Goal: Task Accomplishment & Management: Manage account settings

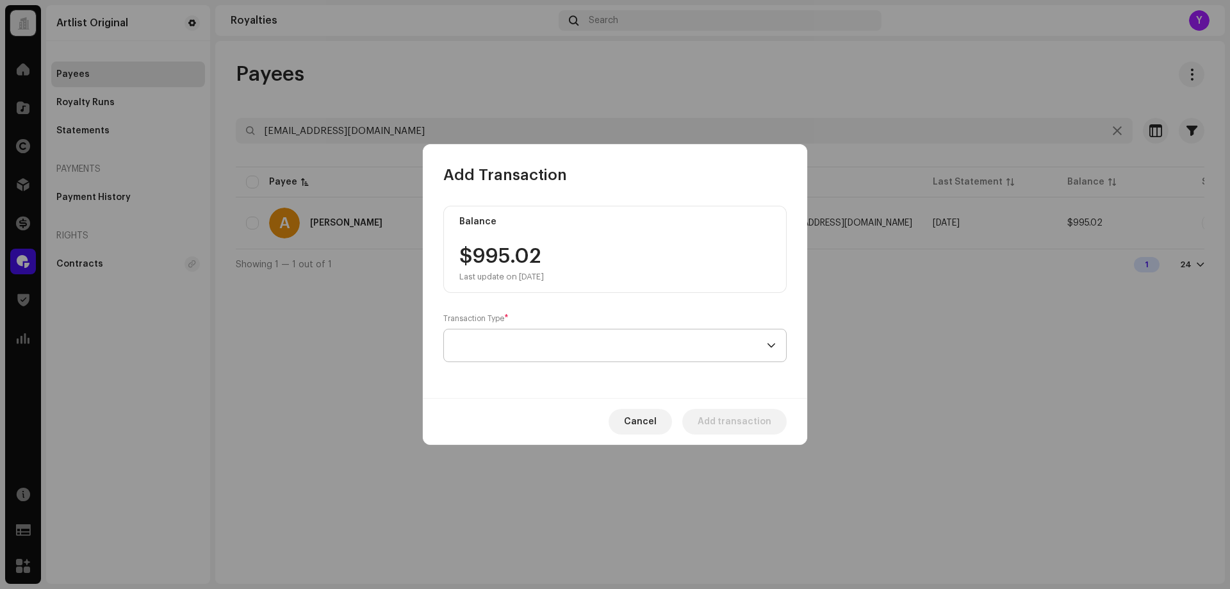
click at [666, 350] on span at bounding box center [610, 345] width 313 height 32
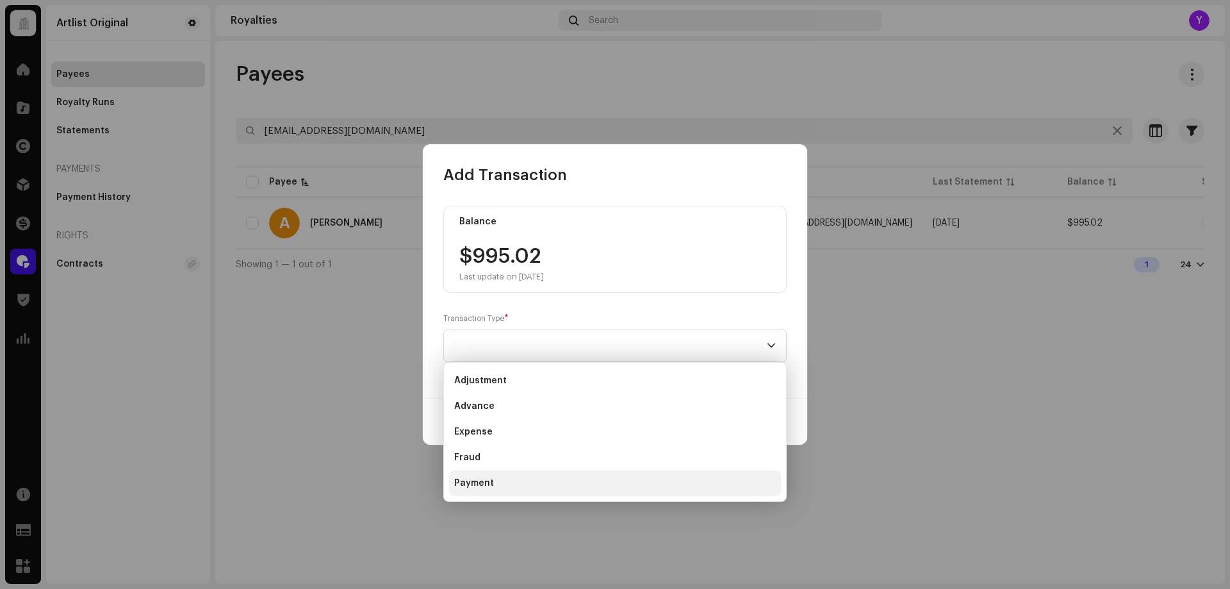
click at [555, 483] on li "Payment" at bounding box center [615, 483] width 332 height 26
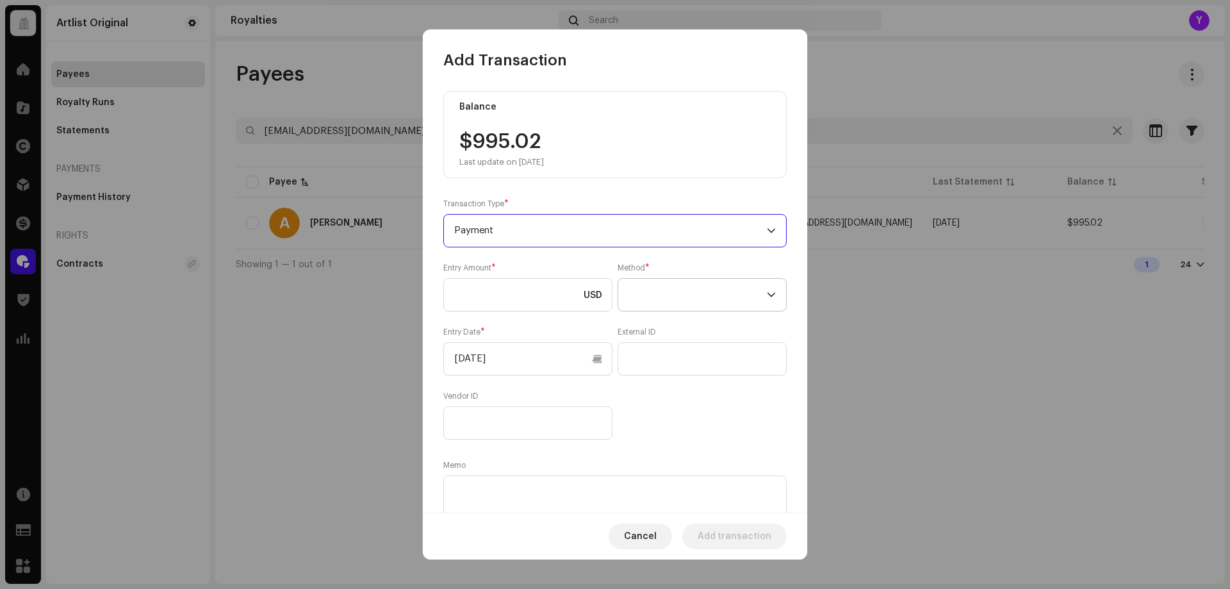
click at [657, 280] on span at bounding box center [698, 295] width 138 height 32
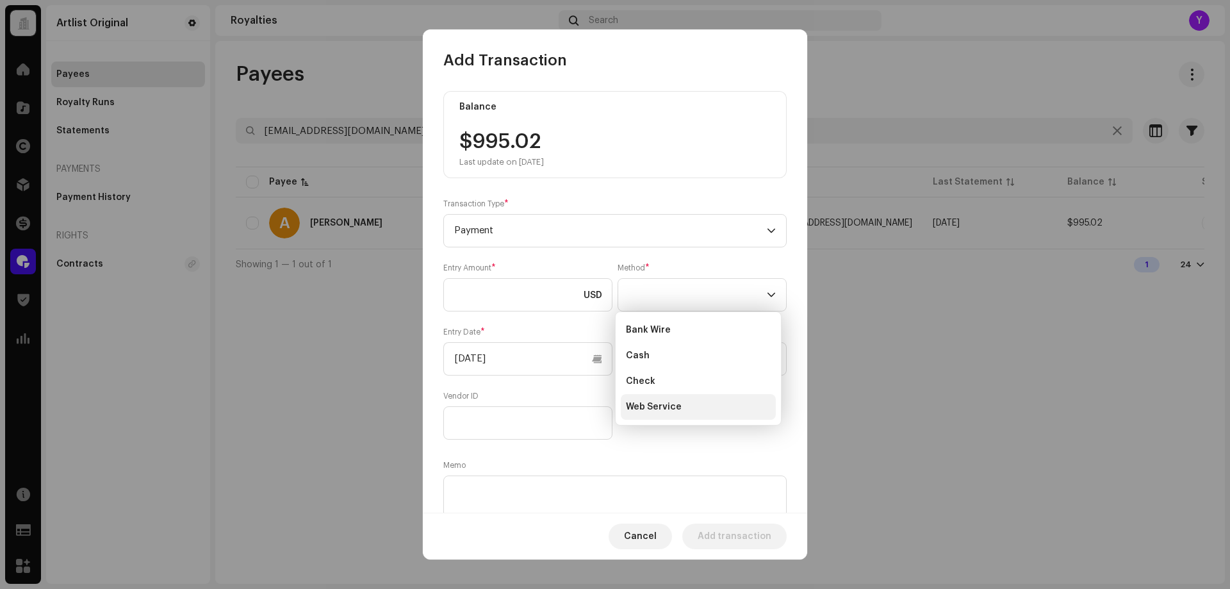
click at [643, 411] on span "Web Service" at bounding box center [654, 407] width 56 height 13
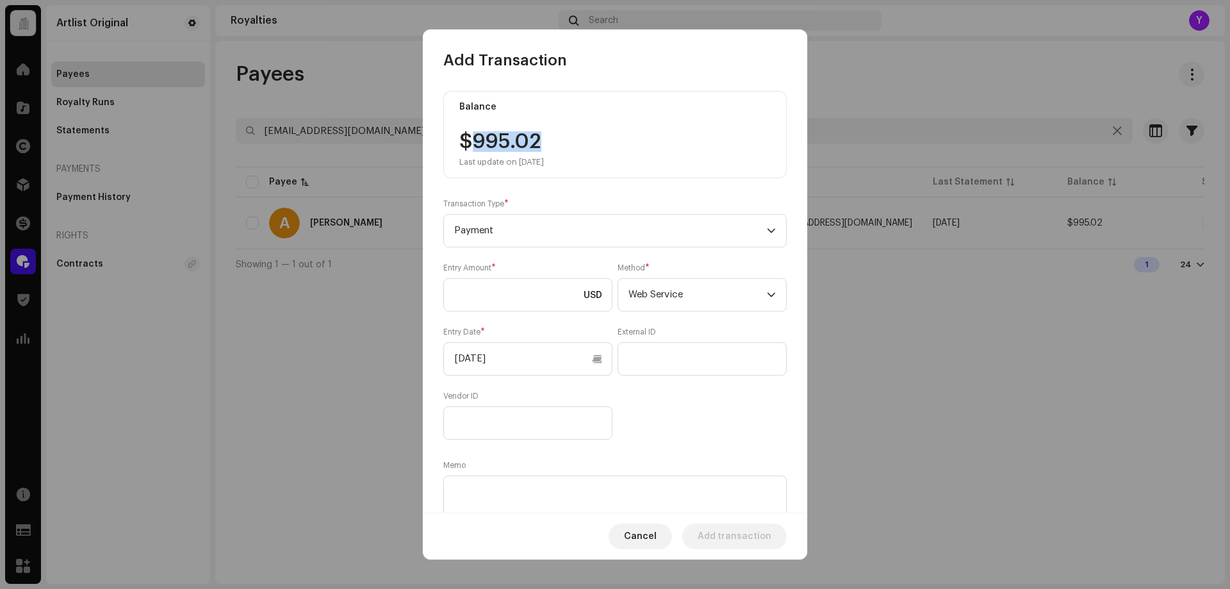
drag, startPoint x: 547, startPoint y: 144, endPoint x: 472, endPoint y: 141, distance: 75.1
click at [472, 141] on div "$995.02 Last update on [DATE]" at bounding box center [502, 149] width 85 height 36
copy div "995.02"
click at [505, 290] on input at bounding box center [527, 294] width 169 height 33
paste input "995.02"
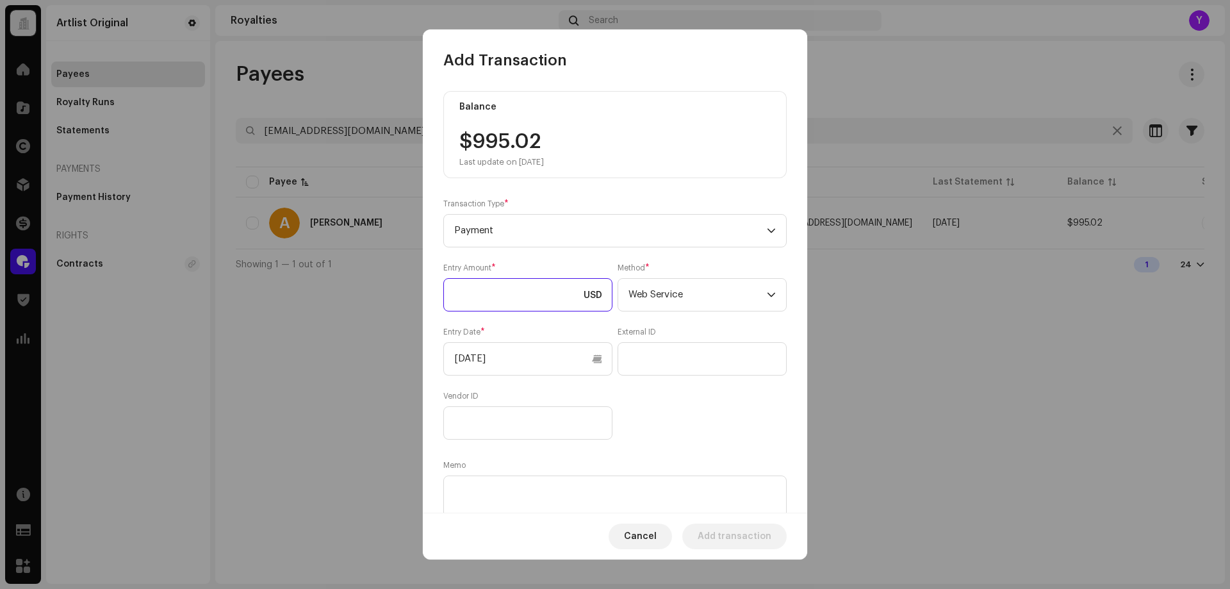
type input "995.02"
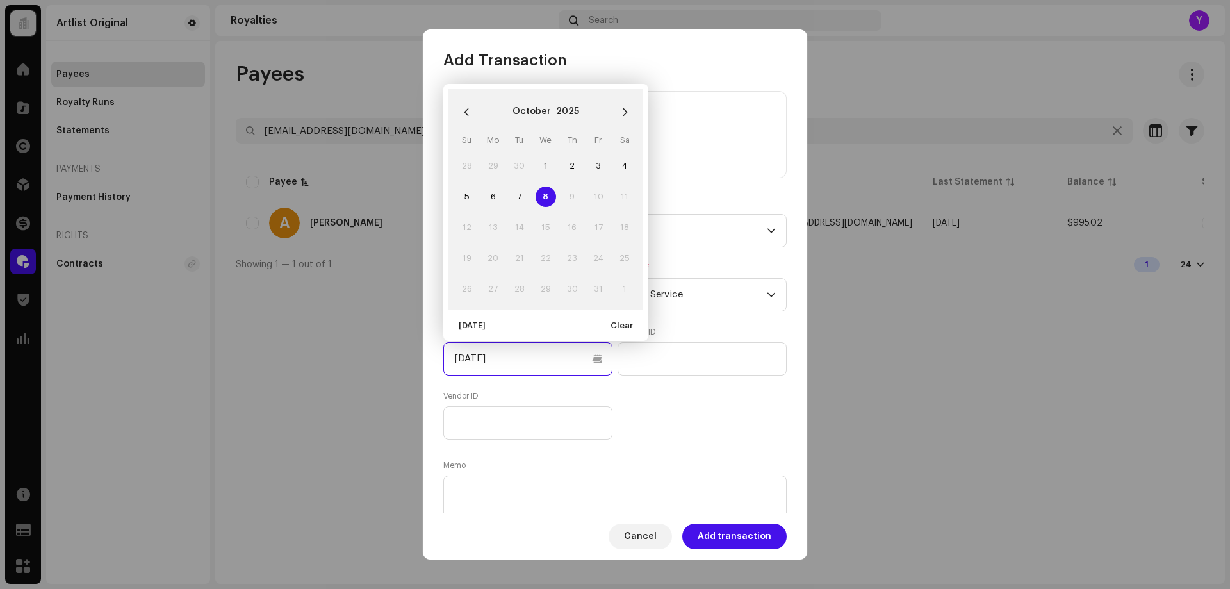
click at [506, 360] on input "[DATE]" at bounding box center [527, 358] width 169 height 33
click at [458, 112] on button "Previous Month" at bounding box center [467, 112] width 26 height 26
click at [459, 112] on button "Previous Month" at bounding box center [467, 112] width 26 height 26
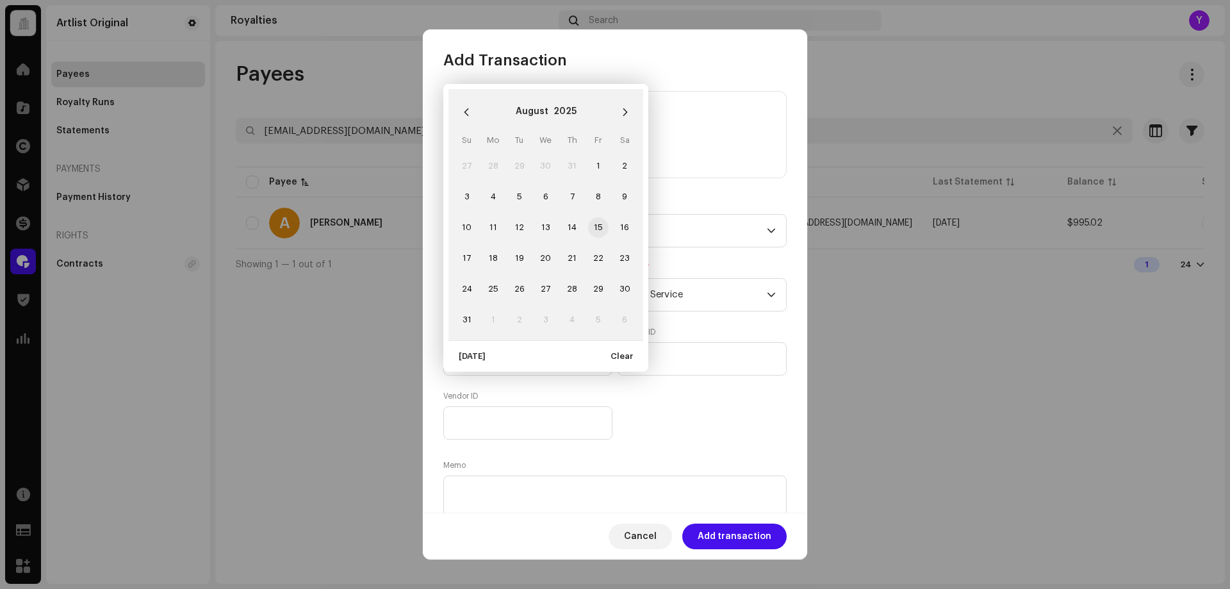
click at [598, 223] on span "15" at bounding box center [598, 227] width 21 height 21
type input "[DATE]"
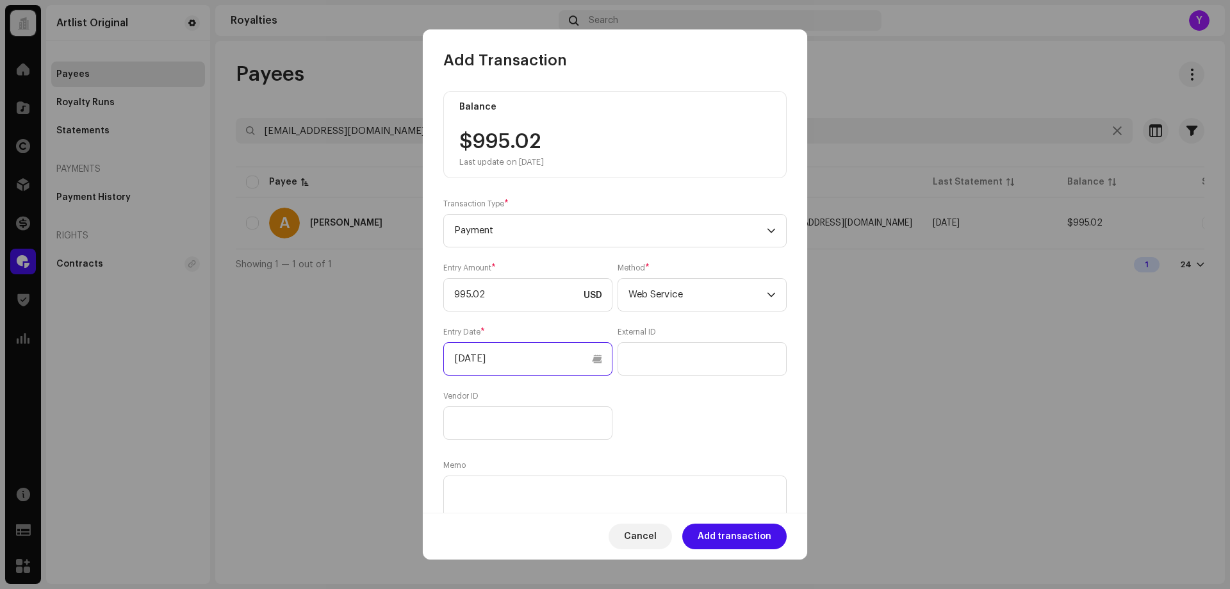
scroll to position [47, 0]
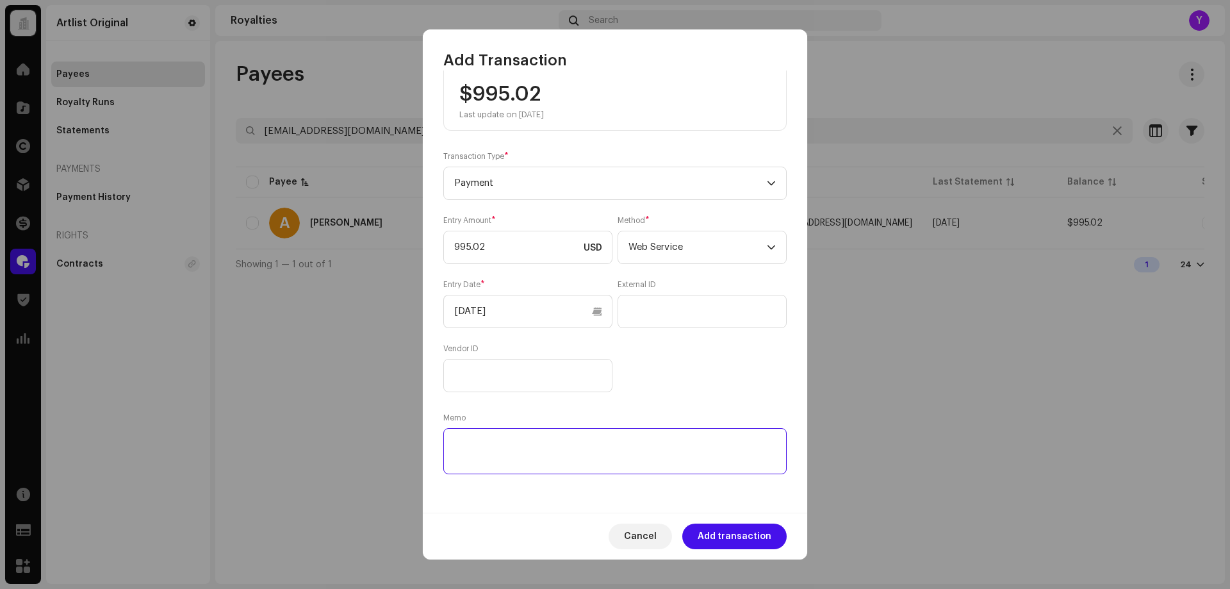
click at [558, 456] on textarea at bounding box center [615, 451] width 344 height 46
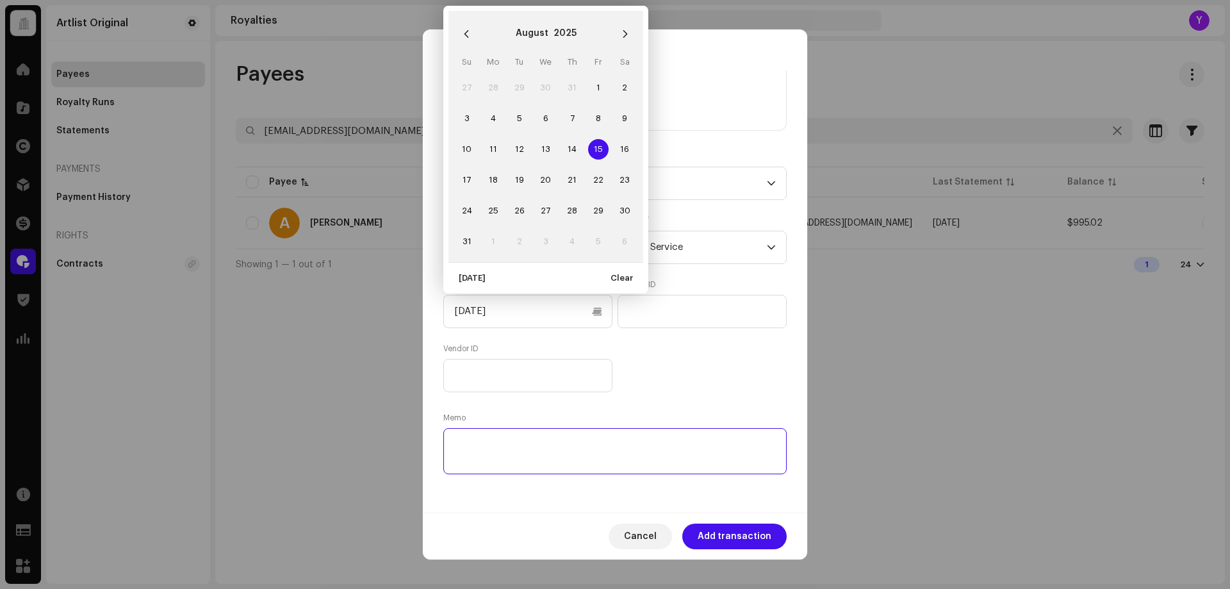
paste textarea "Statement ID: 5456423 / Invoice number: 50192"
type textarea "Statement ID: 5456423 / Invoice number: 50192"
click at [756, 536] on span "Add transaction" at bounding box center [735, 537] width 74 height 26
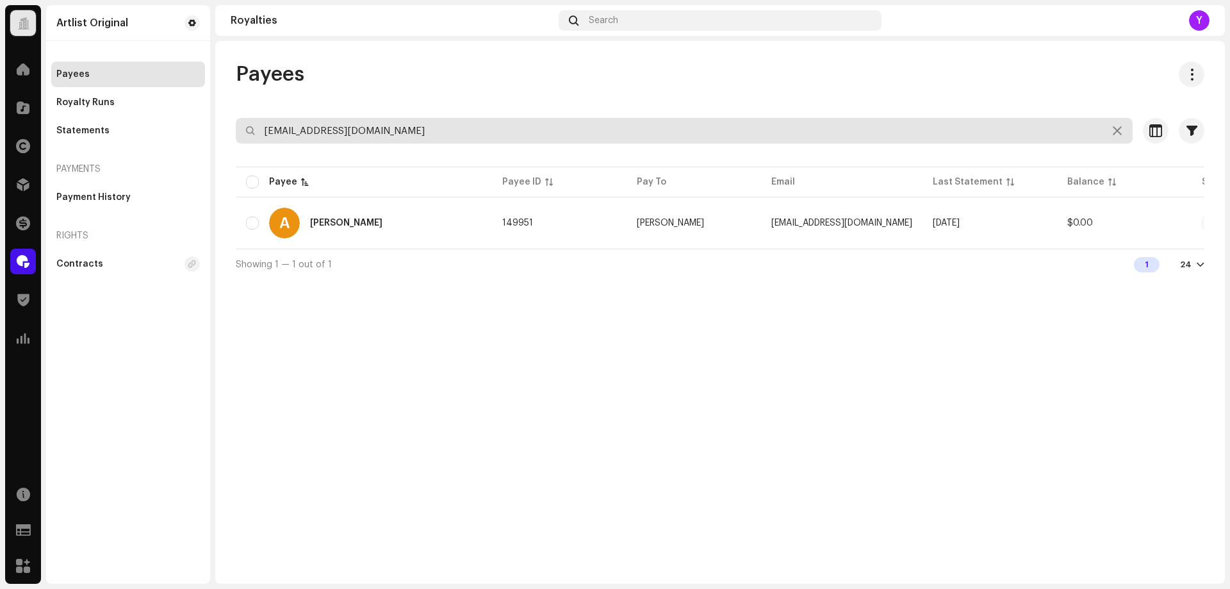
click at [348, 131] on input "[EMAIL_ADDRESS][DOMAIN_NAME]" at bounding box center [684, 131] width 897 height 26
paste input "dor.[PERSON_NAME]"
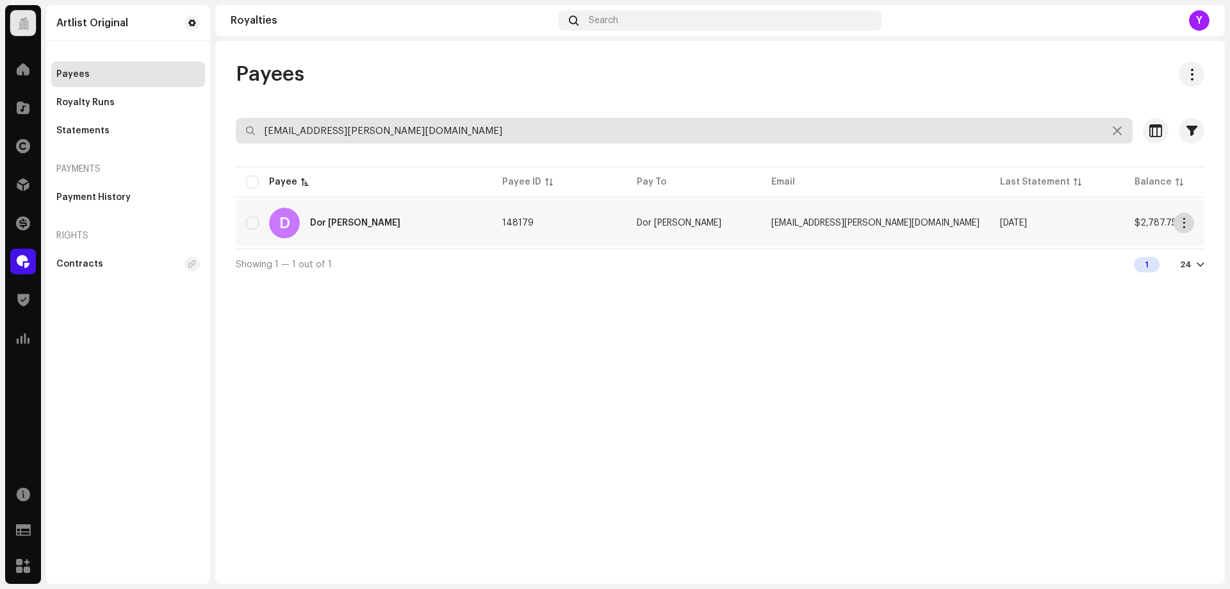
type input "[EMAIL_ADDRESS][PERSON_NAME][DOMAIN_NAME]"
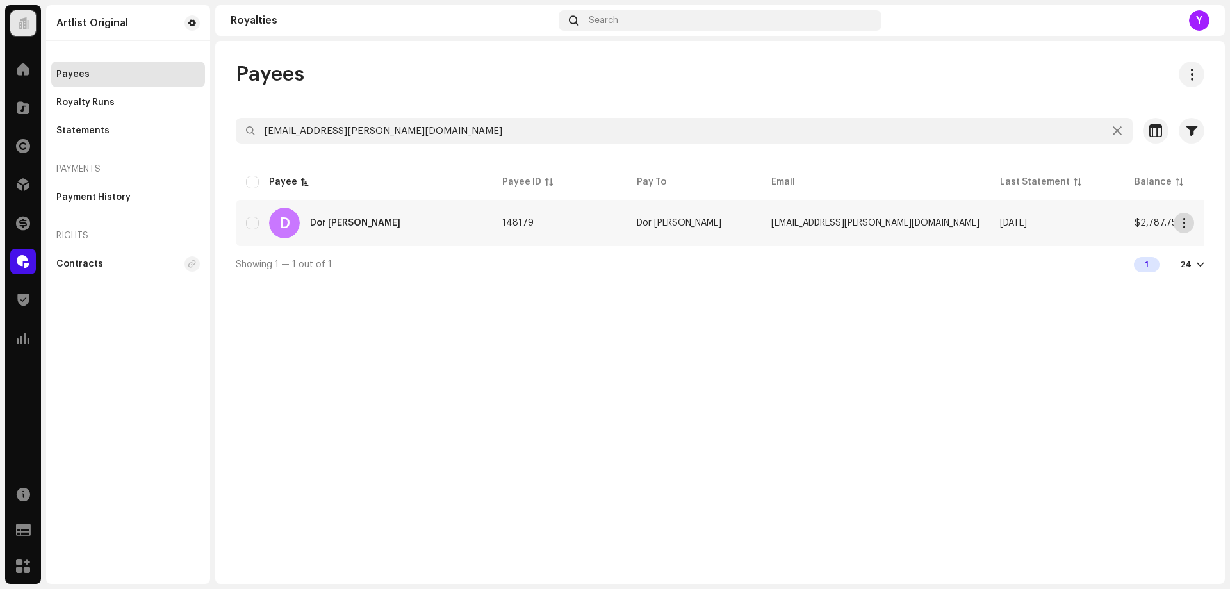
click at [1182, 222] on span "button" at bounding box center [1185, 223] width 10 height 10
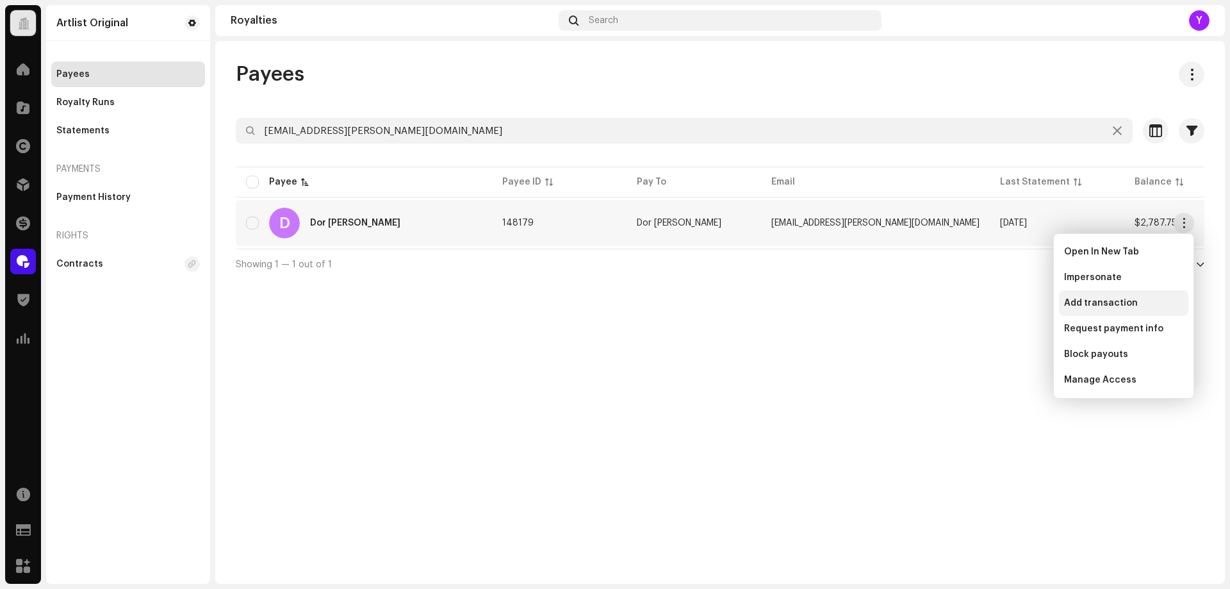
click at [1127, 301] on span "Add transaction" at bounding box center [1102, 303] width 74 height 10
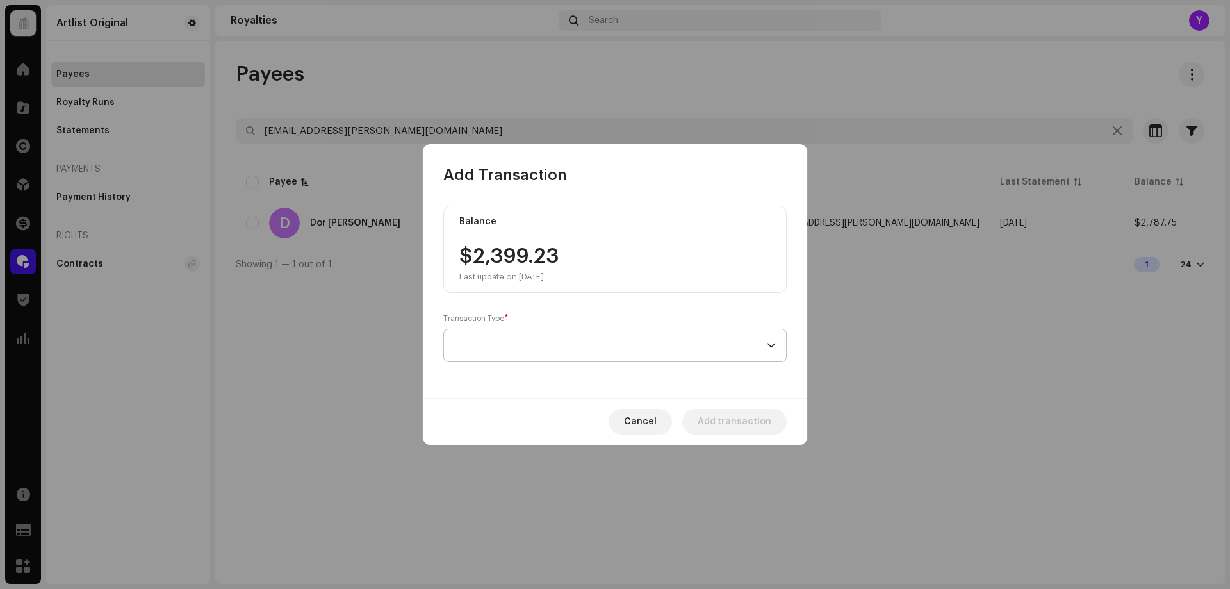
click at [618, 352] on span at bounding box center [610, 345] width 313 height 32
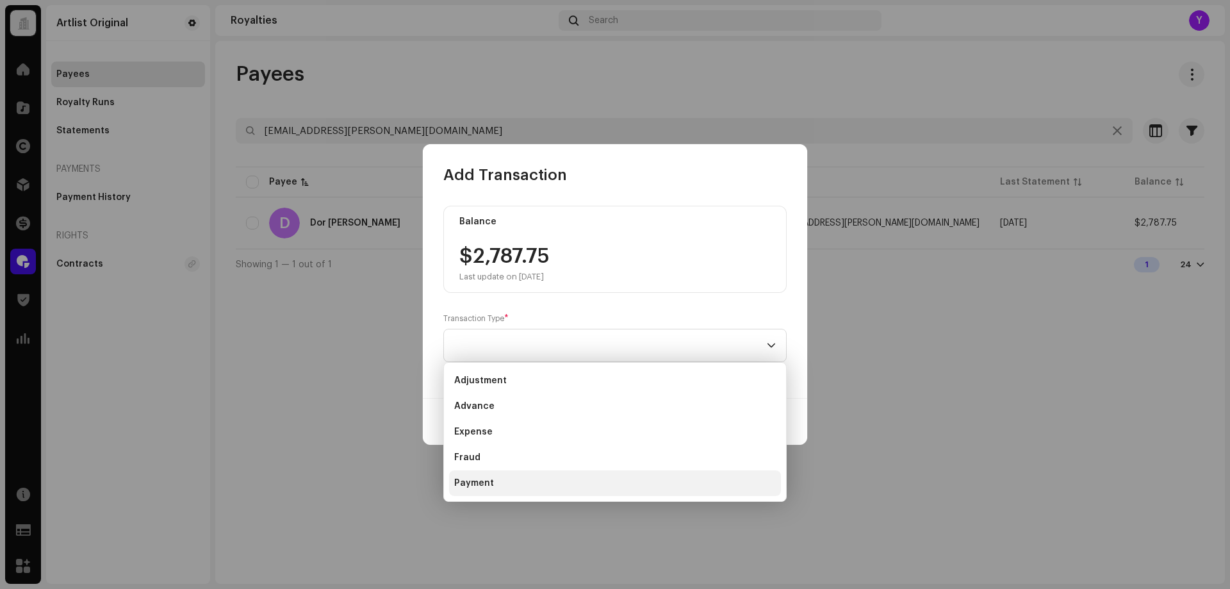
click at [531, 484] on li "Payment" at bounding box center [615, 483] width 332 height 26
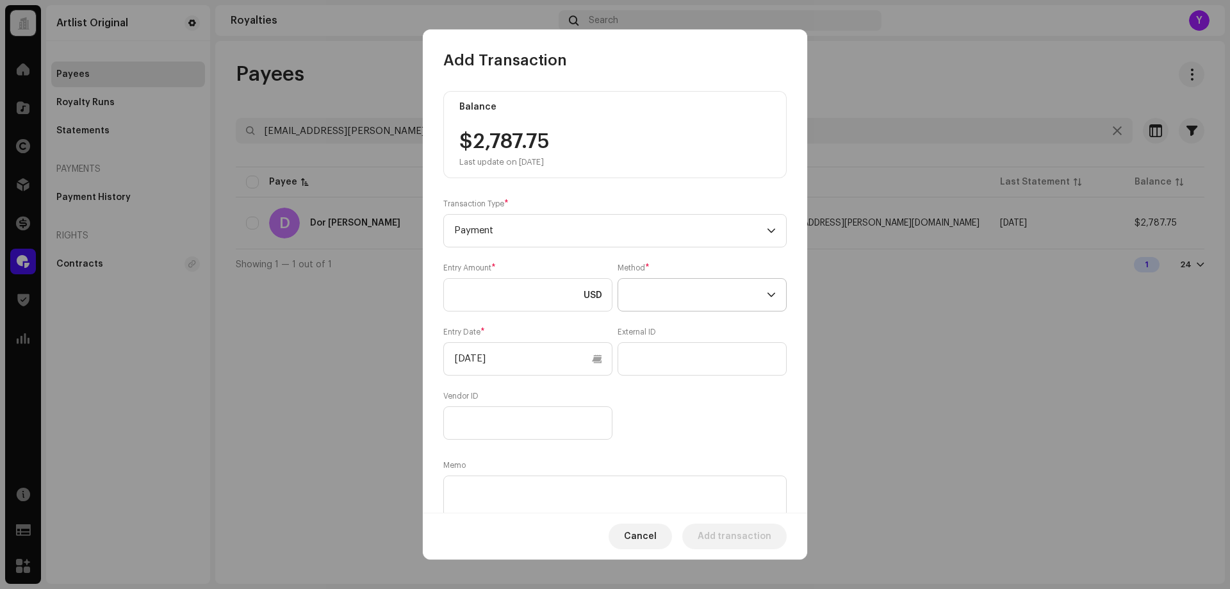
click at [717, 285] on span at bounding box center [698, 295] width 138 height 32
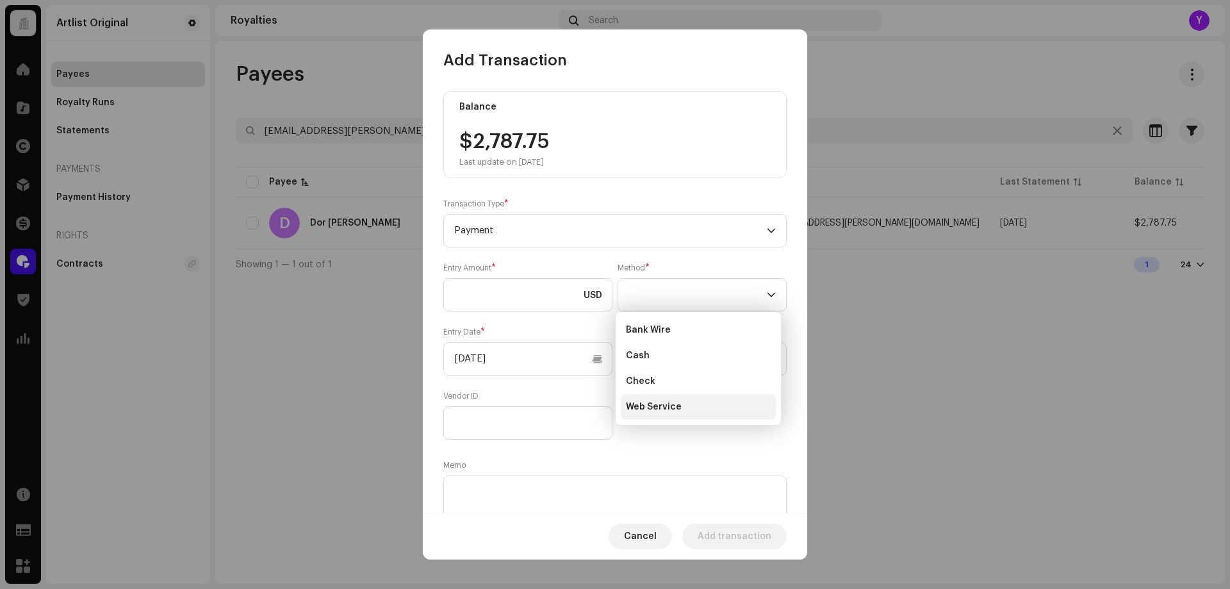
click at [690, 414] on li "Web Service" at bounding box center [698, 407] width 155 height 26
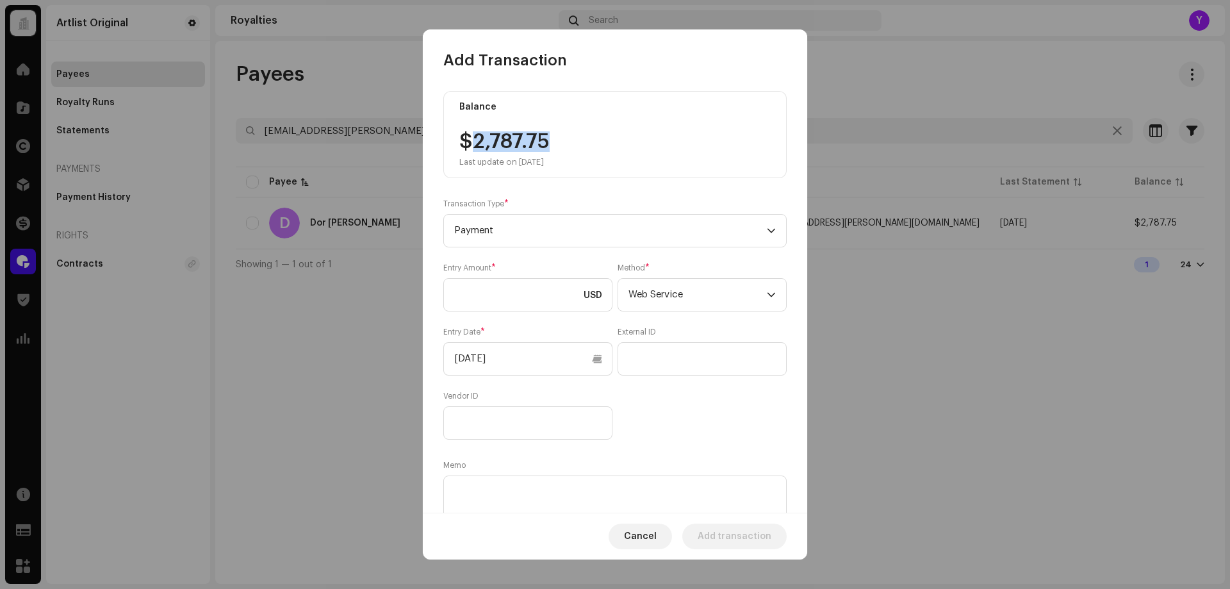
drag, startPoint x: 549, startPoint y: 140, endPoint x: 474, endPoint y: 142, distance: 75.7
click at [474, 142] on div "$2,787.75 Last update on [DATE]" at bounding box center [505, 149] width 90 height 36
copy div "2,787.75"
click at [492, 290] on input at bounding box center [527, 294] width 169 height 33
paste input "2,787.75"
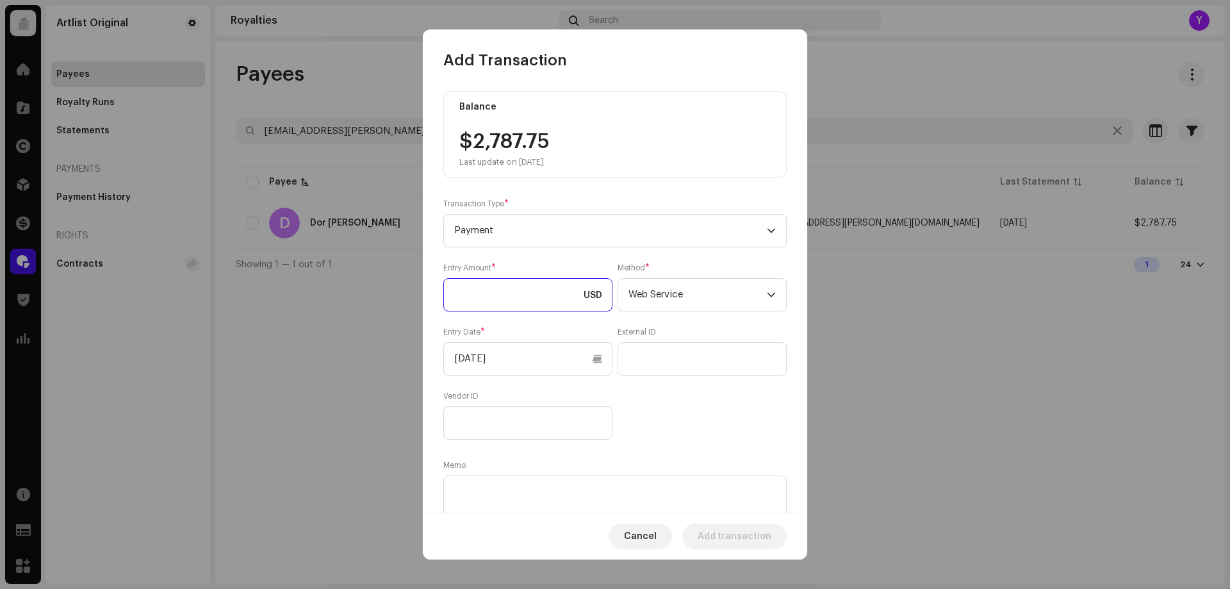
type input "2,787.75"
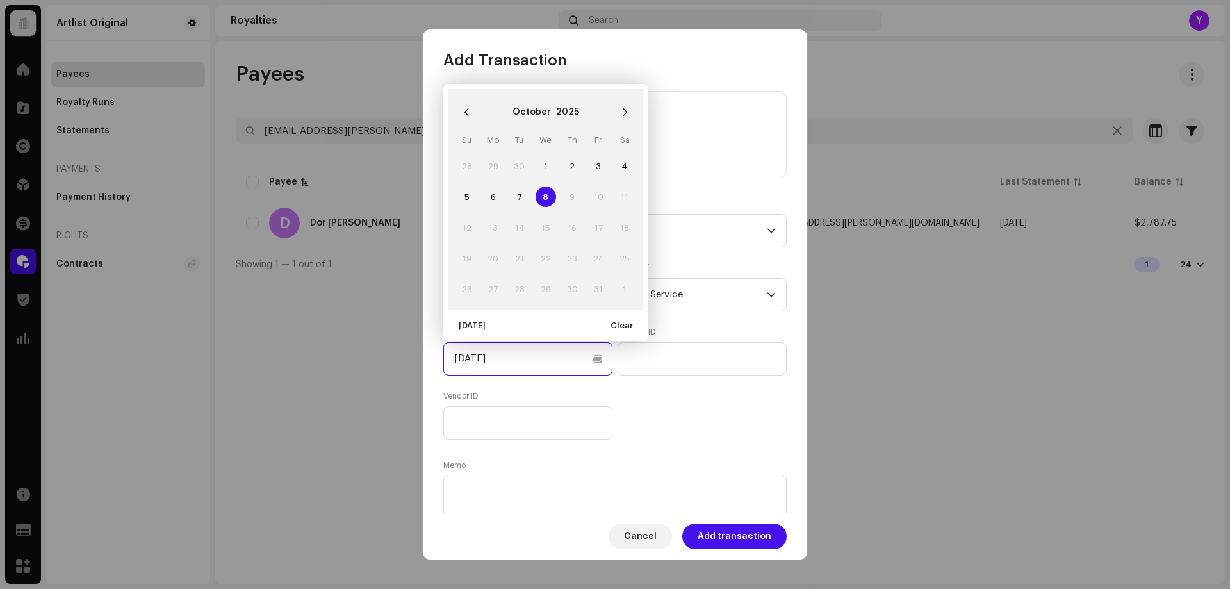
click at [504, 360] on input "[DATE]" at bounding box center [527, 358] width 169 height 33
click at [462, 110] on icon "Previous Month" at bounding box center [466, 112] width 9 height 9
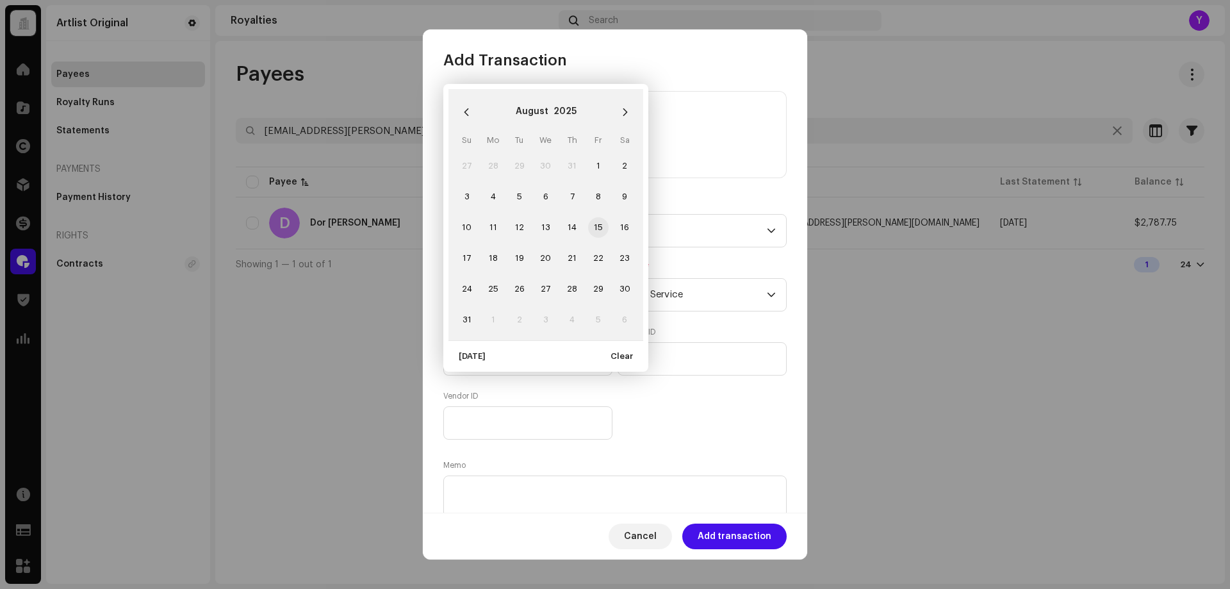
click at [599, 223] on span "15" at bounding box center [598, 227] width 21 height 21
type input "[DATE]"
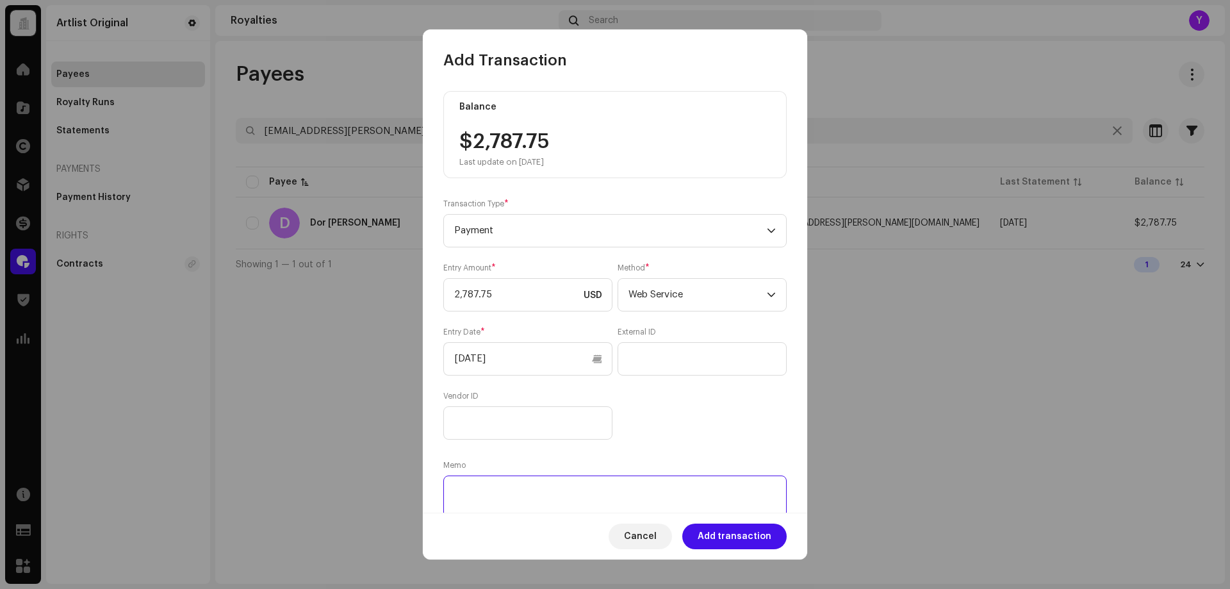
click at [584, 495] on textarea at bounding box center [615, 499] width 344 height 46
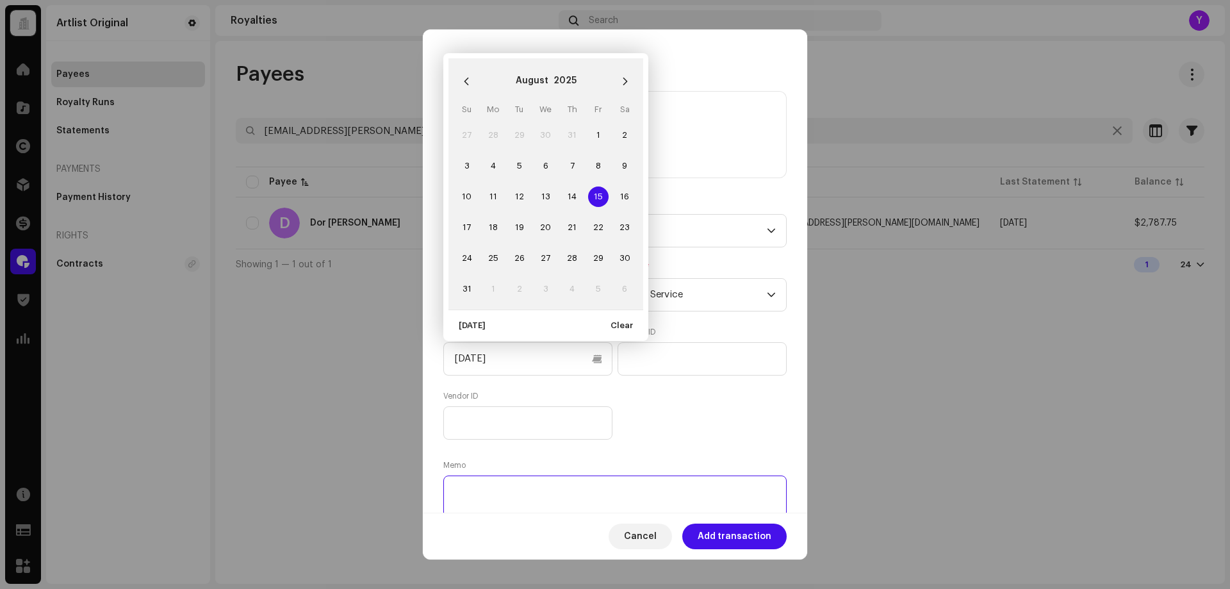
paste textarea "Statement ID: 5456434 / Invoice number: 50016"
type textarea "Statement ID: 5456434 / Invoice number: 50016"
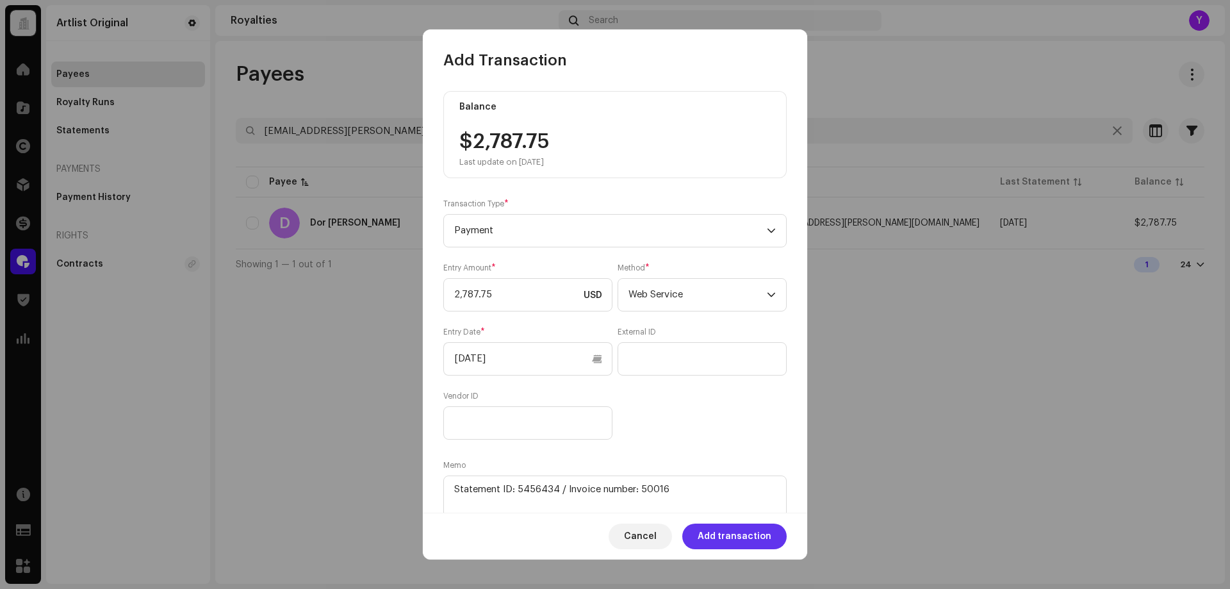
click at [743, 538] on span "Add transaction" at bounding box center [735, 537] width 74 height 26
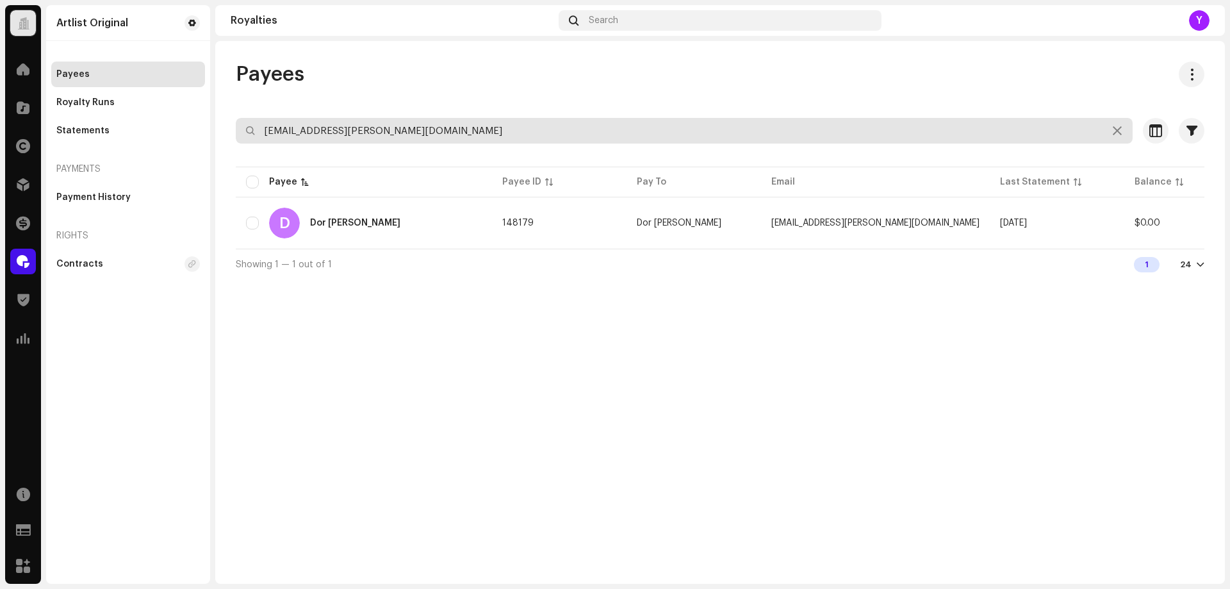
drag, startPoint x: 371, startPoint y: 129, endPoint x: 259, endPoint y: 132, distance: 112.2
click at [259, 132] on input "[EMAIL_ADDRESS][PERSON_NAME][DOMAIN_NAME]" at bounding box center [684, 131] width 897 height 26
paste input "[PERSON_NAME]"
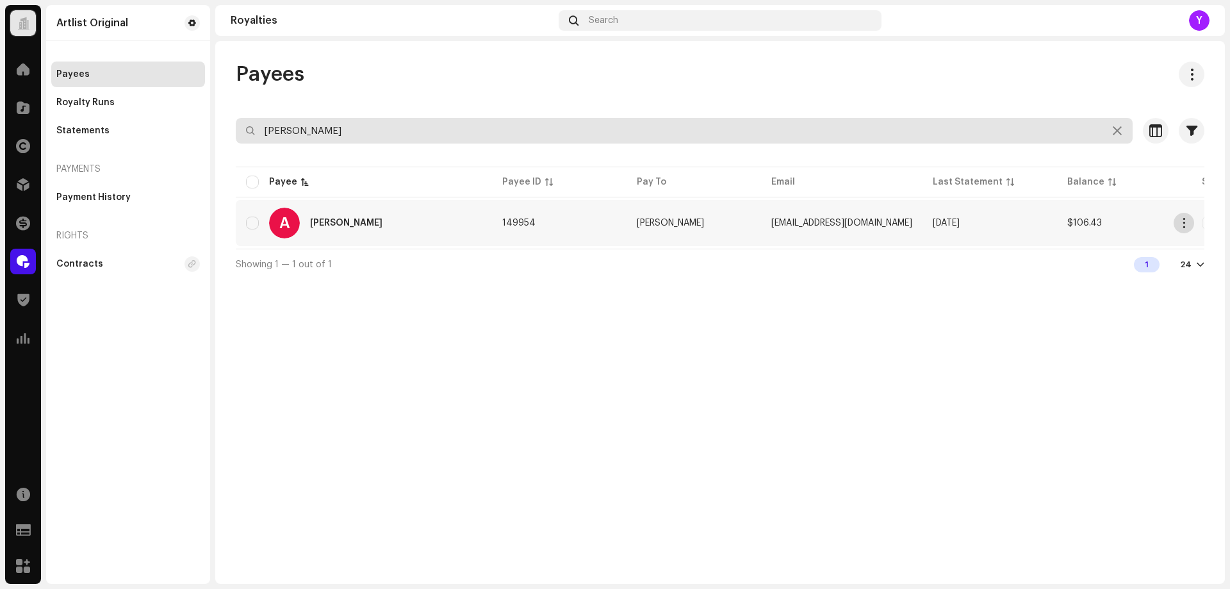
type input "[PERSON_NAME]"
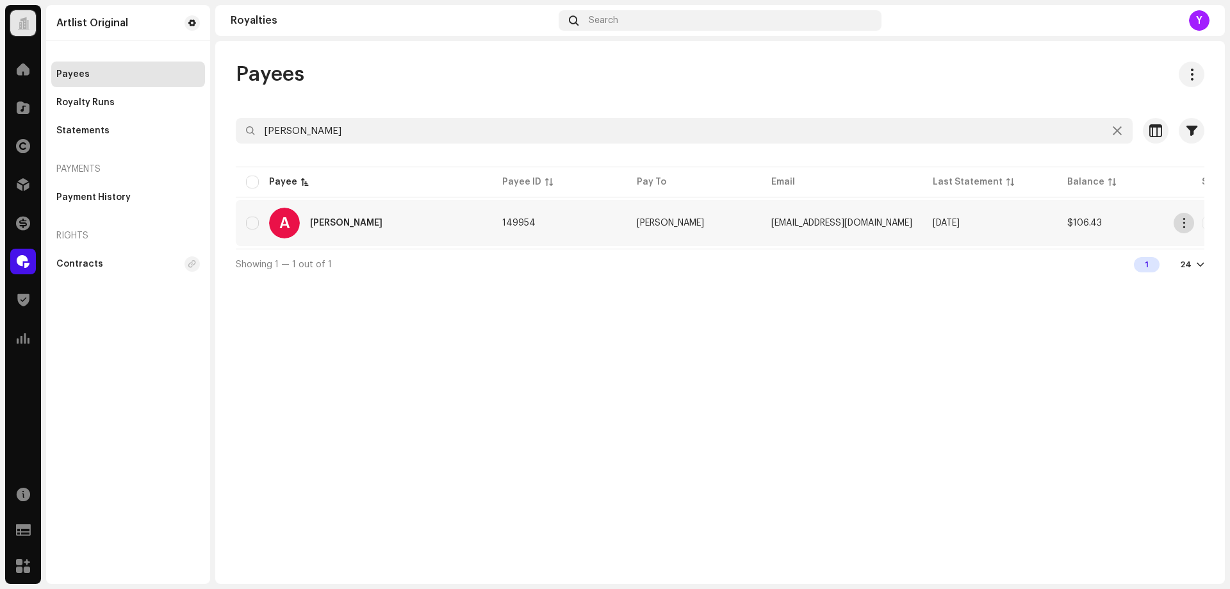
click at [1176, 221] on button "button" at bounding box center [1184, 223] width 21 height 21
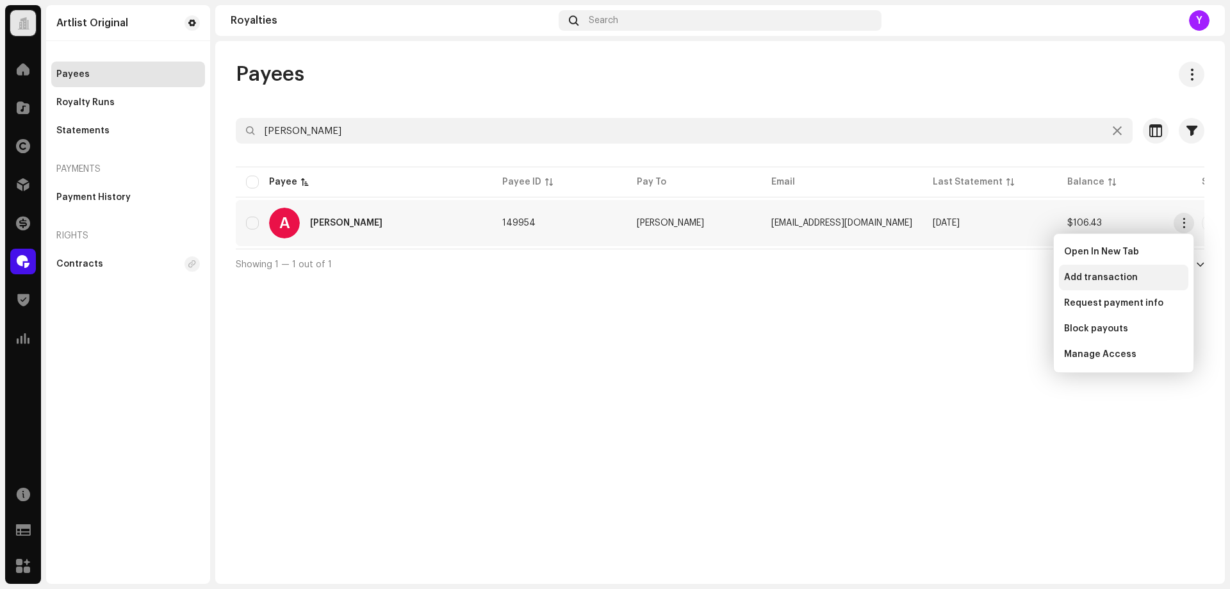
click at [1141, 278] on div "Add transaction" at bounding box center [1124, 277] width 119 height 10
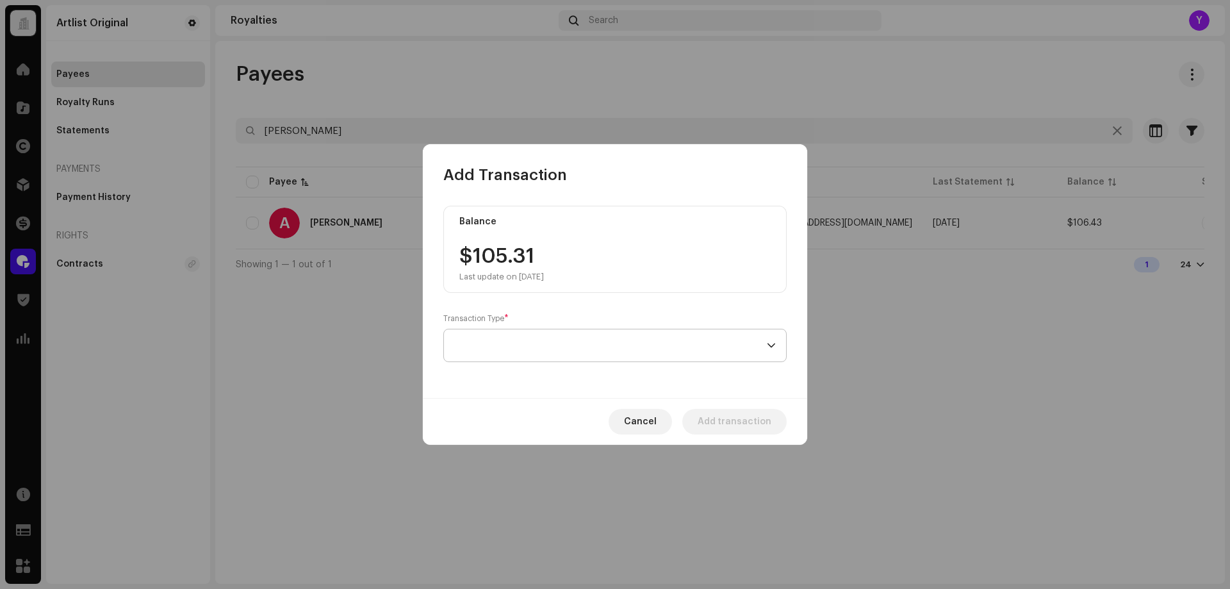
click at [536, 342] on span at bounding box center [610, 345] width 313 height 32
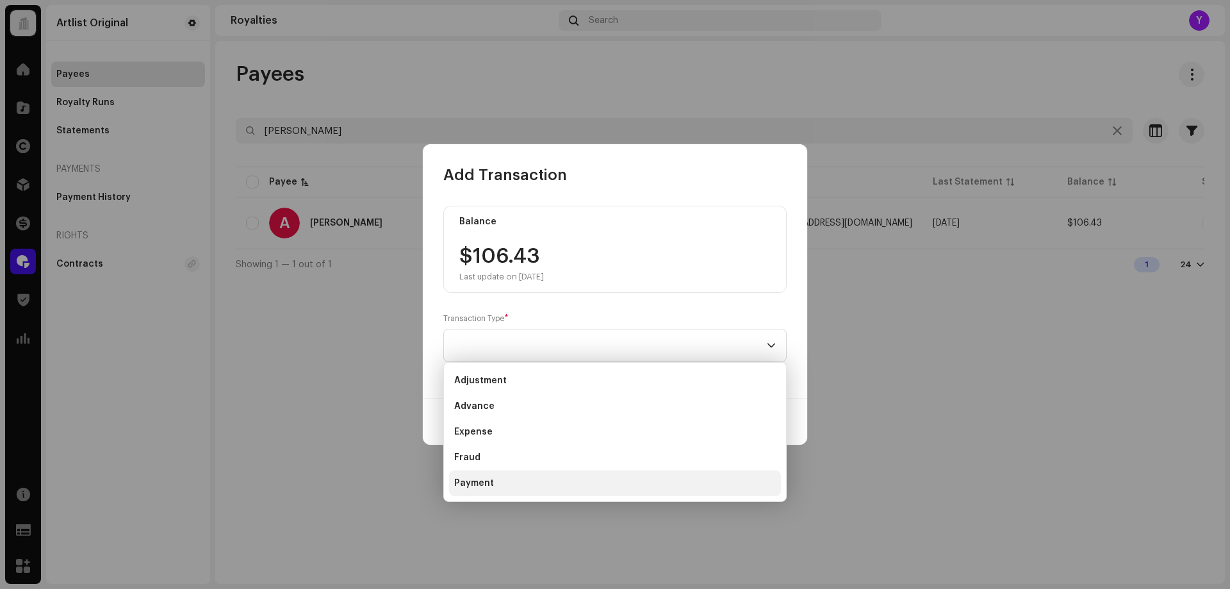
click at [523, 473] on li "Payment" at bounding box center [615, 483] width 332 height 26
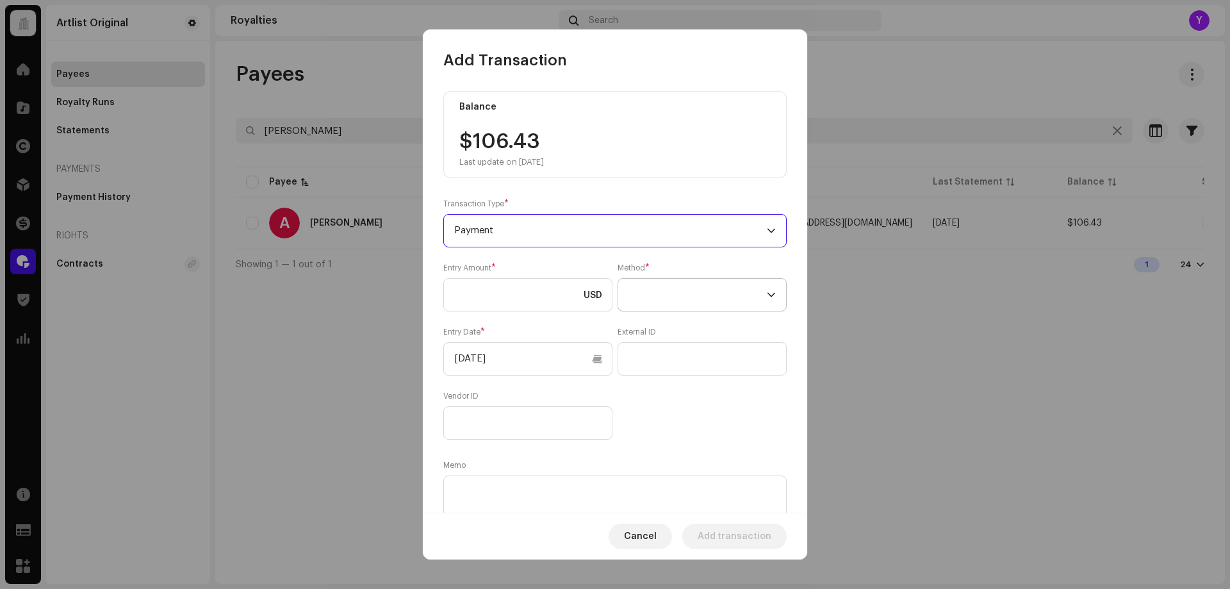
click at [654, 304] on span at bounding box center [698, 295] width 138 height 32
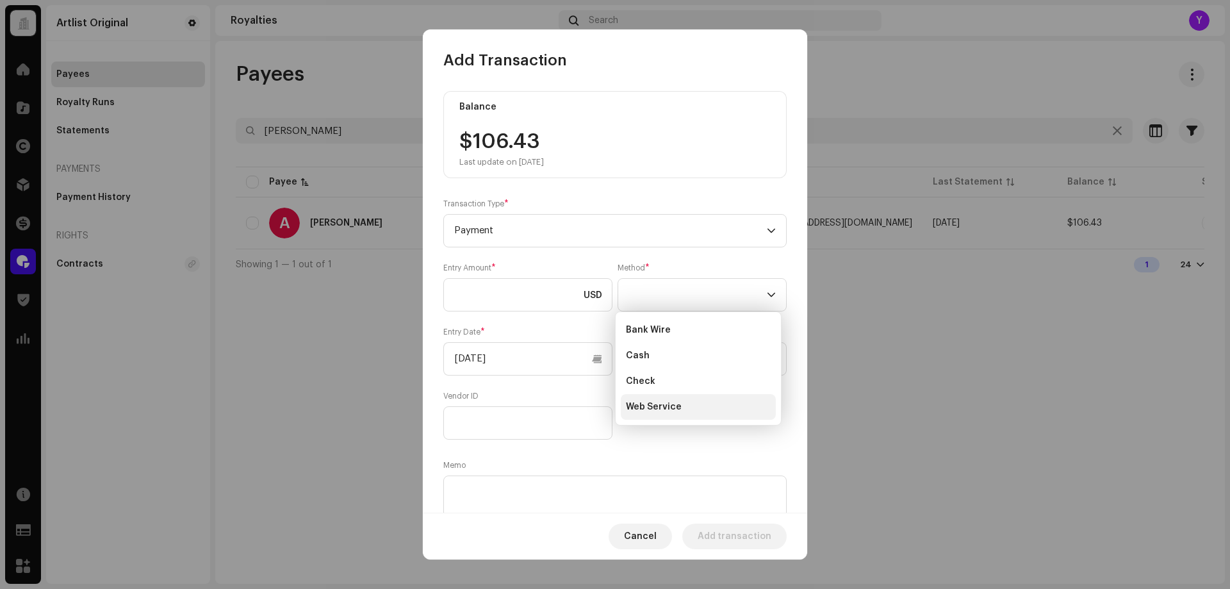
click at [647, 401] on span "Web Service" at bounding box center [654, 407] width 56 height 13
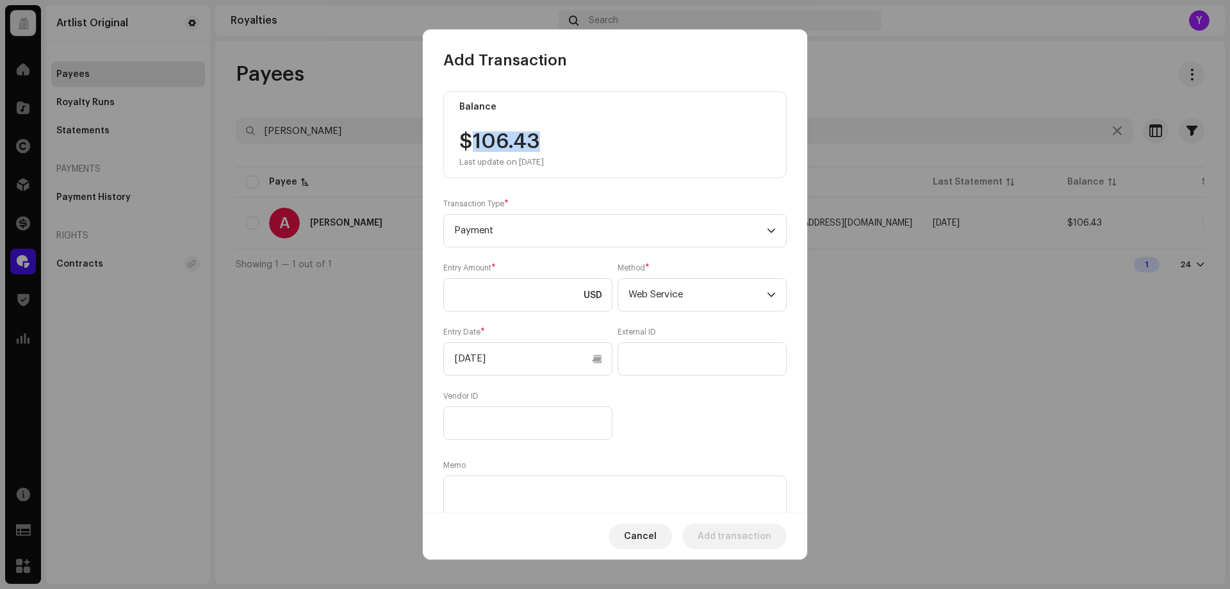
drag, startPoint x: 545, startPoint y: 138, endPoint x: 475, endPoint y: 137, distance: 70.5
click at [475, 137] on div "$106.43 Last update on [DATE]" at bounding box center [502, 149] width 85 height 36
copy div "106.43"
click at [497, 295] on input at bounding box center [527, 294] width 169 height 33
paste input "106.43"
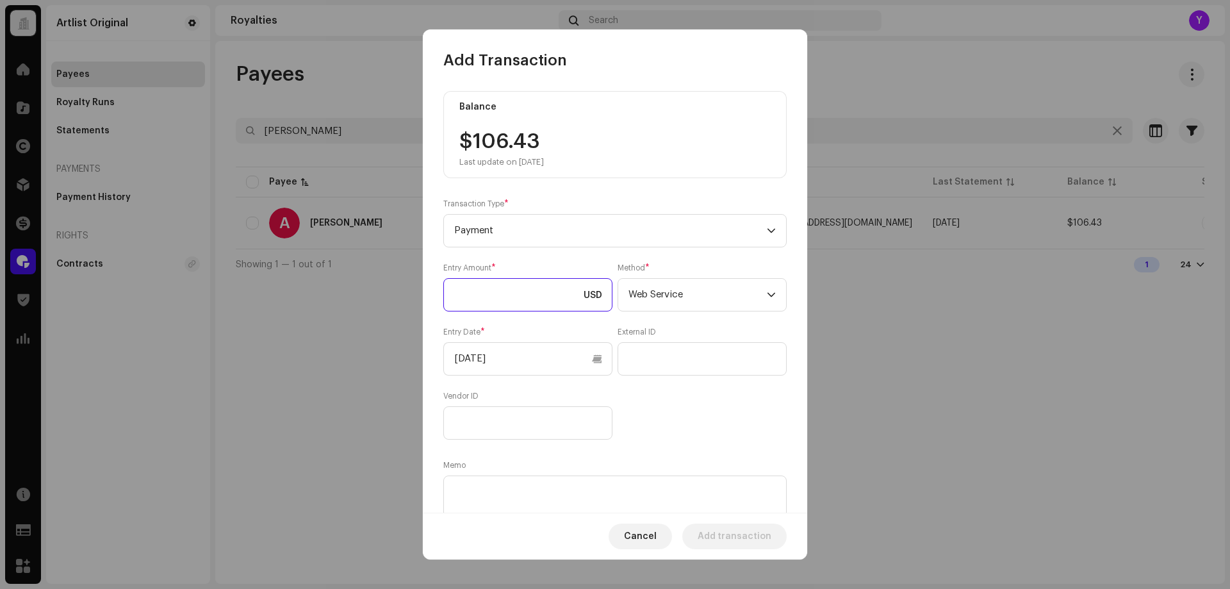
type input "106.43"
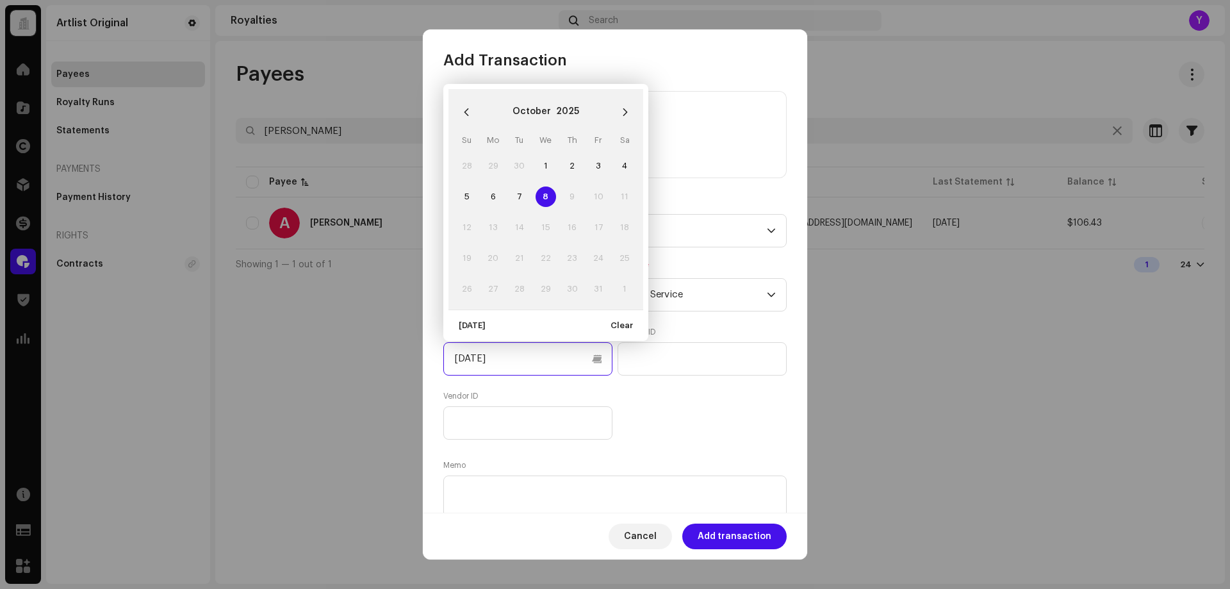
click at [515, 367] on input "[DATE]" at bounding box center [527, 358] width 169 height 33
click at [463, 116] on icon "Previous Month" at bounding box center [466, 112] width 9 height 9
click at [464, 115] on icon "Previous Month" at bounding box center [466, 112] width 9 height 9
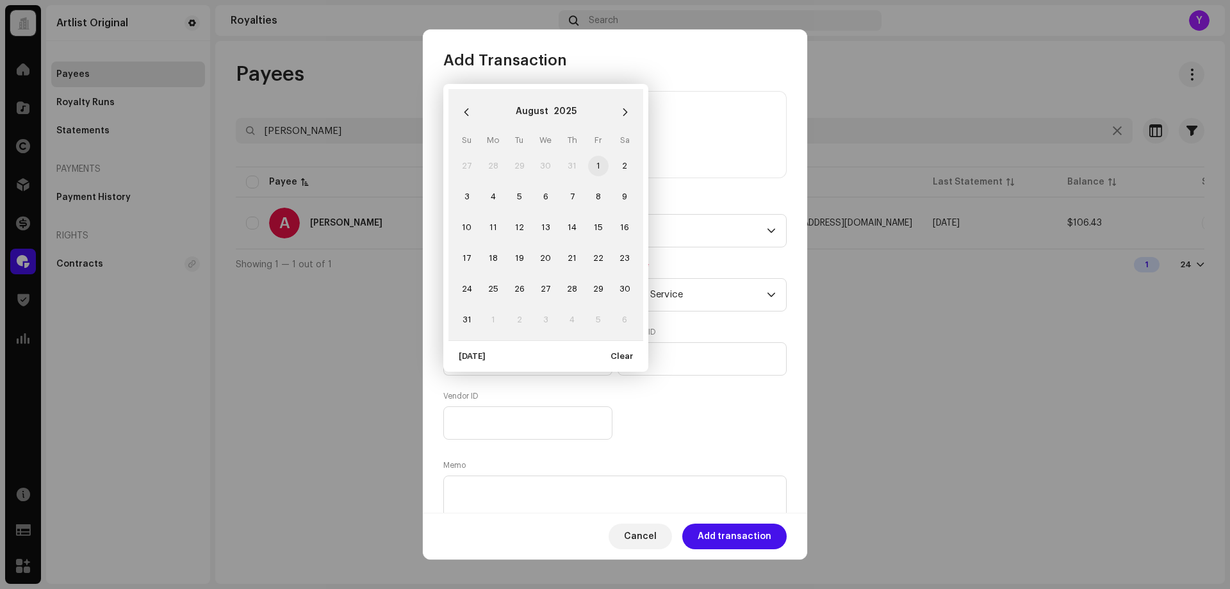
click at [593, 168] on span "1" at bounding box center [598, 166] width 21 height 21
type input "[DATE]"
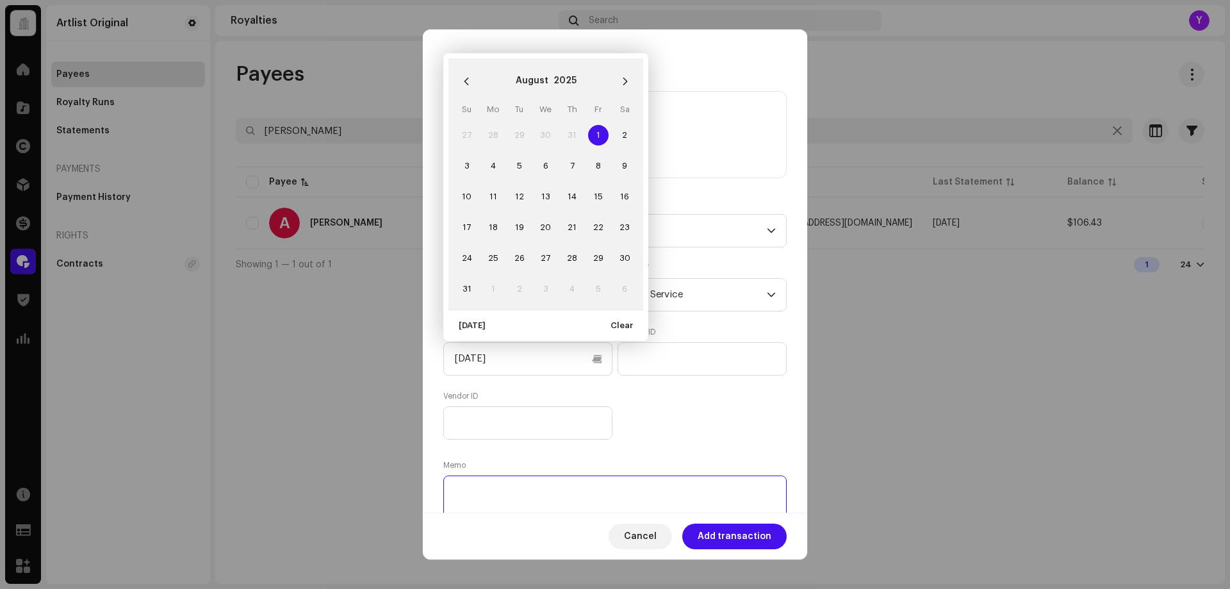
click at [596, 490] on textarea at bounding box center [615, 499] width 344 height 46
paste textarea "Statement ID: 5456589 / Invoice number: ATSIRE01FR/14"
type textarea "Statement ID: 5456589 / Invoice number: ATSIRE01FR/14"
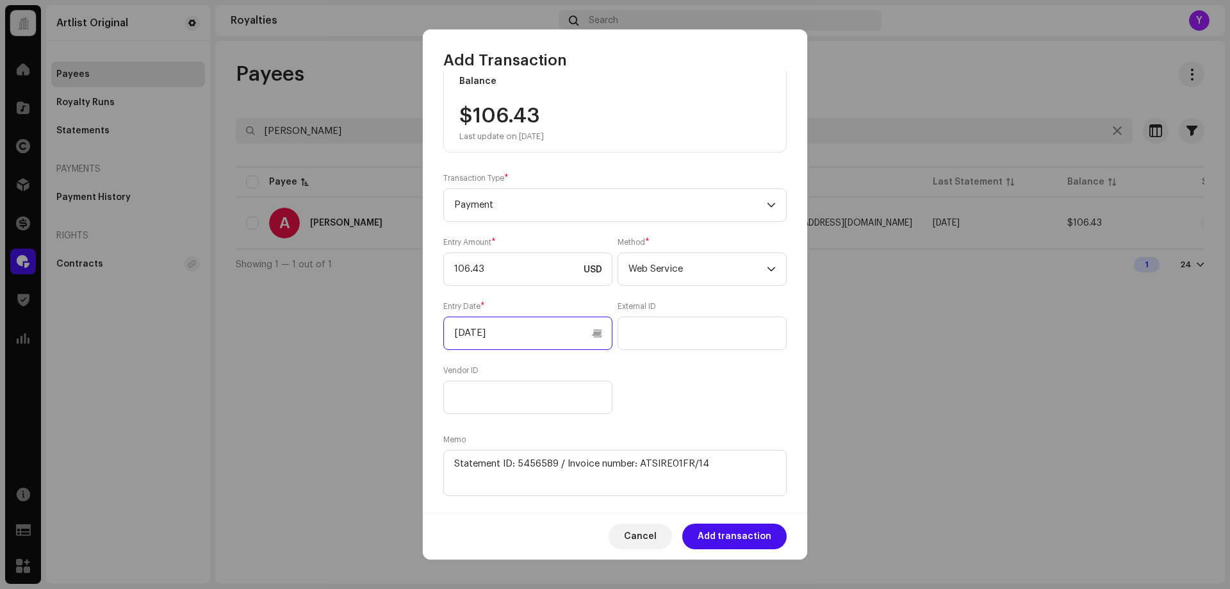
scroll to position [47, 0]
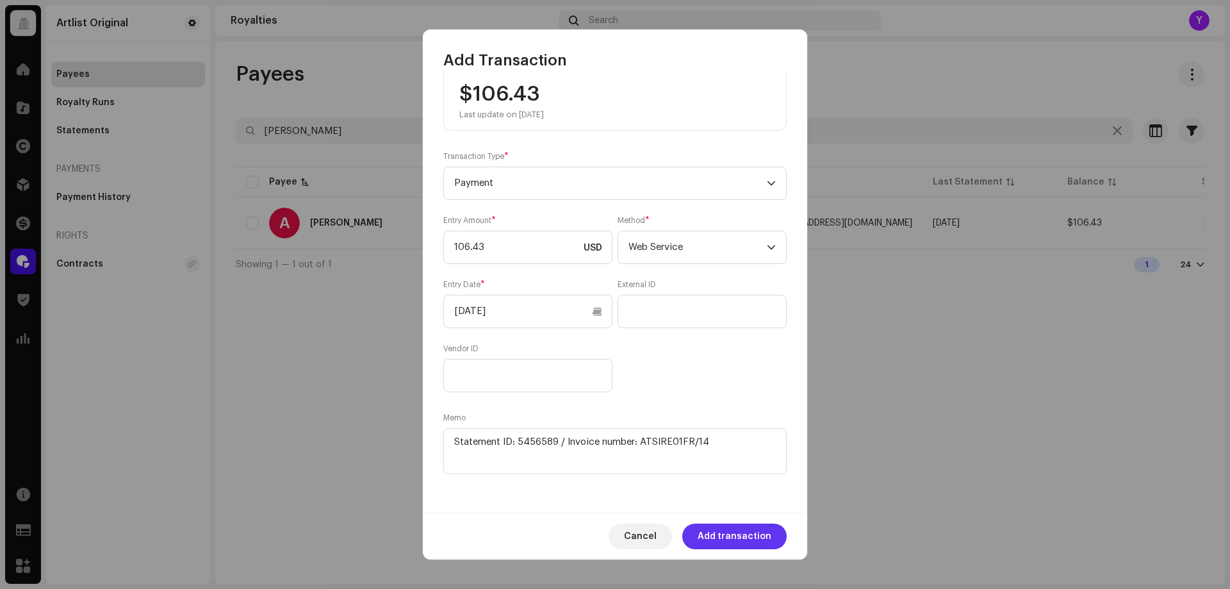
click at [756, 533] on span "Add transaction" at bounding box center [735, 537] width 74 height 26
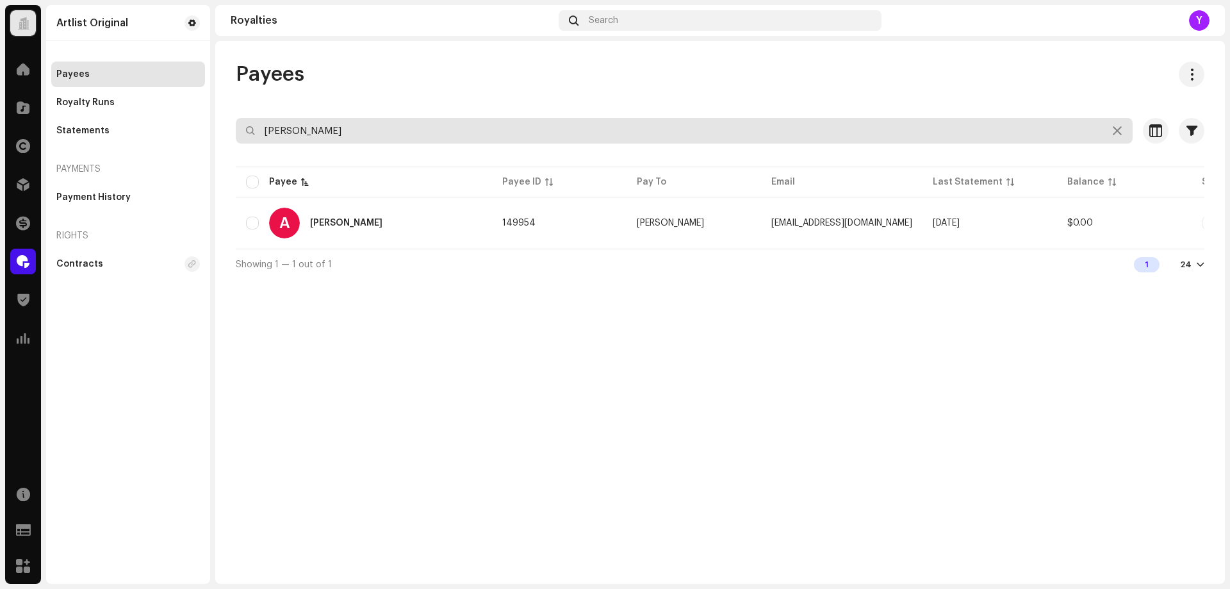
drag, startPoint x: 353, startPoint y: 135, endPoint x: 206, endPoint y: 134, distance: 146.8
click at [206, 134] on div "Artlist Original Home Catalog Rights Distribution Finance Royalties Trust & Saf…" at bounding box center [615, 294] width 1230 height 589
paste input "[EMAIL_ADDRESS][DOMAIN_NAME]"
type input "[EMAIL_ADDRESS][DOMAIN_NAME]"
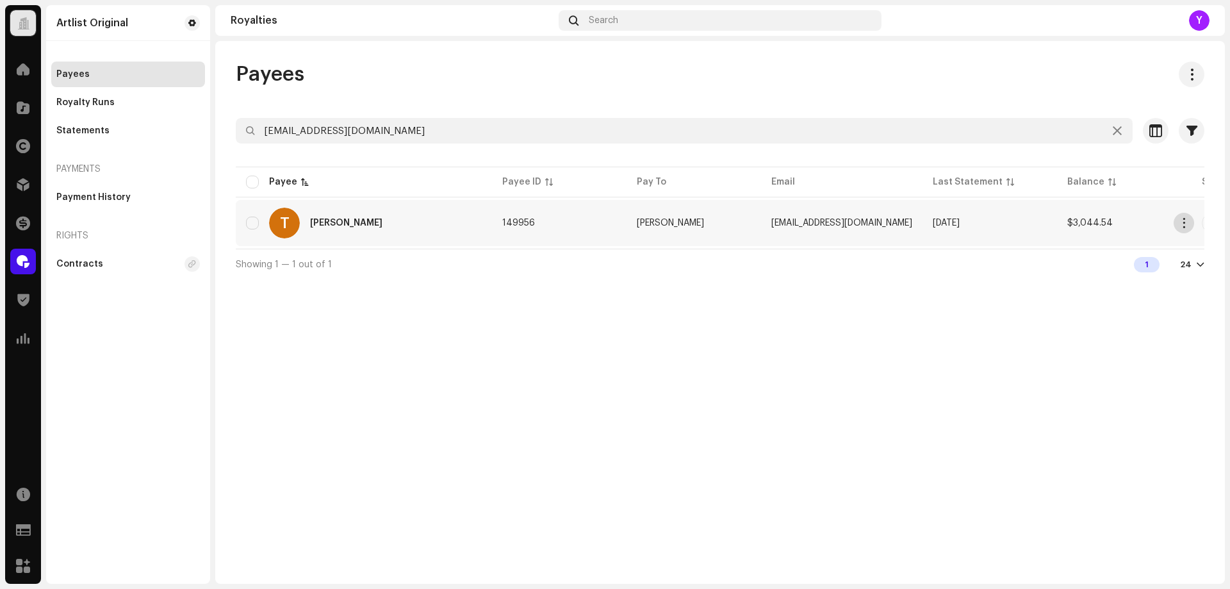
click at [1184, 224] on span "button" at bounding box center [1185, 223] width 10 height 10
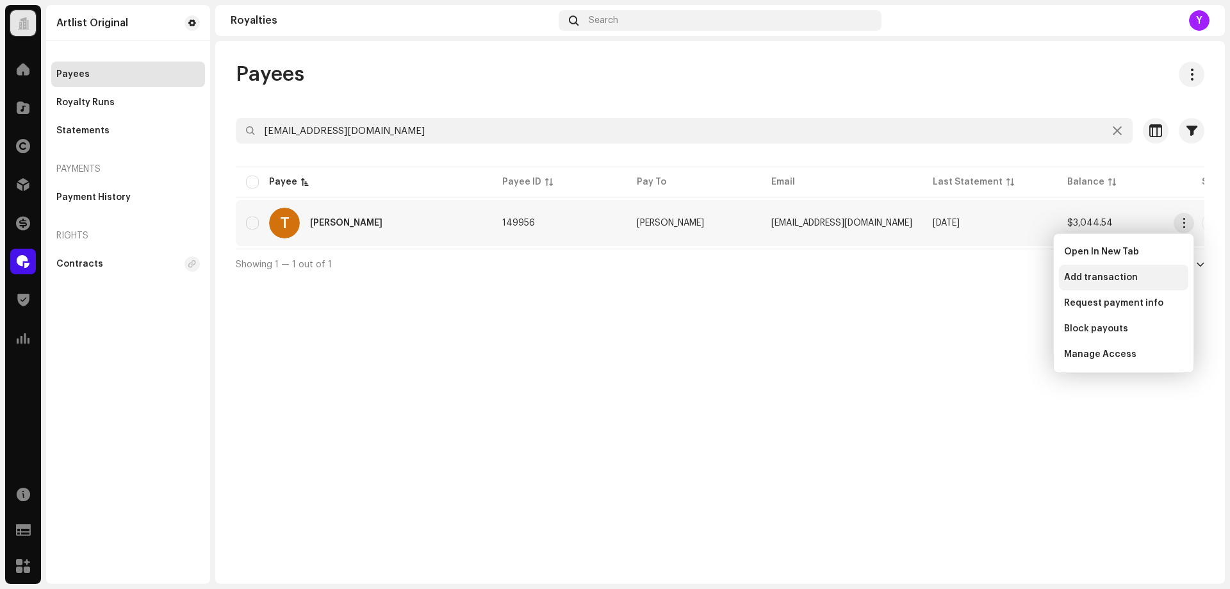
click at [1134, 274] on div "Add transaction" at bounding box center [1124, 277] width 119 height 10
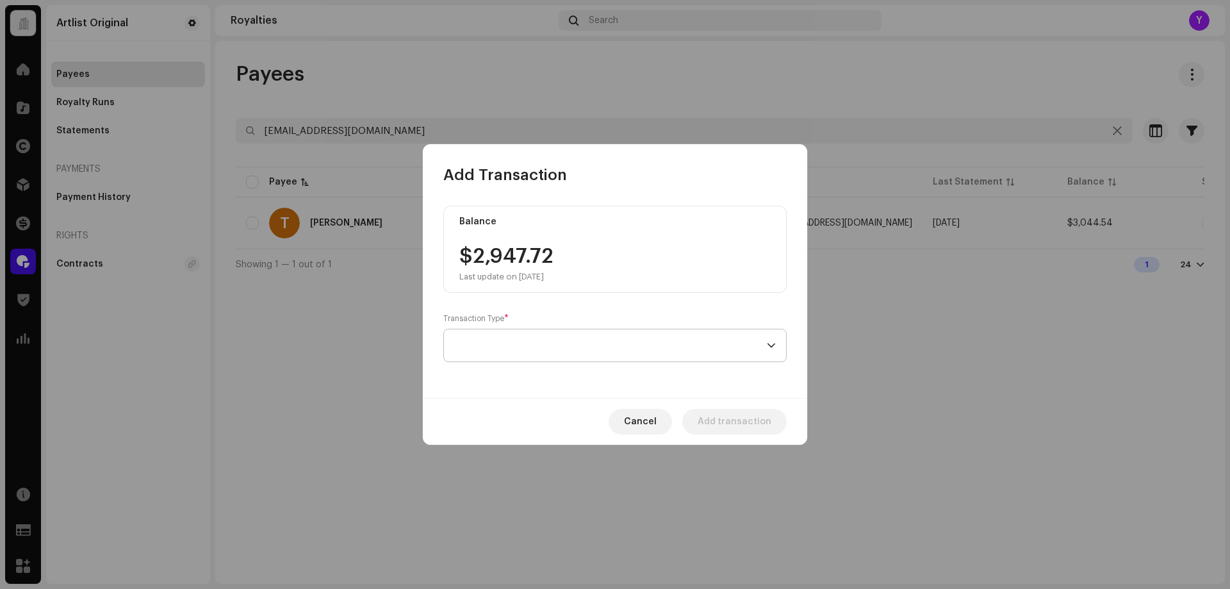
click at [549, 349] on span at bounding box center [610, 345] width 313 height 32
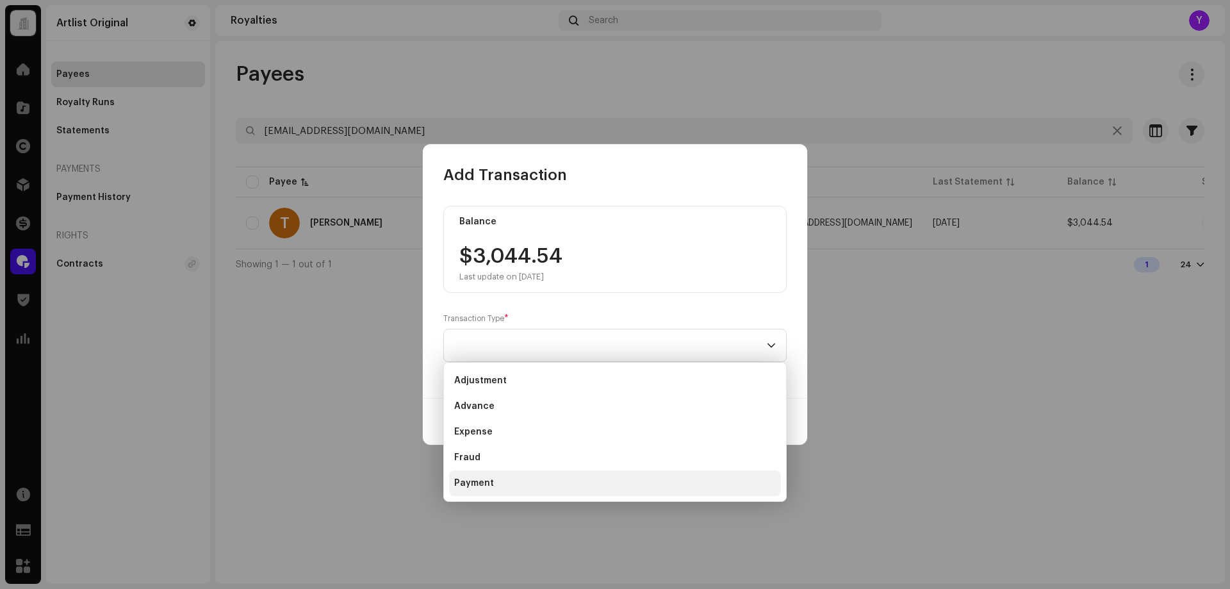
click at [522, 478] on li "Payment" at bounding box center [615, 483] width 332 height 26
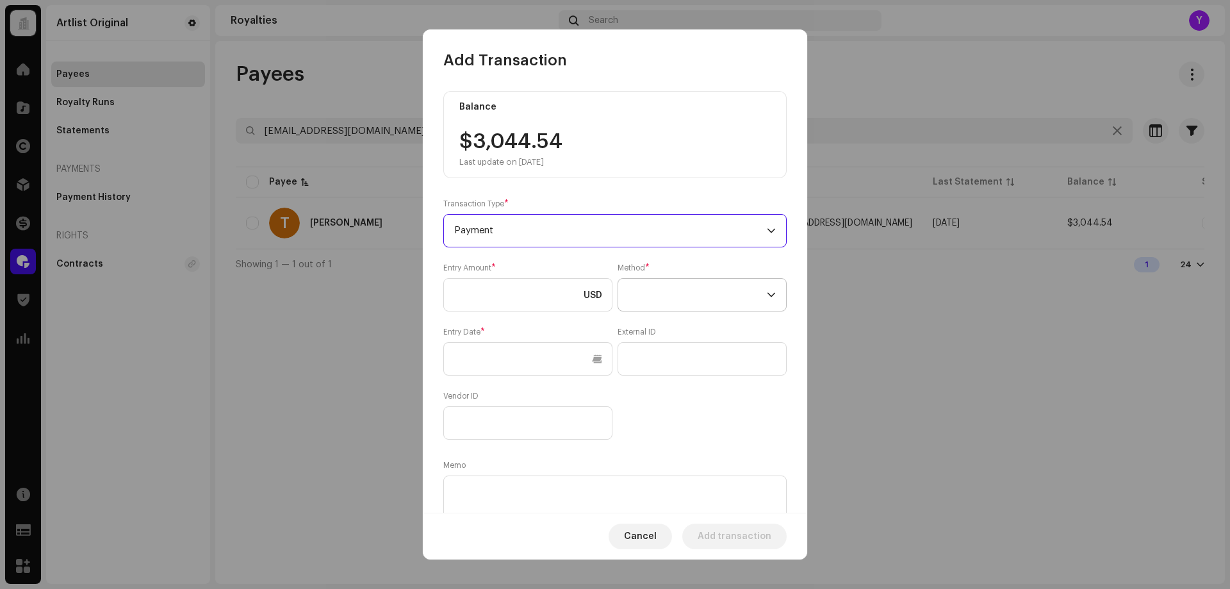
click at [640, 294] on span at bounding box center [698, 295] width 138 height 32
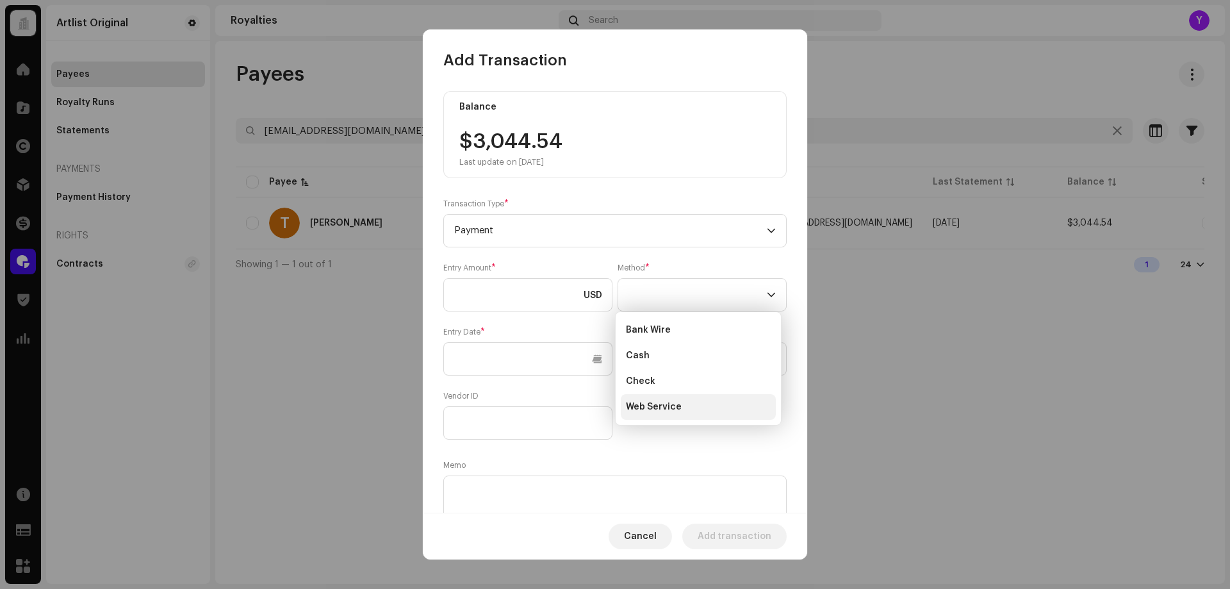
click at [647, 411] on span "Web Service" at bounding box center [654, 407] width 56 height 13
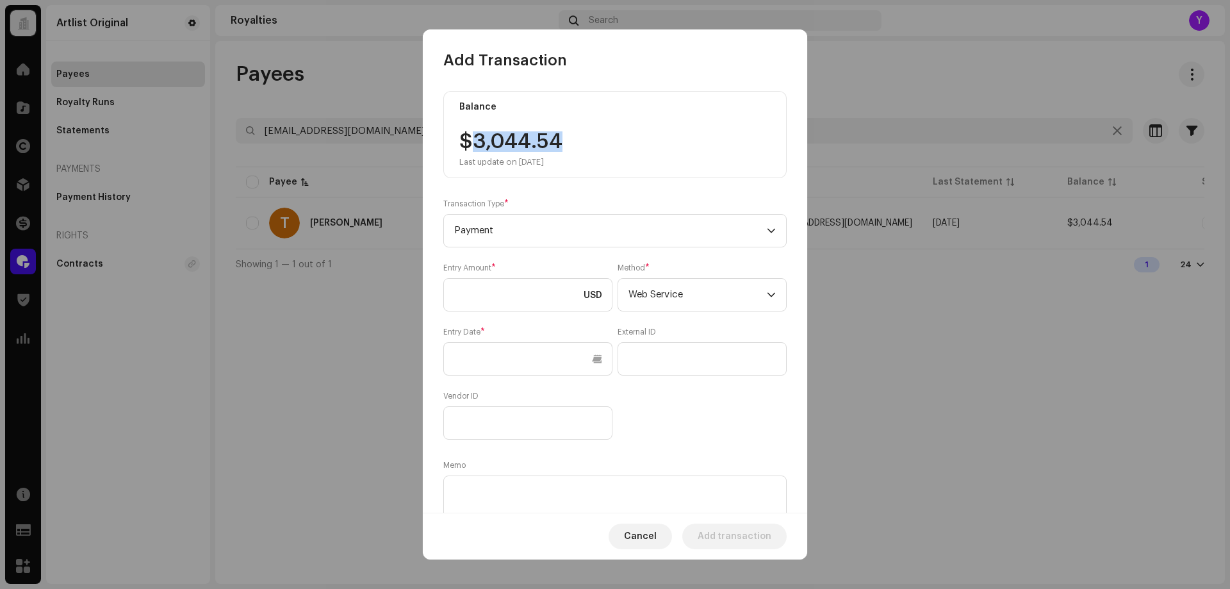
drag, startPoint x: 558, startPoint y: 142, endPoint x: 481, endPoint y: 169, distance: 81.3
click at [478, 145] on div "$3,044.54 Last update on [DATE]" at bounding box center [511, 149] width 103 height 36
copy div "3,044.54"
click at [502, 289] on input at bounding box center [527, 294] width 169 height 33
paste input "3,044.54"
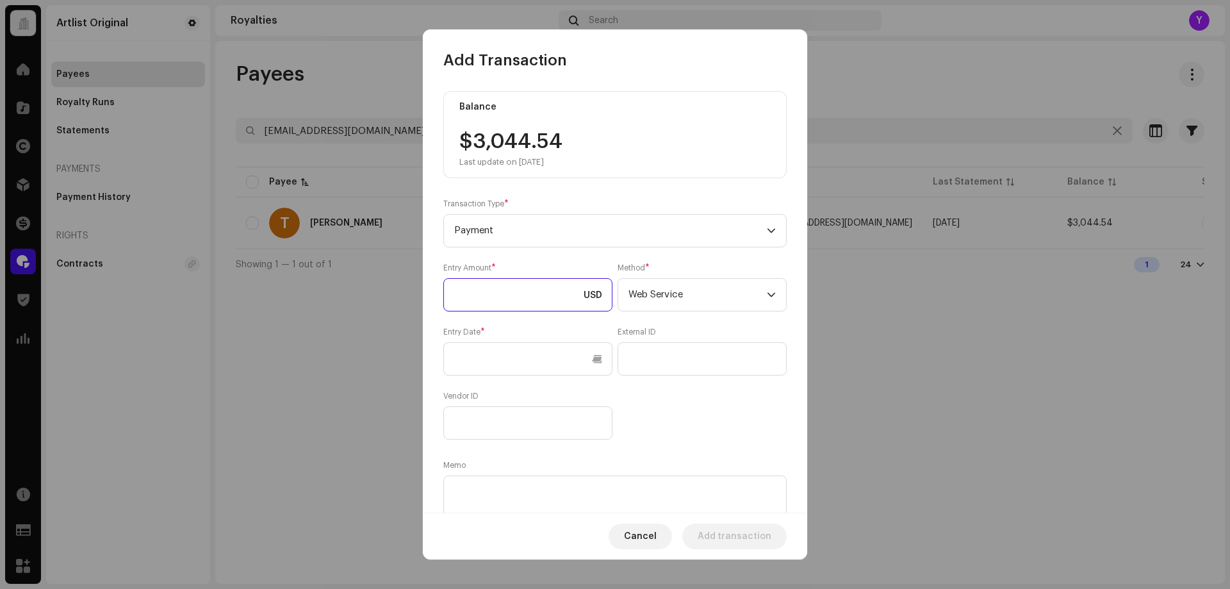
type input "3,044.54"
click at [518, 350] on input "text" at bounding box center [527, 358] width 169 height 33
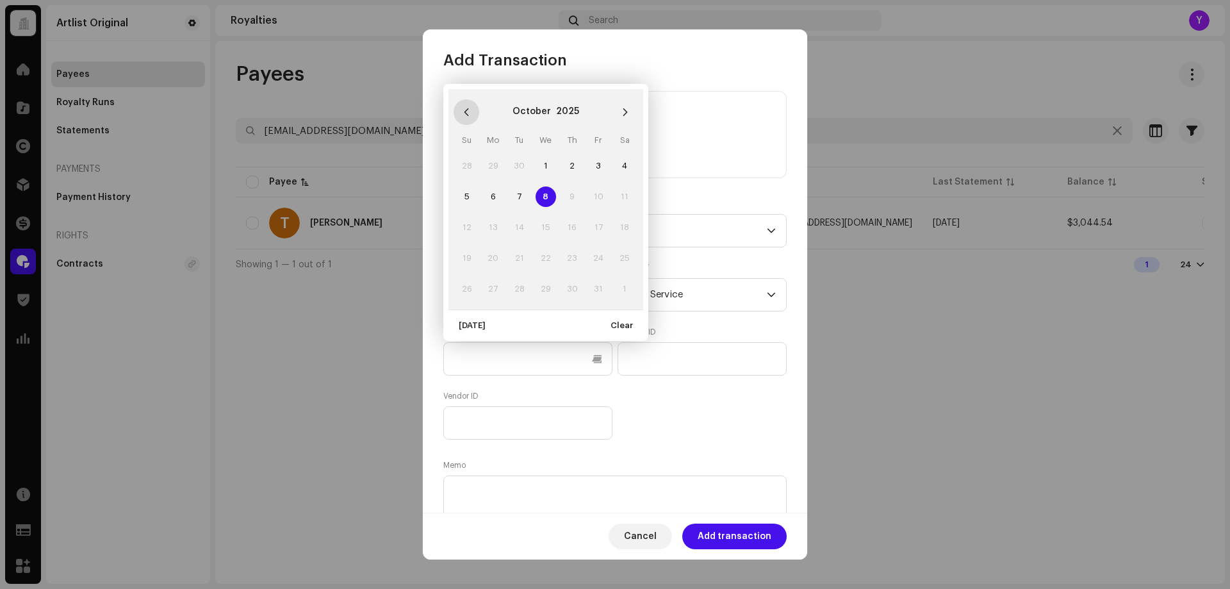
click at [469, 120] on button "Previous Month" at bounding box center [467, 112] width 26 height 26
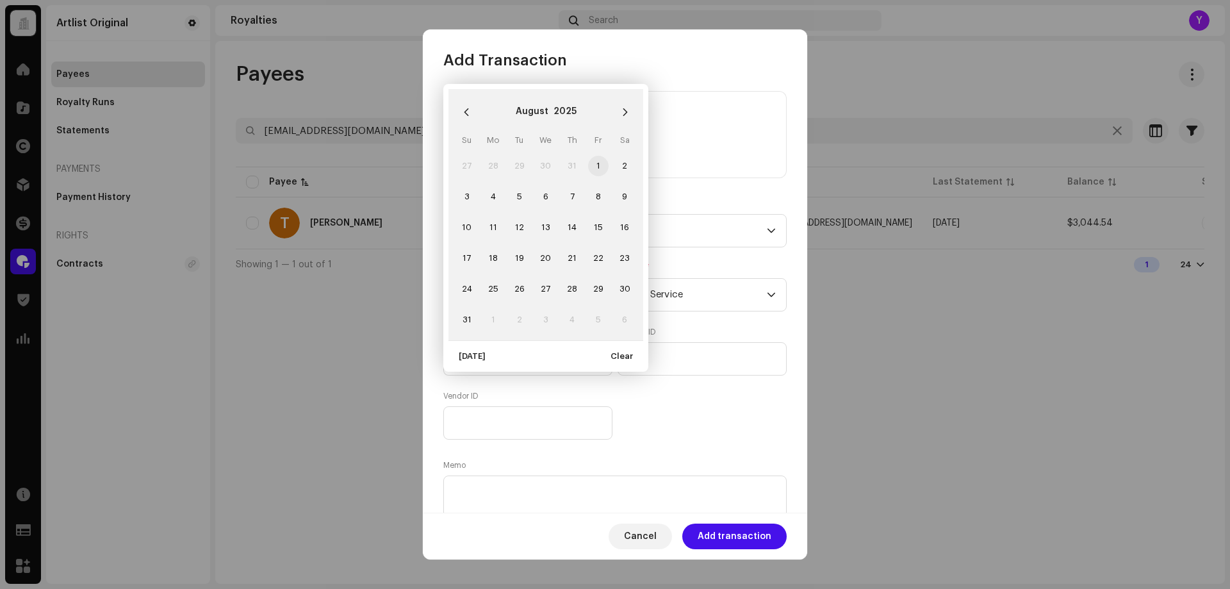
click at [599, 168] on span "1" at bounding box center [598, 166] width 21 height 21
type input "[DATE]"
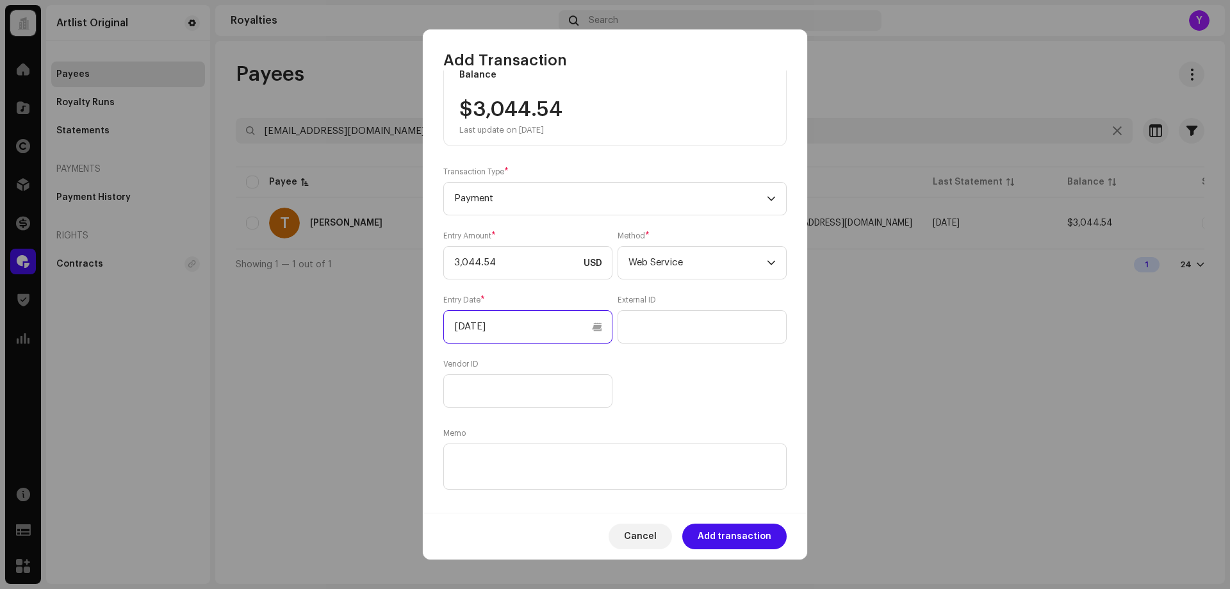
scroll to position [47, 0]
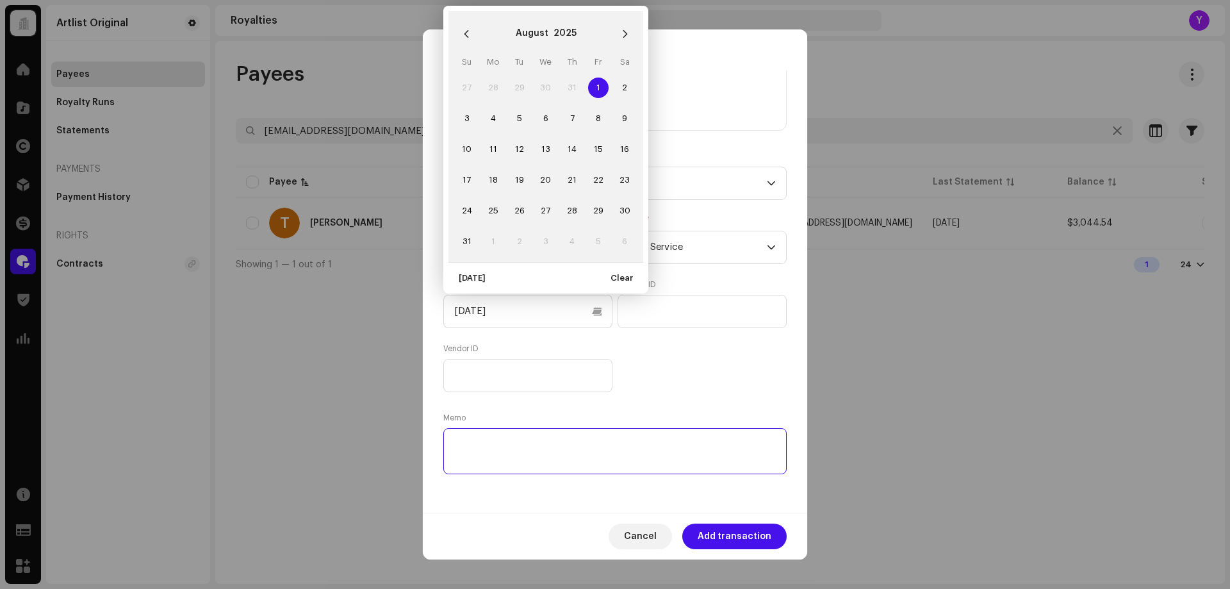
click at [642, 452] on textarea at bounding box center [615, 451] width 344 height 46
paste textarea "Statement ID: 5456351 / Invoice number: 60231"
type textarea "Statement ID: 5456351 / Invoice number: 60231"
click at [746, 538] on span "Add transaction" at bounding box center [735, 537] width 74 height 26
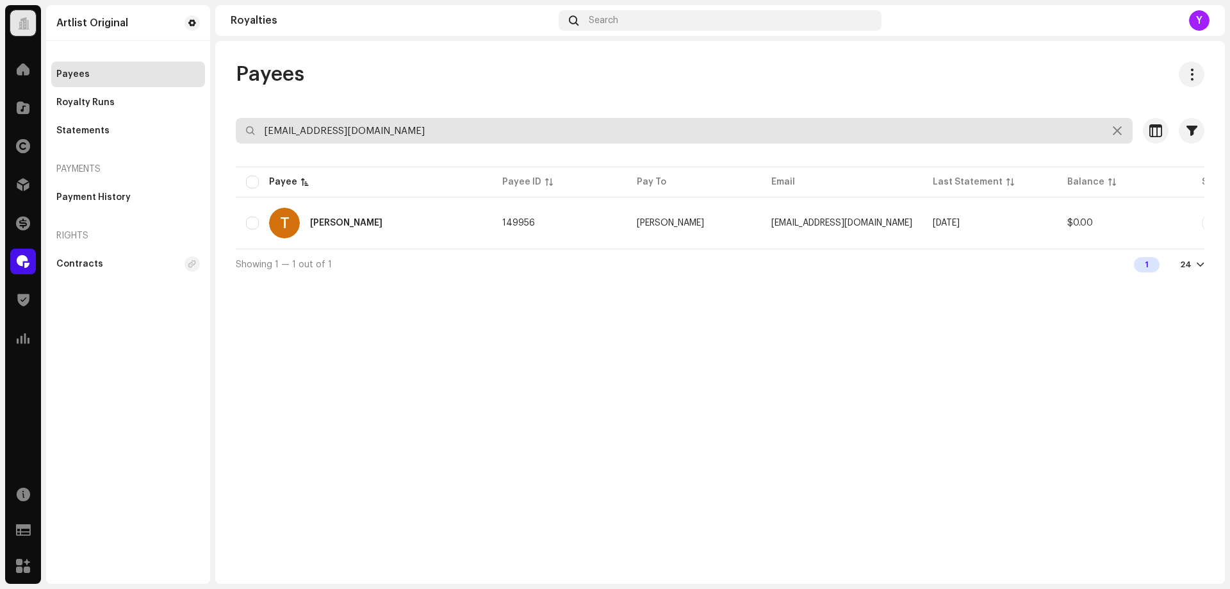
drag, startPoint x: 420, startPoint y: 129, endPoint x: 242, endPoint y: 137, distance: 178.4
click at [242, 137] on input "[EMAIL_ADDRESS][DOMAIN_NAME]" at bounding box center [684, 131] width 897 height 26
paste input "mayaisacowitz"
type input "[EMAIL_ADDRESS][DOMAIN_NAME]"
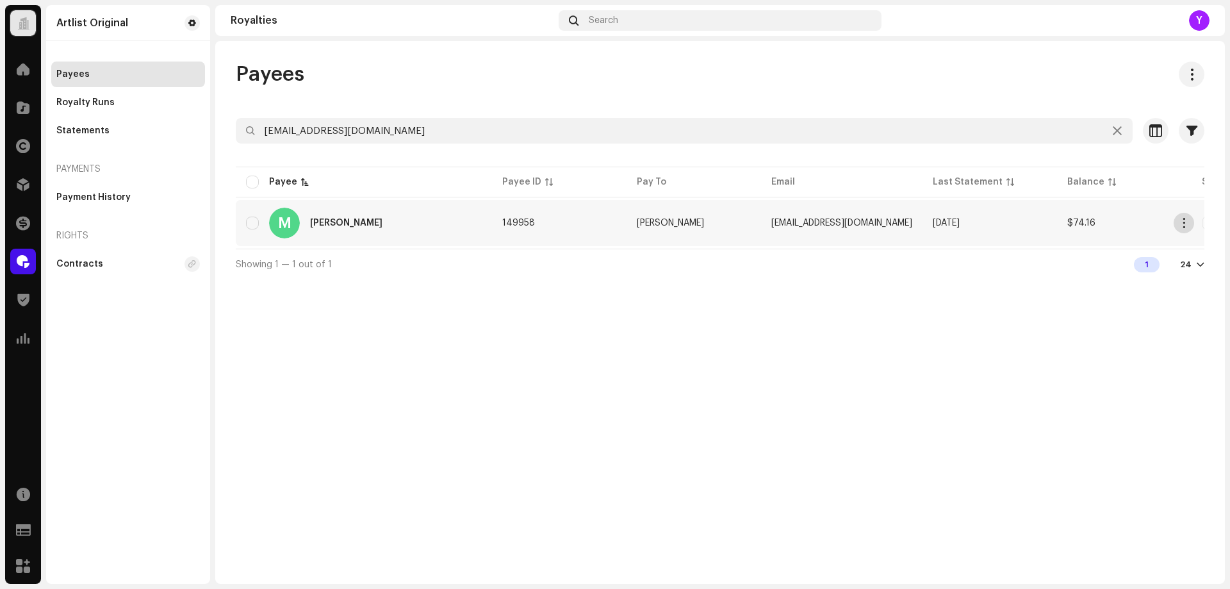
click at [1179, 222] on button "button" at bounding box center [1184, 223] width 21 height 21
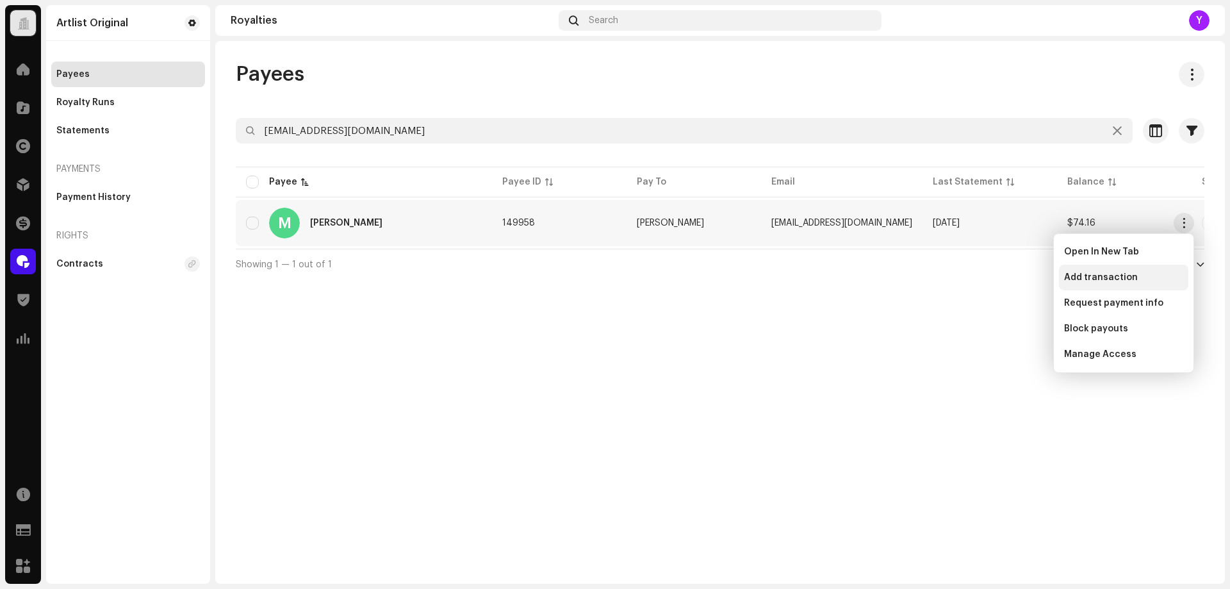
click at [1137, 274] on div "Add transaction" at bounding box center [1124, 277] width 119 height 10
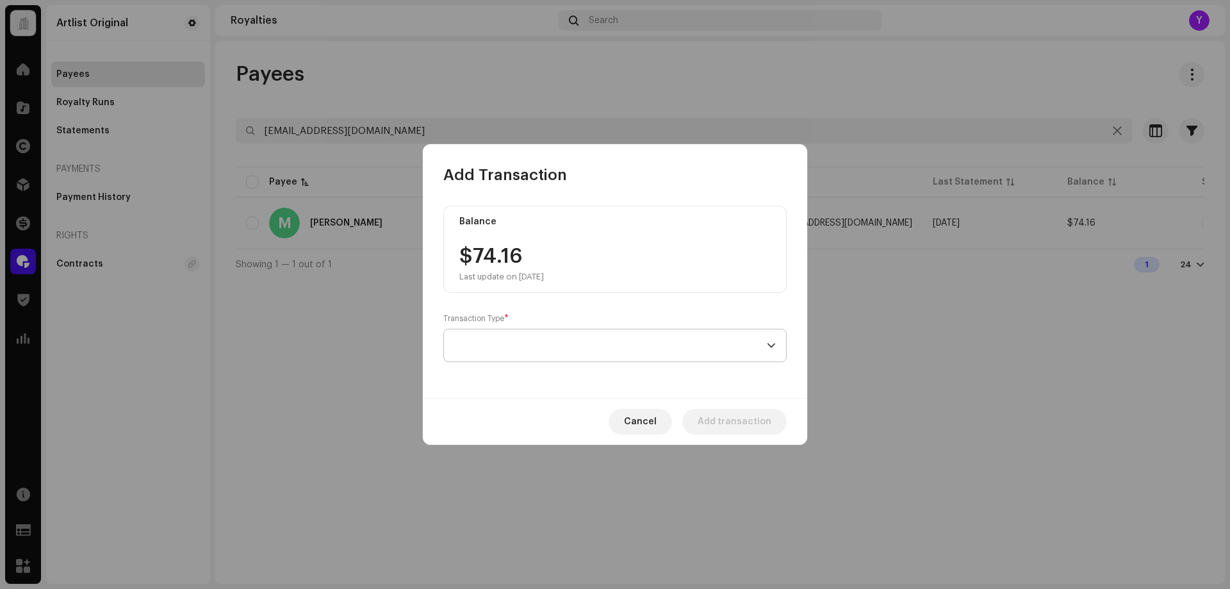
click at [540, 352] on span at bounding box center [610, 345] width 313 height 32
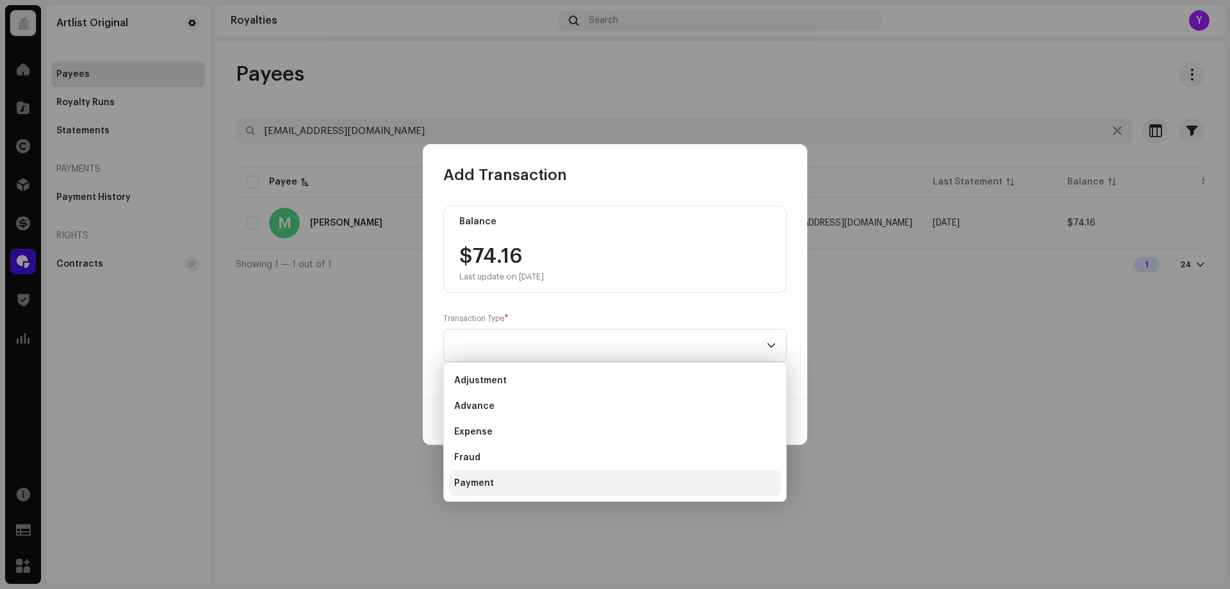
click at [531, 480] on li "Payment" at bounding box center [615, 483] width 332 height 26
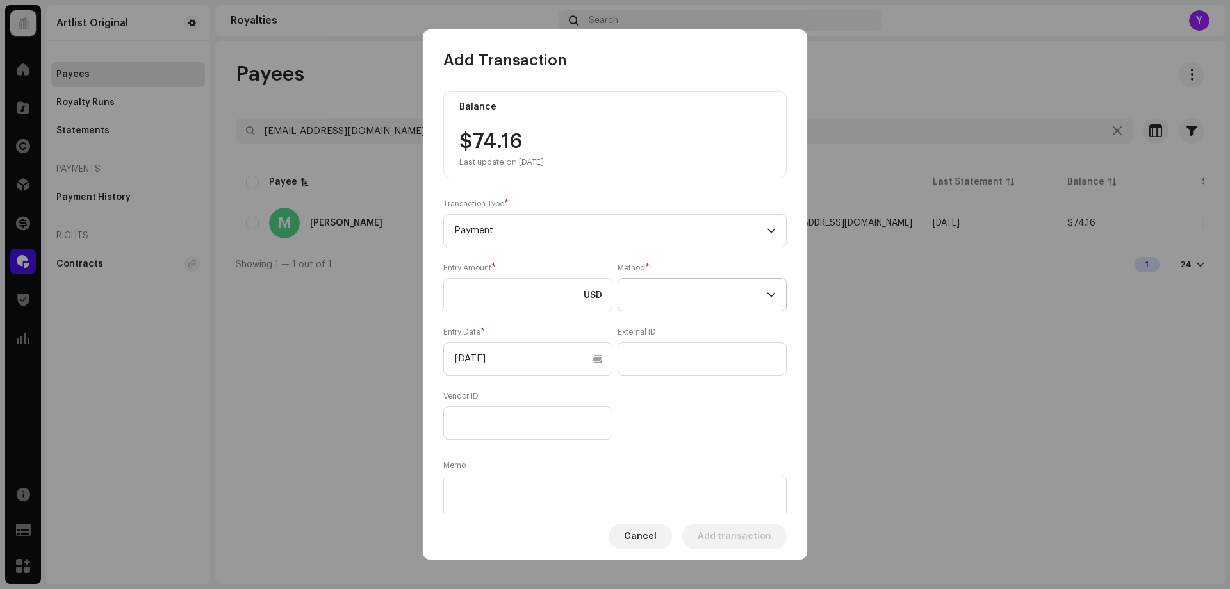
click at [638, 302] on span at bounding box center [698, 295] width 138 height 32
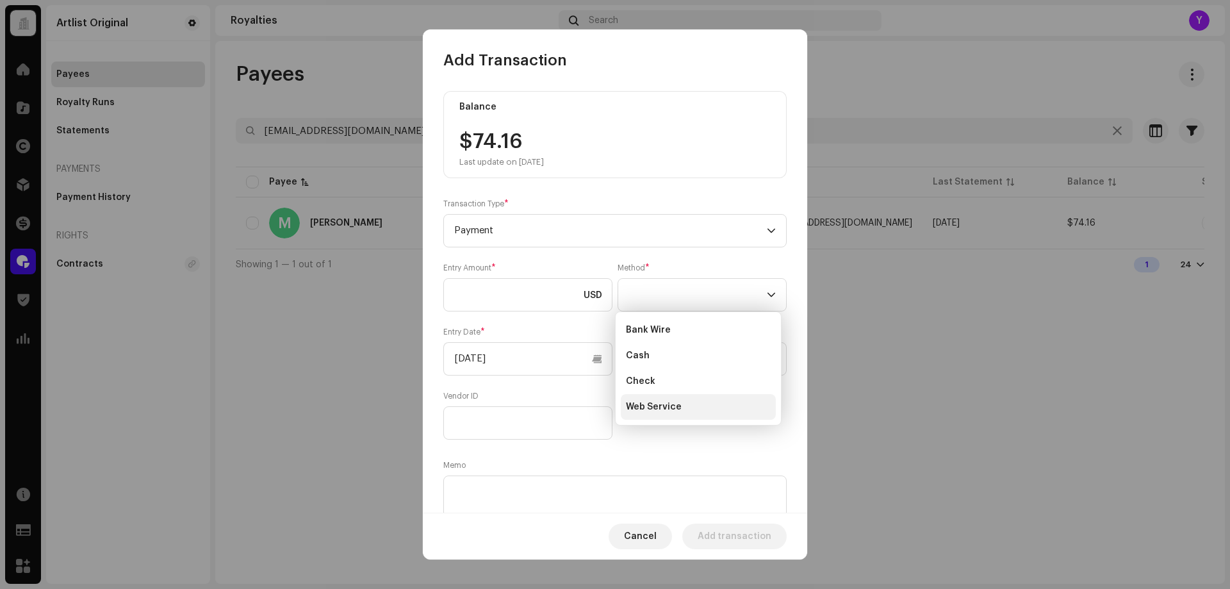
click at [635, 405] on span "Web Service" at bounding box center [654, 407] width 56 height 13
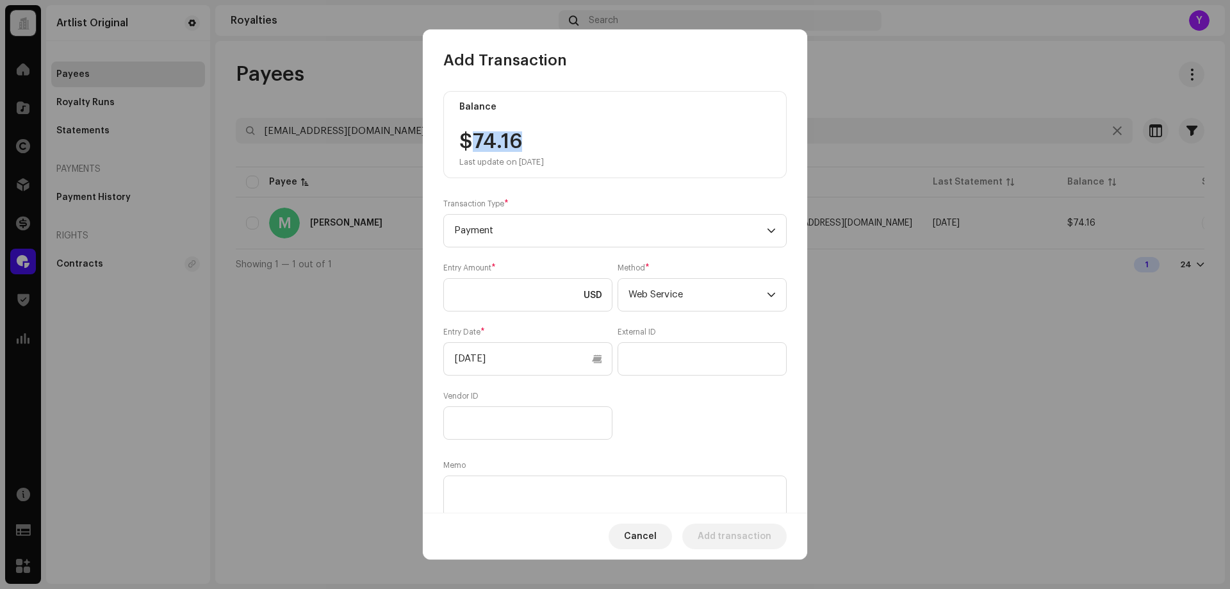
drag, startPoint x: 522, startPoint y: 141, endPoint x: 475, endPoint y: 140, distance: 47.4
click at [475, 140] on div "$74.16 Last update on [DATE]" at bounding box center [502, 149] width 85 height 36
copy div "74.16"
click at [493, 288] on input at bounding box center [527, 294] width 169 height 33
paste input "74.16"
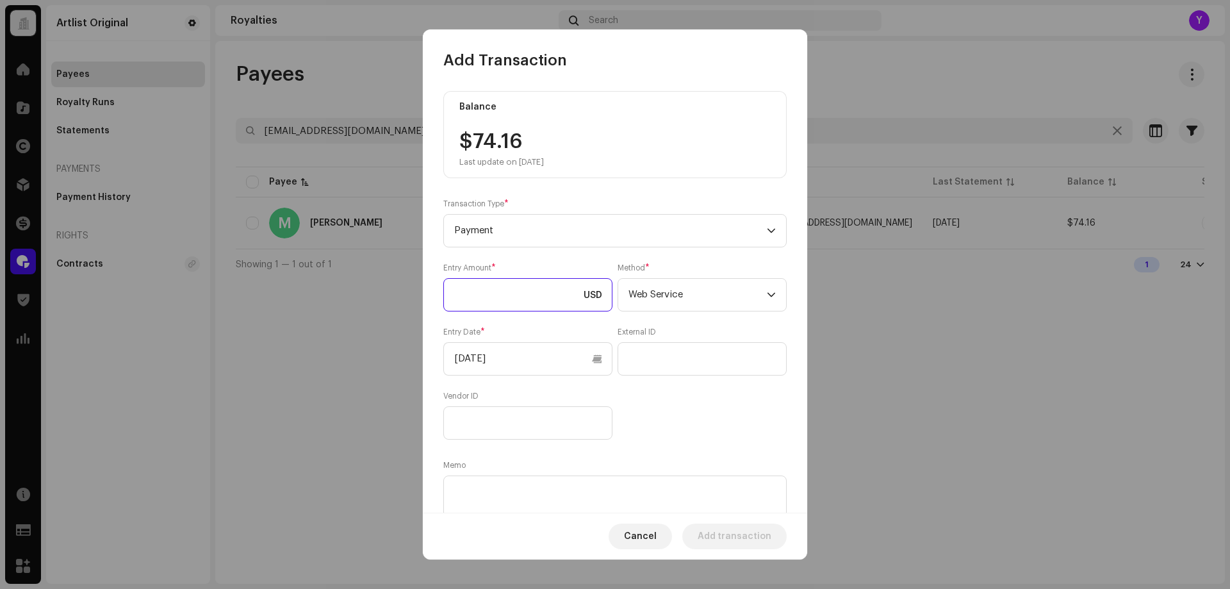
type input "74.16"
click at [491, 363] on input "[DATE]" at bounding box center [527, 358] width 169 height 33
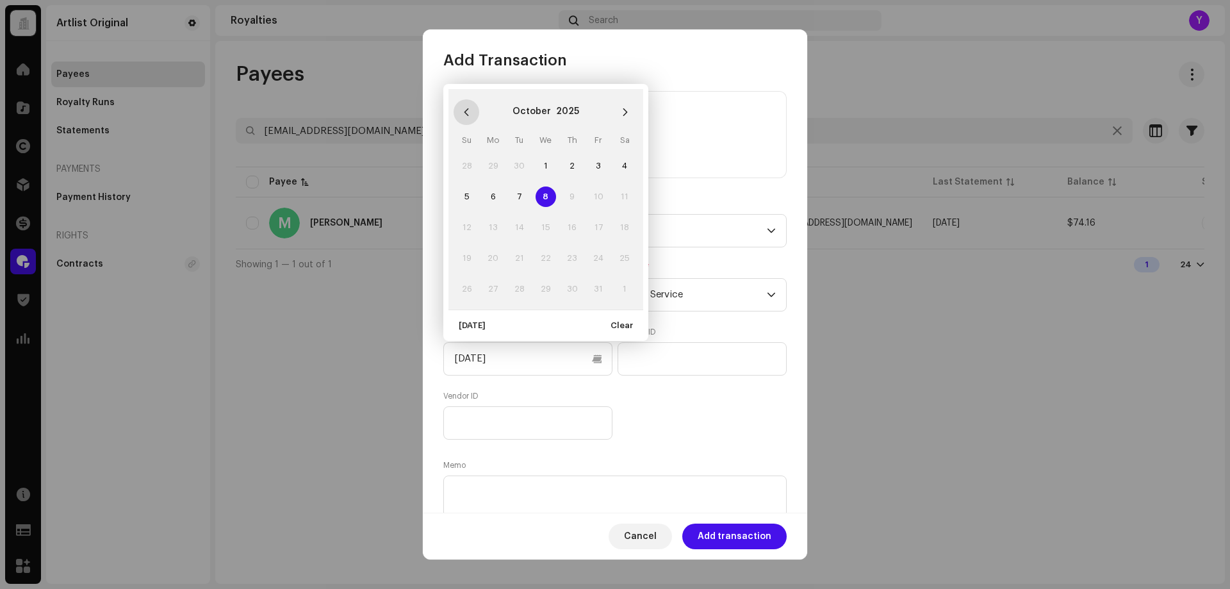
click at [474, 115] on button "Previous Month" at bounding box center [467, 112] width 26 height 26
click at [494, 162] on span "1" at bounding box center [493, 166] width 21 height 21
type input "[DATE]"
click at [531, 495] on textarea at bounding box center [615, 499] width 344 height 46
paste textarea "Statement ID: 5456548 / Invoice number: 20063"
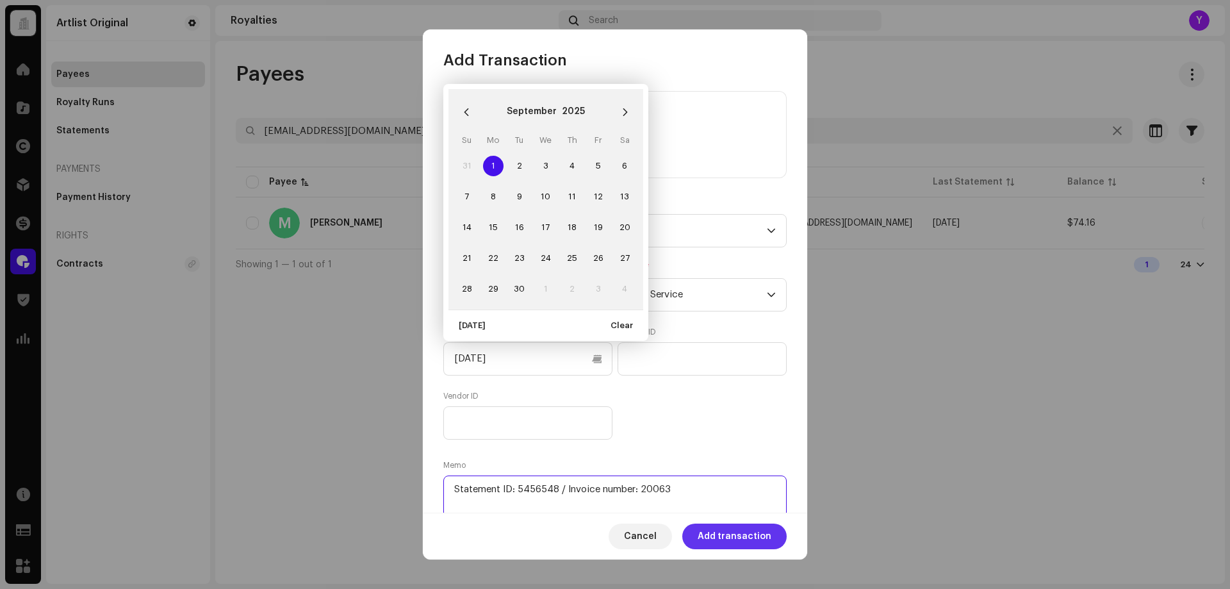
type textarea "Statement ID: 5456548 / Invoice number: 20063"
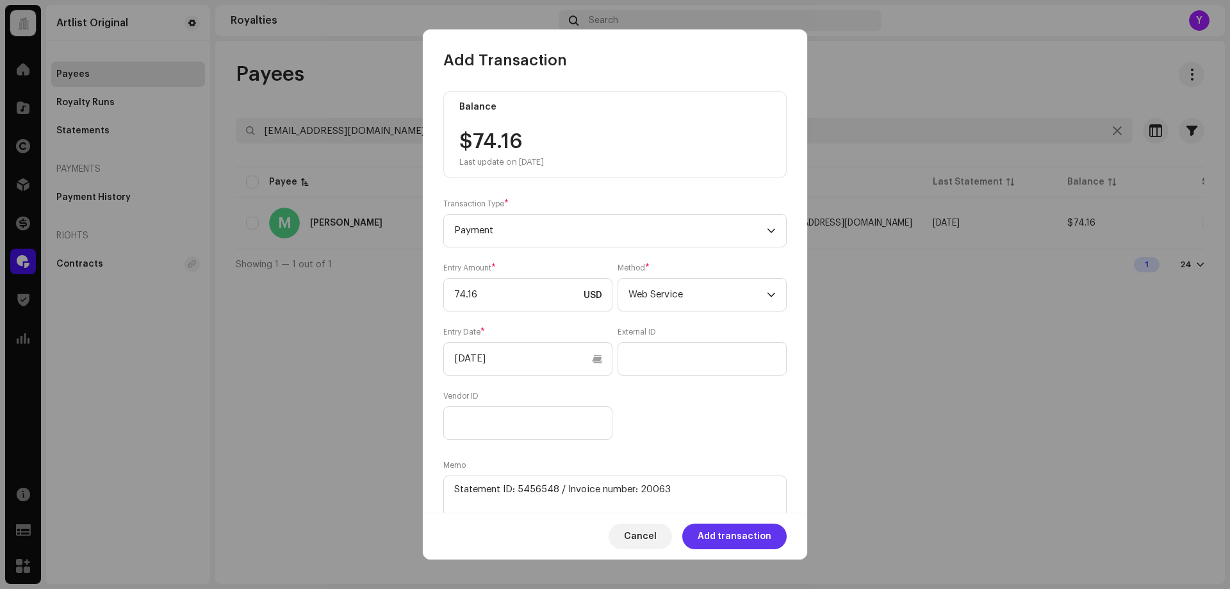
click at [739, 527] on span "Add transaction" at bounding box center [735, 537] width 74 height 26
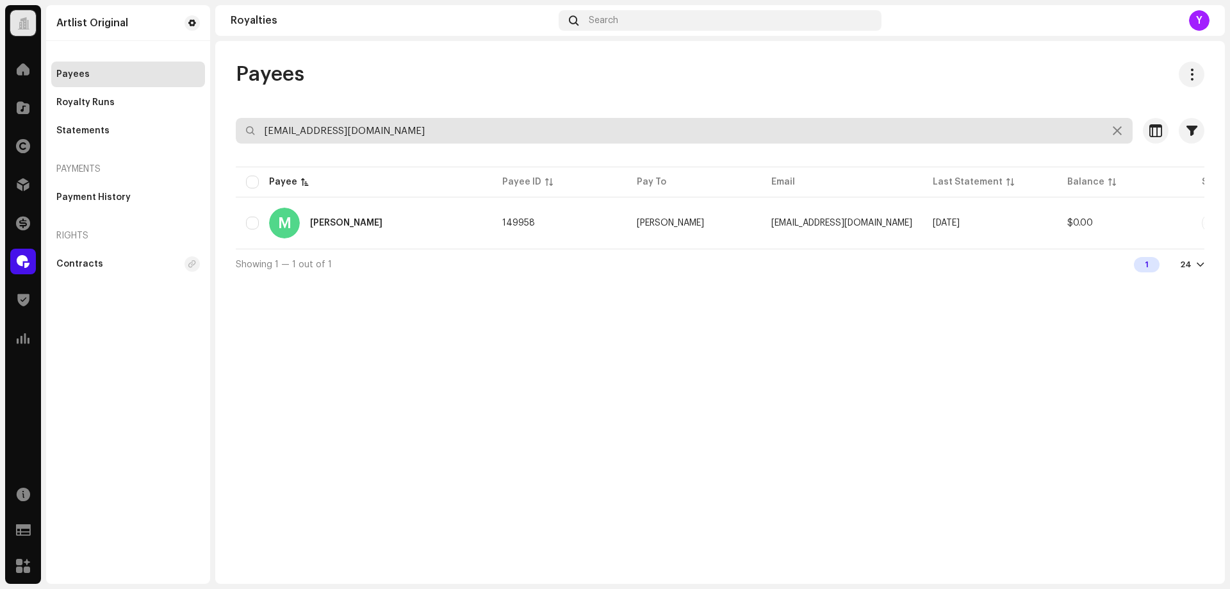
drag, startPoint x: 329, startPoint y: 132, endPoint x: 262, endPoint y: 133, distance: 66.7
click at [262, 133] on input "[EMAIL_ADDRESS][DOMAIN_NAME]" at bounding box center [684, 131] width 897 height 26
paste input "oommeer"
type input "[EMAIL_ADDRESS][DOMAIN_NAME]"
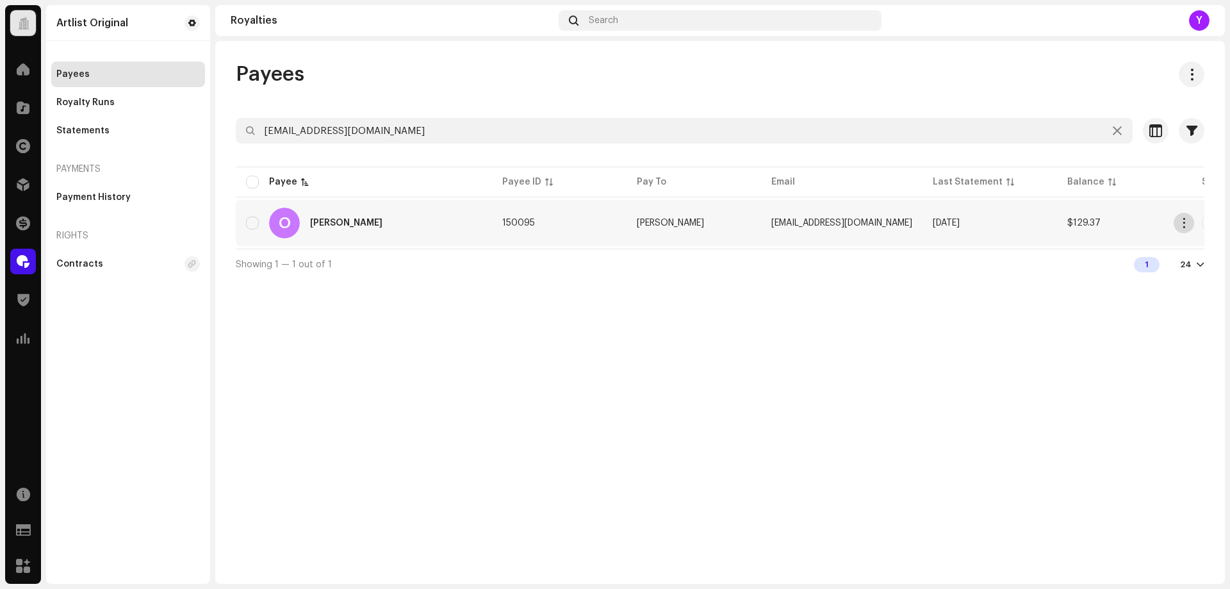
click at [1181, 226] on span "button" at bounding box center [1185, 223] width 10 height 10
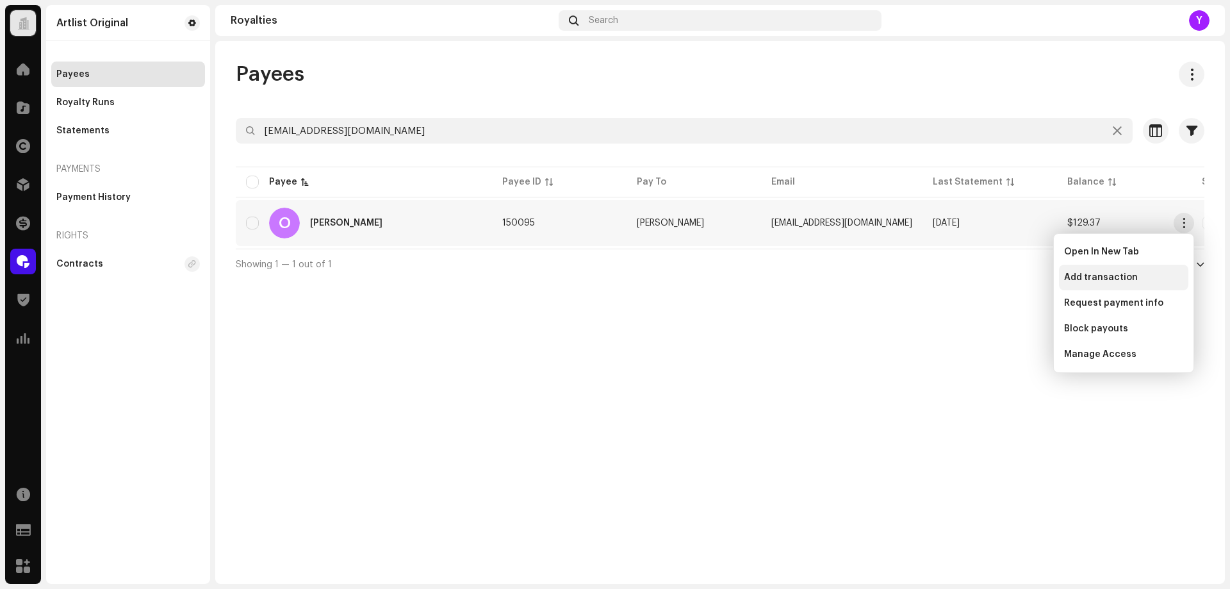
click at [1107, 274] on span "Add transaction" at bounding box center [1102, 277] width 74 height 10
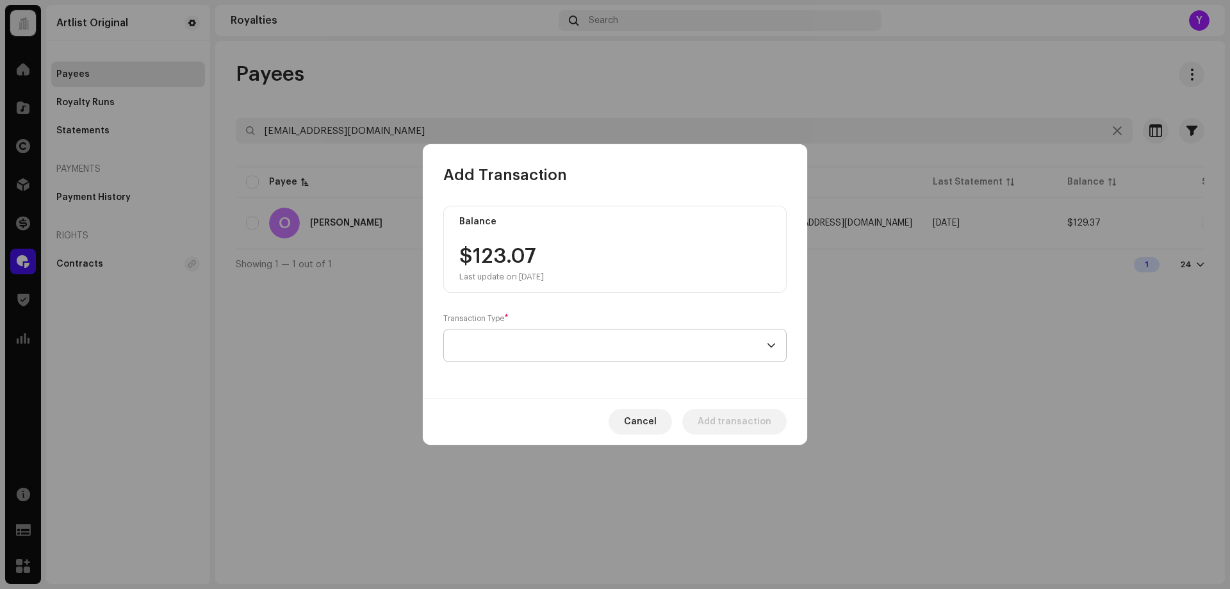
click at [558, 351] on span at bounding box center [610, 345] width 313 height 32
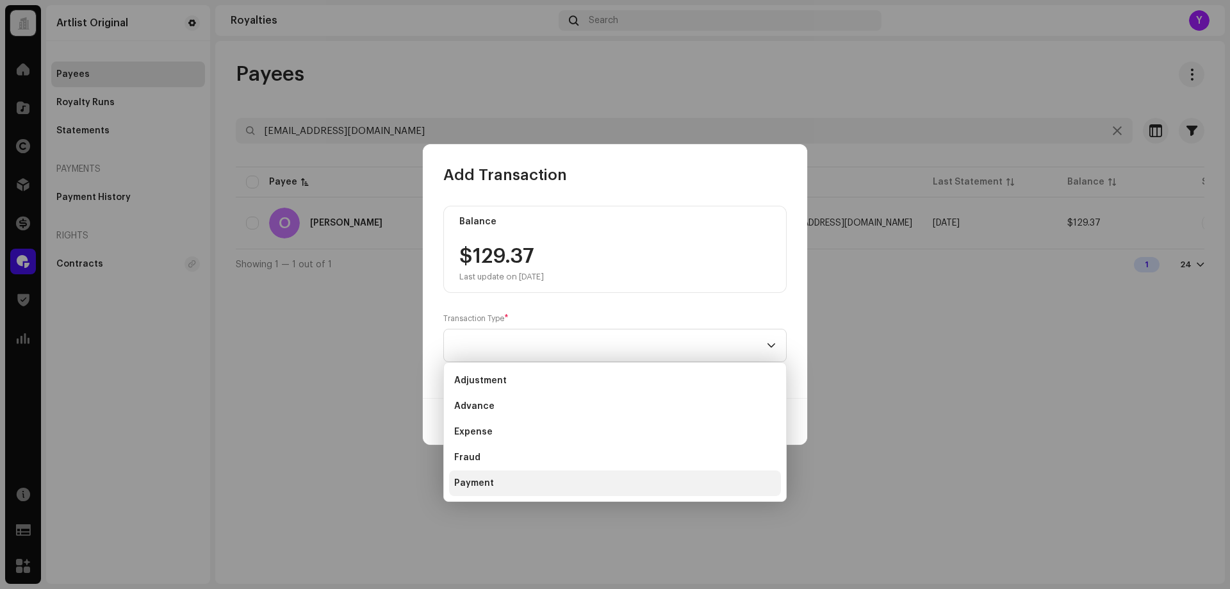
click at [508, 479] on li "Payment" at bounding box center [615, 483] width 332 height 26
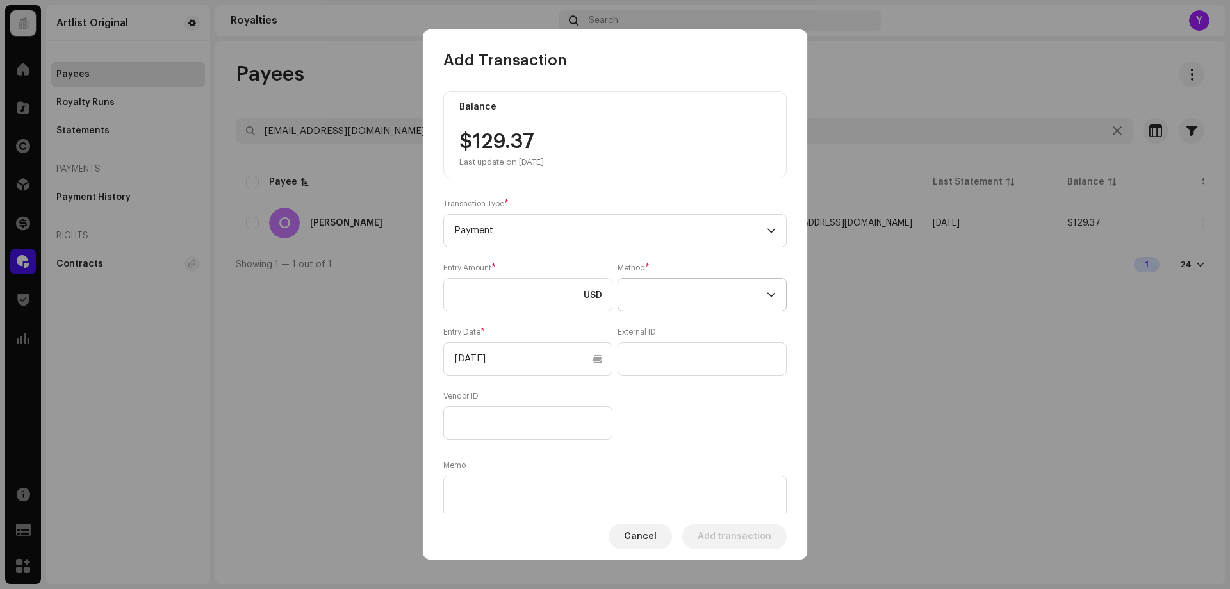
click at [650, 291] on span at bounding box center [698, 295] width 138 height 32
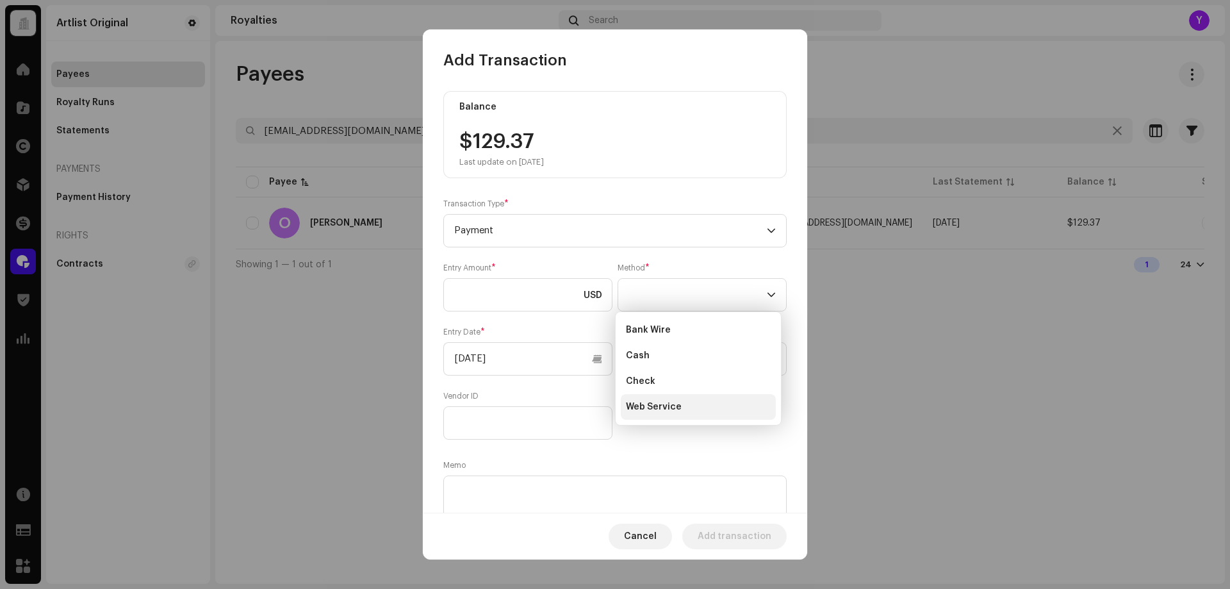
click at [647, 412] on span "Web Service" at bounding box center [654, 407] width 56 height 13
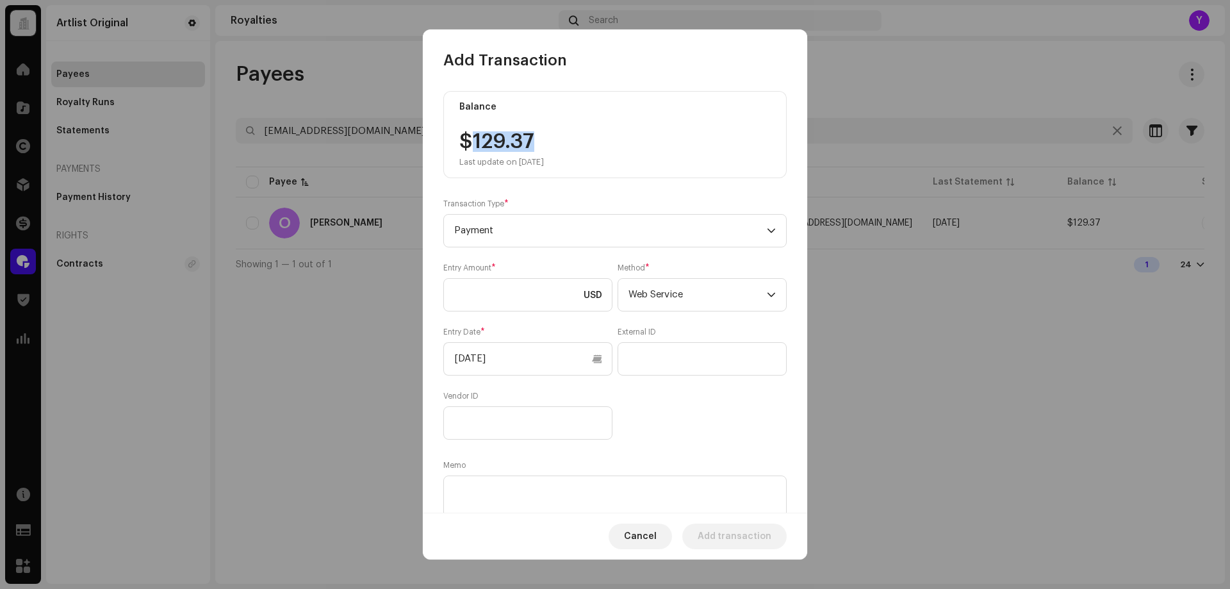
drag, startPoint x: 536, startPoint y: 139, endPoint x: 473, endPoint y: 137, distance: 62.9
click at [473, 137] on div "$129.37 Last update on [DATE]" at bounding box center [502, 149] width 85 height 36
copy div "129.37"
click at [502, 293] on input at bounding box center [527, 294] width 169 height 33
paste input "129.37"
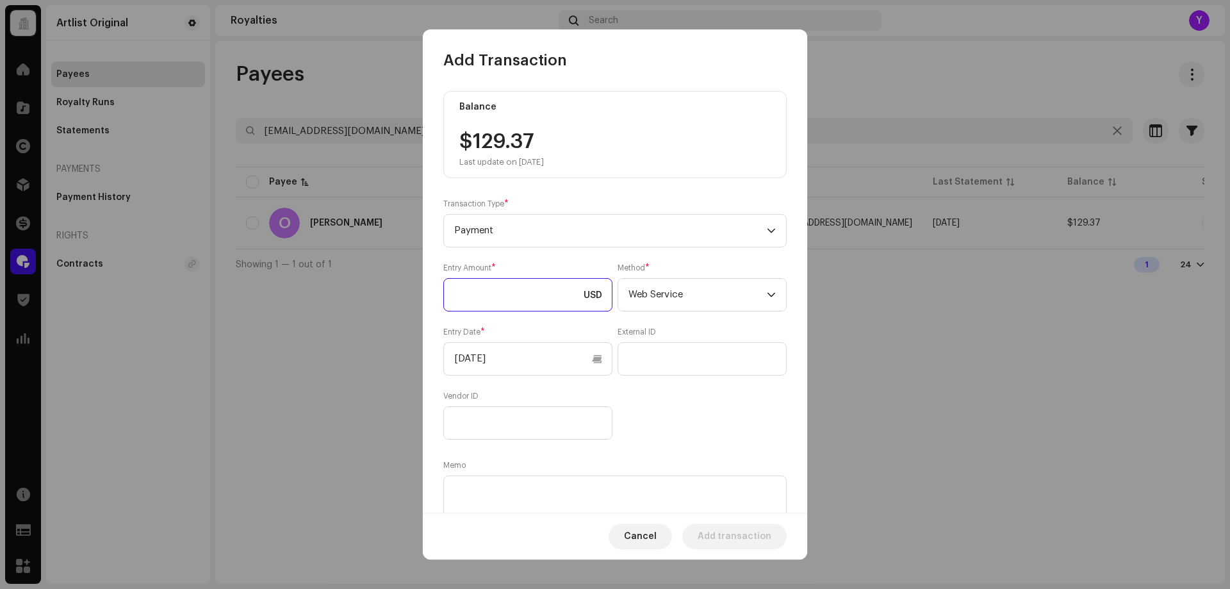
type input "129.37"
click at [519, 363] on input "[DATE]" at bounding box center [527, 358] width 169 height 33
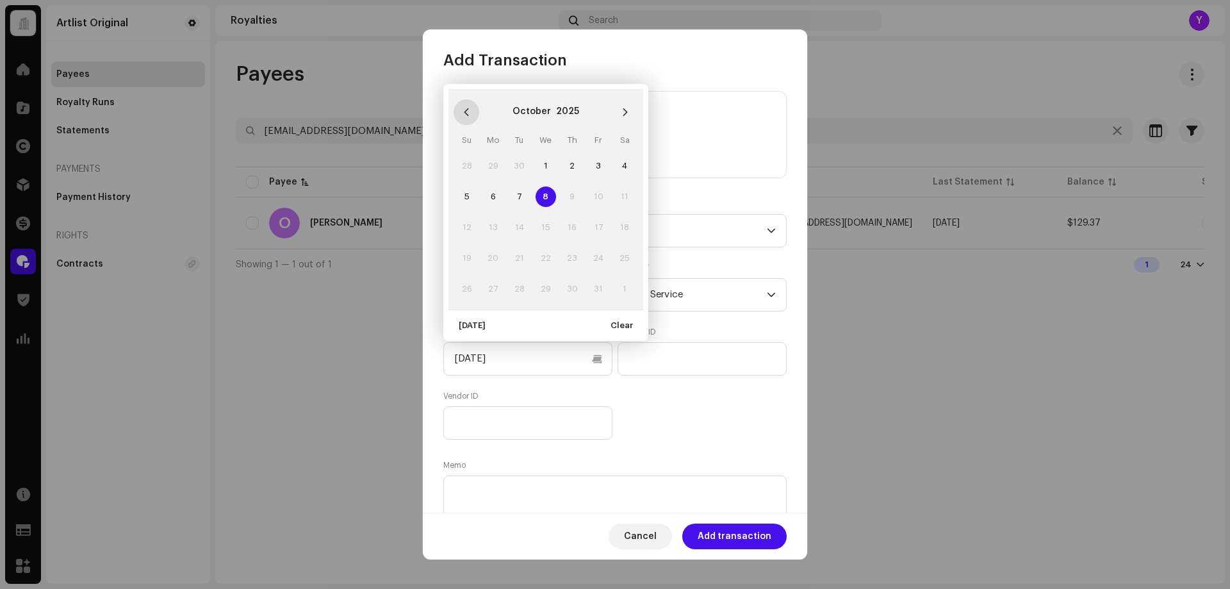
click at [468, 112] on icon "Previous Month" at bounding box center [466, 112] width 9 height 9
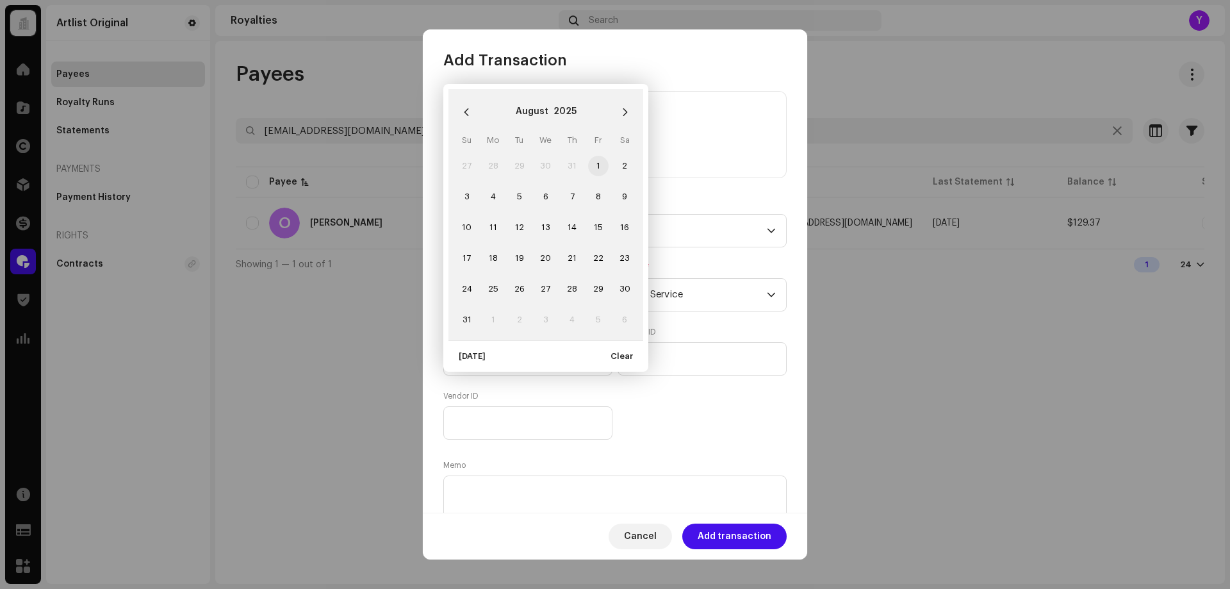
click at [601, 165] on span "1" at bounding box center [598, 166] width 21 height 21
type input "[DATE]"
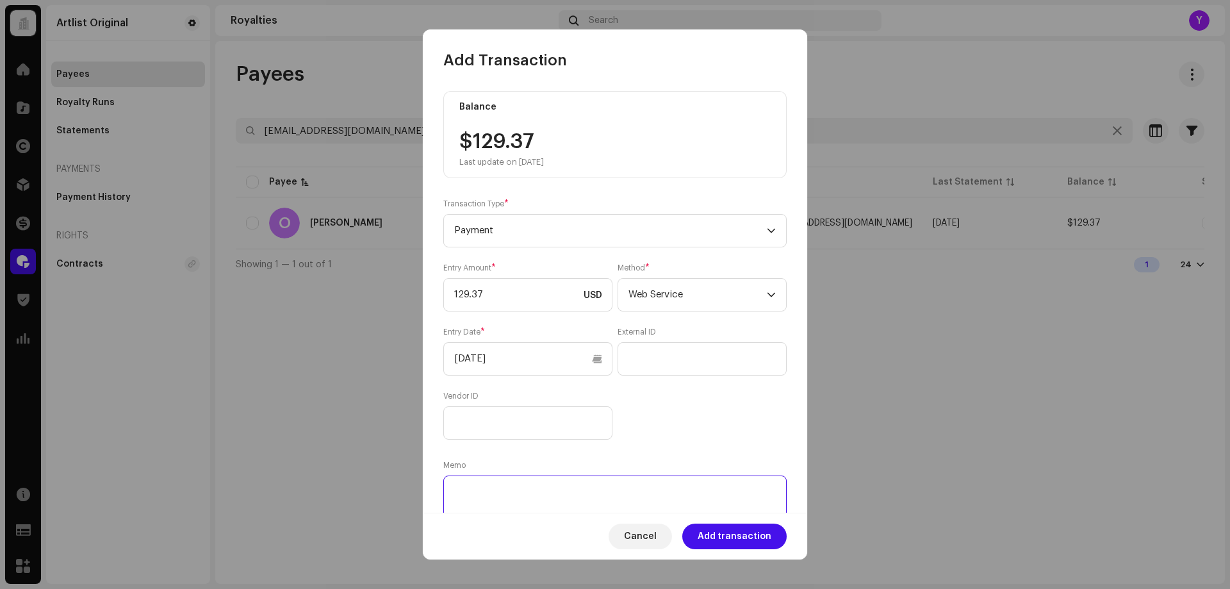
click at [595, 493] on textarea at bounding box center [615, 499] width 344 height 46
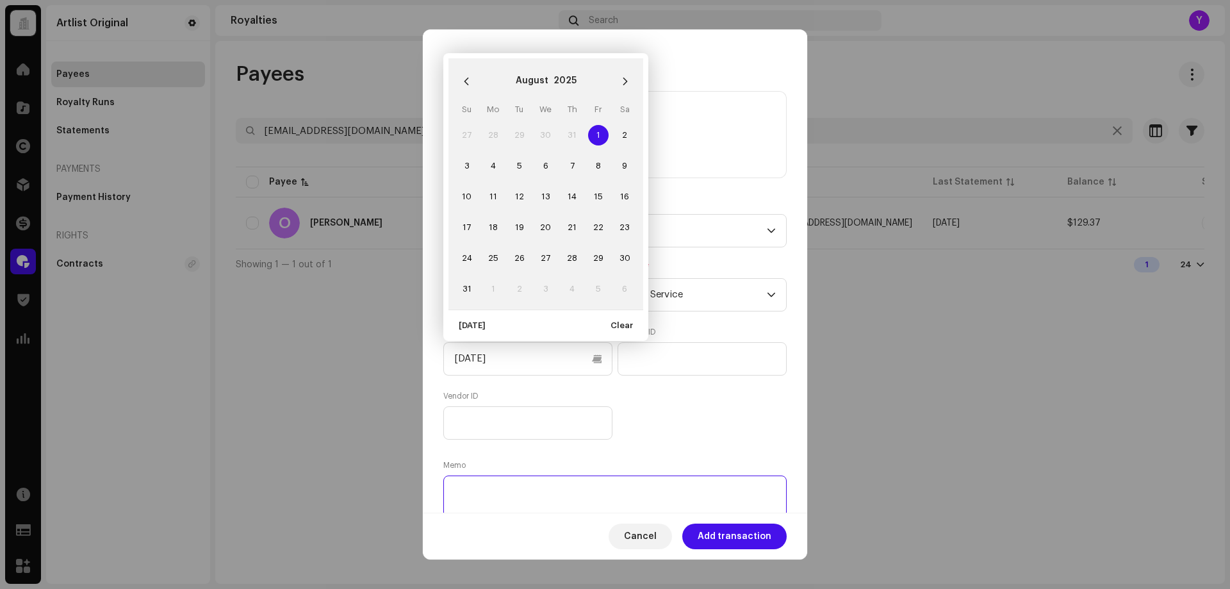
paste textarea "Statement ID: 5456598 / Invoice number: 50031"
type textarea "Statement ID: 5456598 / Invoice number: 50031"
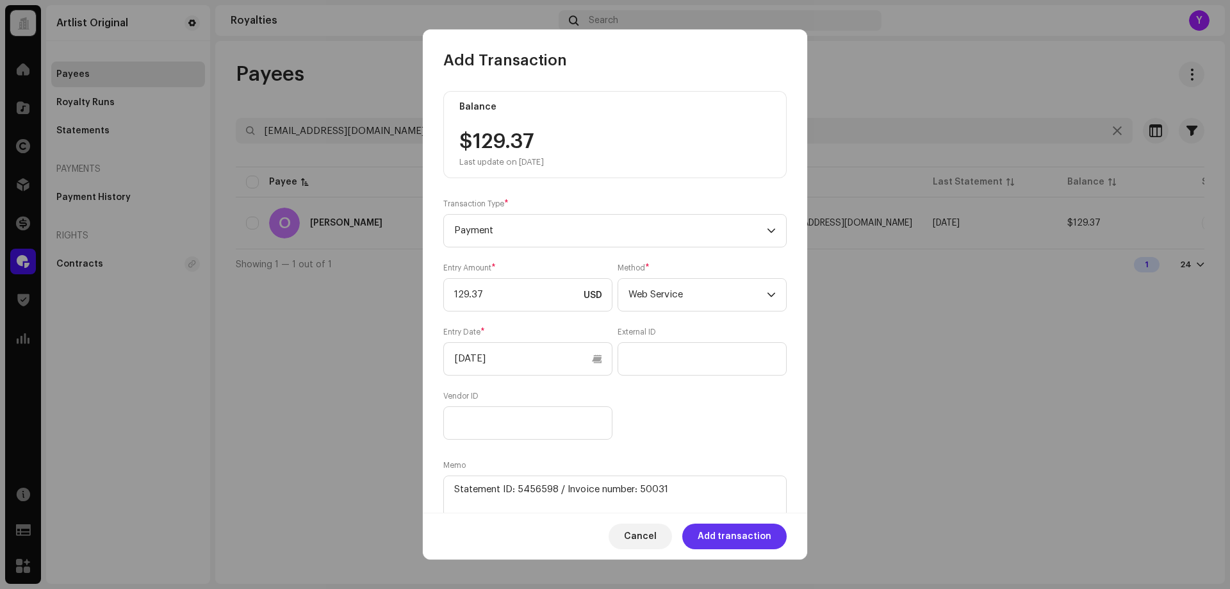
click at [743, 536] on span "Add transaction" at bounding box center [735, 537] width 74 height 26
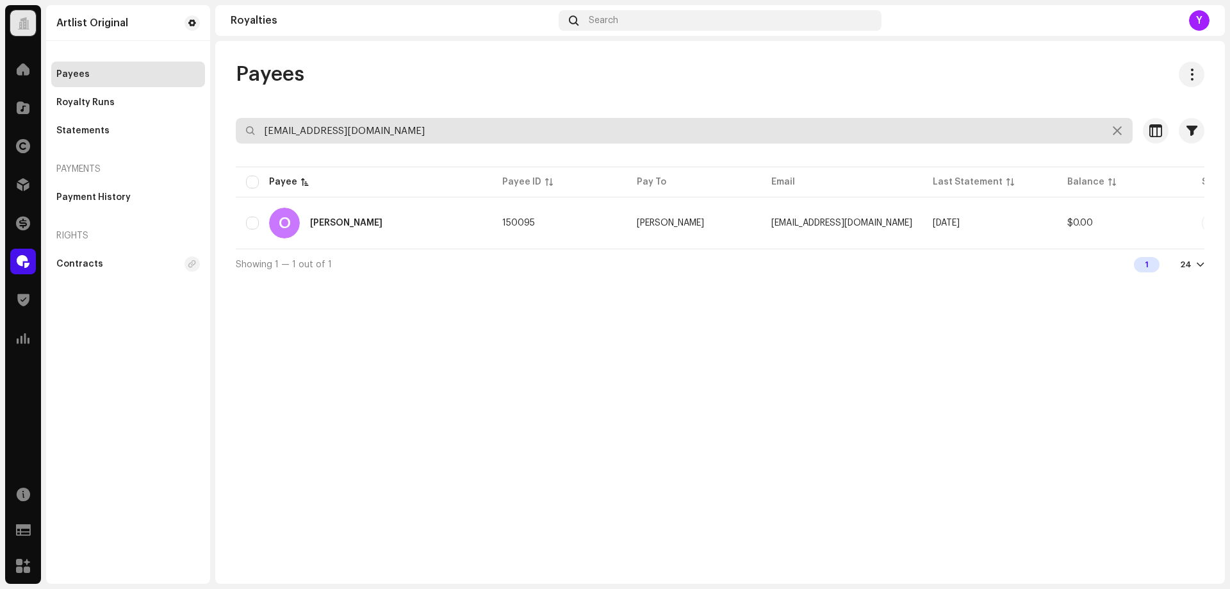
drag, startPoint x: 400, startPoint y: 135, endPoint x: 226, endPoint y: 131, distance: 174.4
click at [226, 131] on div "Payees [EMAIL_ADDRESS][DOMAIN_NAME] Selected 0 Select all 1 Options Filters Sta…" at bounding box center [720, 171] width 1010 height 218
paste input "yehezkel.raz"
type input "[EMAIL_ADDRESS][DOMAIN_NAME]"
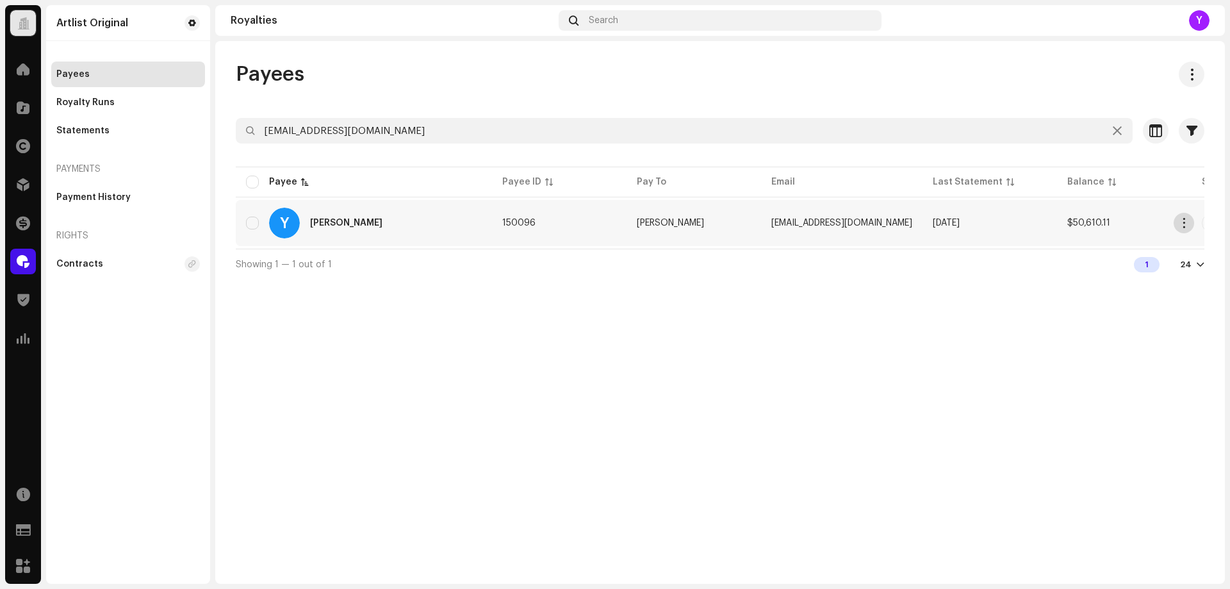
click at [1186, 227] on span "button" at bounding box center [1185, 223] width 10 height 10
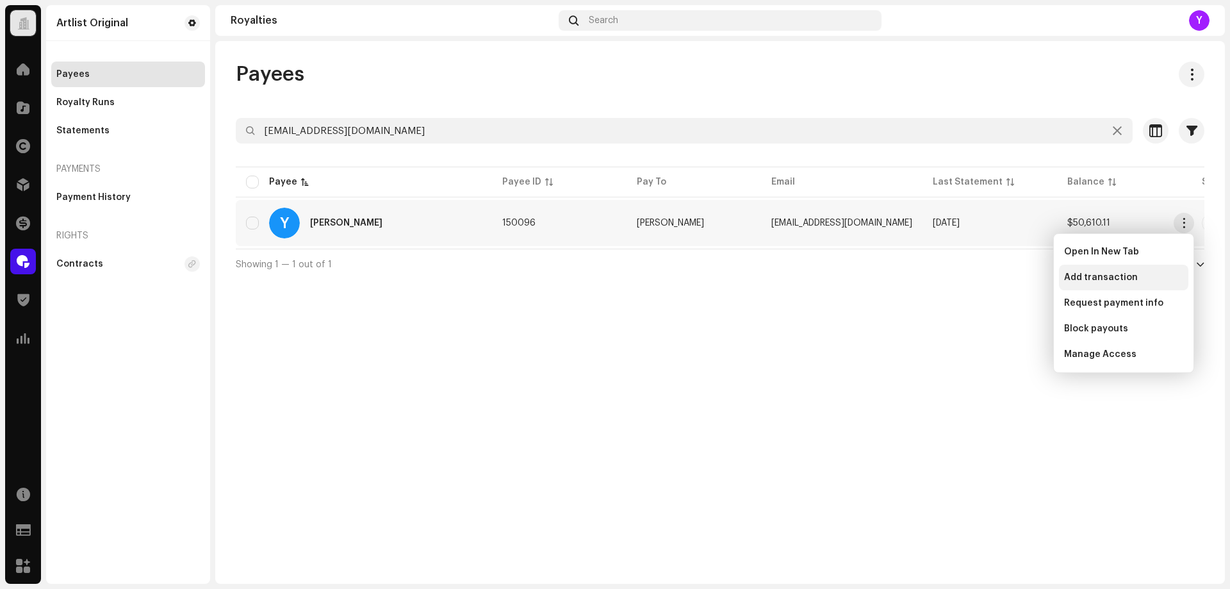
click at [1120, 271] on div "Add transaction" at bounding box center [1123, 278] width 129 height 26
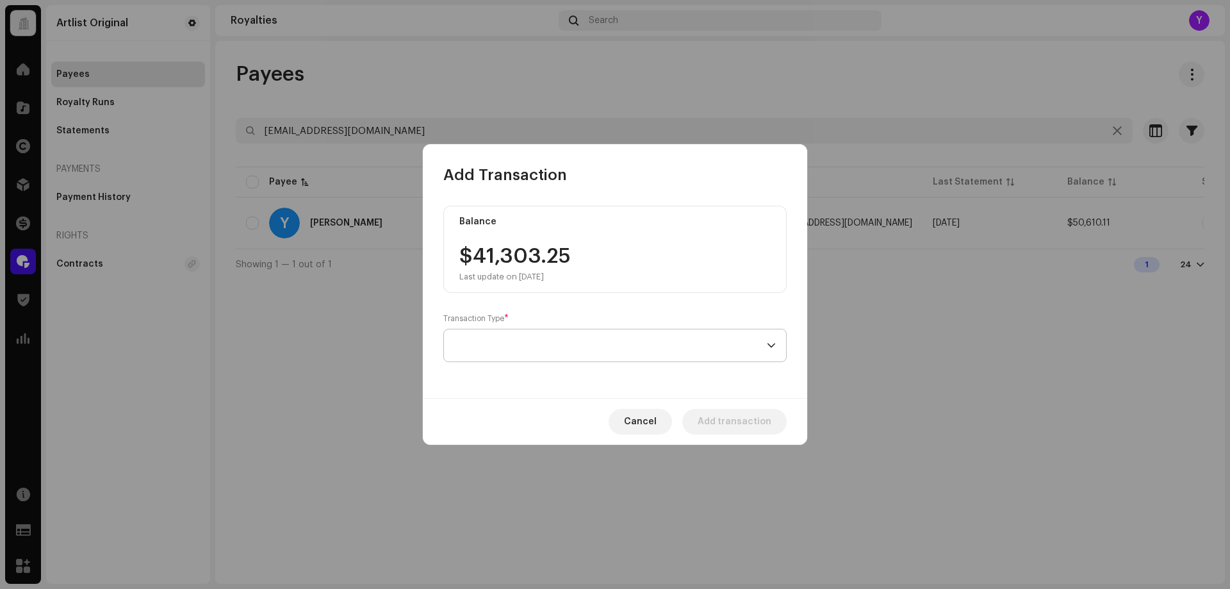
click at [570, 351] on span at bounding box center [610, 345] width 313 height 32
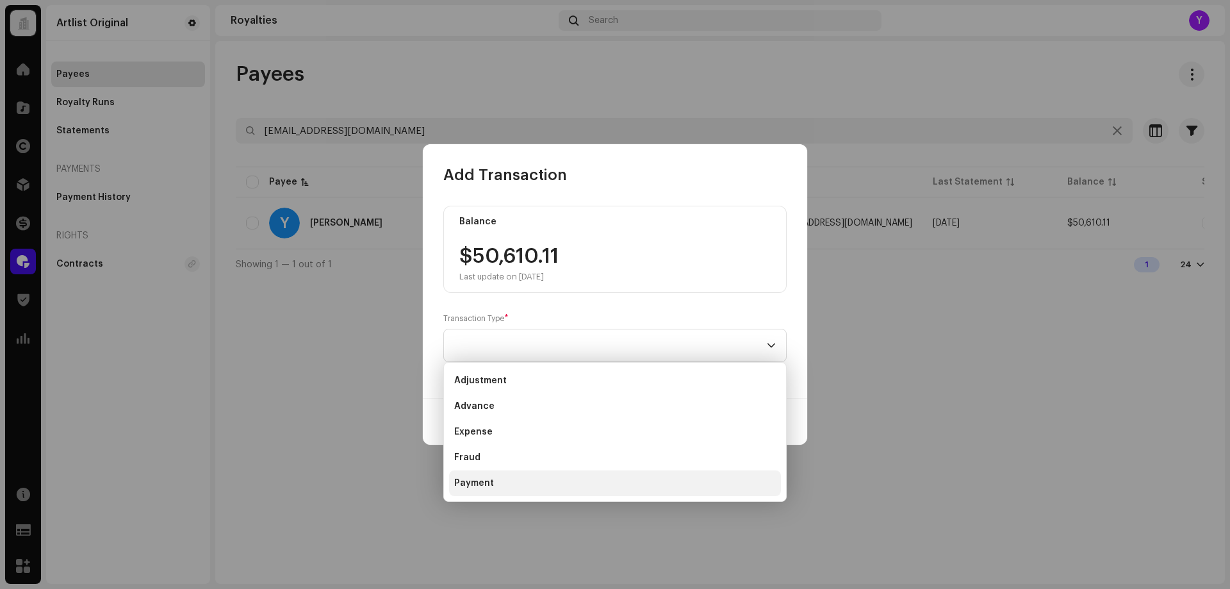
click at [527, 483] on li "Payment" at bounding box center [615, 483] width 332 height 26
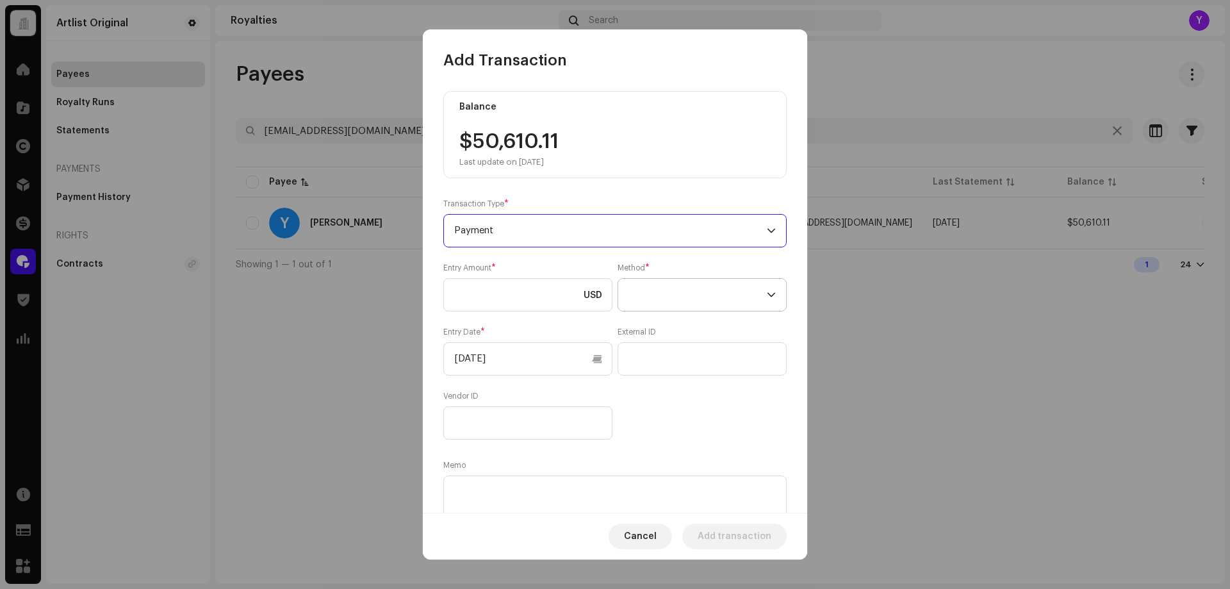
click at [756, 294] on span at bounding box center [698, 295] width 138 height 32
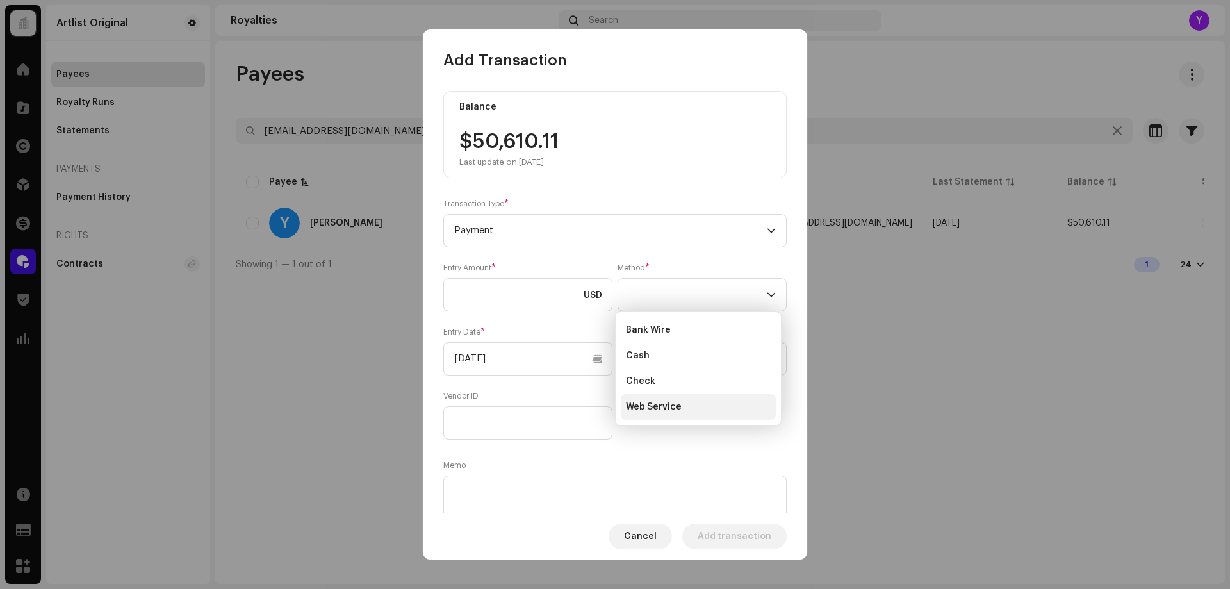
click at [704, 404] on li "Web Service" at bounding box center [698, 407] width 155 height 26
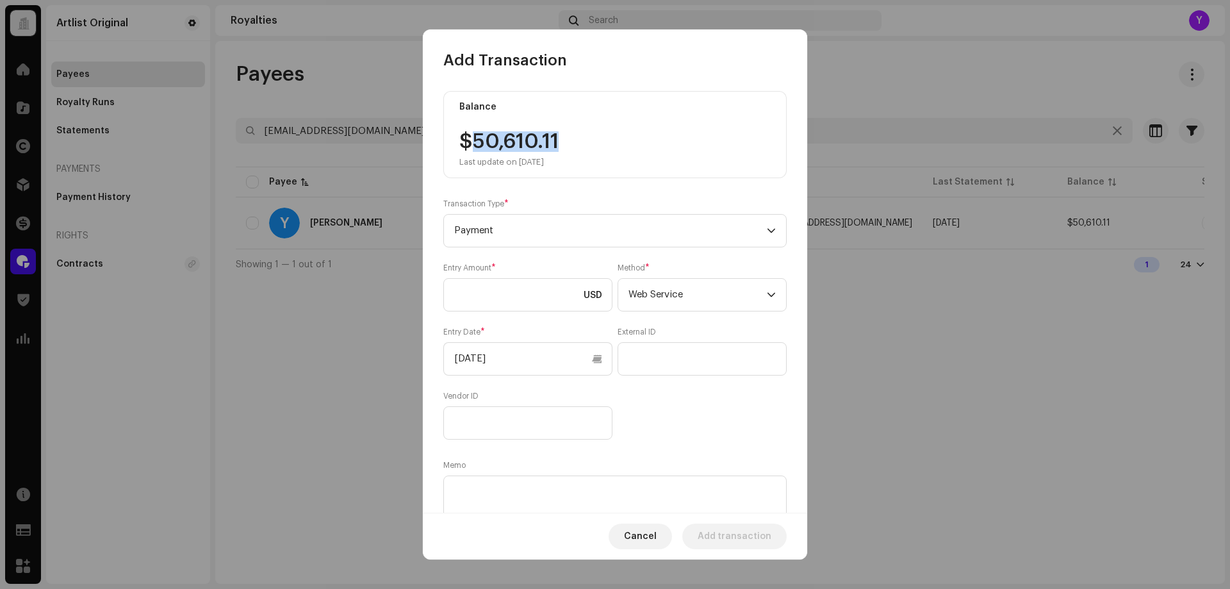
drag, startPoint x: 572, startPoint y: 140, endPoint x: 477, endPoint y: 140, distance: 95.5
click at [477, 140] on div "$50,610.11 Last update on [DATE]" at bounding box center [615, 149] width 311 height 36
copy div "50,610.11"
click at [502, 294] on input at bounding box center [527, 294] width 169 height 33
paste input "50,610.11"
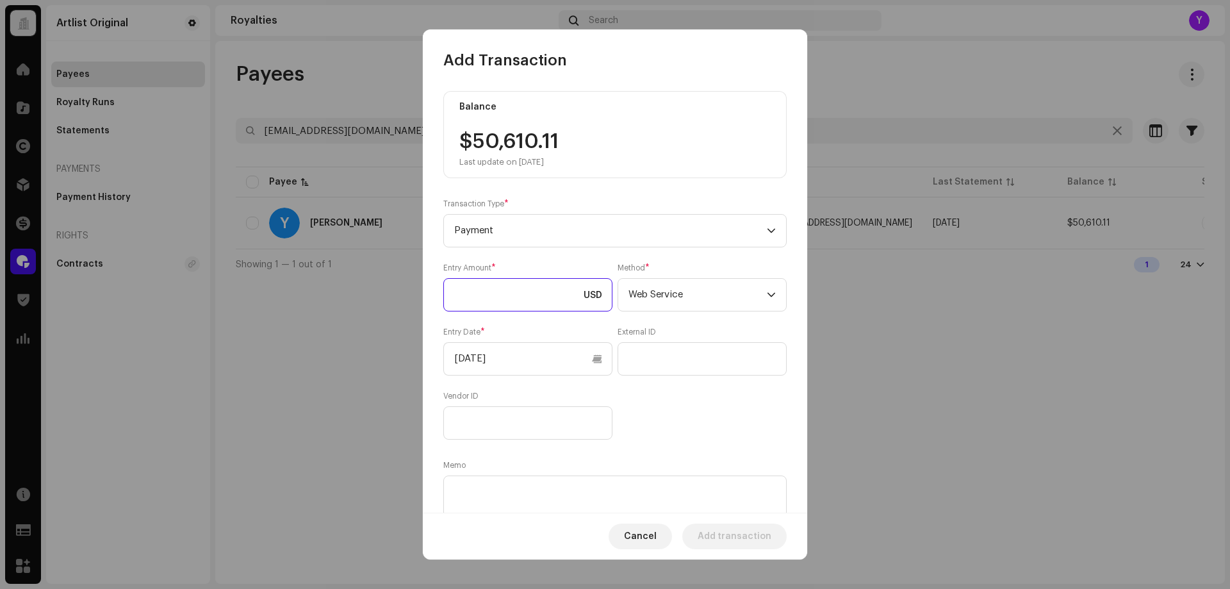
type input "50,610.11"
click at [516, 361] on input "[DATE]" at bounding box center [527, 358] width 169 height 33
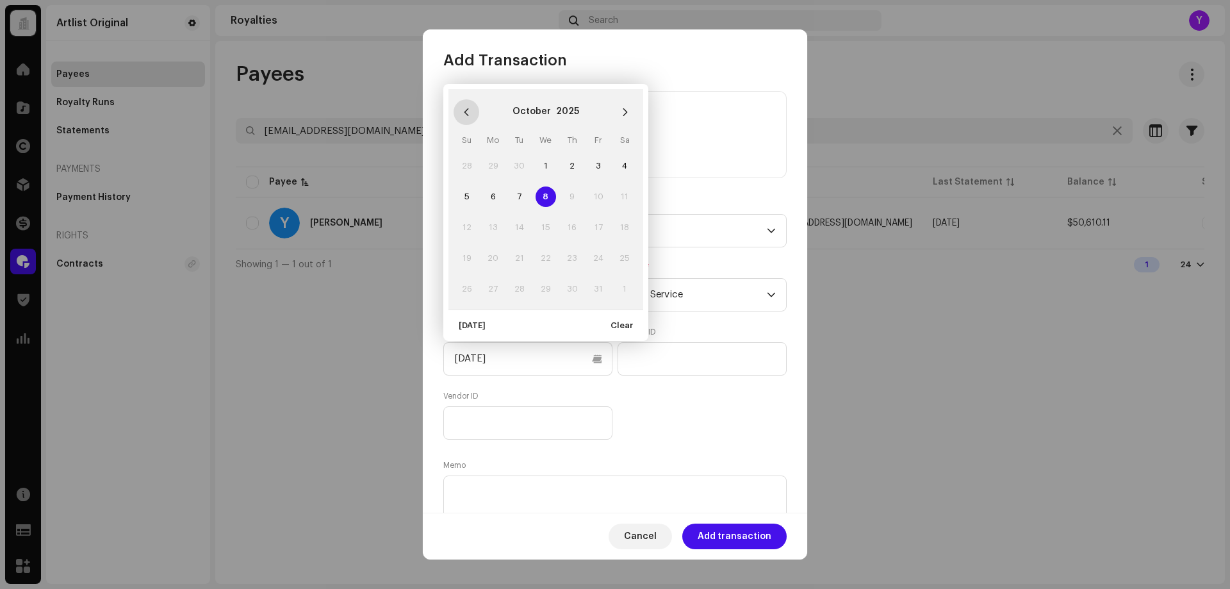
click at [469, 106] on button "Previous Month" at bounding box center [467, 112] width 26 height 26
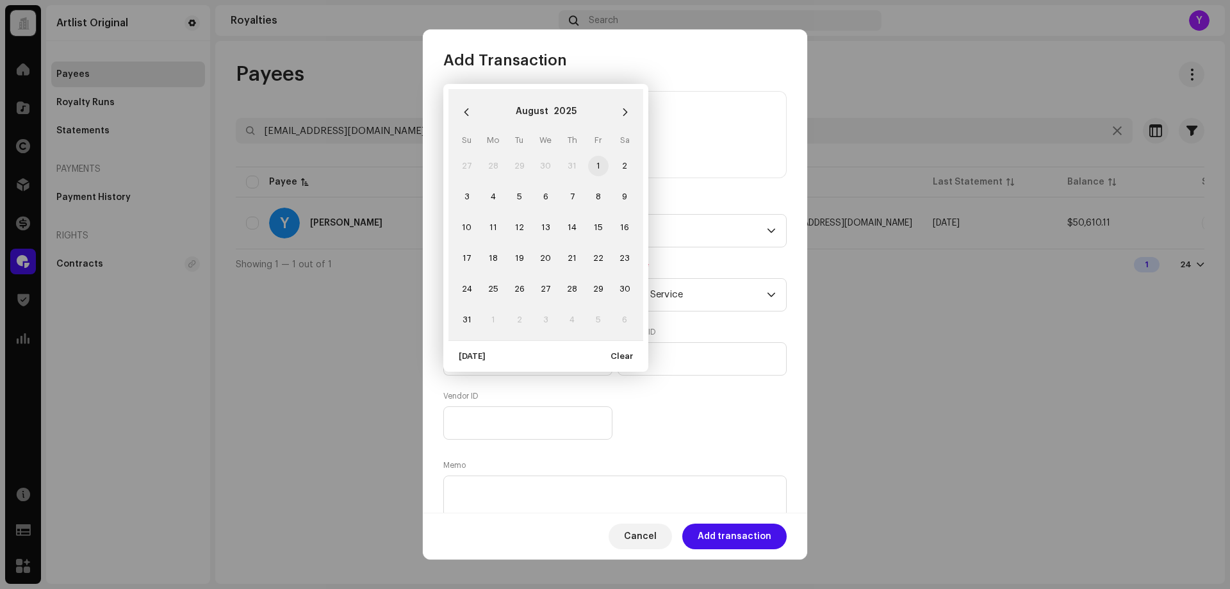
click at [603, 166] on span "1" at bounding box center [598, 166] width 21 height 21
type input "[DATE]"
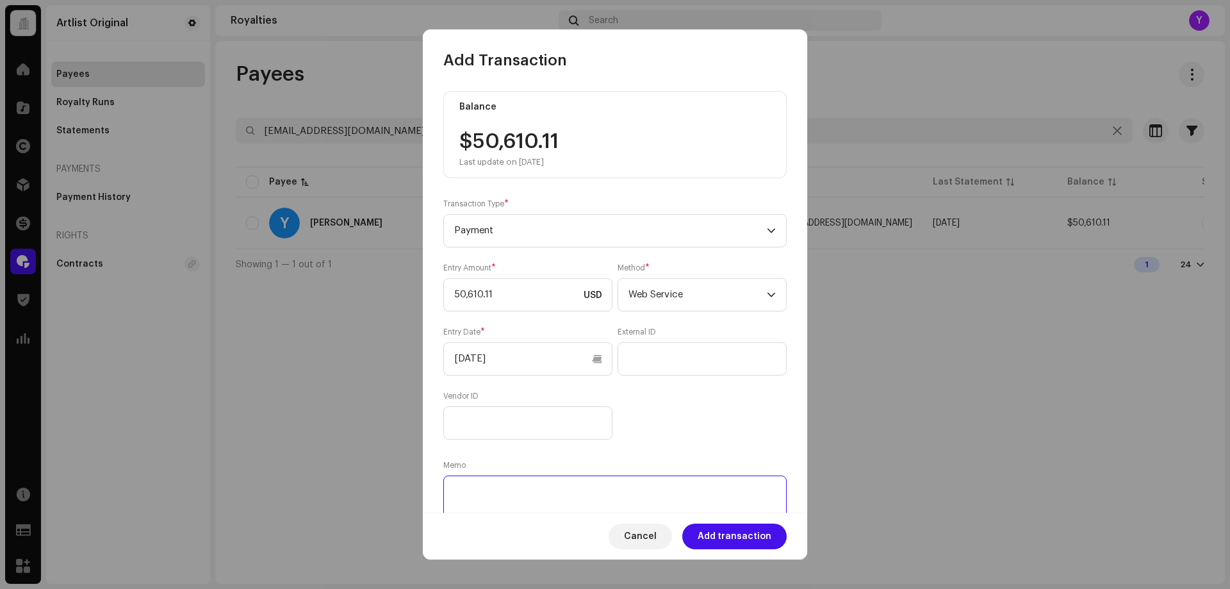
click at [520, 495] on textarea at bounding box center [615, 499] width 344 height 46
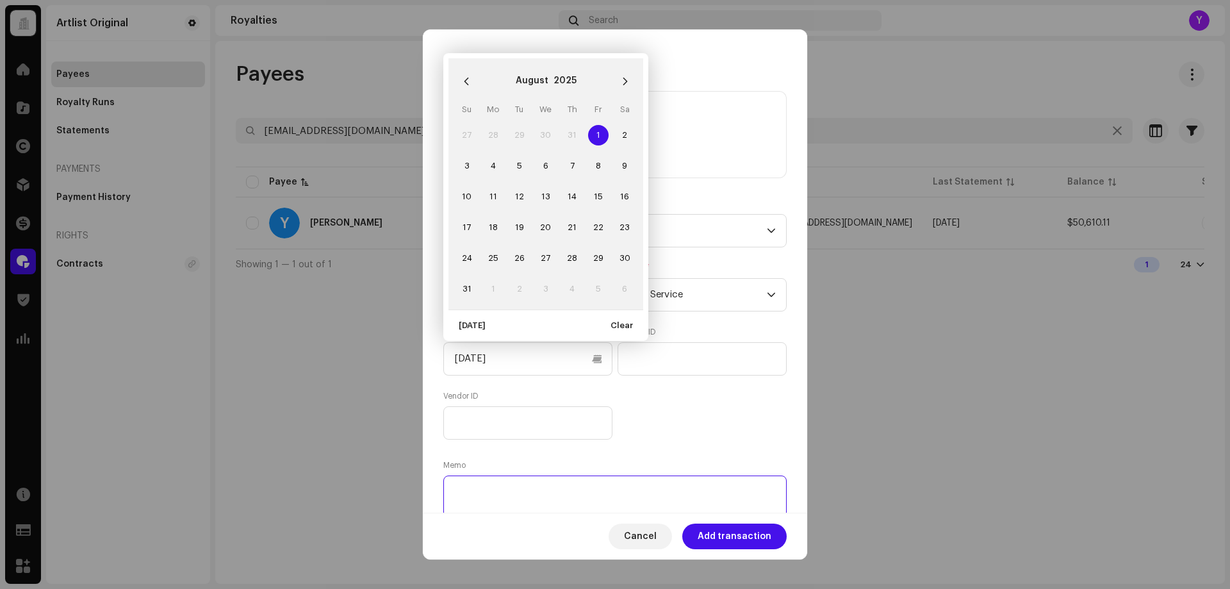
paste textarea "Statement ID: 5456352 / Invoice number: 126"
type textarea "Statement ID: 5456352 / Invoice number: 126"
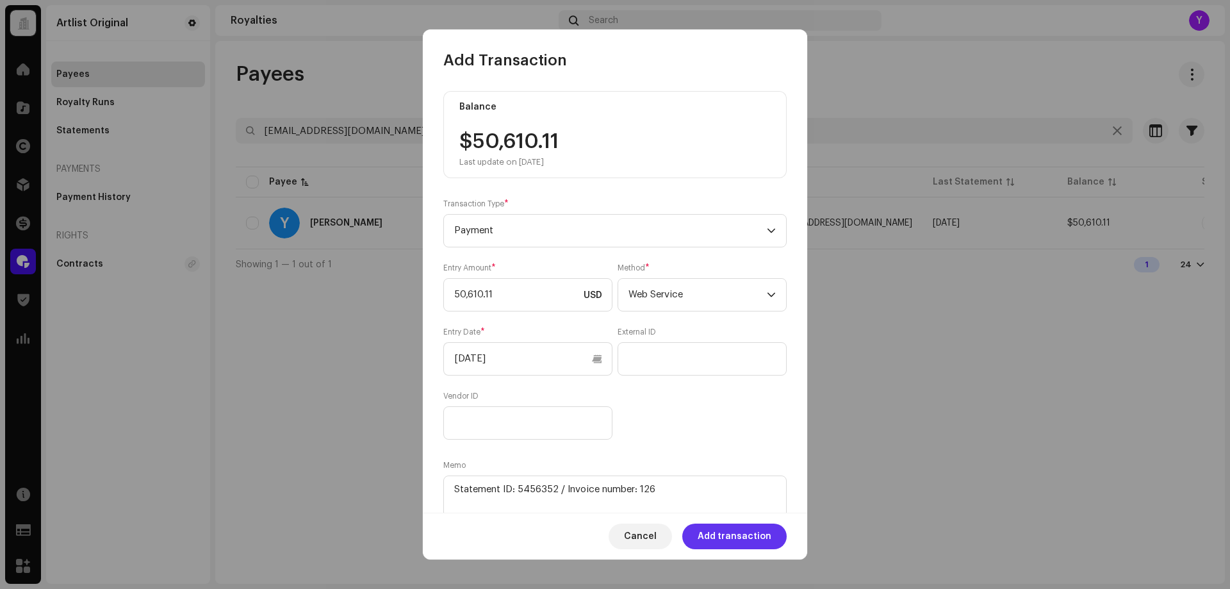
click at [738, 540] on span "Add transaction" at bounding box center [735, 537] width 74 height 26
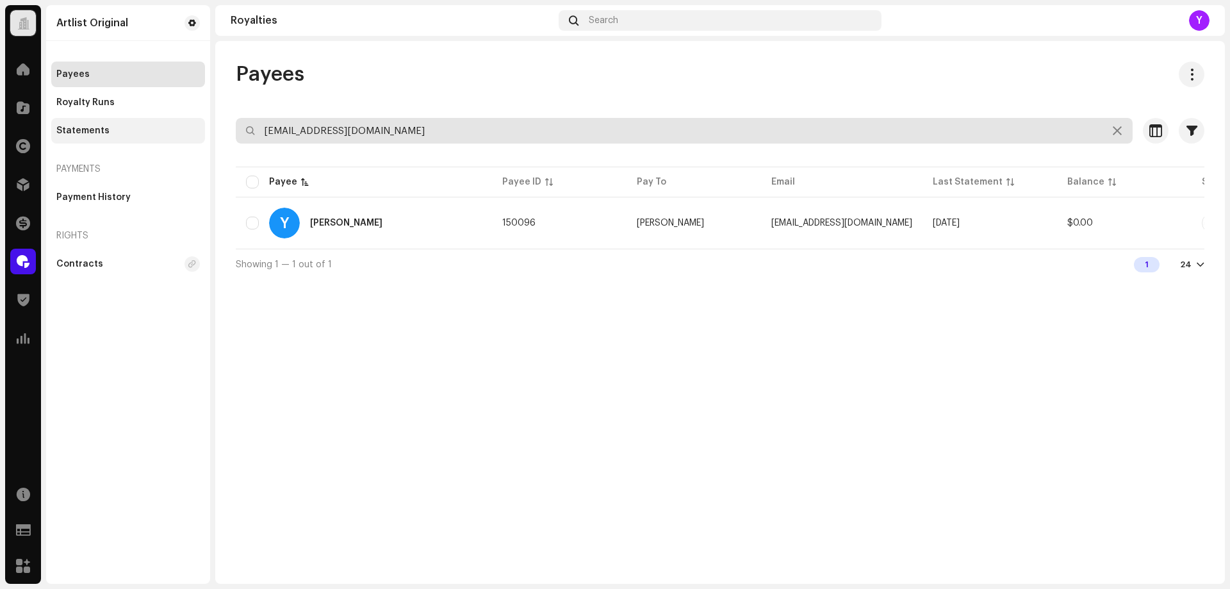
drag, startPoint x: 261, startPoint y: 127, endPoint x: 203, endPoint y: 126, distance: 58.3
click at [203, 126] on div "Artlist Original Home Catalog Rights Distribution Finance Royalties Trust & Saf…" at bounding box center [615, 294] width 1230 height 589
paste input "[PERSON_NAME][EMAIL_ADDRESS][DOMAIN_NAME]"
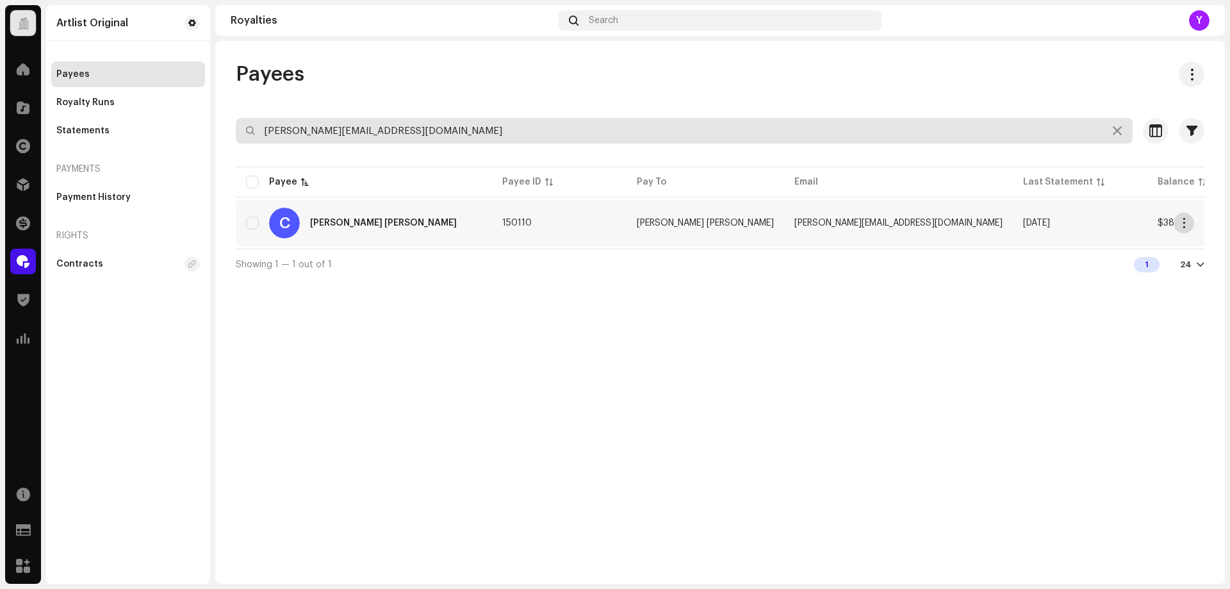
type input "[PERSON_NAME][EMAIL_ADDRESS][DOMAIN_NAME]"
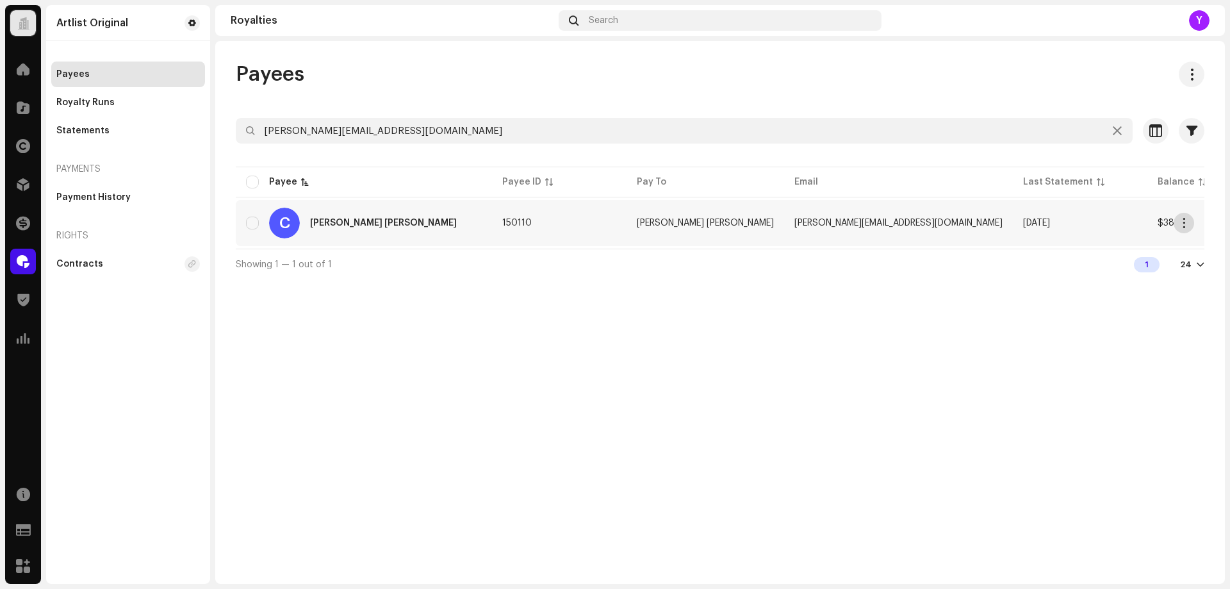
click at [1184, 227] on span "button" at bounding box center [1185, 223] width 10 height 10
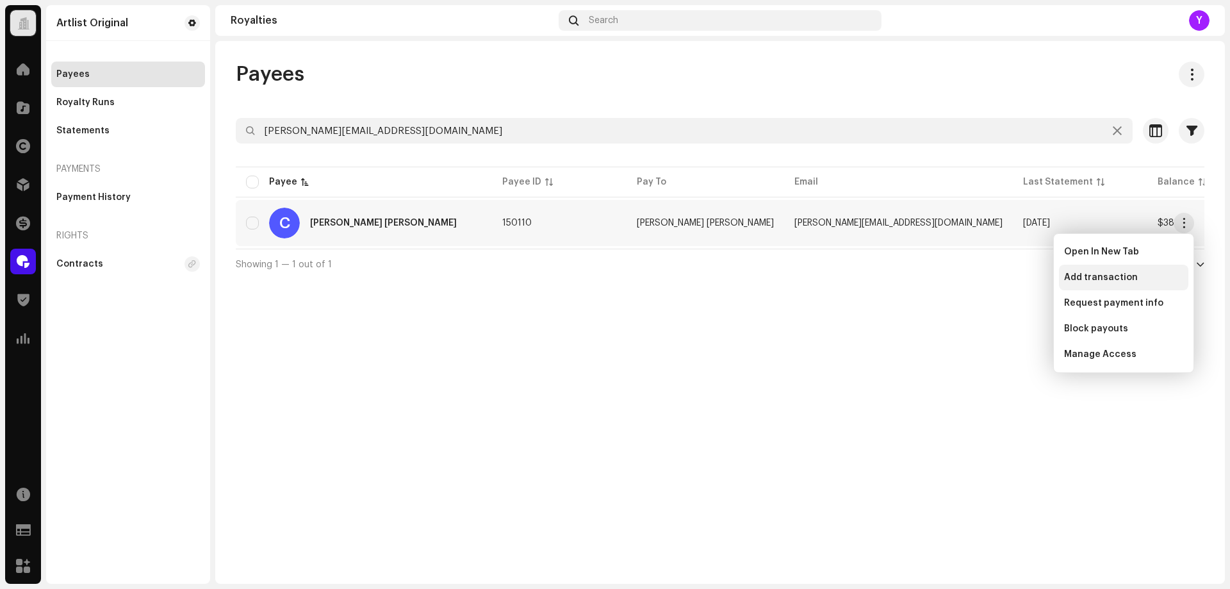
click at [1134, 281] on div "Add transaction" at bounding box center [1124, 277] width 119 height 10
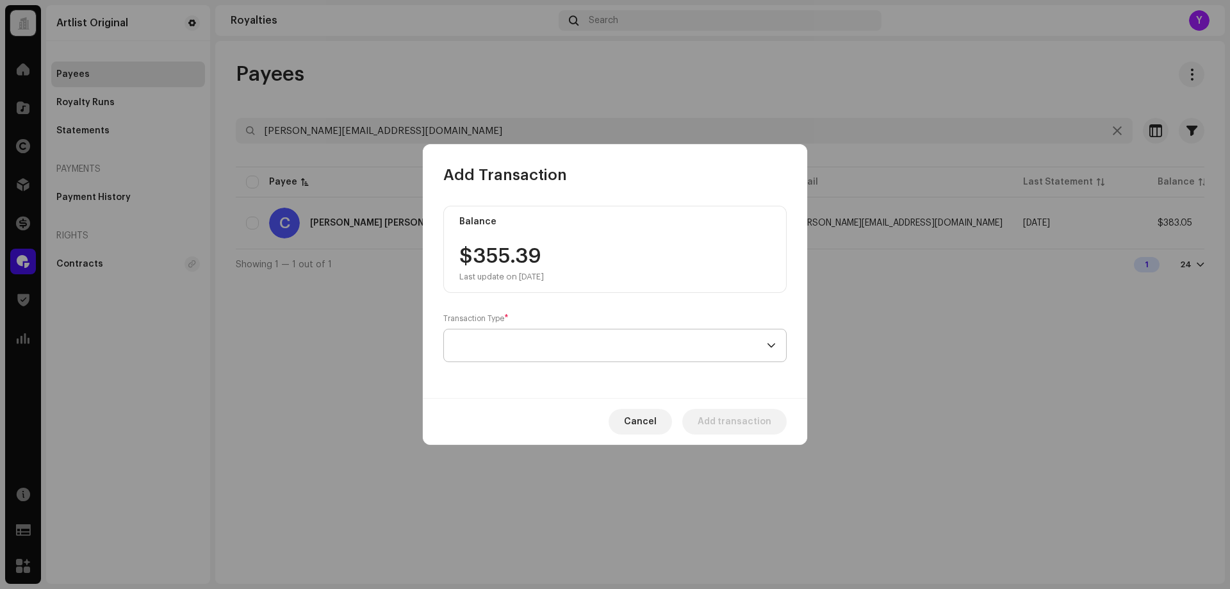
click at [565, 344] on span at bounding box center [610, 345] width 313 height 32
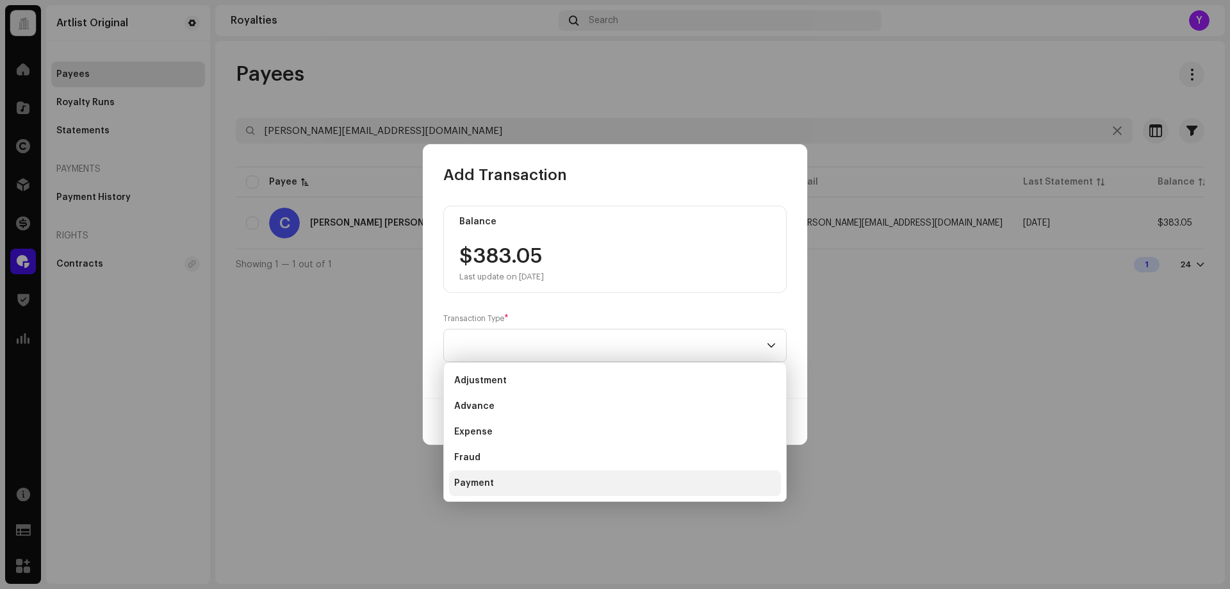
click at [542, 480] on li "Payment" at bounding box center [615, 483] width 332 height 26
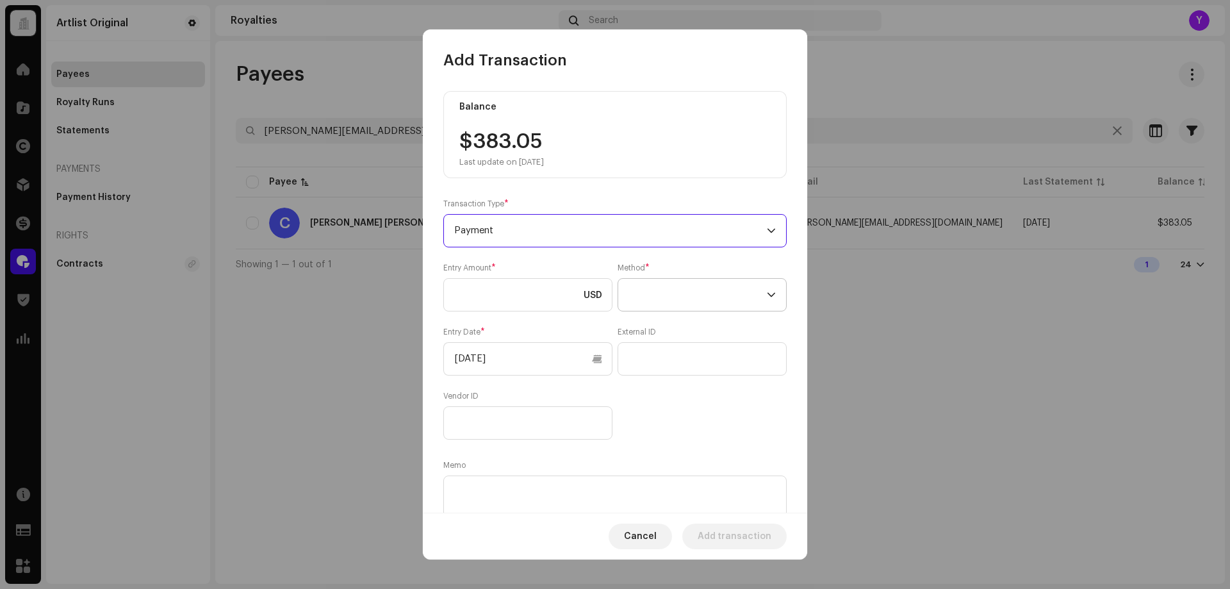
click at [642, 300] on span at bounding box center [698, 295] width 138 height 32
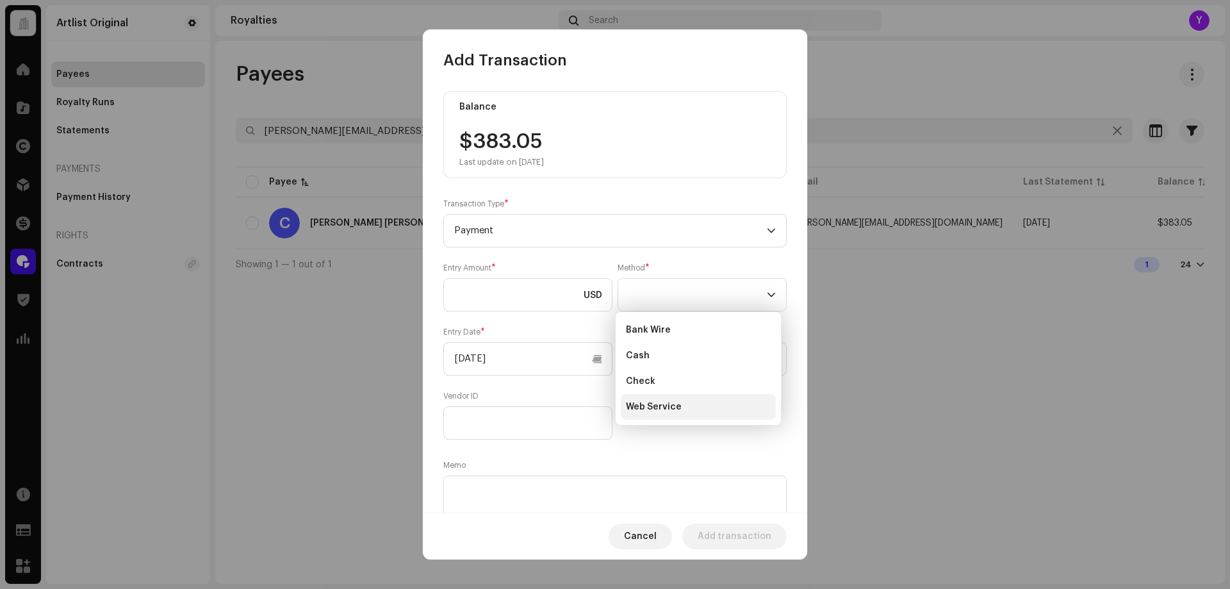
click at [641, 406] on span "Web Service" at bounding box center [654, 407] width 56 height 13
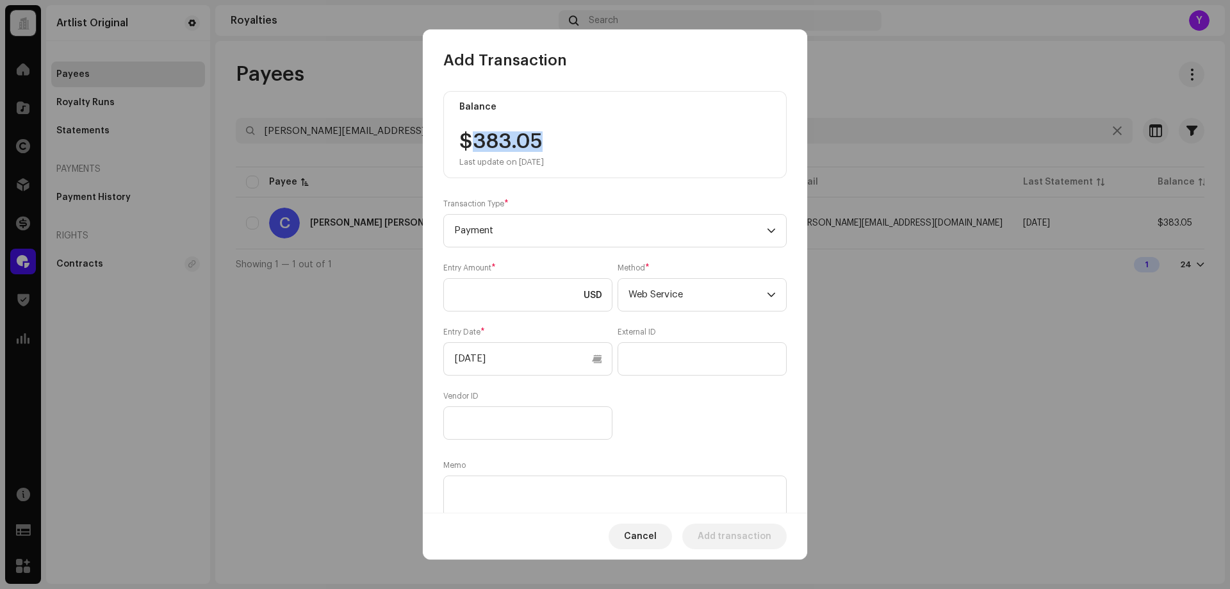
drag, startPoint x: 551, startPoint y: 138, endPoint x: 476, endPoint y: 136, distance: 75.0
click at [476, 136] on div "$383.05 Last update on [DATE]" at bounding box center [502, 149] width 85 height 36
copy div "383.05"
click at [492, 288] on input at bounding box center [527, 294] width 169 height 33
paste input "383.05"
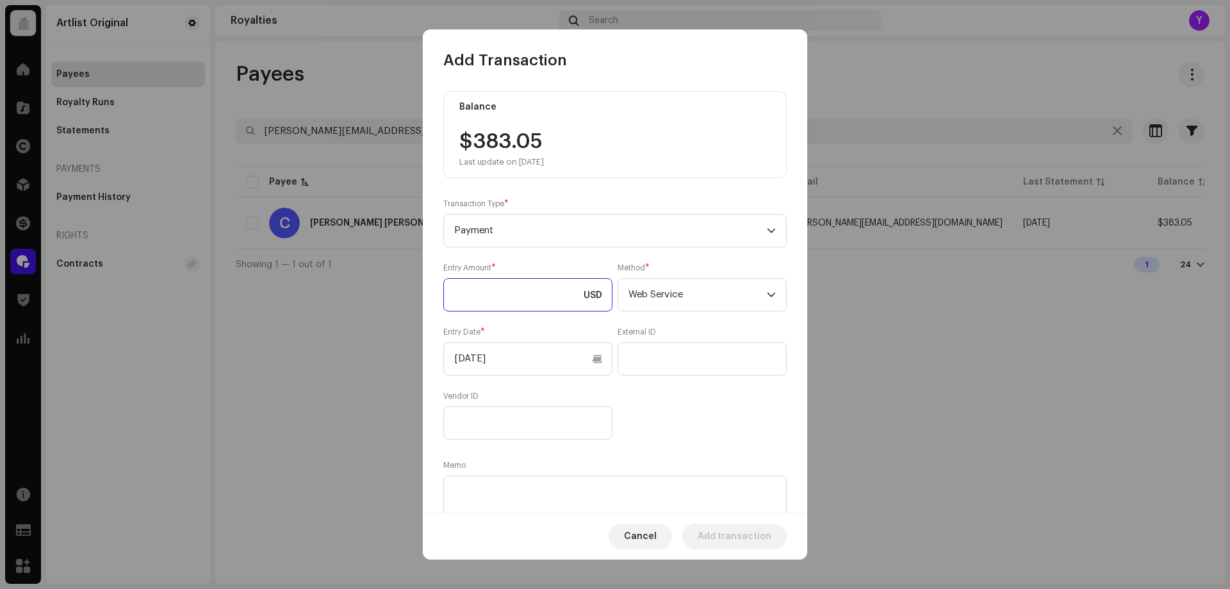
type input "383.05"
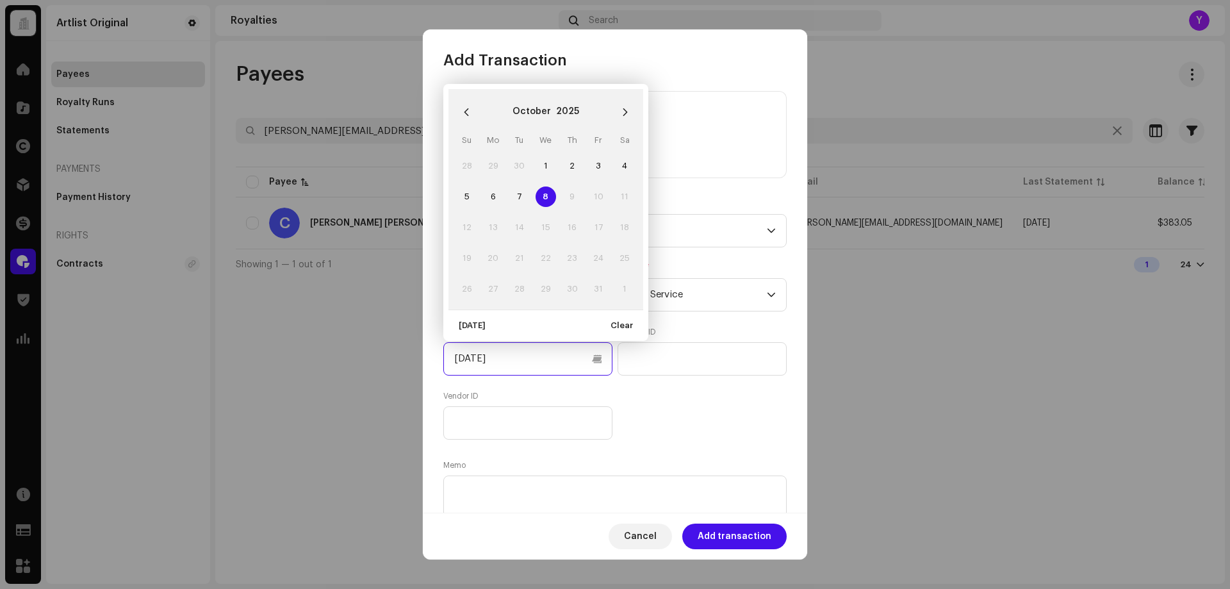
click at [510, 361] on input "[DATE]" at bounding box center [527, 358] width 169 height 33
click at [545, 166] on span "1" at bounding box center [546, 166] width 21 height 21
type input "[DATE]"
click at [577, 497] on textarea at bounding box center [615, 499] width 344 height 46
paste textarea "Statement ID: 5456547 / Invoice number: 0293"
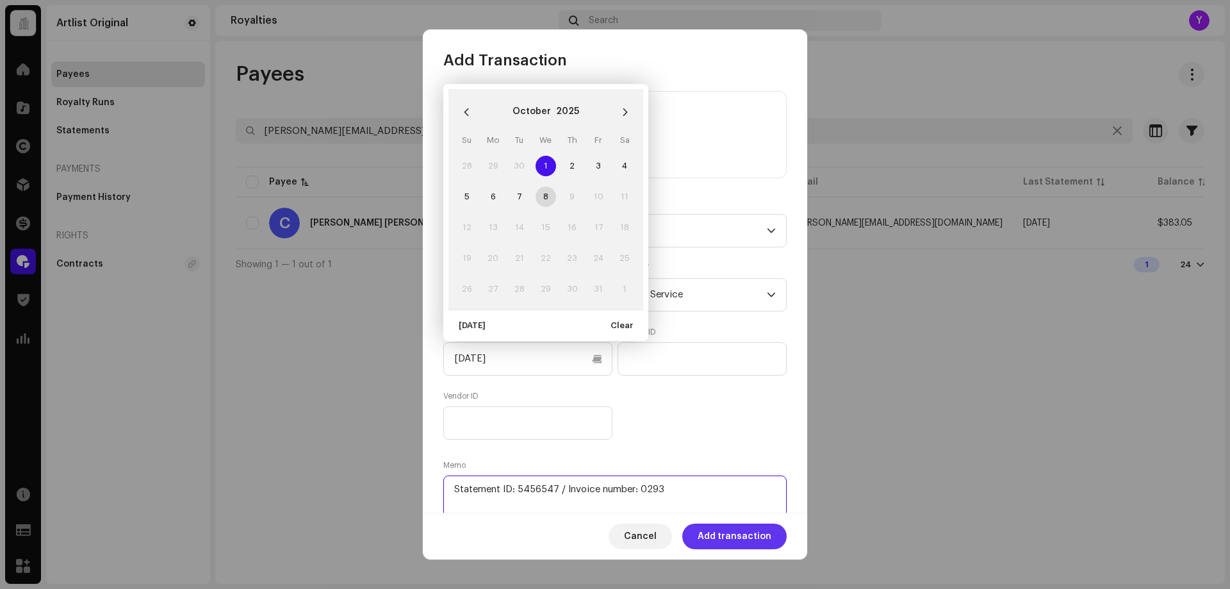
type textarea "Statement ID: 5456547 / Invoice number: 0293"
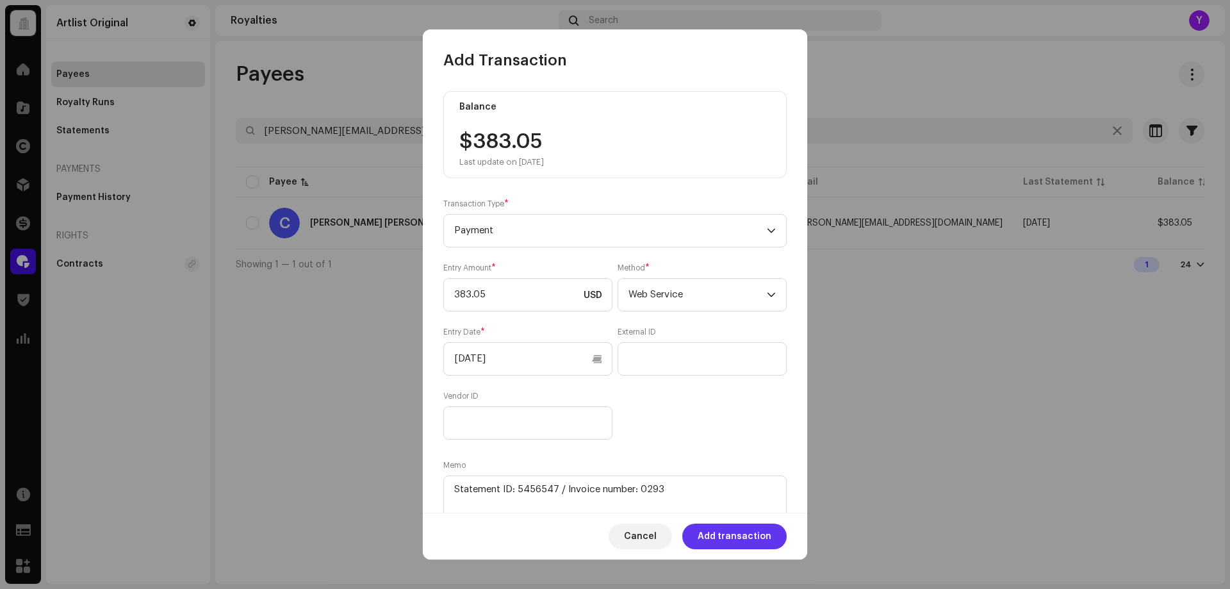
click at [743, 540] on span "Add transaction" at bounding box center [735, 537] width 74 height 26
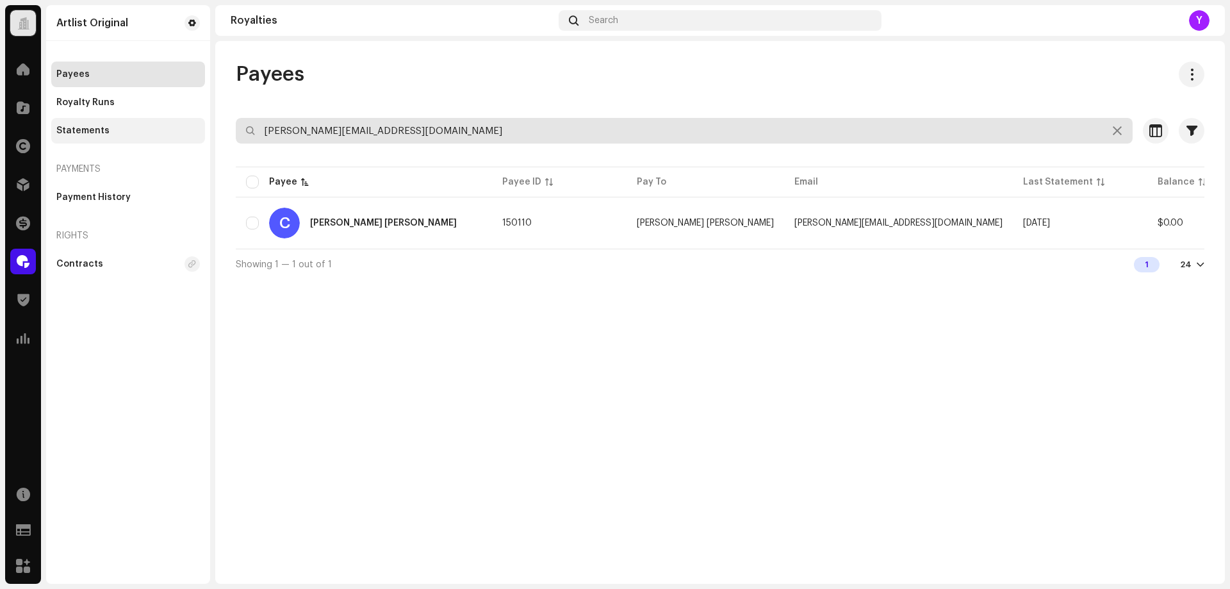
drag, startPoint x: 388, startPoint y: 126, endPoint x: 178, endPoint y: 124, distance: 210.2
click at [178, 124] on div "Artlist Original Home Catalog Rights Distribution Finance Royalties Trust & Saf…" at bounding box center [615, 294] width 1230 height 589
paste input "[PERSON_NAME][EMAIL_ADDRESS][DOMAIN_NAME]"
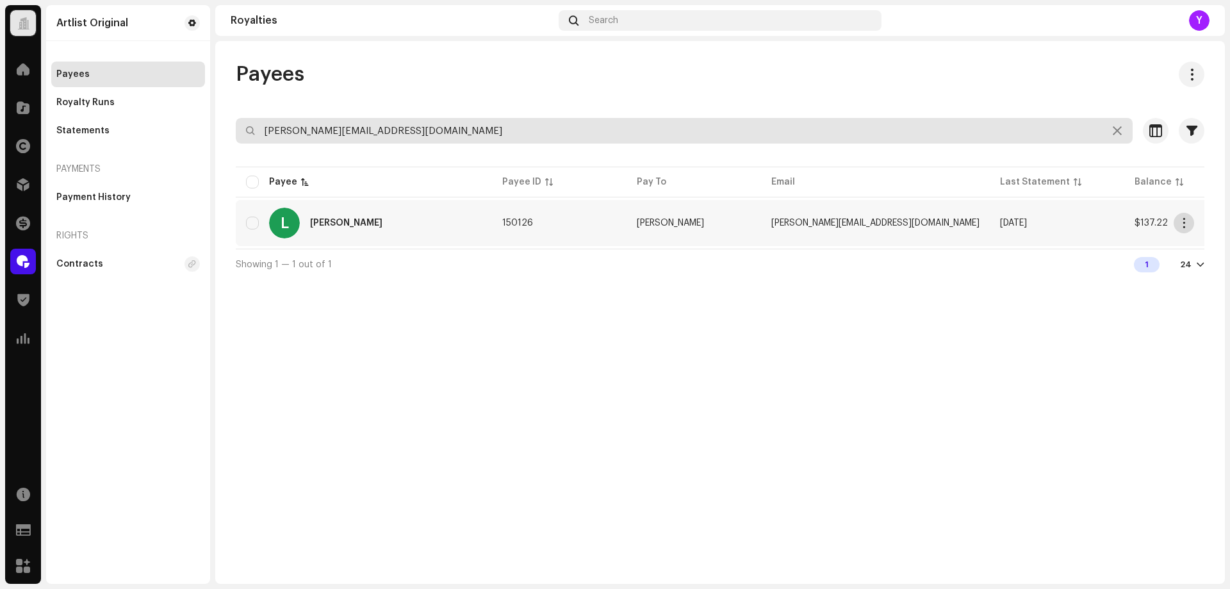
type input "[PERSON_NAME][EMAIL_ADDRESS][DOMAIN_NAME]"
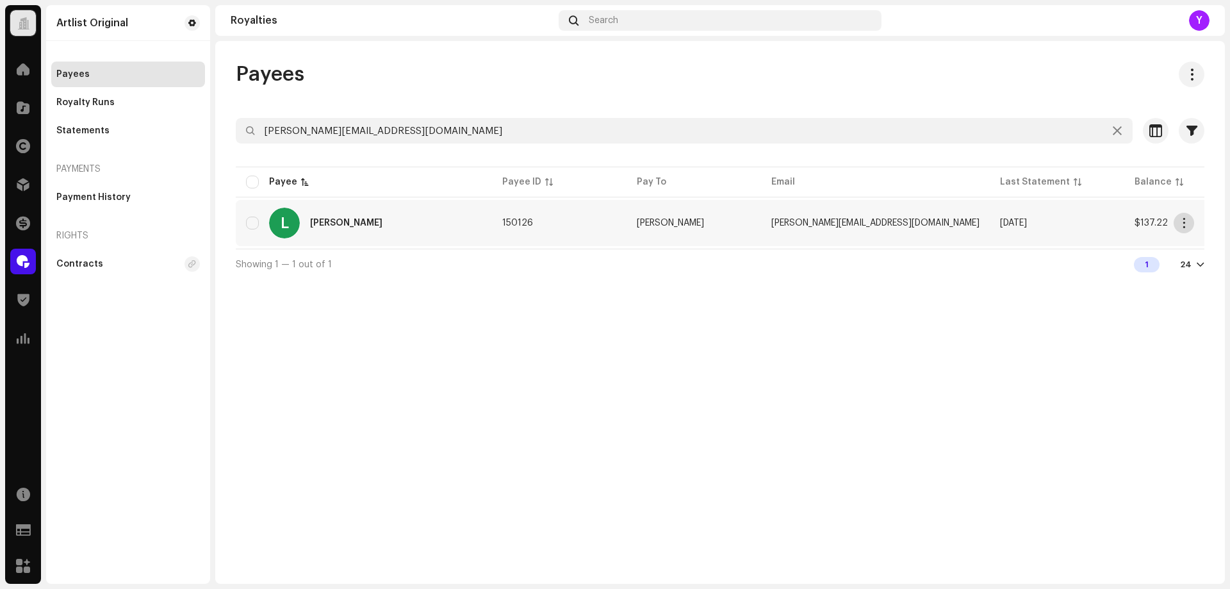
click at [1181, 225] on span "button" at bounding box center [1185, 223] width 10 height 10
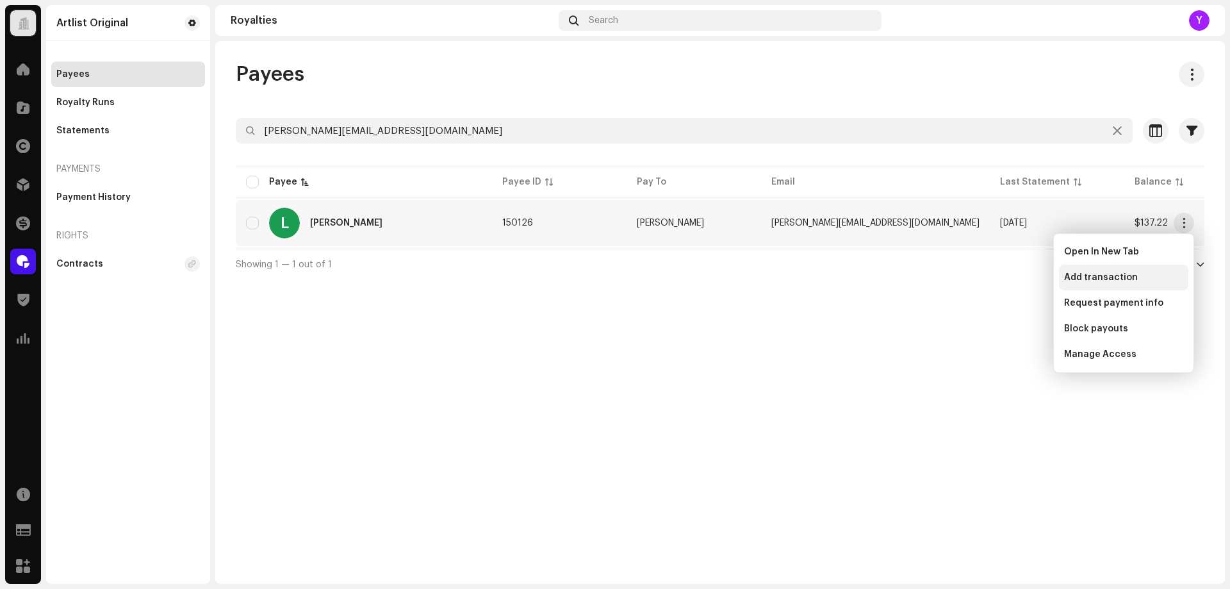
click at [1129, 270] on div "Add transaction" at bounding box center [1123, 278] width 129 height 26
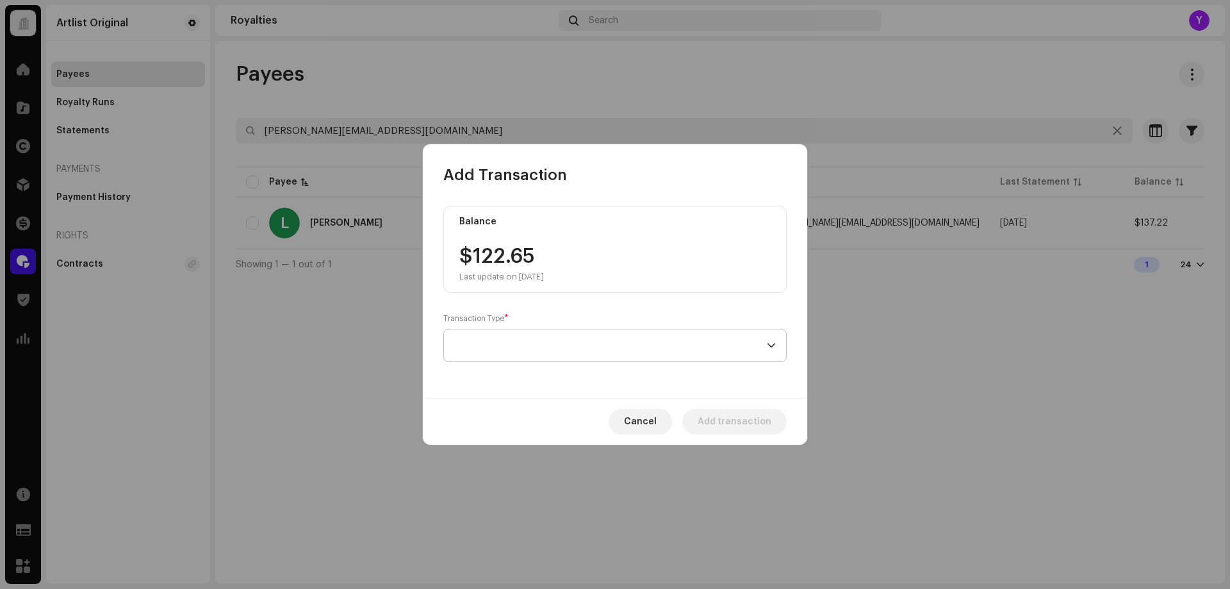
click at [581, 345] on span at bounding box center [610, 345] width 313 height 32
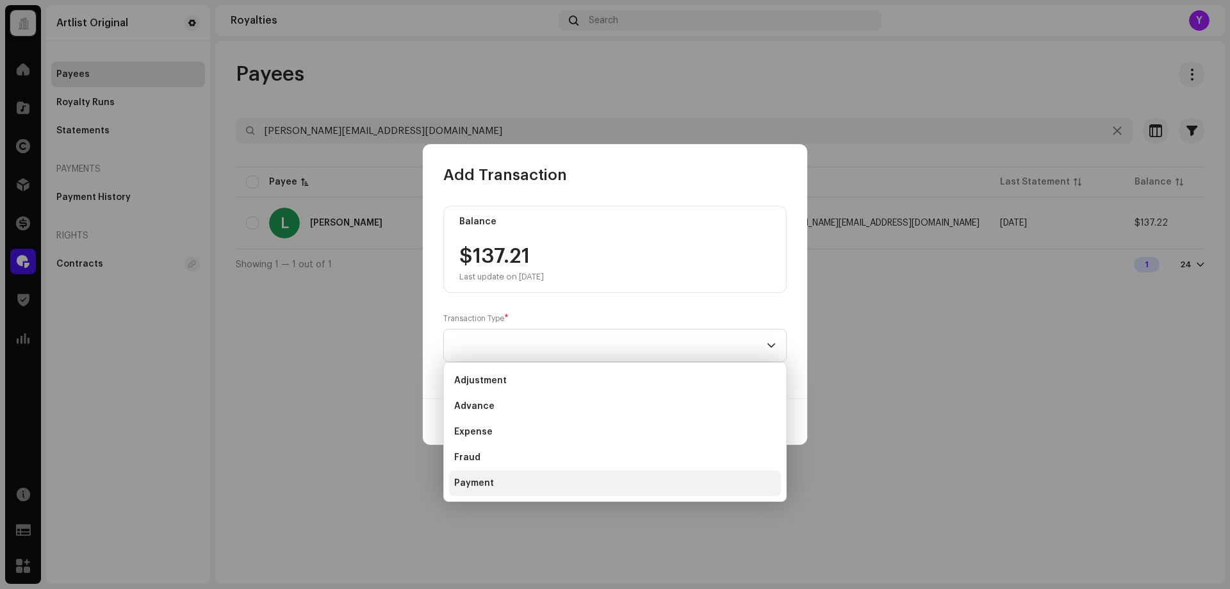
click at [534, 477] on li "Payment" at bounding box center [615, 483] width 332 height 26
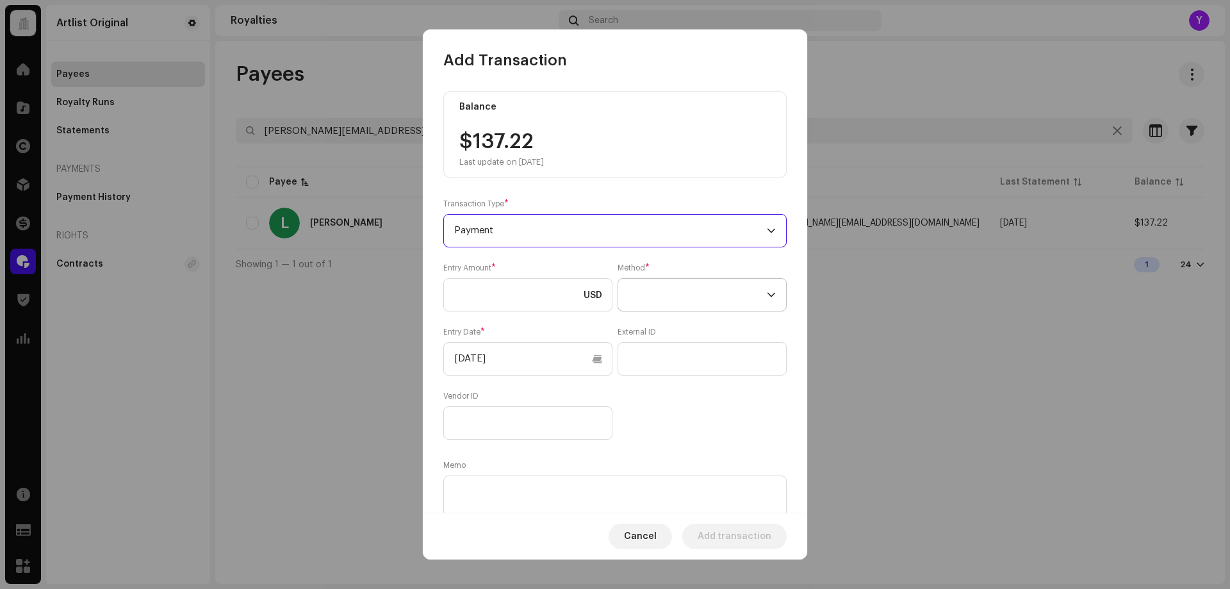
click at [712, 294] on span at bounding box center [698, 295] width 138 height 32
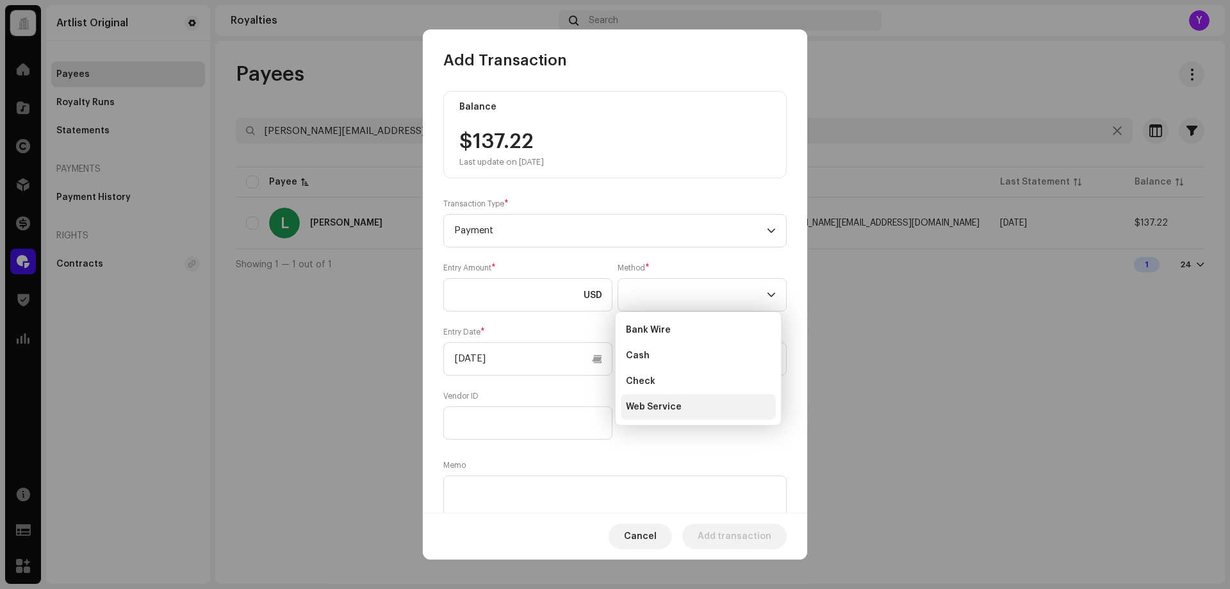
click at [675, 401] on span "Web Service" at bounding box center [654, 407] width 56 height 13
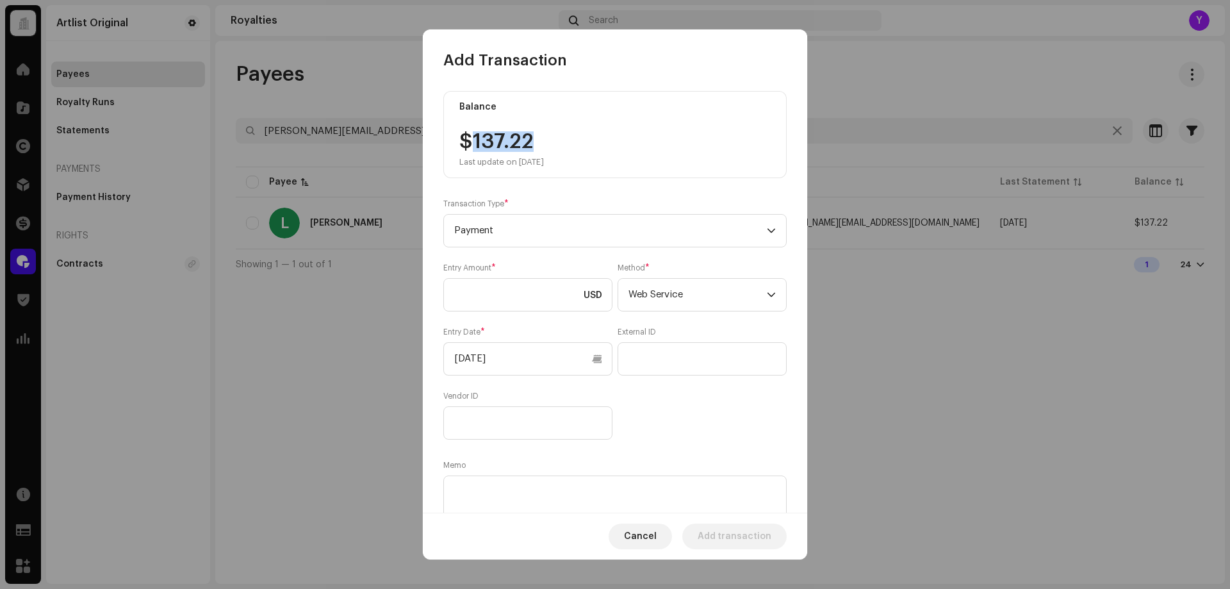
drag, startPoint x: 538, startPoint y: 139, endPoint x: 477, endPoint y: 140, distance: 61.5
click at [477, 140] on div "$137.22 Last update on [DATE]" at bounding box center [502, 149] width 85 height 36
copy div "137.22"
click at [497, 296] on input at bounding box center [527, 294] width 169 height 33
paste input "137.22"
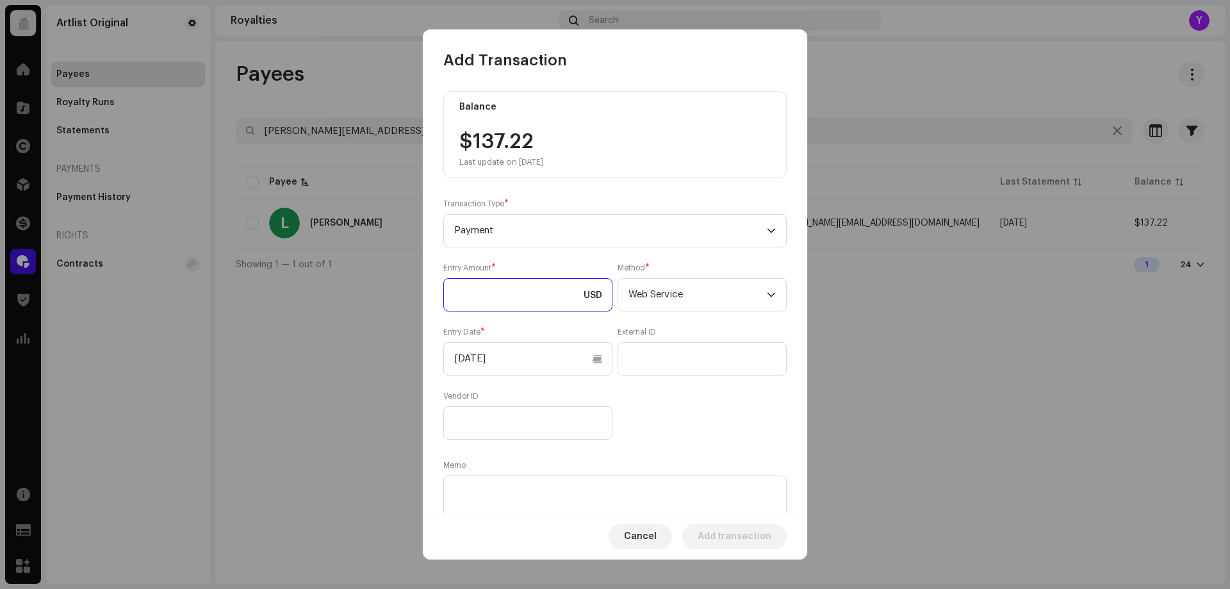
type input "137.22"
click at [511, 367] on input "[DATE]" at bounding box center [527, 358] width 169 height 33
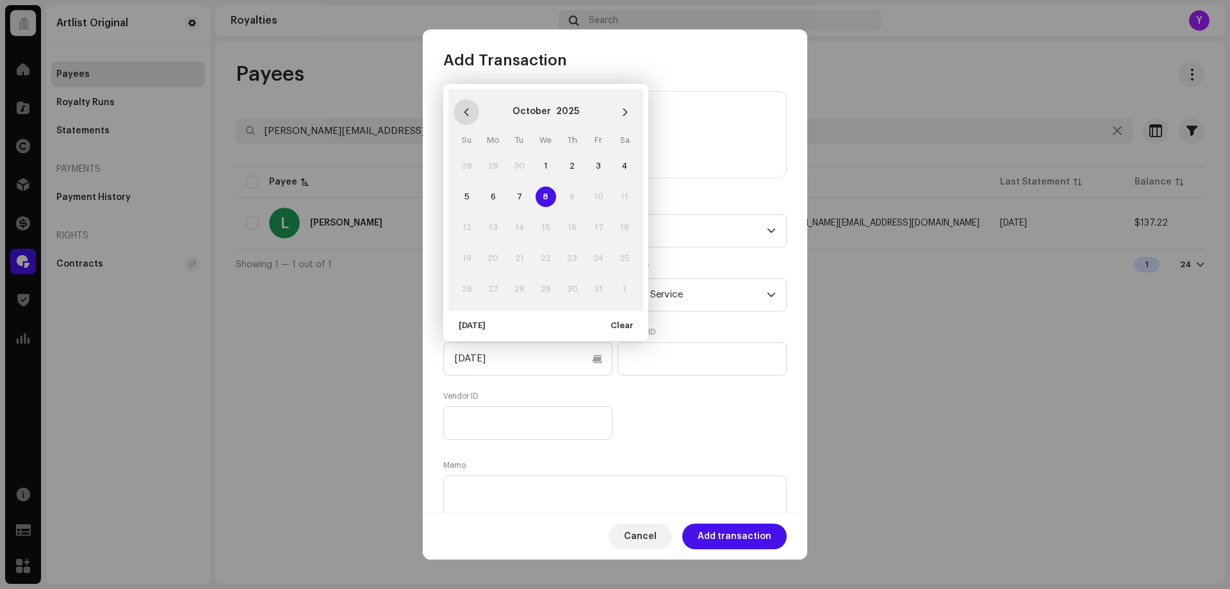
click at [465, 104] on button "Previous Month" at bounding box center [467, 112] width 26 height 26
click at [491, 163] on span "1" at bounding box center [493, 166] width 21 height 21
type input "[DATE]"
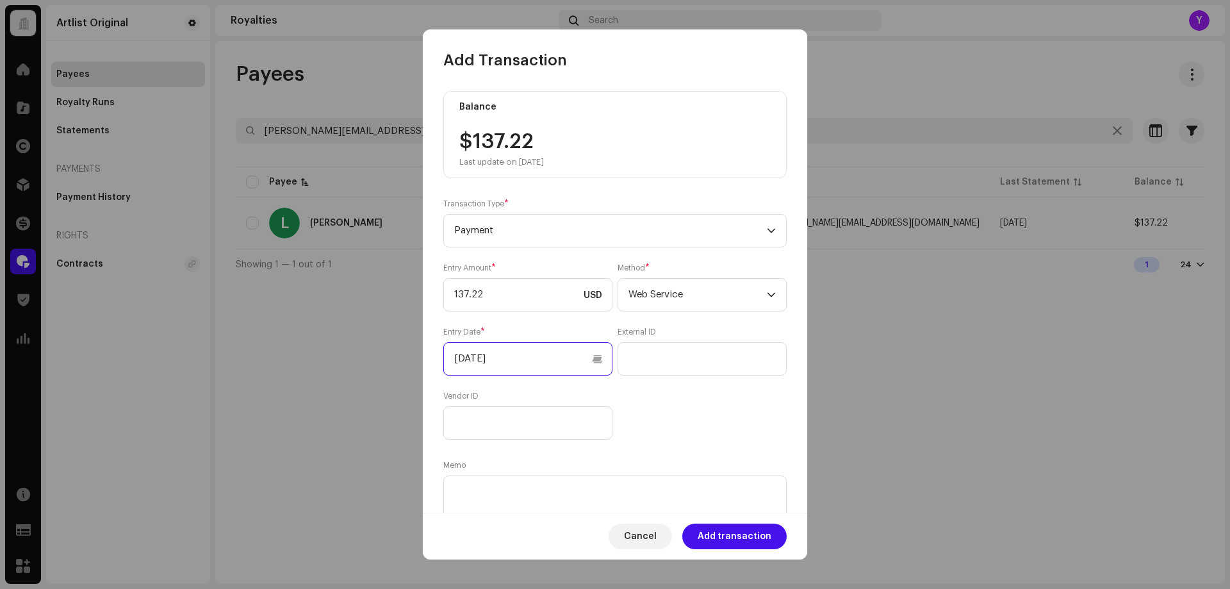
scroll to position [47, 0]
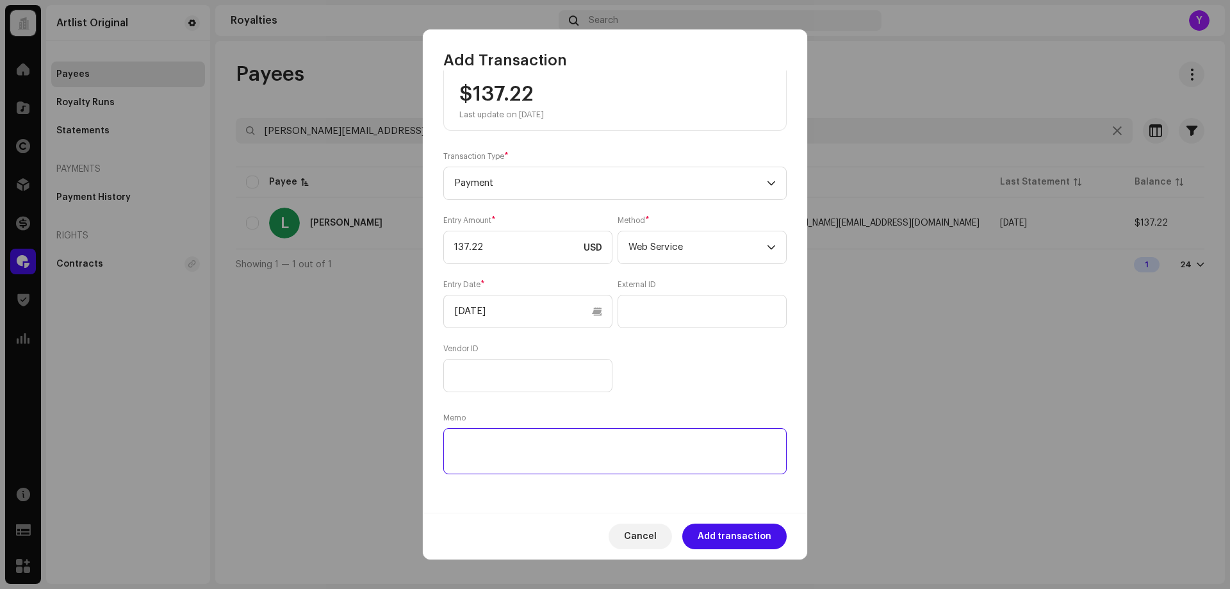
click at [688, 440] on textarea at bounding box center [615, 451] width 344 height 46
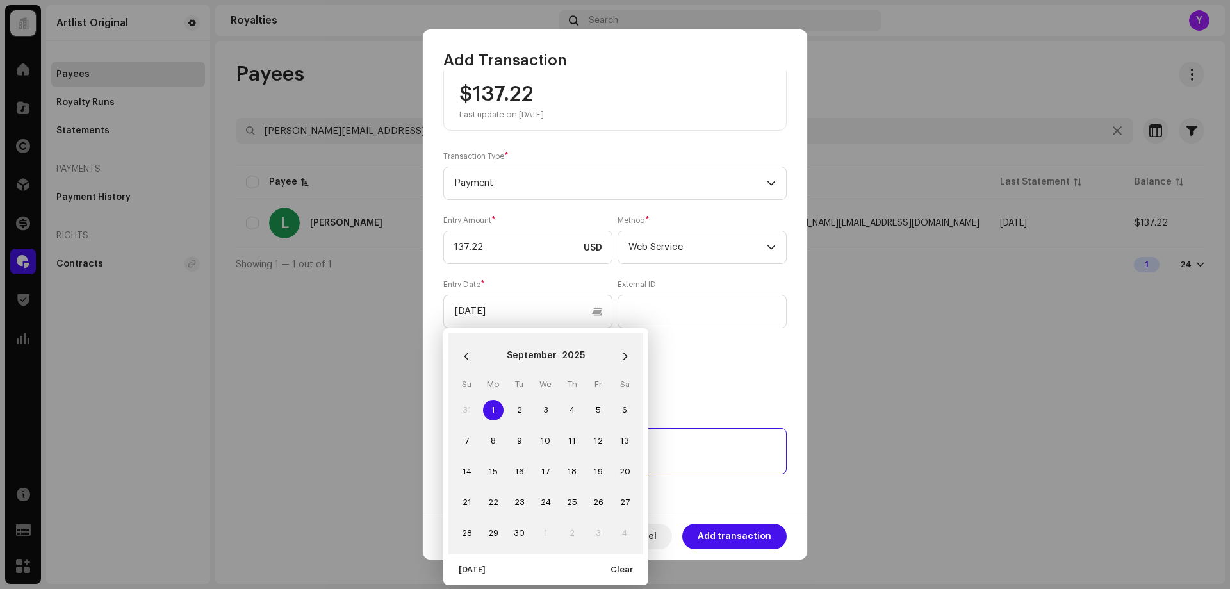
paste textarea "Statement ID: 5456512 / Invoice number: 40045"
type textarea "Statement ID: 5456512 / Invoice number: 40045"
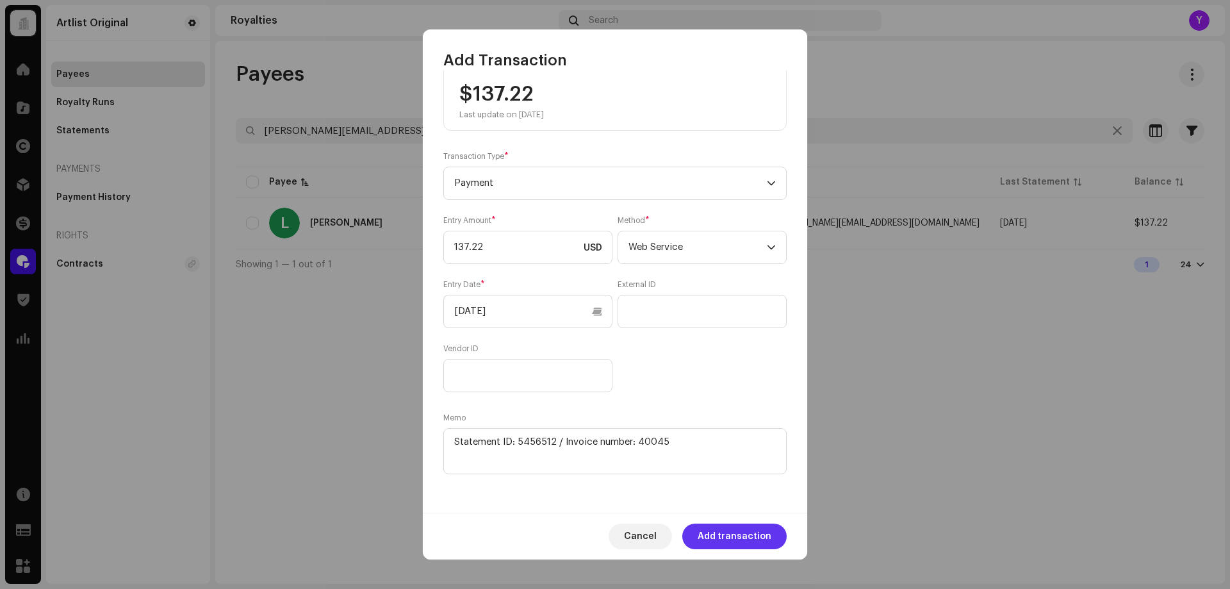
click at [731, 536] on span "Add transaction" at bounding box center [735, 537] width 74 height 26
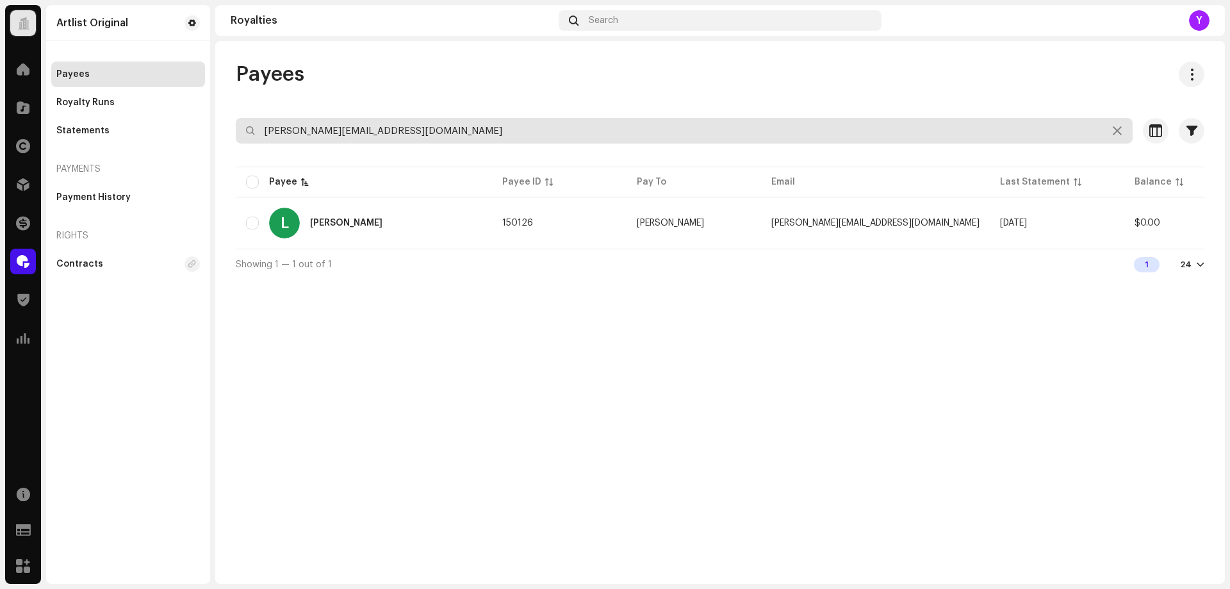
drag, startPoint x: 385, startPoint y: 129, endPoint x: 253, endPoint y: 131, distance: 132.7
click at [253, 131] on div "[PERSON_NAME][EMAIL_ADDRESS][DOMAIN_NAME]" at bounding box center [684, 131] width 897 height 26
paste input "Loyalstudio1"
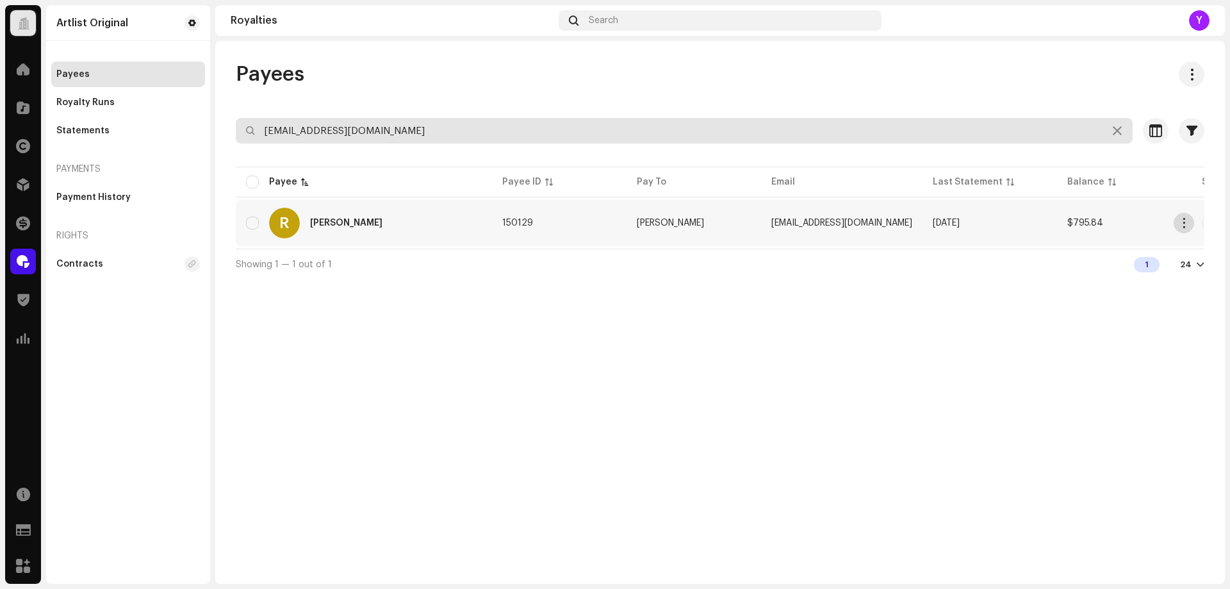
type input "[EMAIL_ADDRESS][DOMAIN_NAME]"
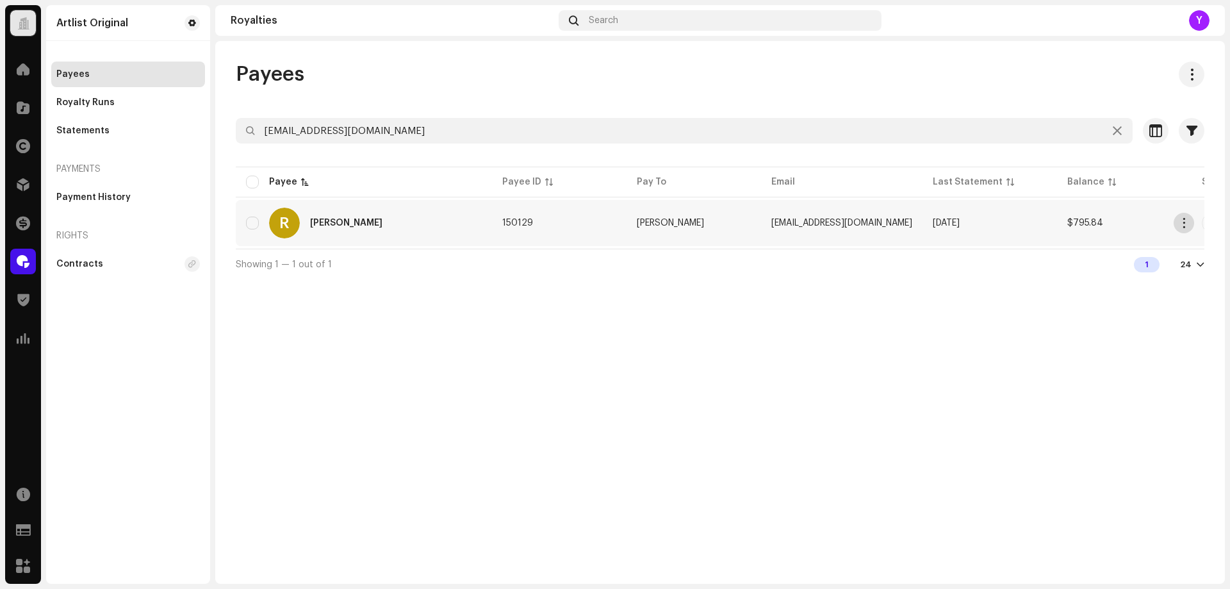
click at [1178, 227] on button "button" at bounding box center [1184, 223] width 21 height 21
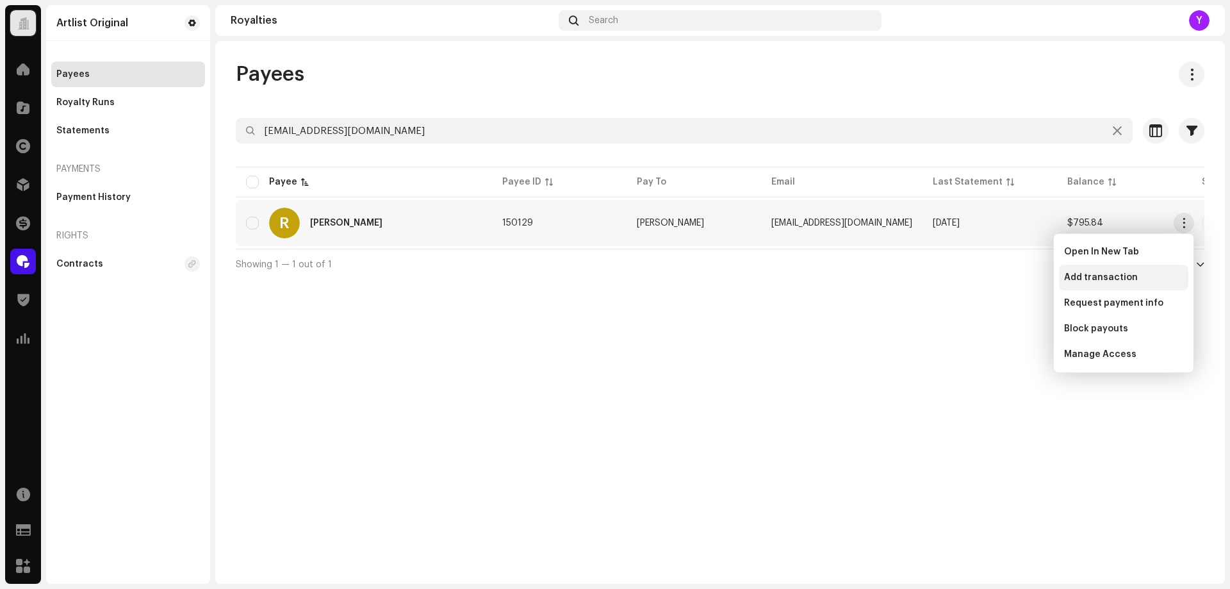
click at [1136, 281] on div "Add transaction" at bounding box center [1124, 277] width 119 height 10
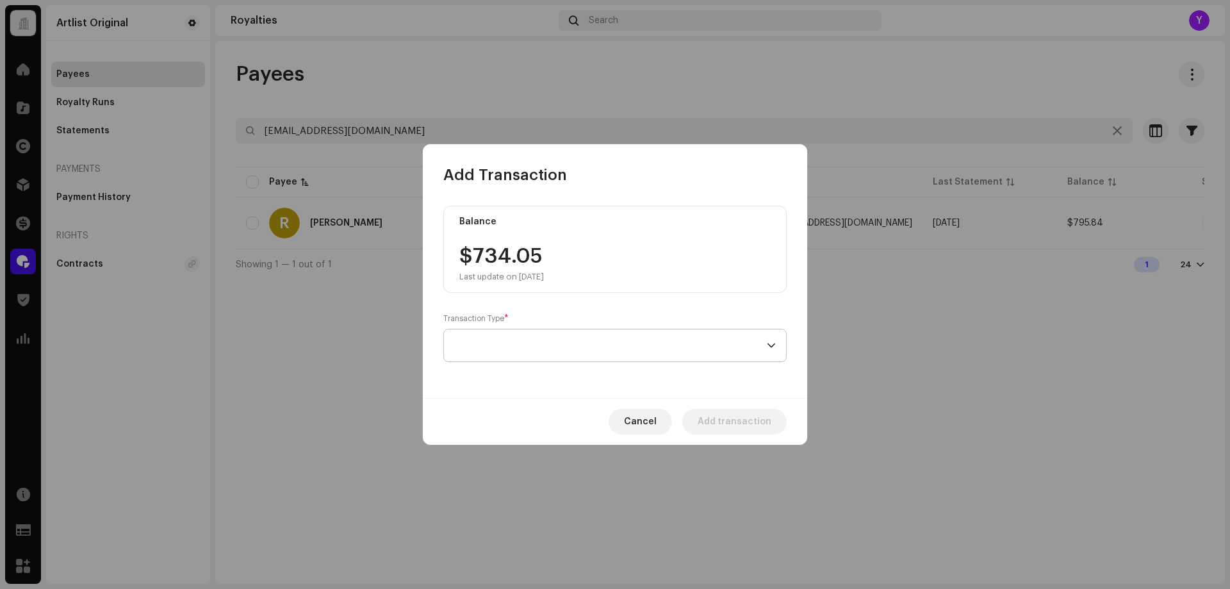
click at [483, 353] on span at bounding box center [610, 345] width 313 height 32
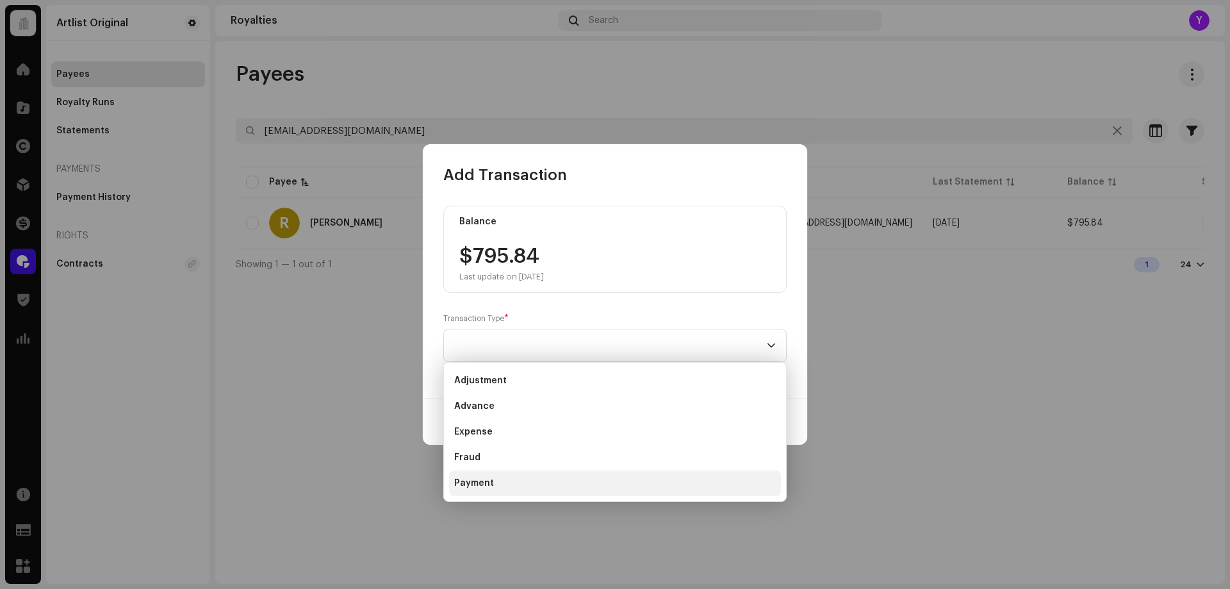
click at [482, 479] on span "Payment" at bounding box center [474, 483] width 40 height 13
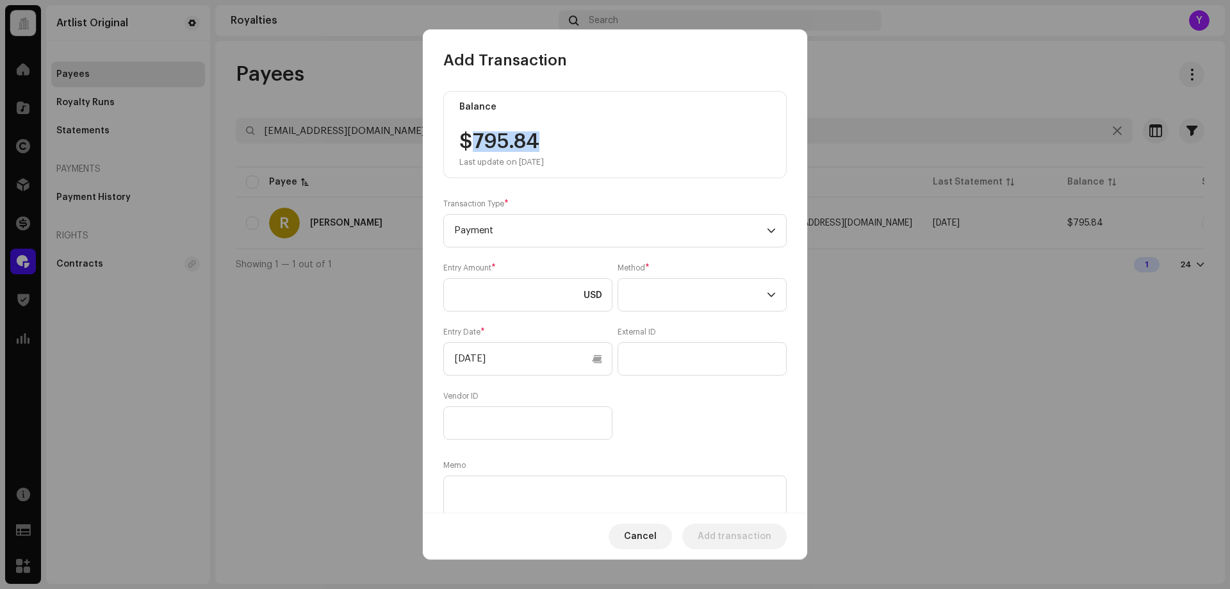
drag, startPoint x: 540, startPoint y: 141, endPoint x: 476, endPoint y: 141, distance: 64.1
click at [476, 141] on div "$795.84 Last update on [DATE]" at bounding box center [502, 149] width 85 height 36
copy div "795.84"
click at [483, 297] on input at bounding box center [527, 294] width 169 height 33
paste input "795.84"
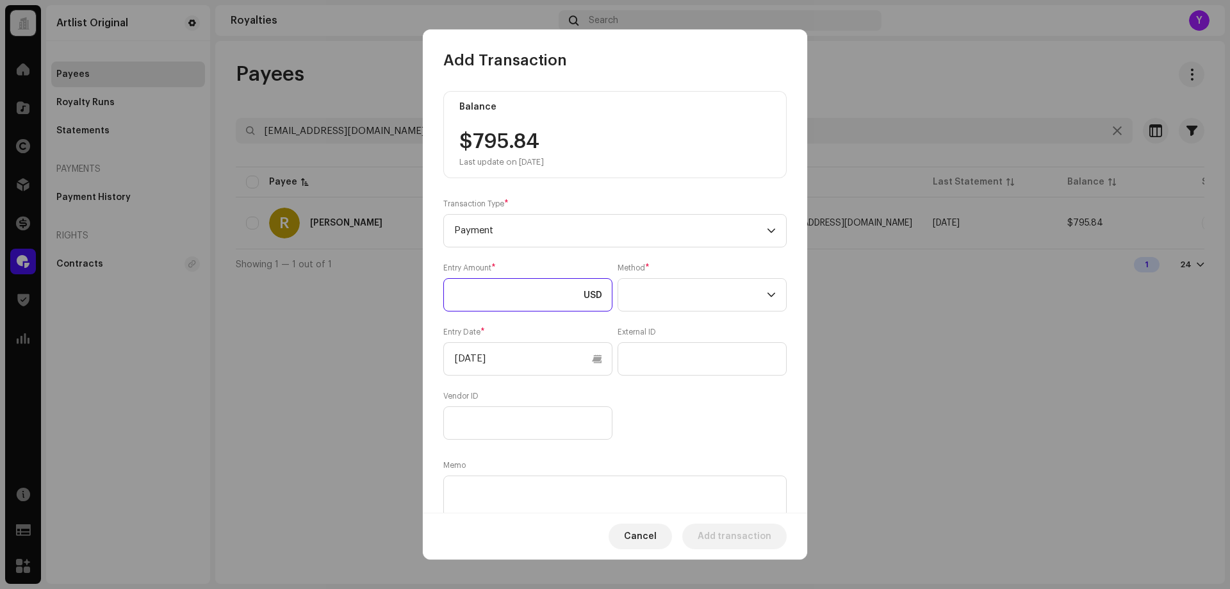
type input "795.84"
click at [686, 294] on span at bounding box center [698, 295] width 138 height 32
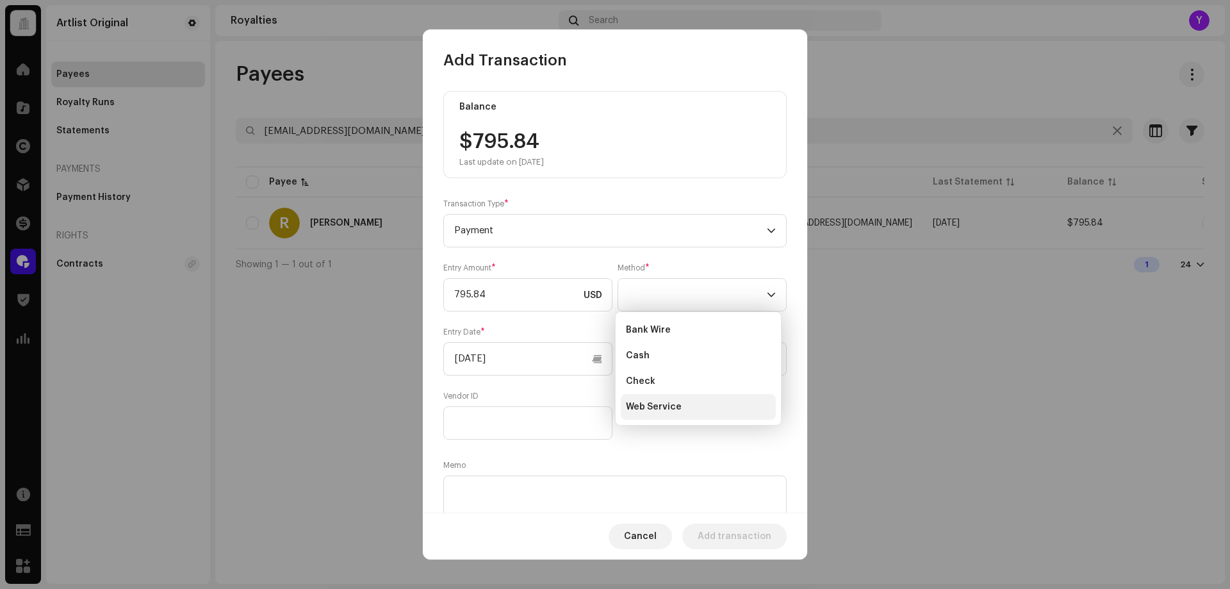
click at [686, 413] on li "Web Service" at bounding box center [698, 407] width 155 height 26
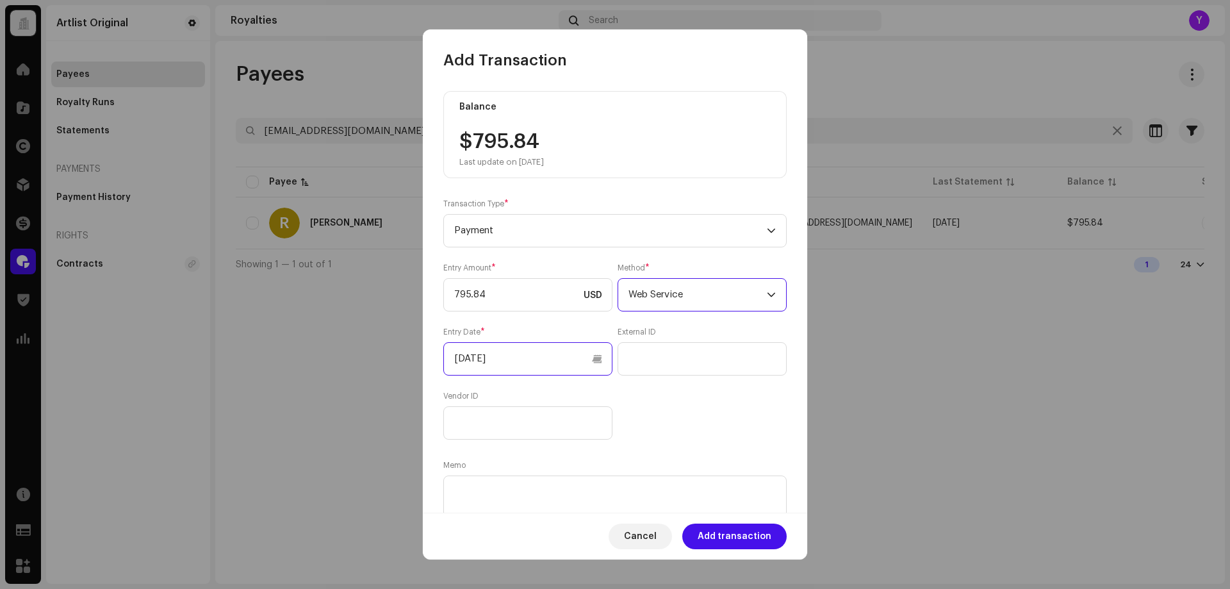
click at [508, 360] on input "[DATE]" at bounding box center [527, 358] width 169 height 33
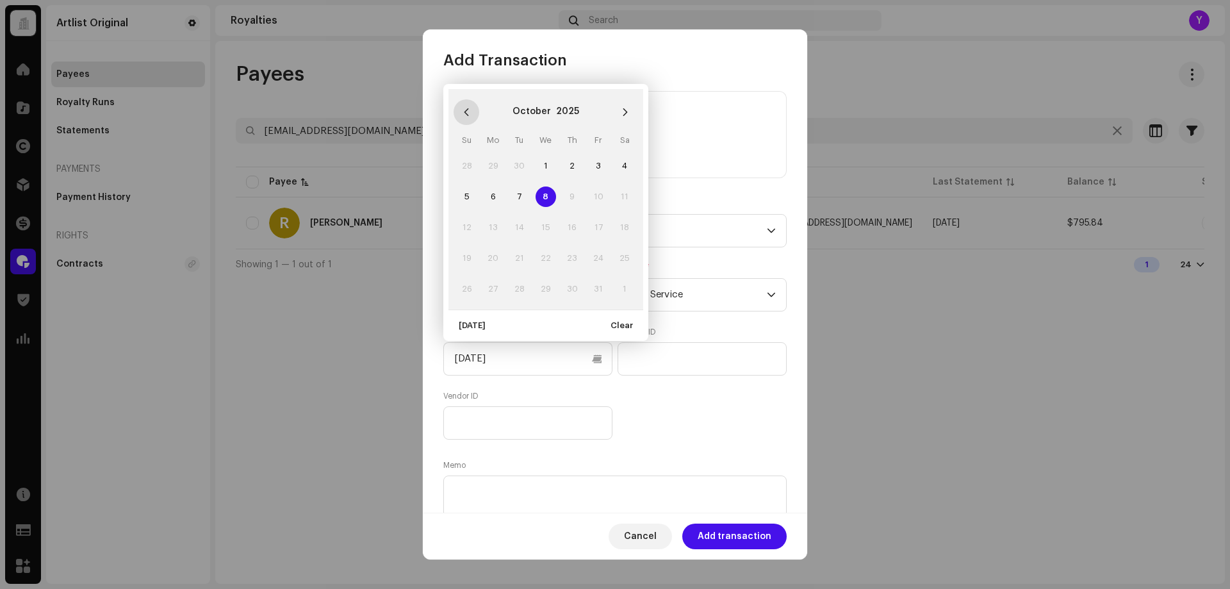
click at [465, 112] on icon "Previous Month" at bounding box center [467, 112] width 4 height 8
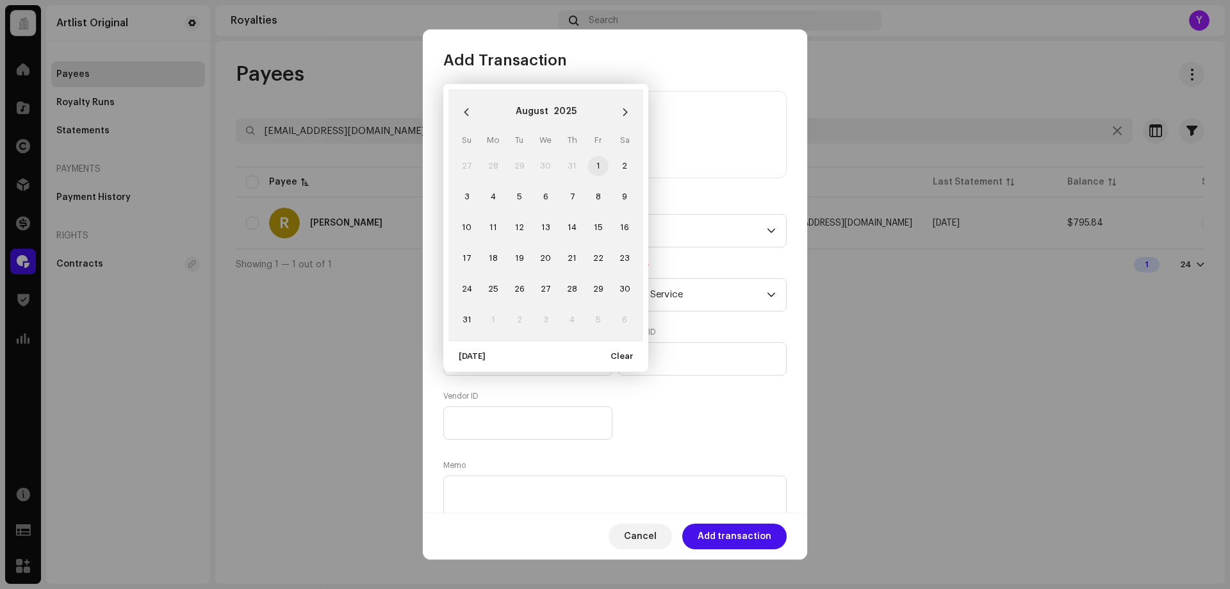
click at [595, 163] on span "1" at bounding box center [598, 166] width 21 height 21
type input "[DATE]"
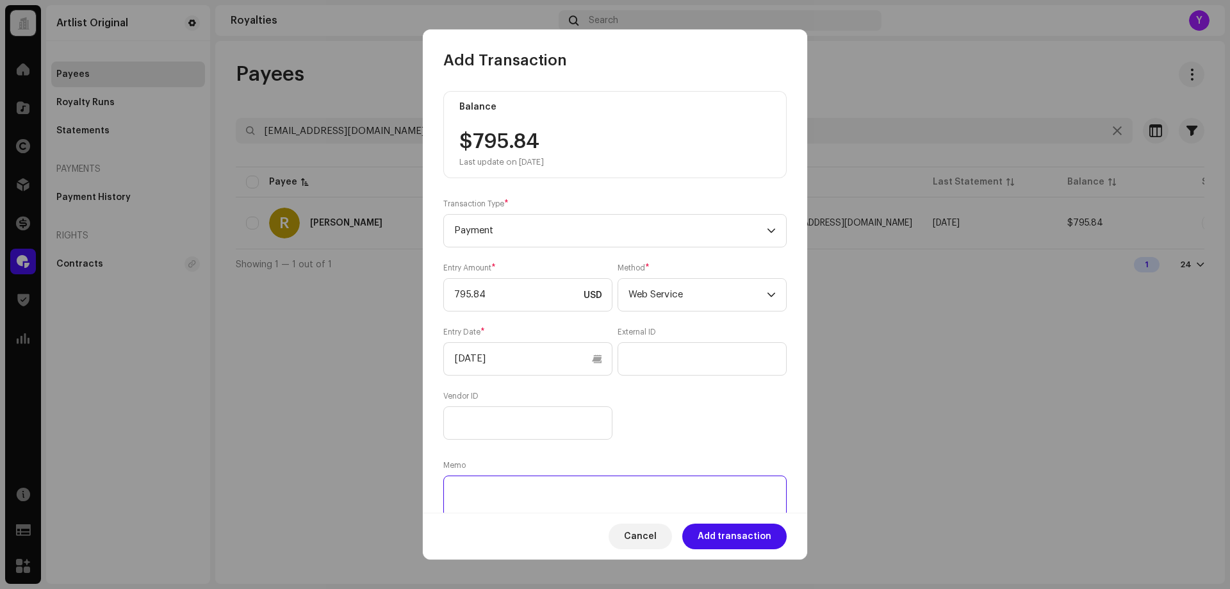
click at [601, 502] on textarea at bounding box center [615, 499] width 344 height 46
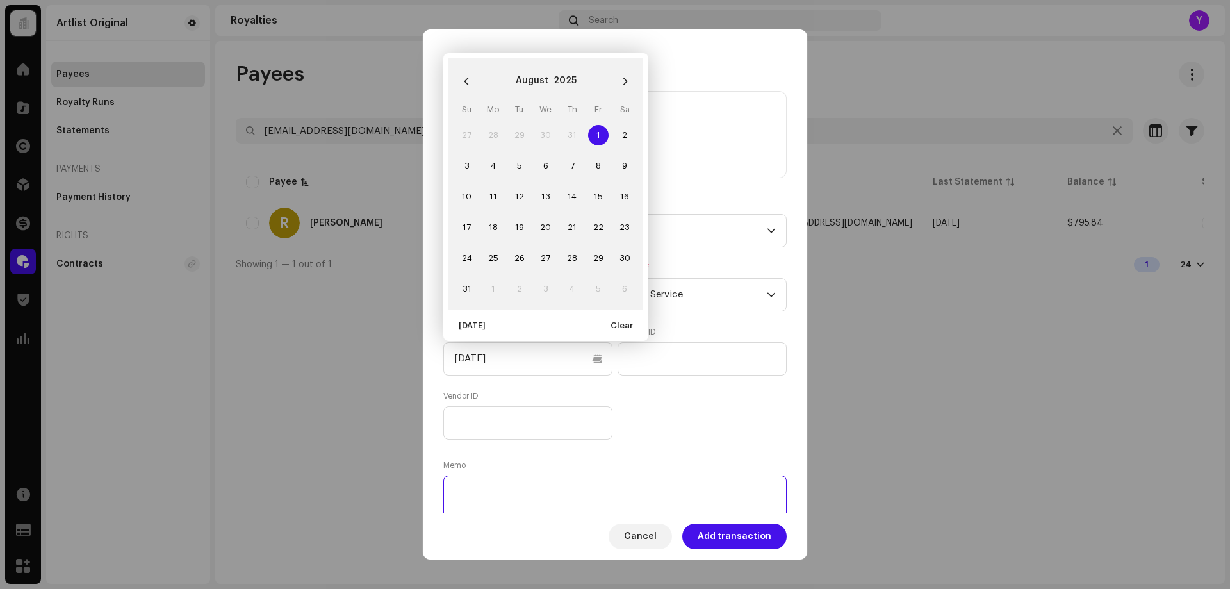
paste textarea "Statement ID: 5456358 / Invoice number: 40094"
type textarea "Statement ID: 5456358 / Invoice number: 40094"
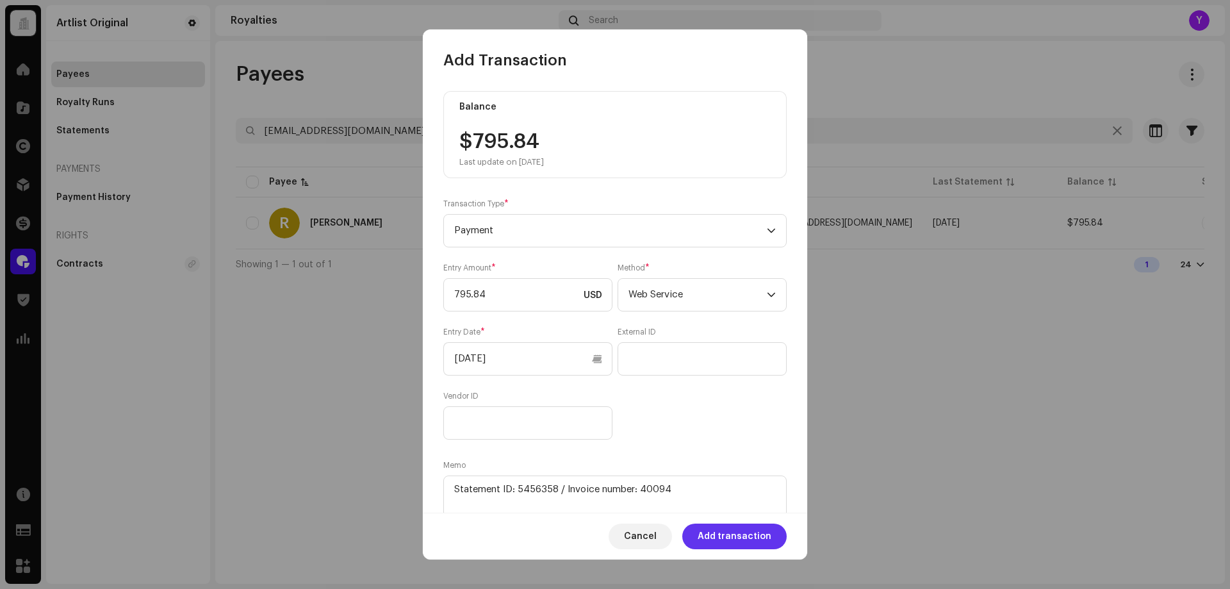
click at [735, 538] on span "Add transaction" at bounding box center [735, 537] width 74 height 26
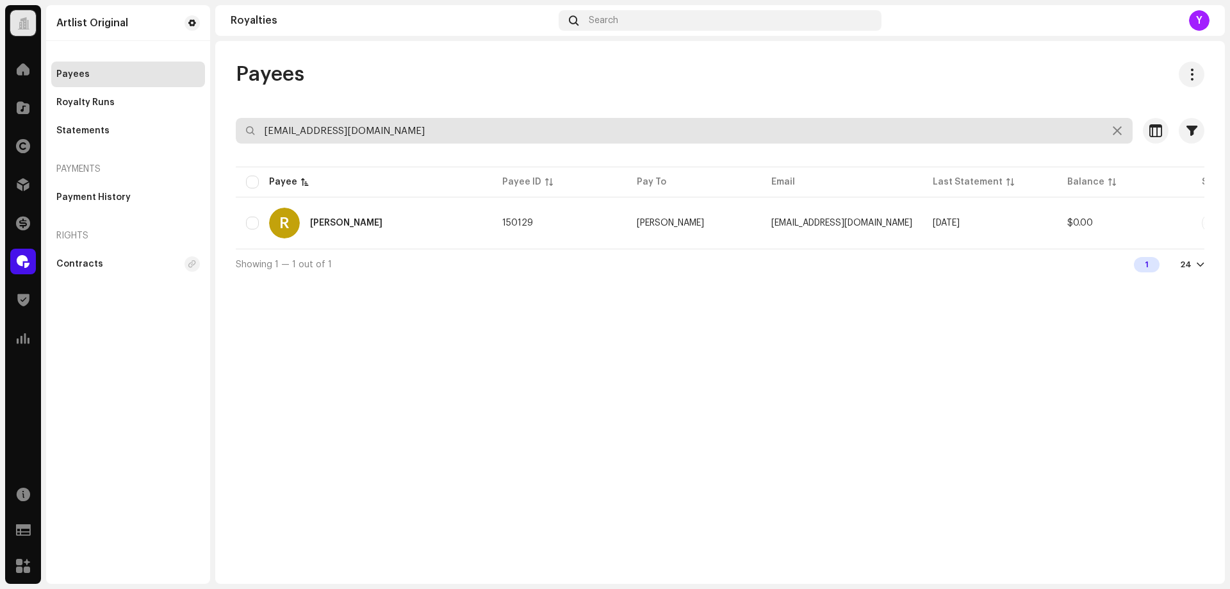
drag, startPoint x: 383, startPoint y: 128, endPoint x: 236, endPoint y: 144, distance: 147.0
click at [236, 144] on re-o-filter-bar "[EMAIL_ADDRESS][DOMAIN_NAME] Selected 0 Select all 1 Options Filters Status Act…" at bounding box center [720, 141] width 969 height 46
paste input "eldar8kedem"
type input "[EMAIL_ADDRESS][DOMAIN_NAME]"
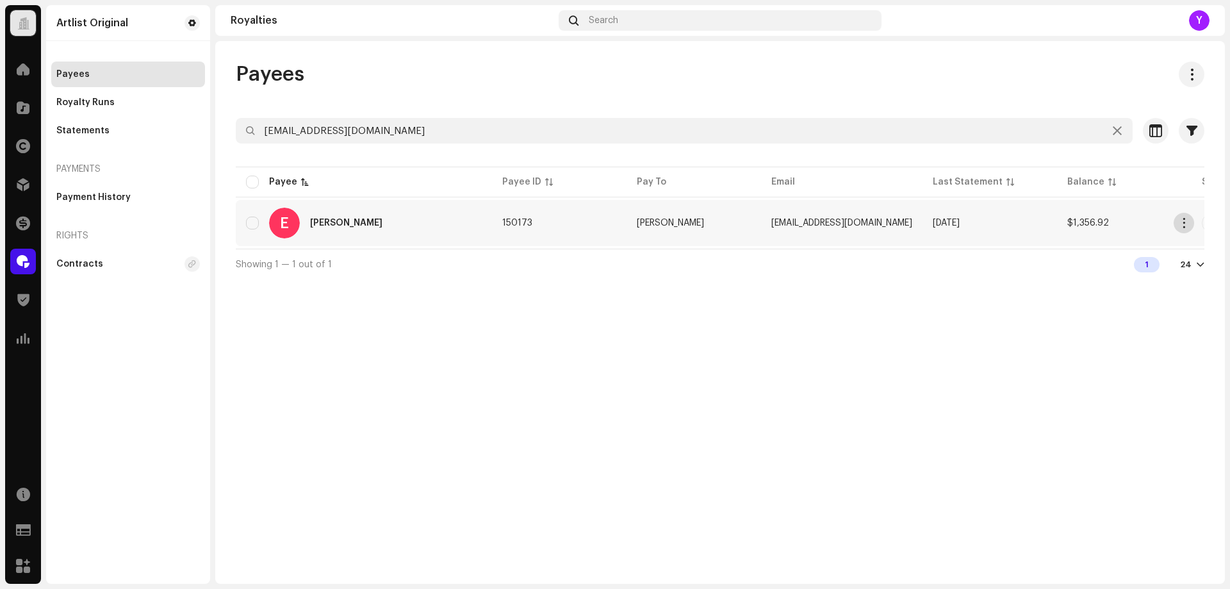
click at [1182, 221] on span "button" at bounding box center [1185, 223] width 10 height 10
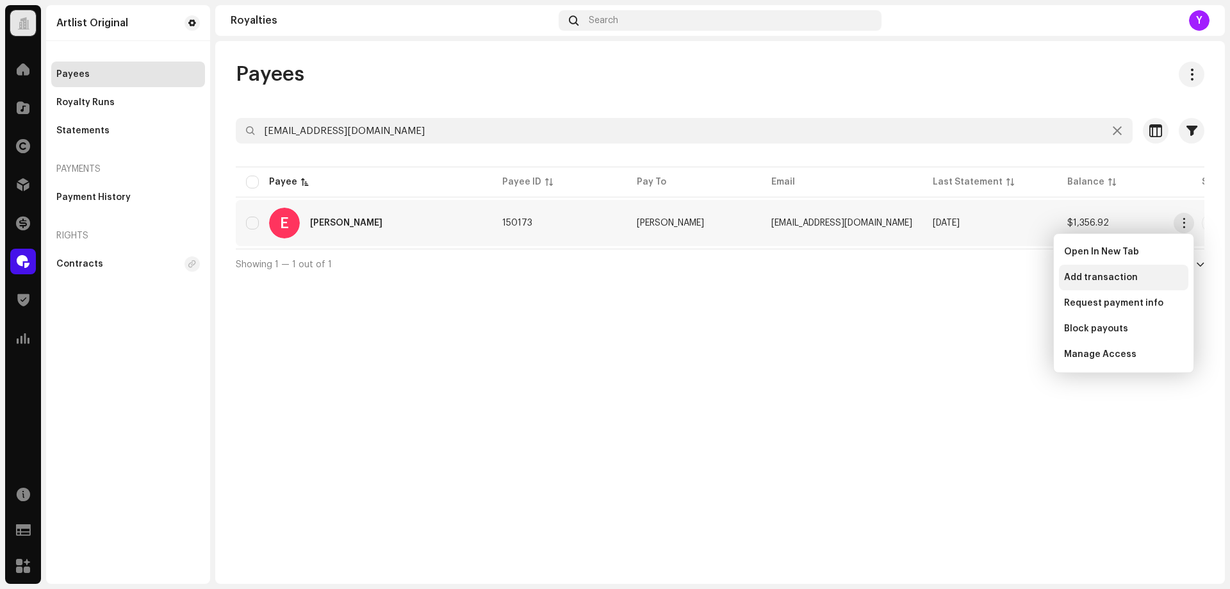
click at [1115, 278] on span "Add transaction" at bounding box center [1102, 277] width 74 height 10
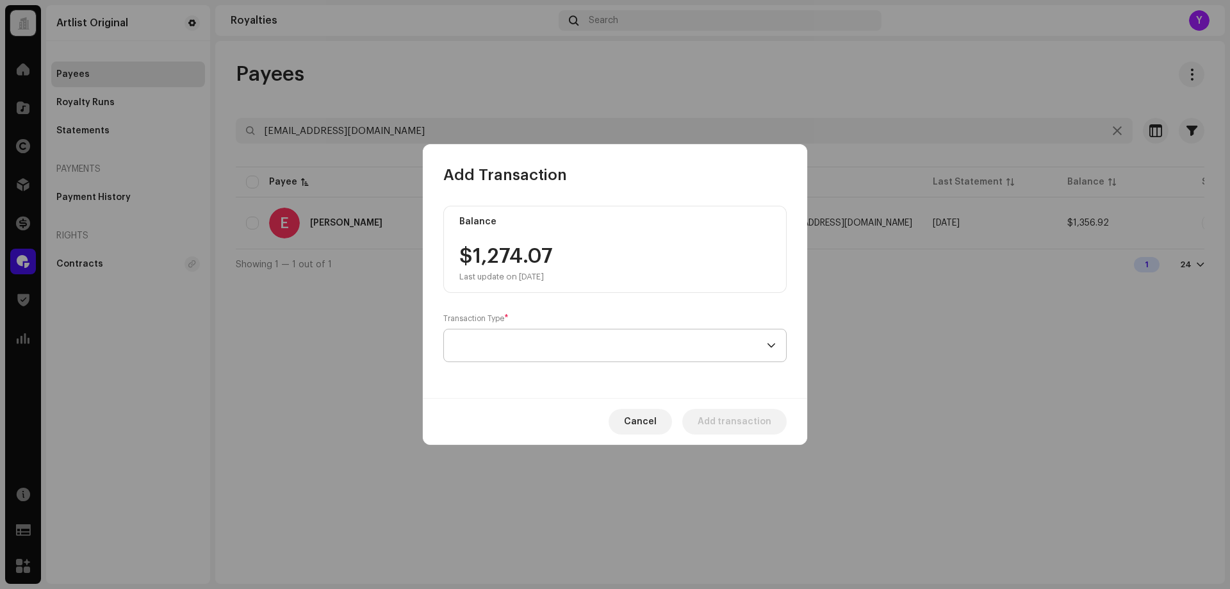
click at [561, 349] on span at bounding box center [610, 345] width 313 height 32
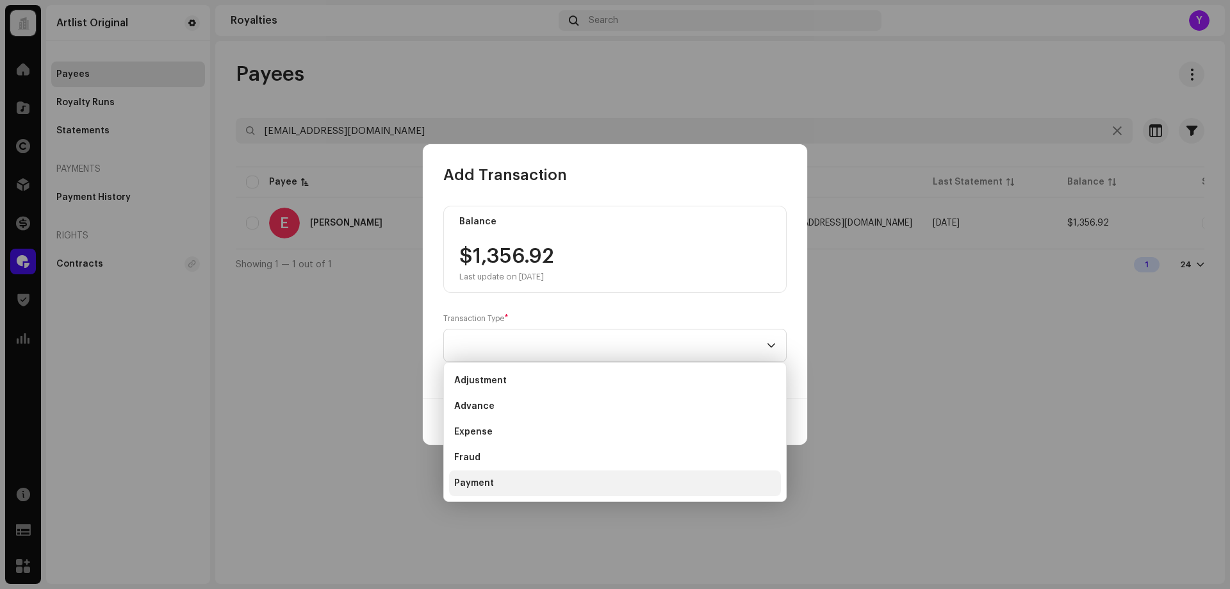
click at [518, 481] on li "Payment" at bounding box center [615, 483] width 332 height 26
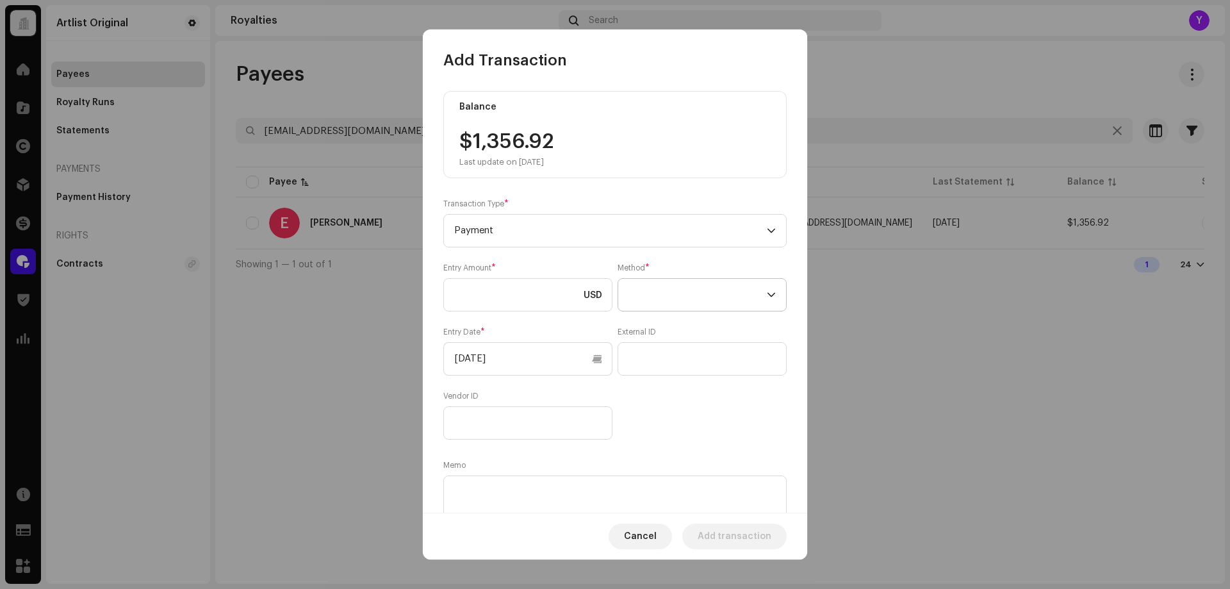
click at [641, 301] on span at bounding box center [698, 295] width 138 height 32
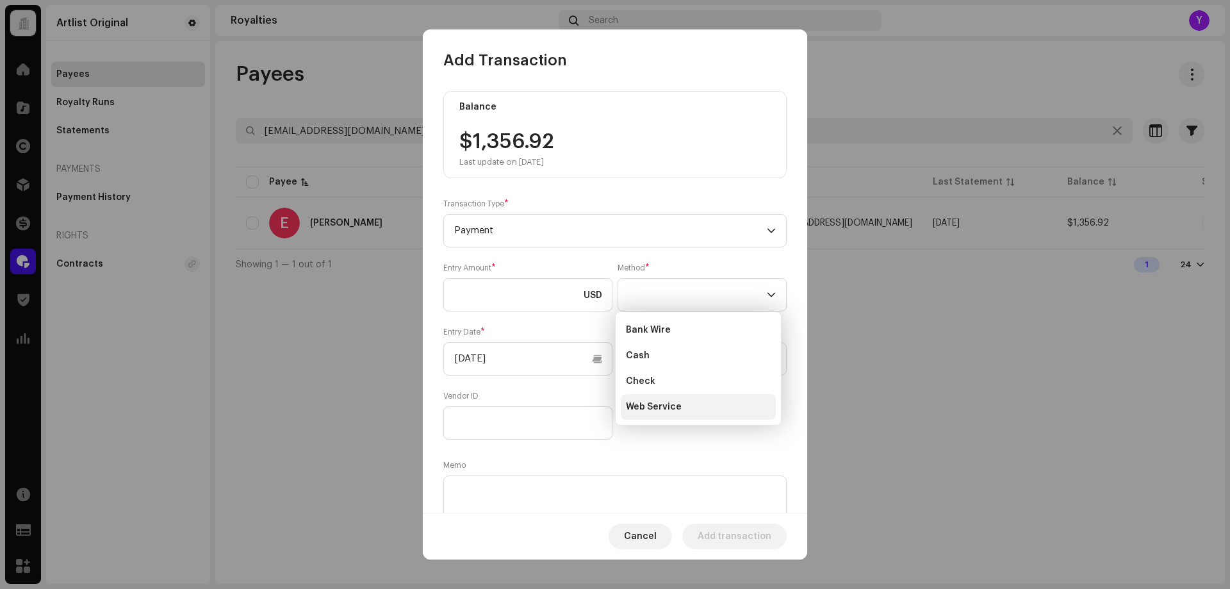
click at [649, 404] on span "Web Service" at bounding box center [654, 407] width 56 height 13
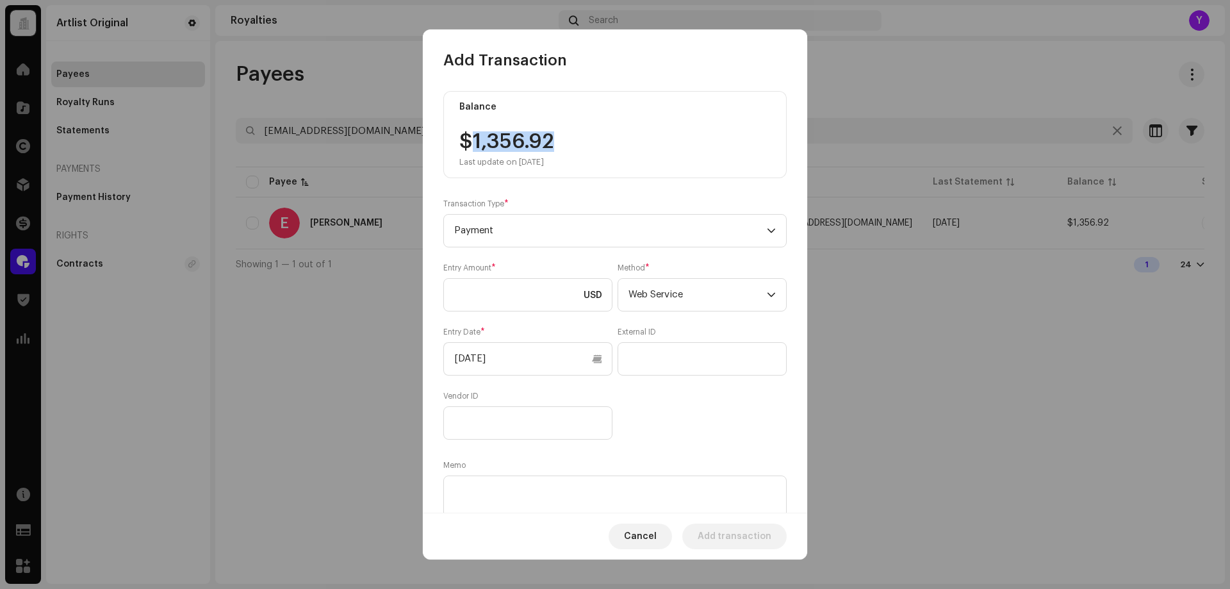
drag, startPoint x: 562, startPoint y: 142, endPoint x: 473, endPoint y: 140, distance: 89.1
click at [473, 140] on div "$1,356.92 Last update on [DATE]" at bounding box center [507, 149] width 95 height 36
click at [497, 301] on input at bounding box center [527, 294] width 169 height 33
paste input "1,356.92"
type input "1,356.92"
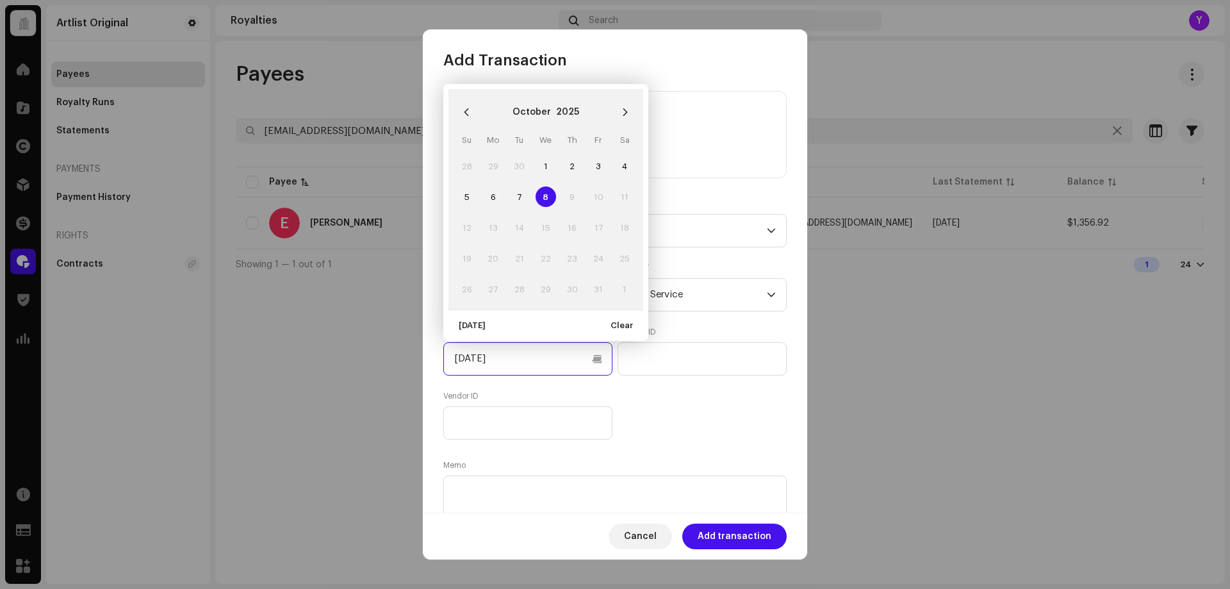
click at [508, 361] on input "[DATE]" at bounding box center [527, 358] width 169 height 33
click at [467, 112] on icon "Previous Month" at bounding box center [466, 112] width 9 height 9
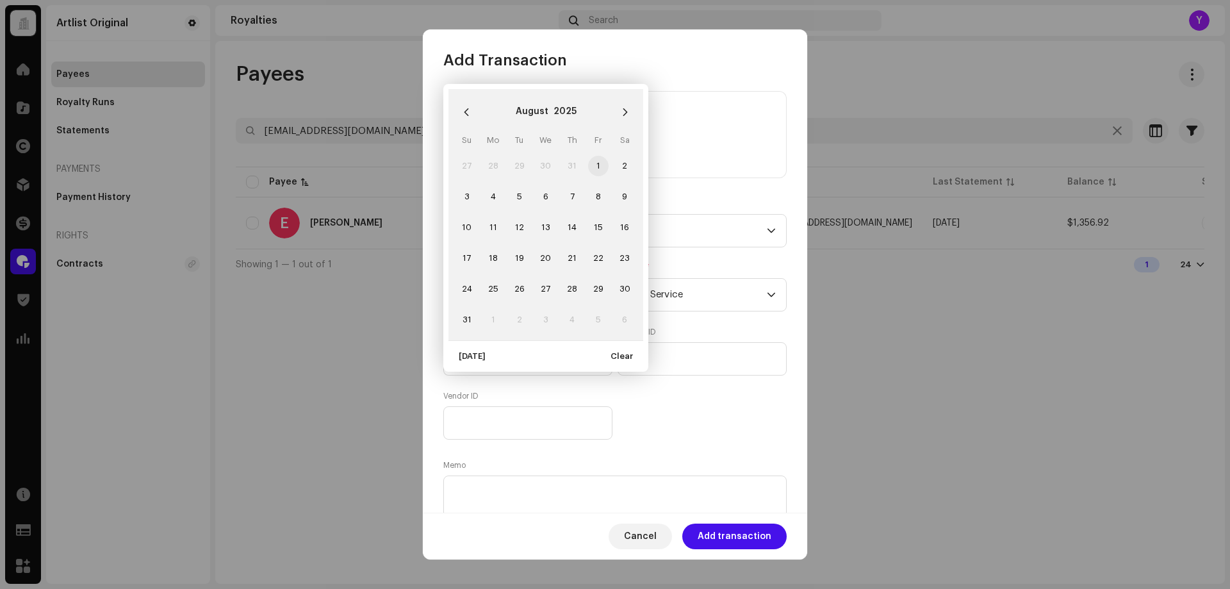
click at [598, 170] on span "1" at bounding box center [598, 166] width 21 height 21
type input "[DATE]"
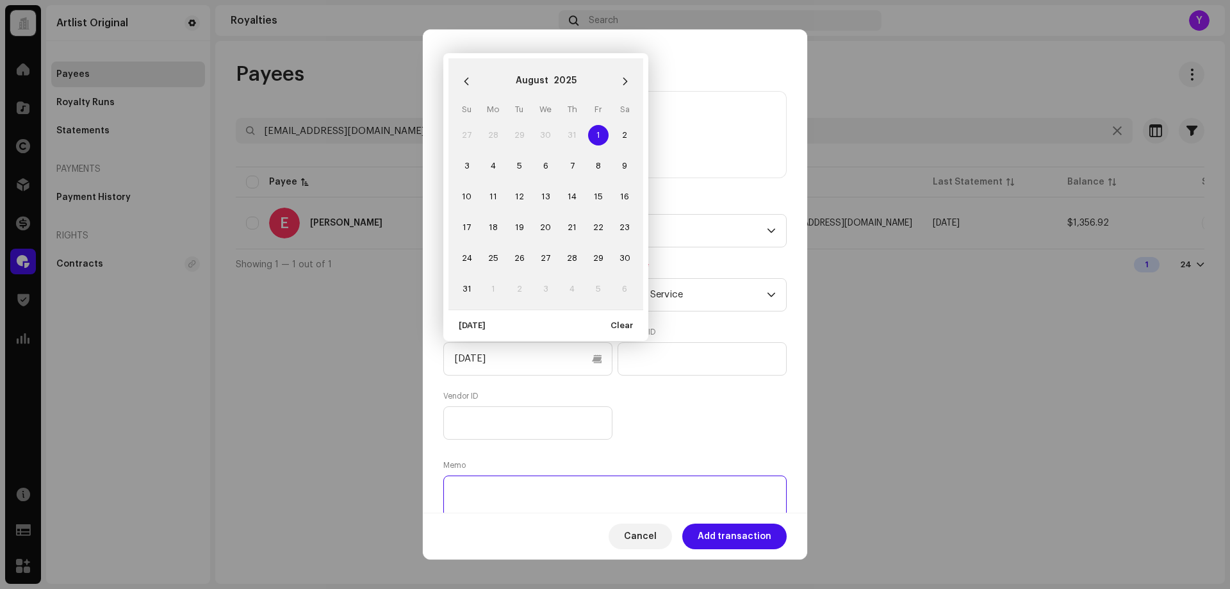
click at [697, 495] on textarea at bounding box center [615, 499] width 344 height 46
paste textarea "Statement ID: 5456427 / Invoice number: 80104"
type textarea "Statement ID: 5456427 / Invoice number: 80104"
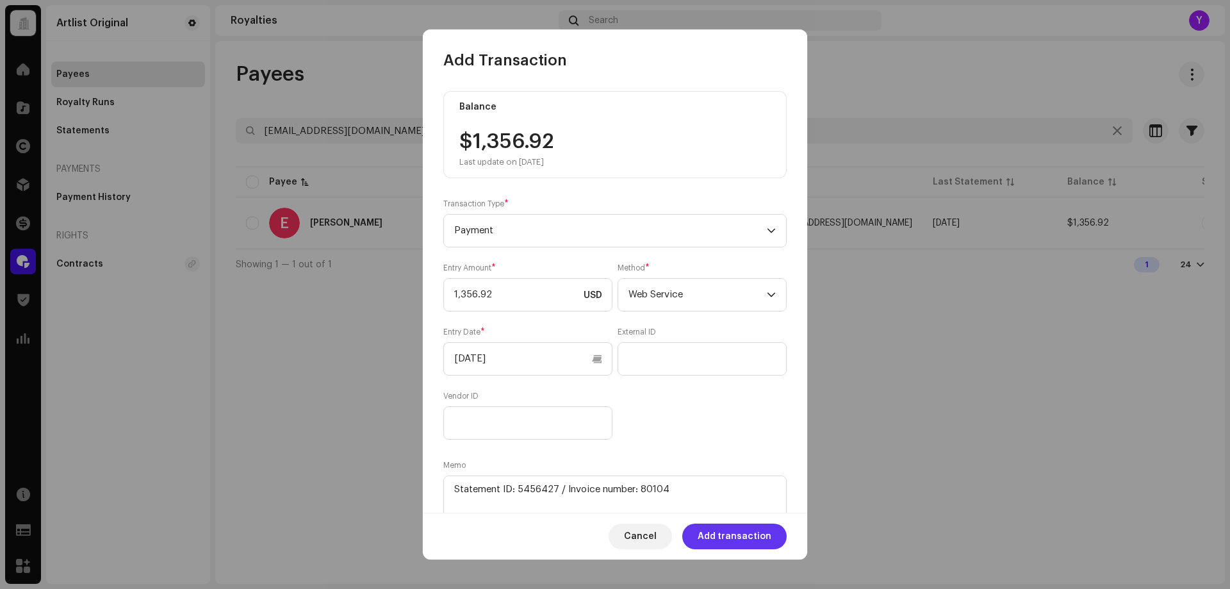
click at [734, 538] on span "Add transaction" at bounding box center [735, 537] width 74 height 26
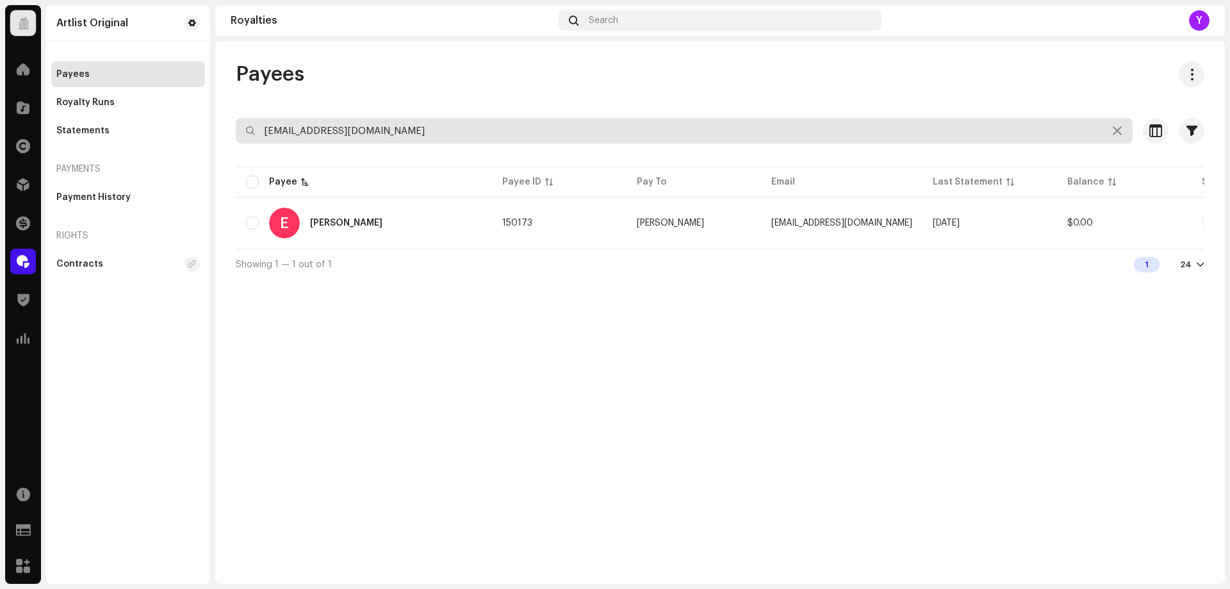
drag, startPoint x: 442, startPoint y: 129, endPoint x: 224, endPoint y: 135, distance: 218.6
click at [224, 135] on div "Payees [EMAIL_ADDRESS][DOMAIN_NAME] Selected 0 Select all 1 Options Filters Sta…" at bounding box center [720, 171] width 1010 height 218
paste input "[DEMOGRAPHIC_DATA]"
type input "[EMAIL_ADDRESS][DOMAIN_NAME]"
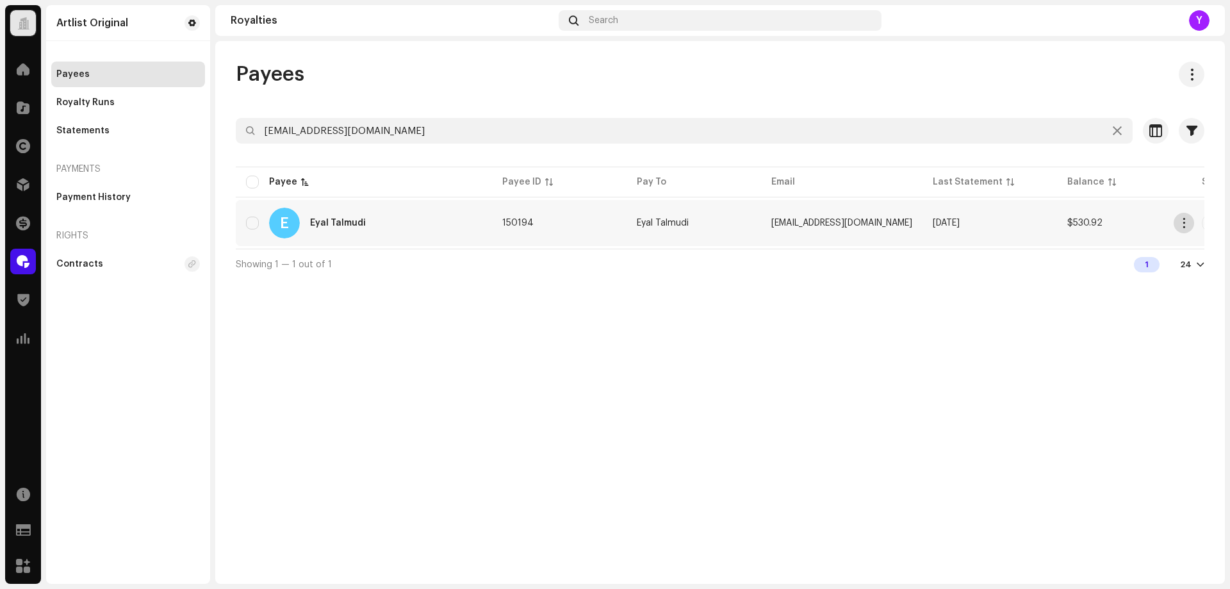
click at [1179, 226] on button "button" at bounding box center [1184, 223] width 21 height 21
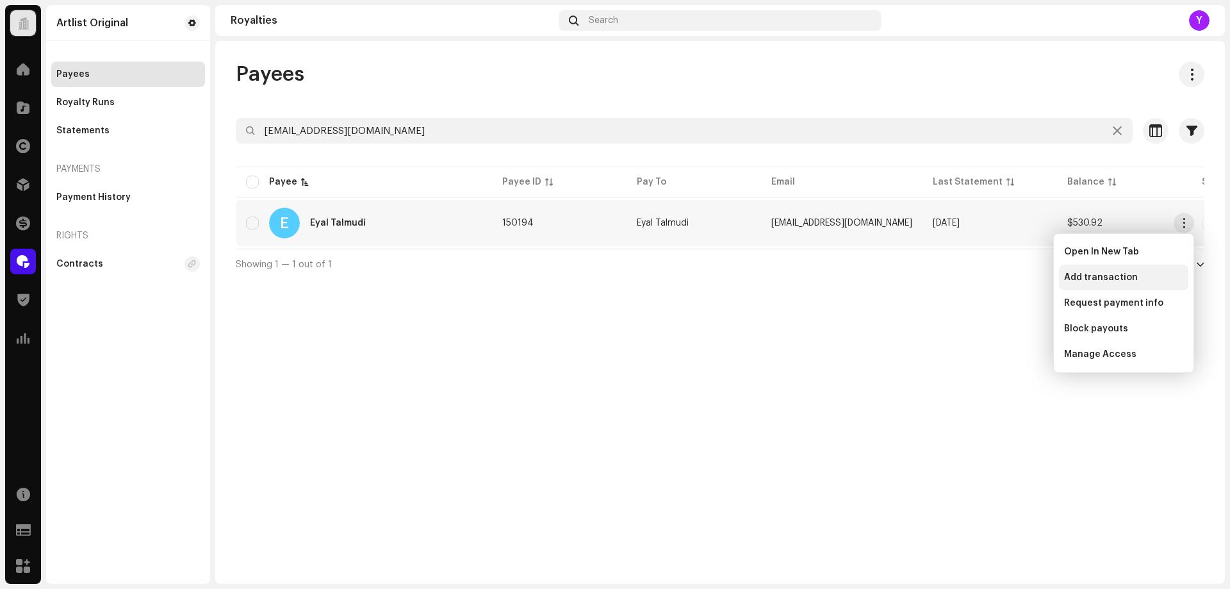
click at [1095, 269] on div "Add transaction" at bounding box center [1123, 278] width 129 height 26
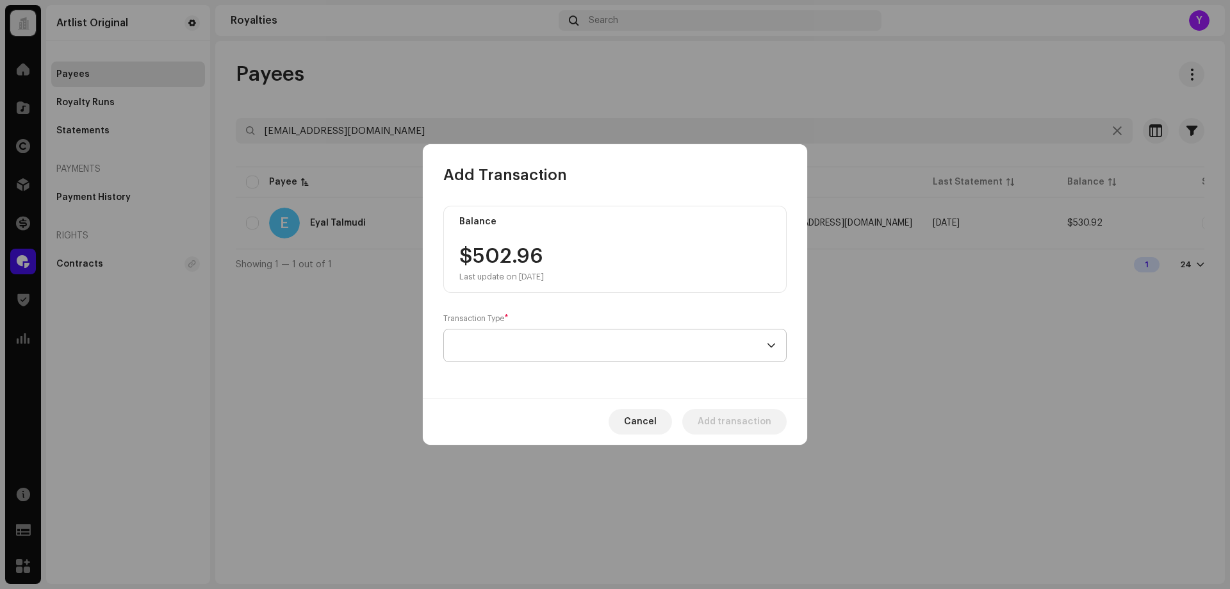
click at [516, 352] on span at bounding box center [610, 345] width 313 height 32
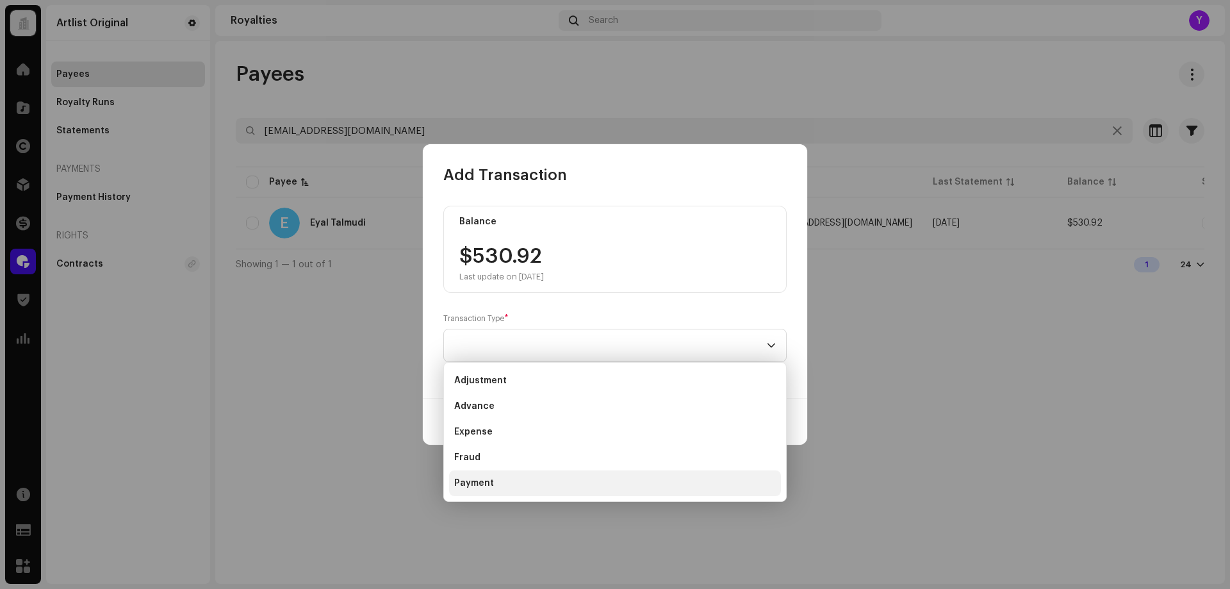
click at [510, 481] on li "Payment" at bounding box center [615, 483] width 332 height 26
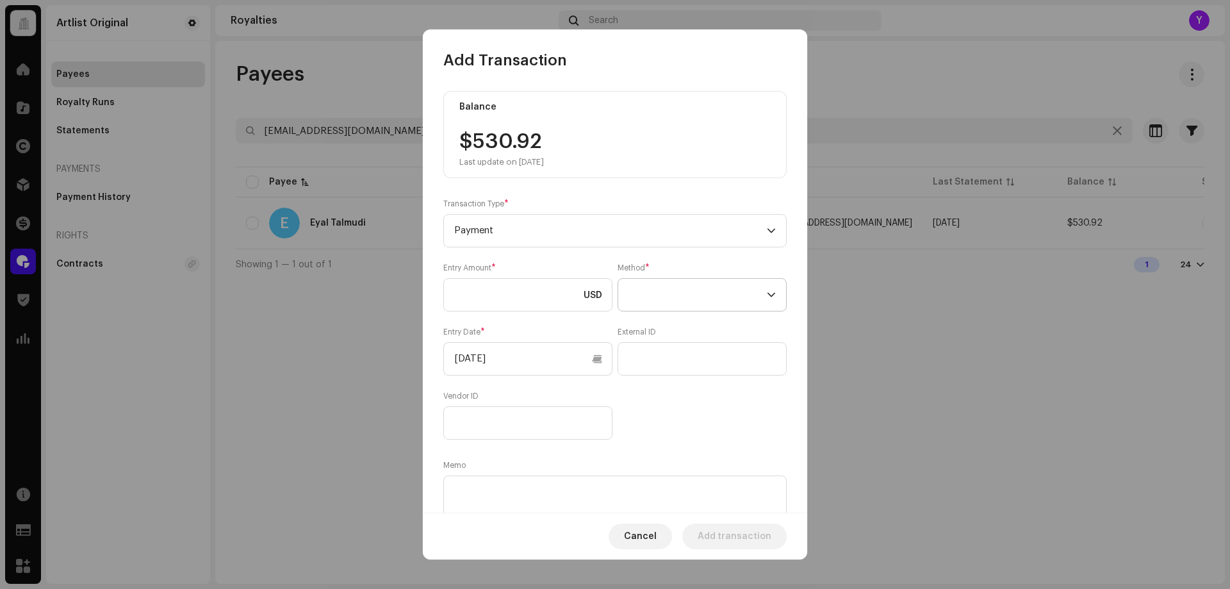
click at [736, 289] on span at bounding box center [698, 295] width 138 height 32
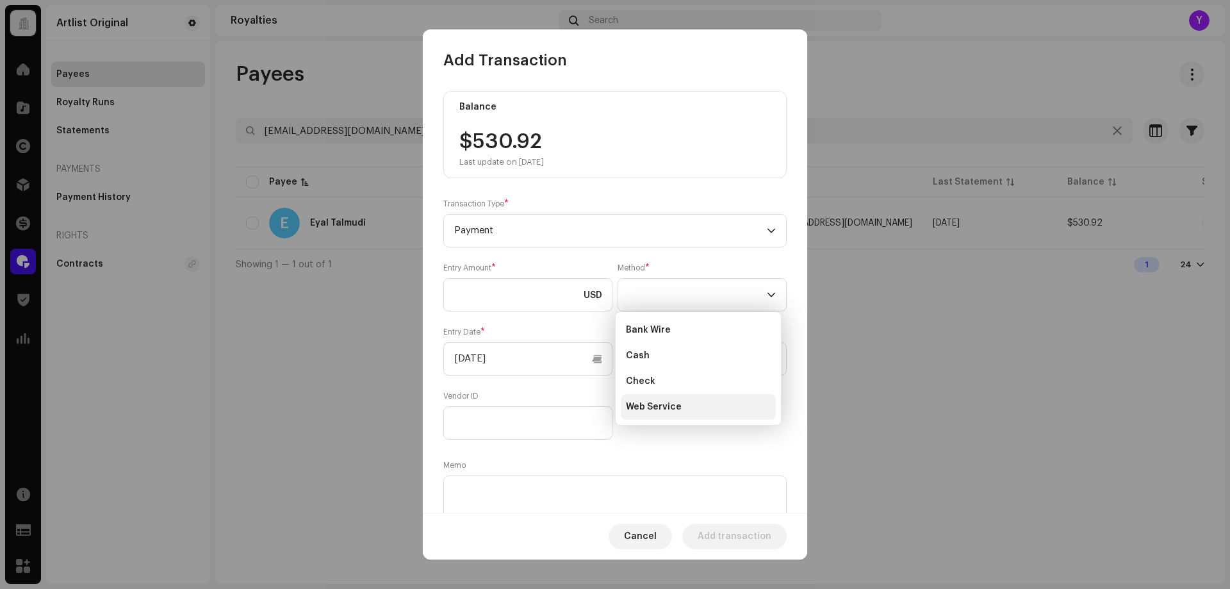
click at [701, 401] on li "Web Service" at bounding box center [698, 407] width 155 height 26
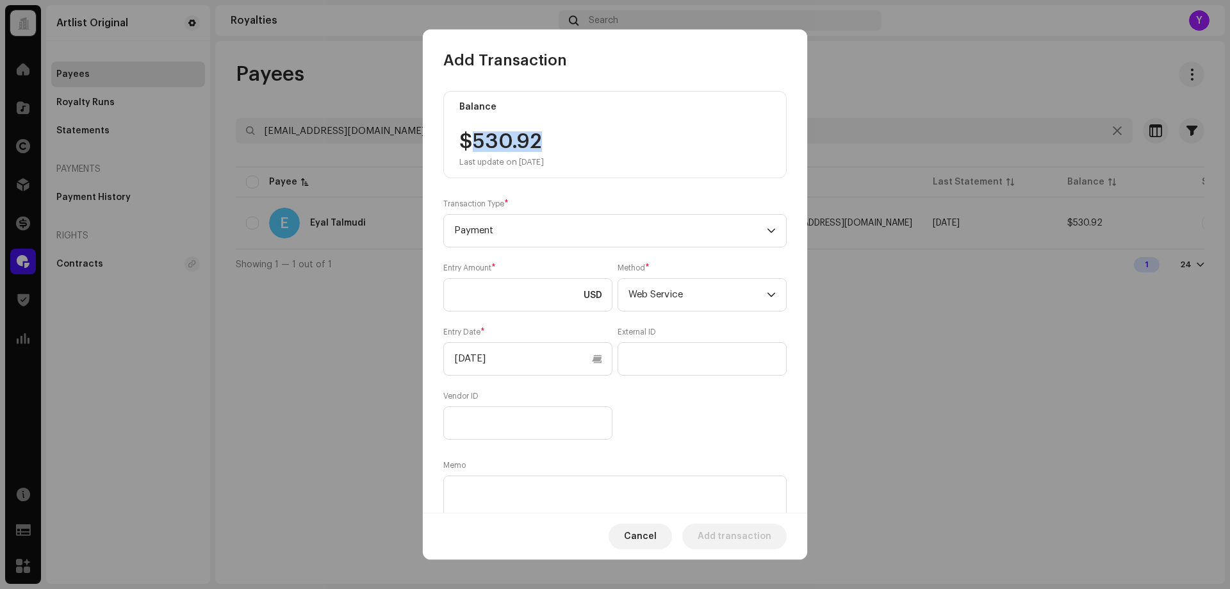
drag, startPoint x: 547, startPoint y: 136, endPoint x: 476, endPoint y: 142, distance: 72.1
click at [476, 142] on div "$530.92 Last update on [DATE]" at bounding box center [502, 149] width 85 height 36
click at [508, 288] on input at bounding box center [527, 294] width 169 height 33
paste input "530.92"
type input "530.92"
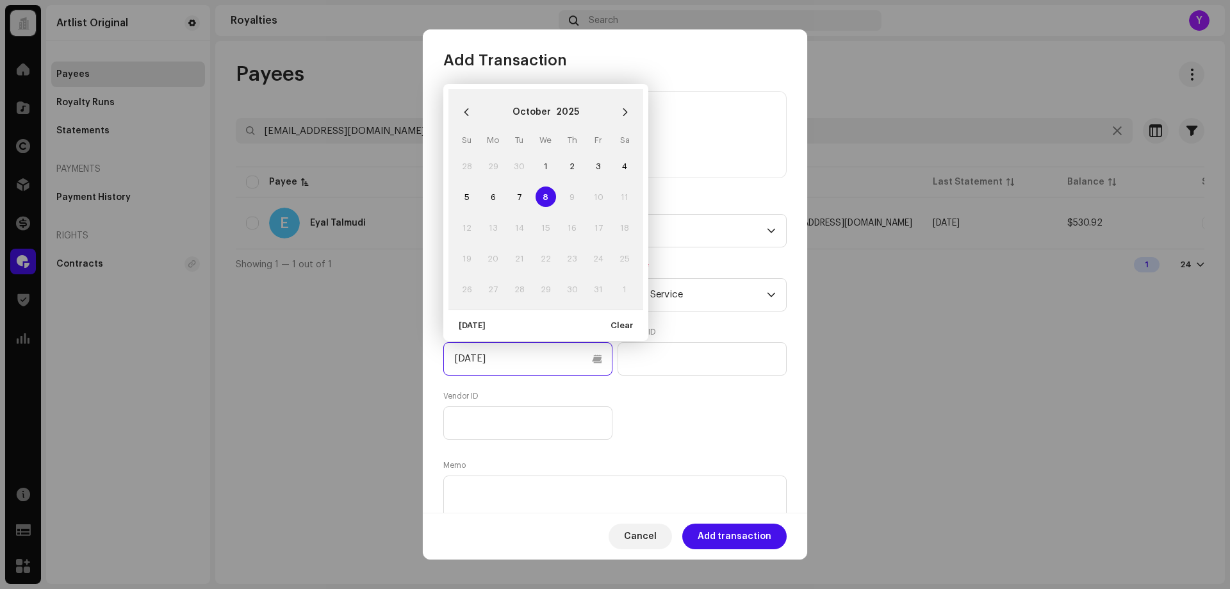
click at [515, 362] on input "[DATE]" at bounding box center [527, 358] width 169 height 33
click at [463, 108] on icon "Previous Month" at bounding box center [466, 112] width 9 height 9
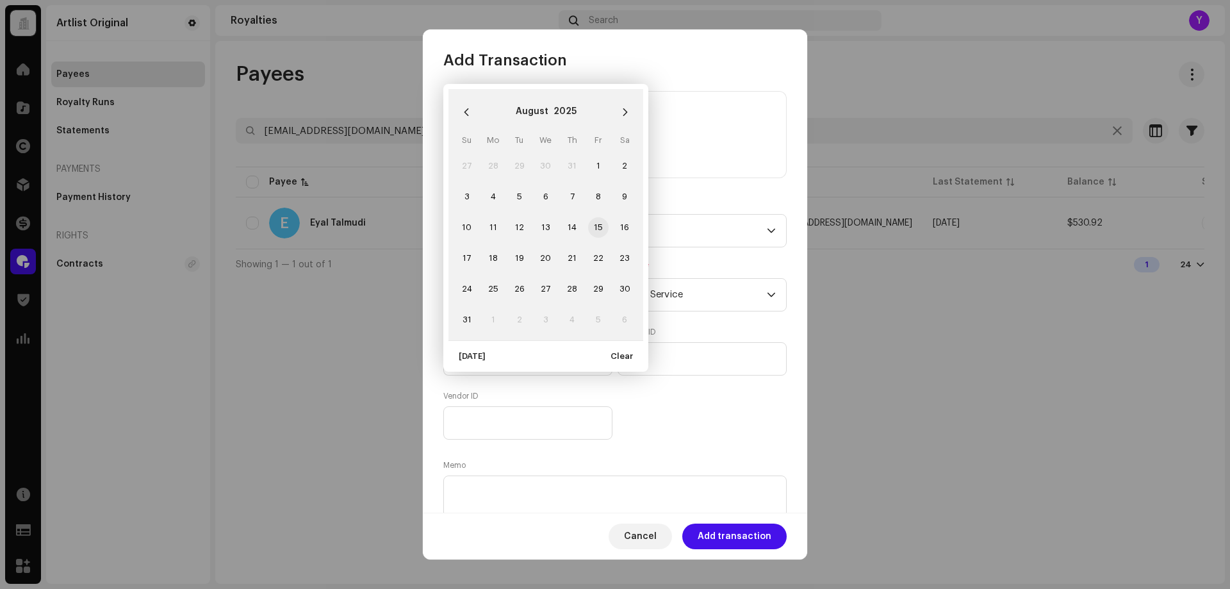
click at [601, 233] on span "15" at bounding box center [598, 227] width 21 height 21
type input "[DATE]"
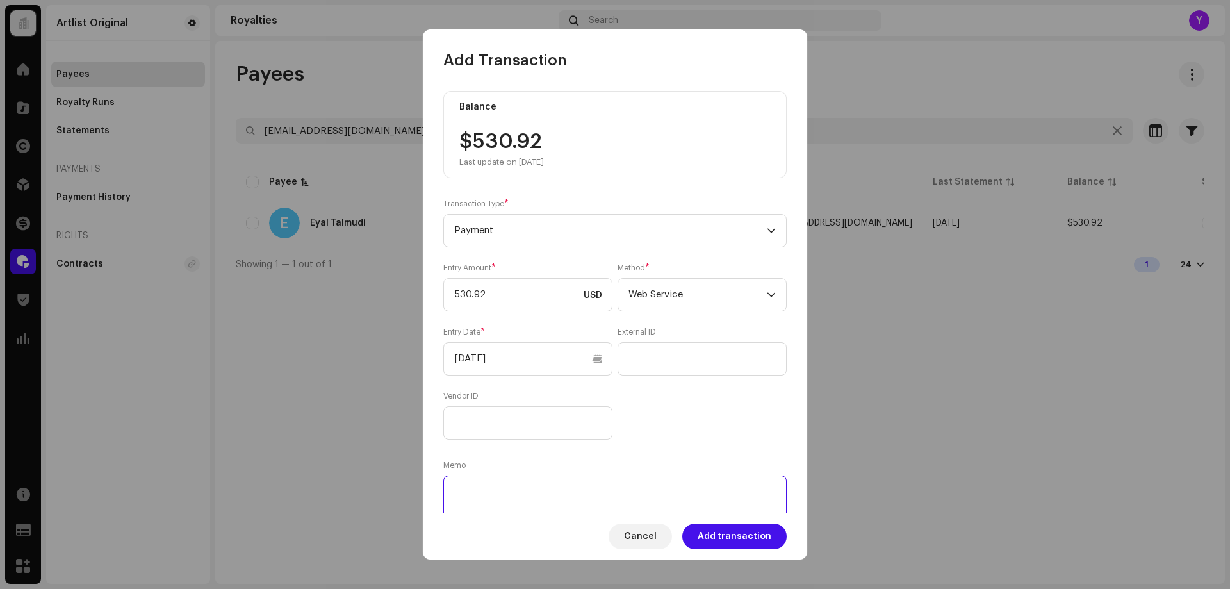
click at [667, 493] on textarea at bounding box center [615, 499] width 344 height 46
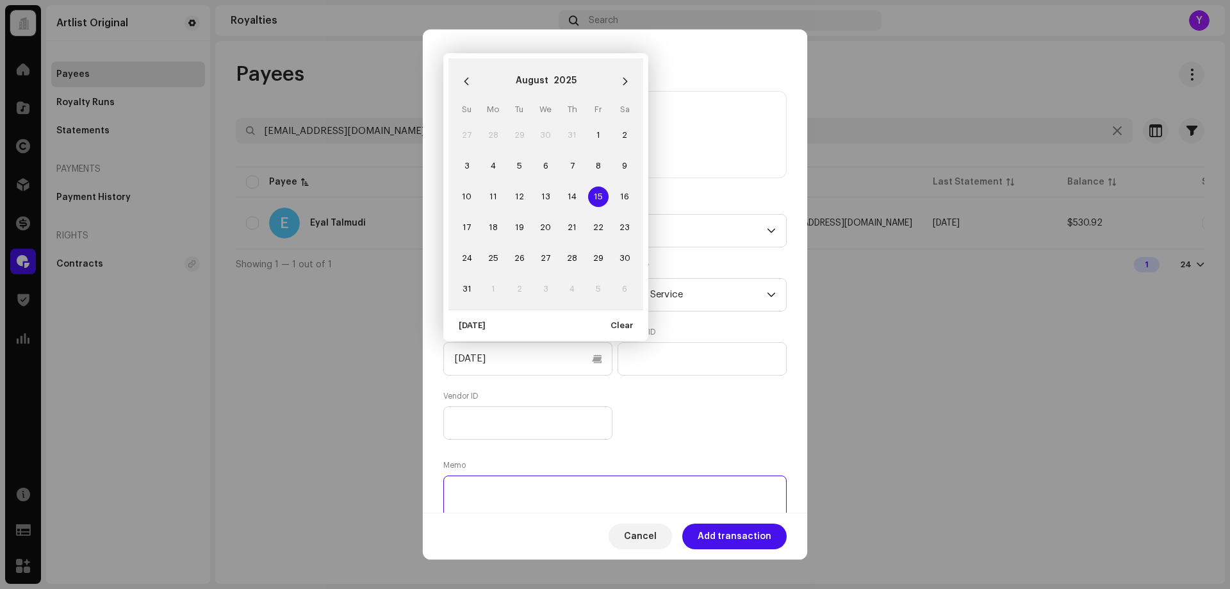
paste textarea "Statement ID: 5456525 / Invoice number: 10052"
type textarea "Statement ID: 5456525 / Invoice number: 10052"
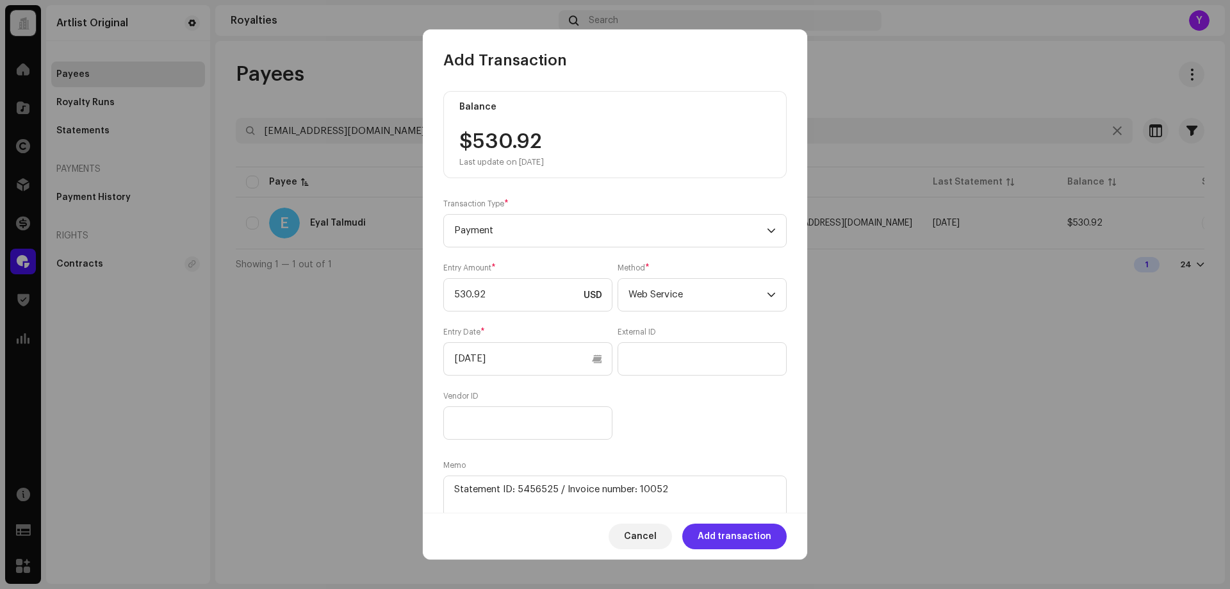
click at [724, 536] on span "Add transaction" at bounding box center [735, 537] width 74 height 26
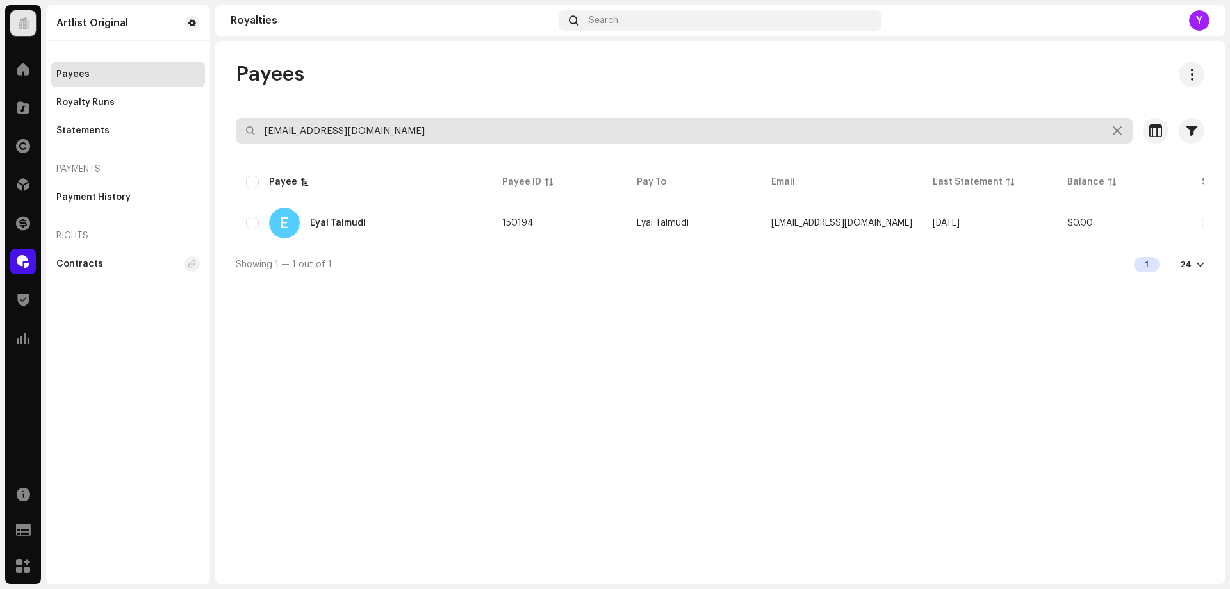
drag, startPoint x: 376, startPoint y: 135, endPoint x: 256, endPoint y: 134, distance: 119.2
click at [256, 134] on input "[EMAIL_ADDRESS][DOMAIN_NAME]" at bounding box center [684, 131] width 897 height 26
paste input "uvgerstein"
type input "[EMAIL_ADDRESS][DOMAIN_NAME]"
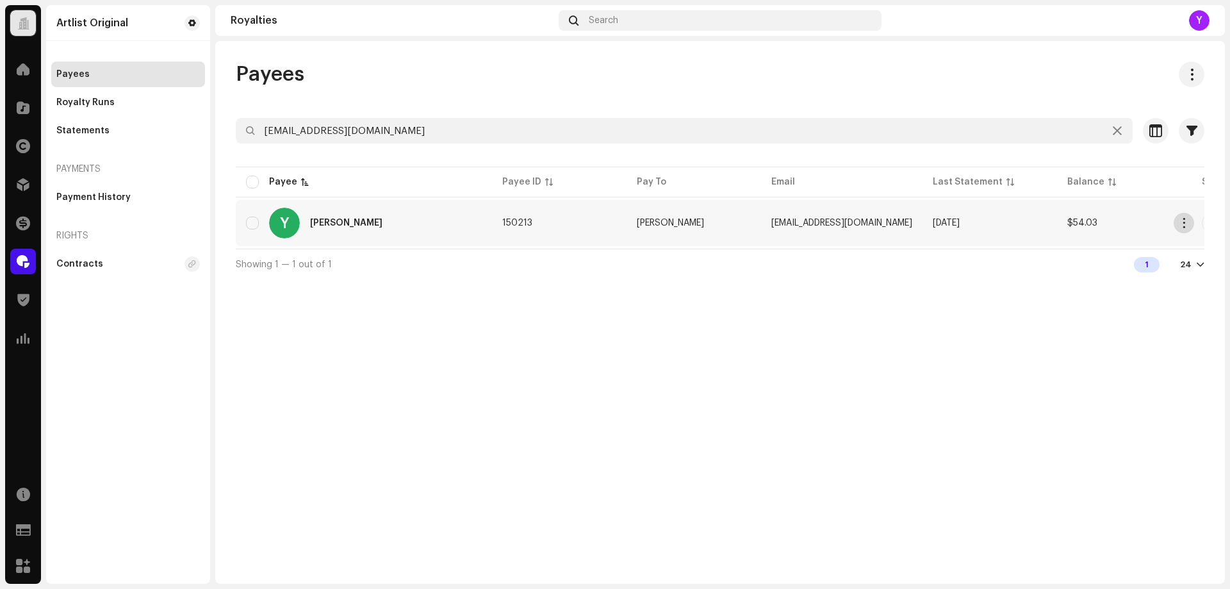
click at [1177, 224] on button "button" at bounding box center [1184, 223] width 21 height 21
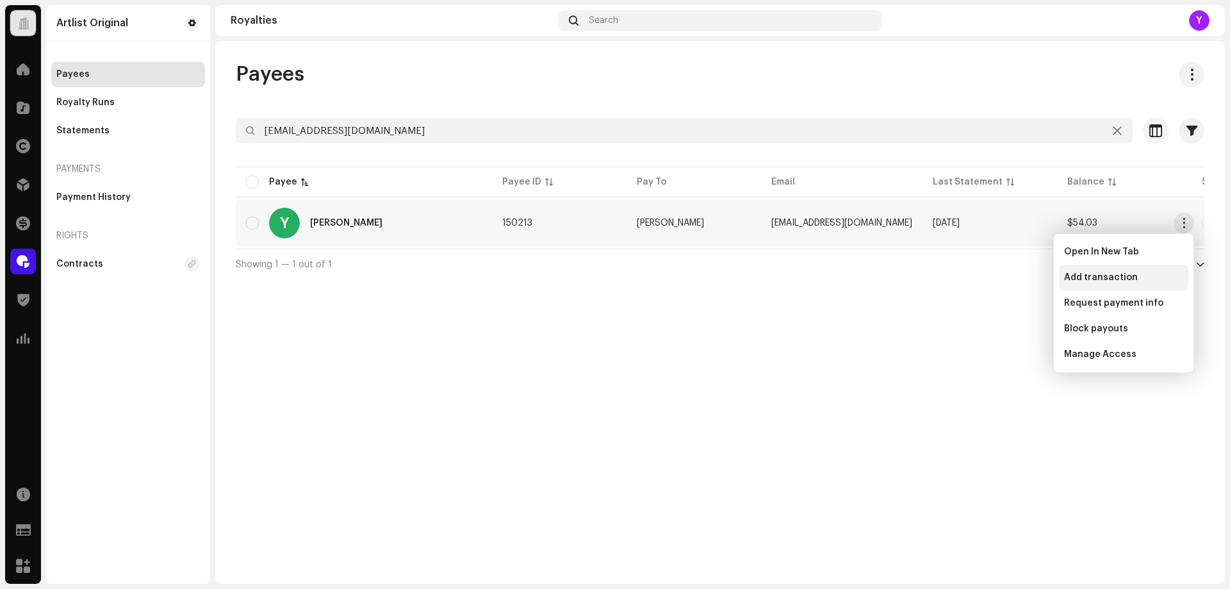
click at [1082, 277] on span "Add transaction" at bounding box center [1102, 277] width 74 height 10
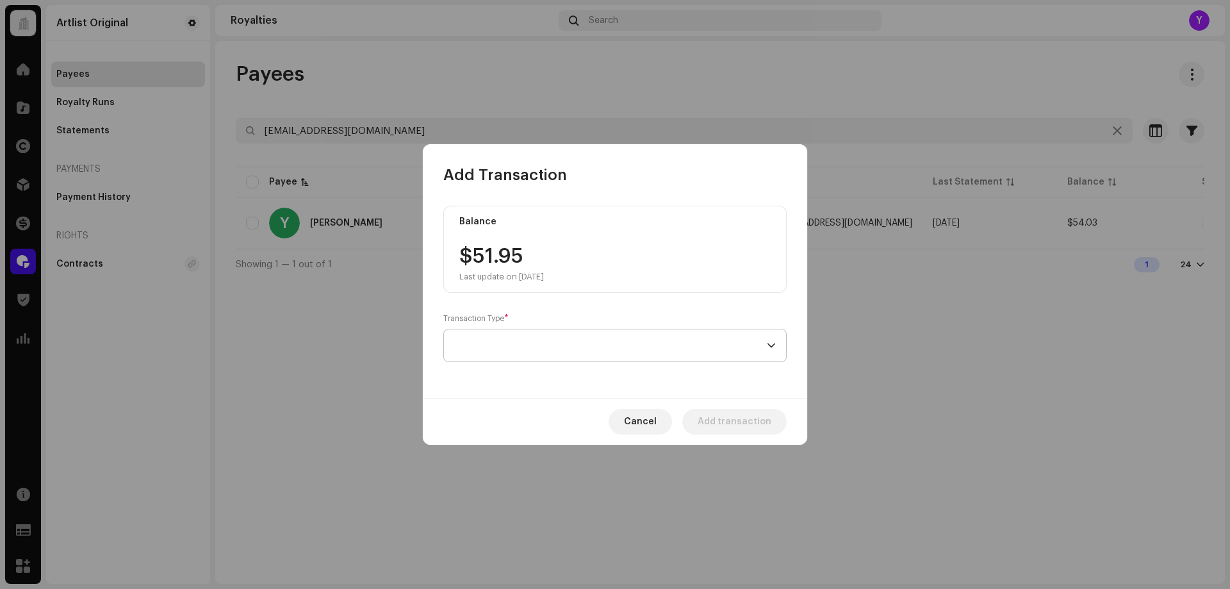
click at [576, 359] on span at bounding box center [610, 345] width 313 height 32
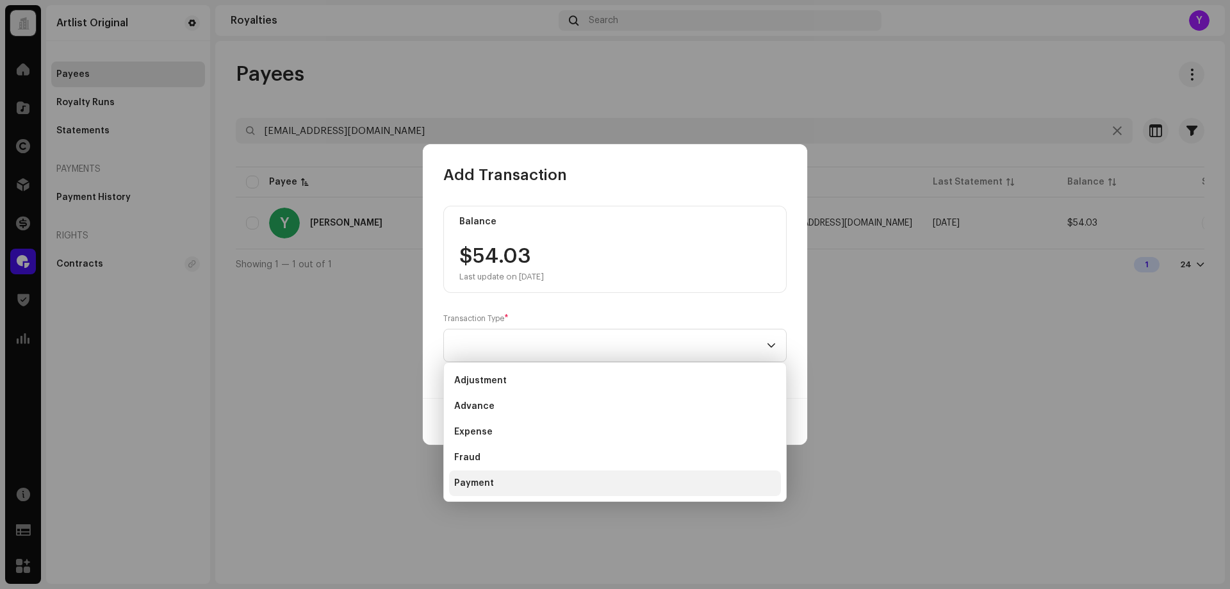
click at [538, 482] on li "Payment" at bounding box center [615, 483] width 332 height 26
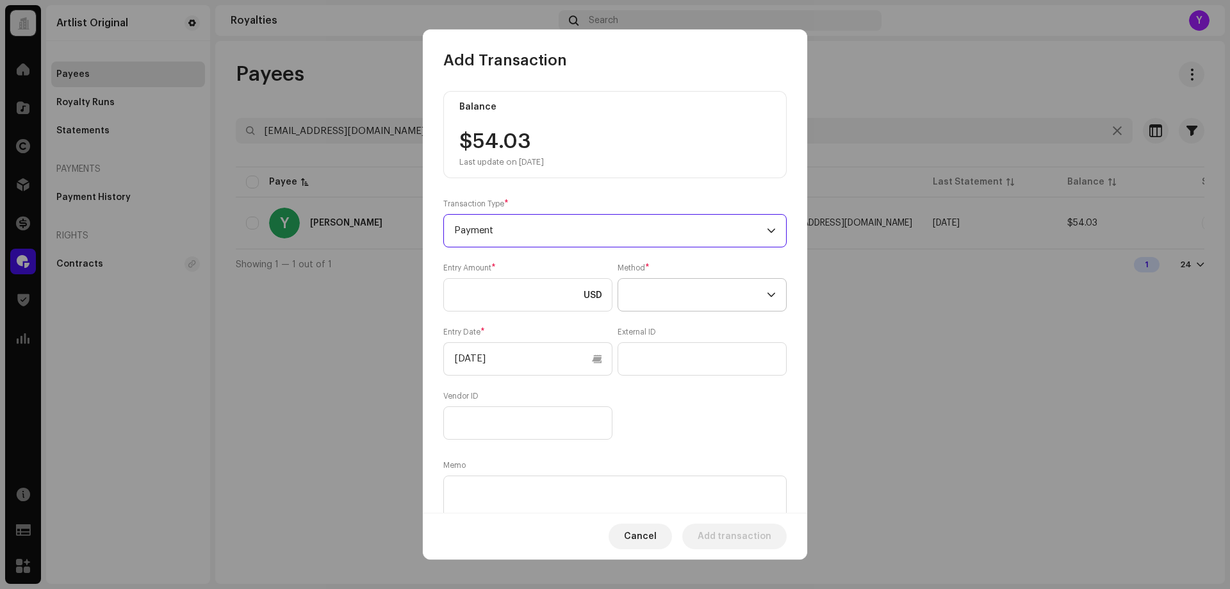
click at [653, 294] on span at bounding box center [698, 295] width 138 height 32
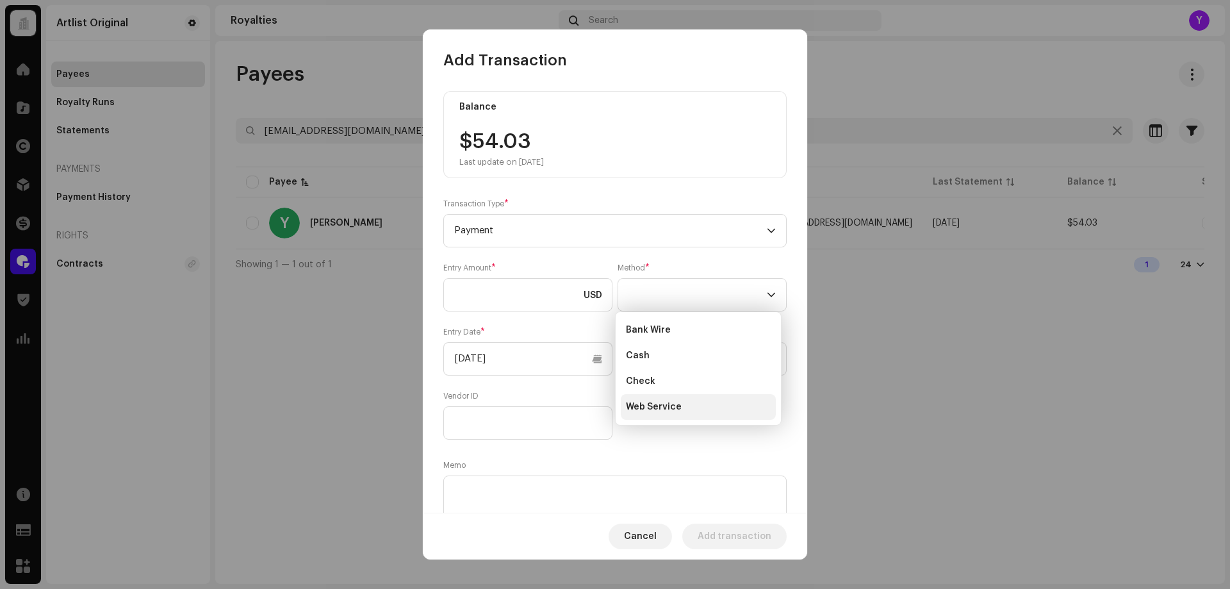
click at [648, 405] on span "Web Service" at bounding box center [654, 407] width 56 height 13
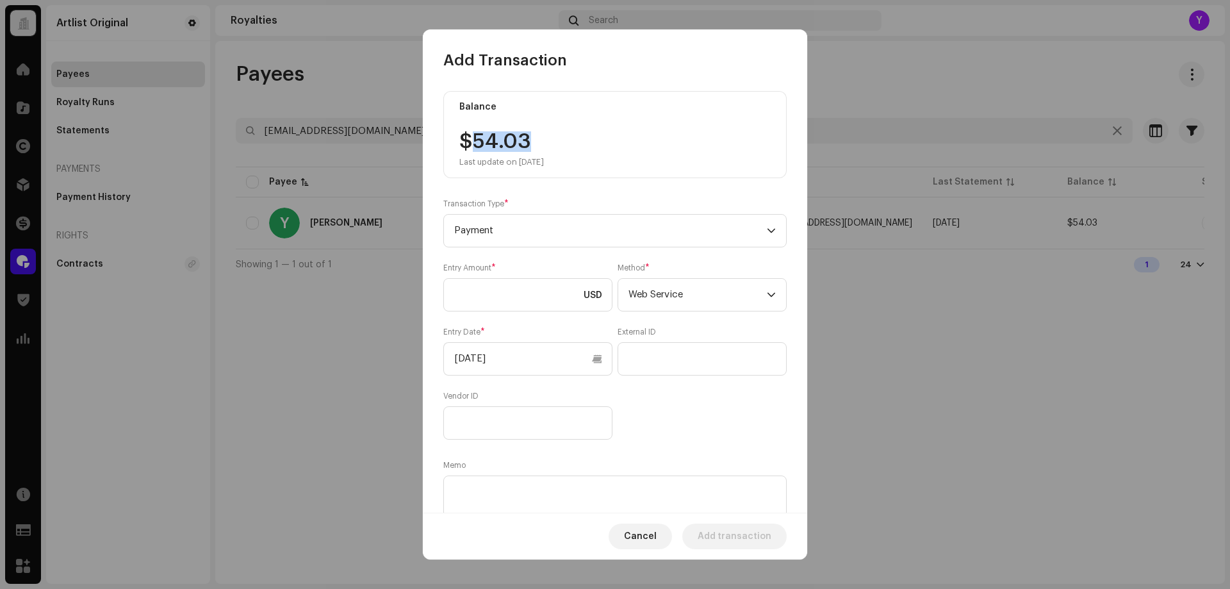
drag, startPoint x: 536, startPoint y: 141, endPoint x: 479, endPoint y: 142, distance: 57.0
click at [476, 137] on div "$54.03 Last update on [DATE]" at bounding box center [502, 149] width 85 height 36
click at [489, 286] on input at bounding box center [527, 294] width 169 height 33
paste input "54.03"
type input "54.03"
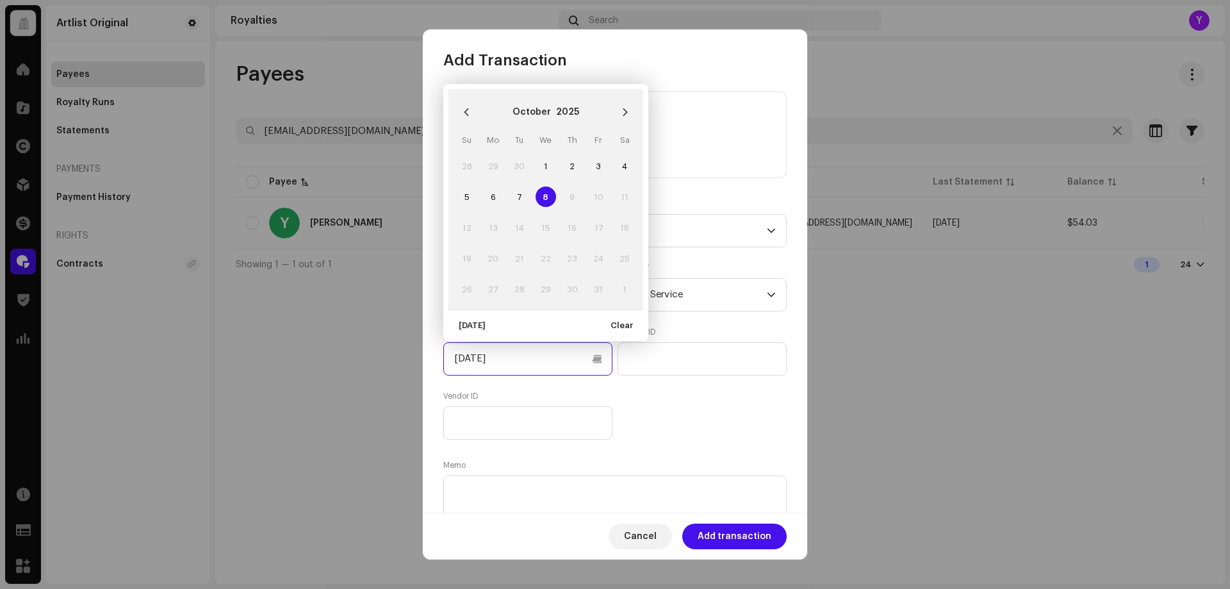
click at [508, 374] on input "[DATE]" at bounding box center [527, 358] width 169 height 33
click at [465, 109] on icon "Previous Month" at bounding box center [466, 112] width 9 height 9
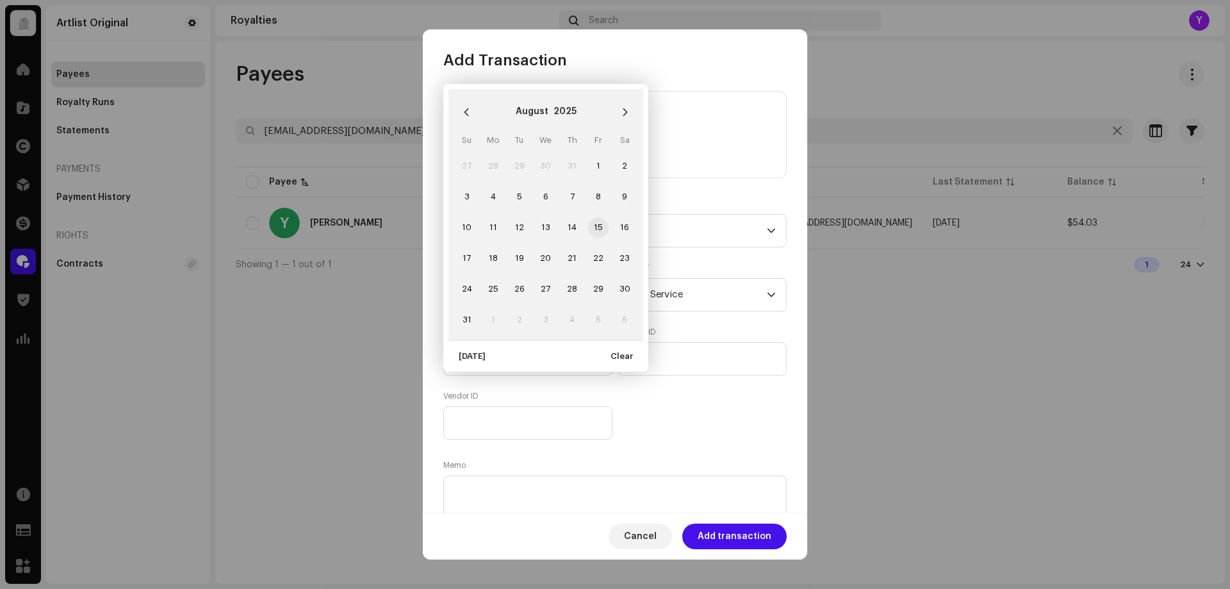
click at [597, 229] on span "15" at bounding box center [598, 227] width 21 height 21
type input "[DATE]"
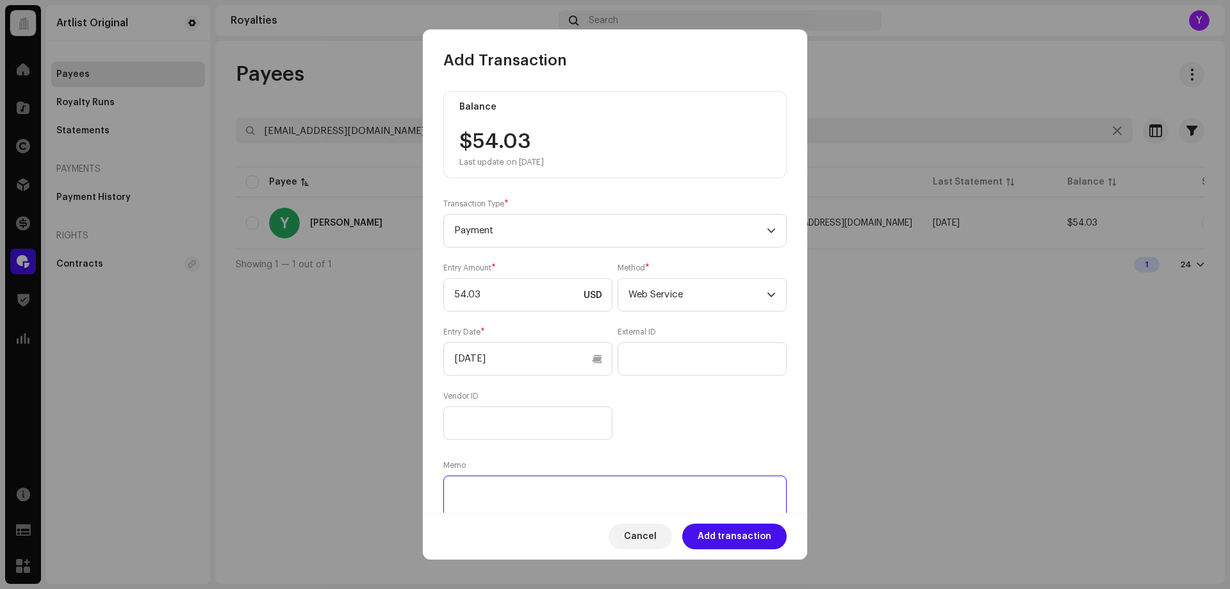
click at [734, 493] on textarea at bounding box center [615, 499] width 344 height 46
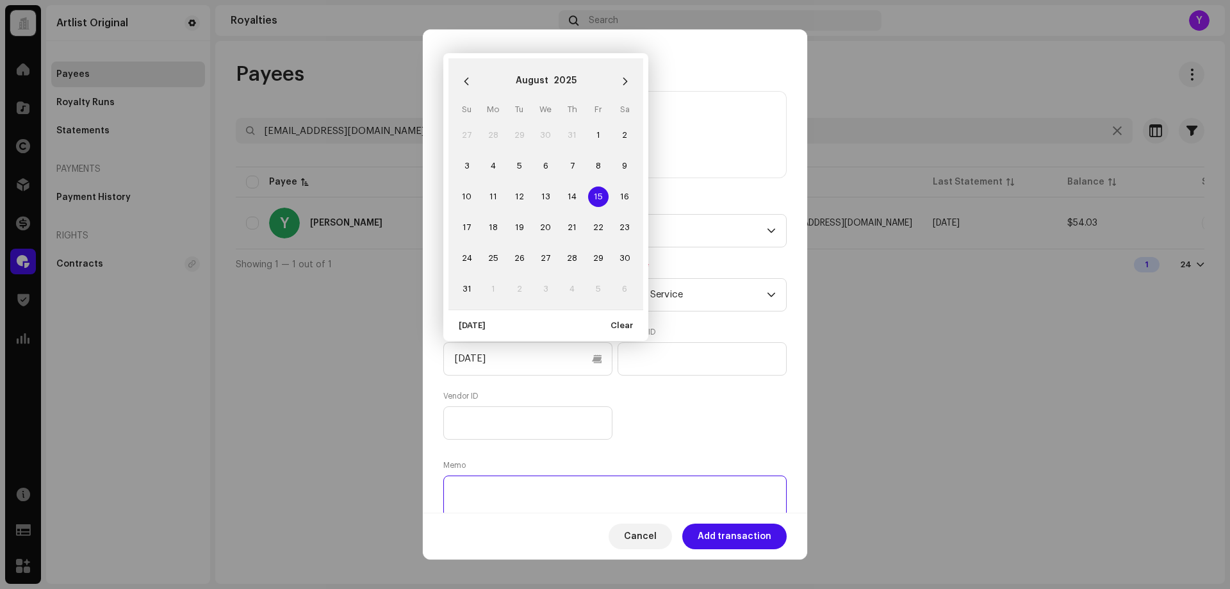
paste textarea "Statement ID: 5456552 / Invoice number: 500032"
type textarea "Statement ID: 5456552 / Invoice number: 500032"
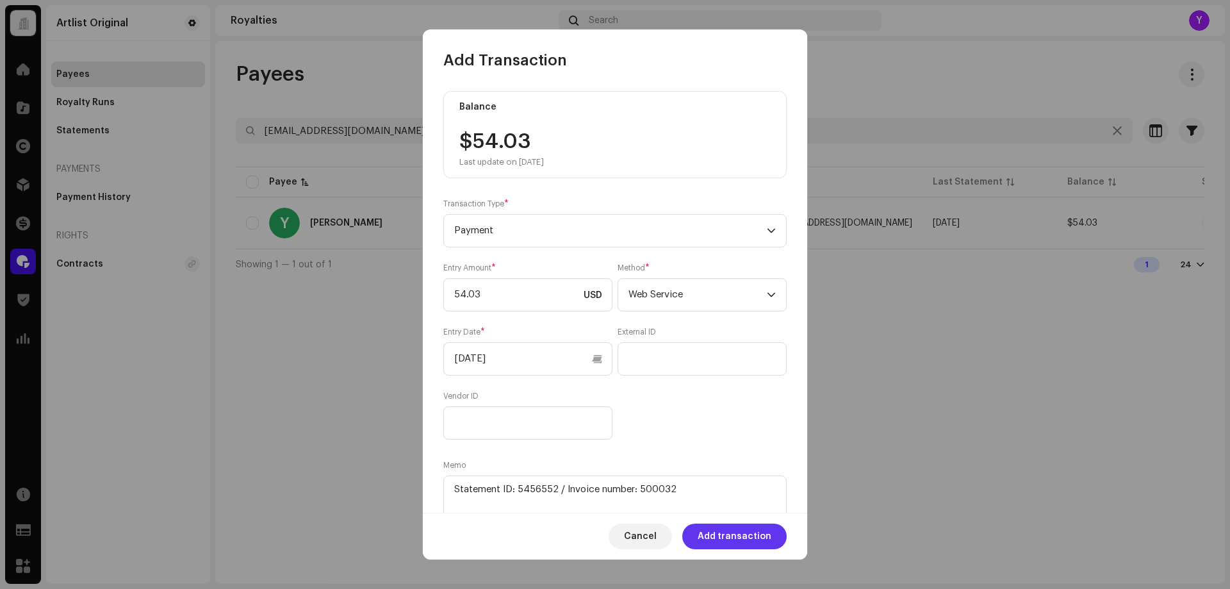
click at [738, 540] on span "Add transaction" at bounding box center [735, 537] width 74 height 26
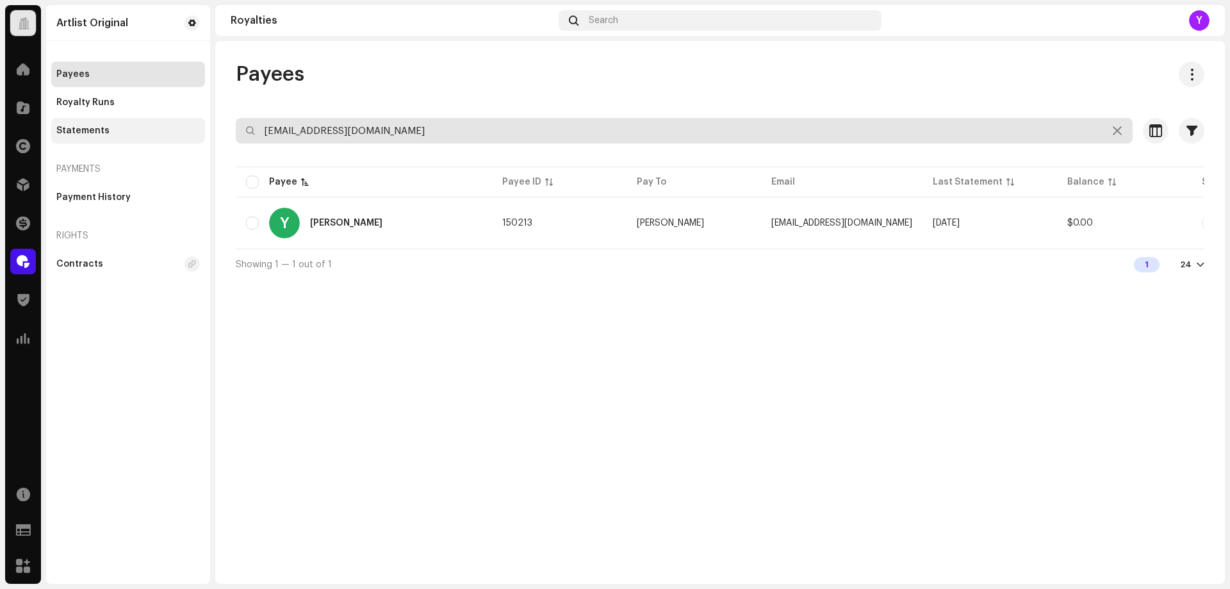
drag, startPoint x: 390, startPoint y: 126, endPoint x: 179, endPoint y: 127, distance: 210.2
click at [179, 127] on div "Artlist Original Home Catalog Rights Distribution Finance Royalties Trust & Saf…" at bounding box center [615, 294] width 1230 height 589
paste input "ranraite"
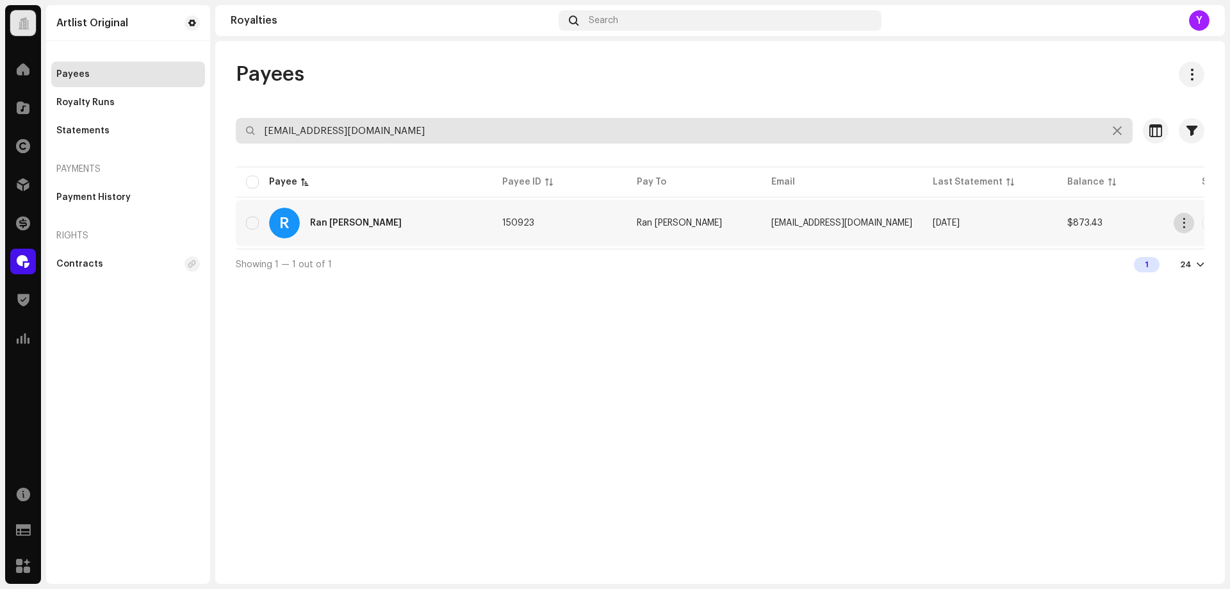
type input "[EMAIL_ADDRESS][DOMAIN_NAME]"
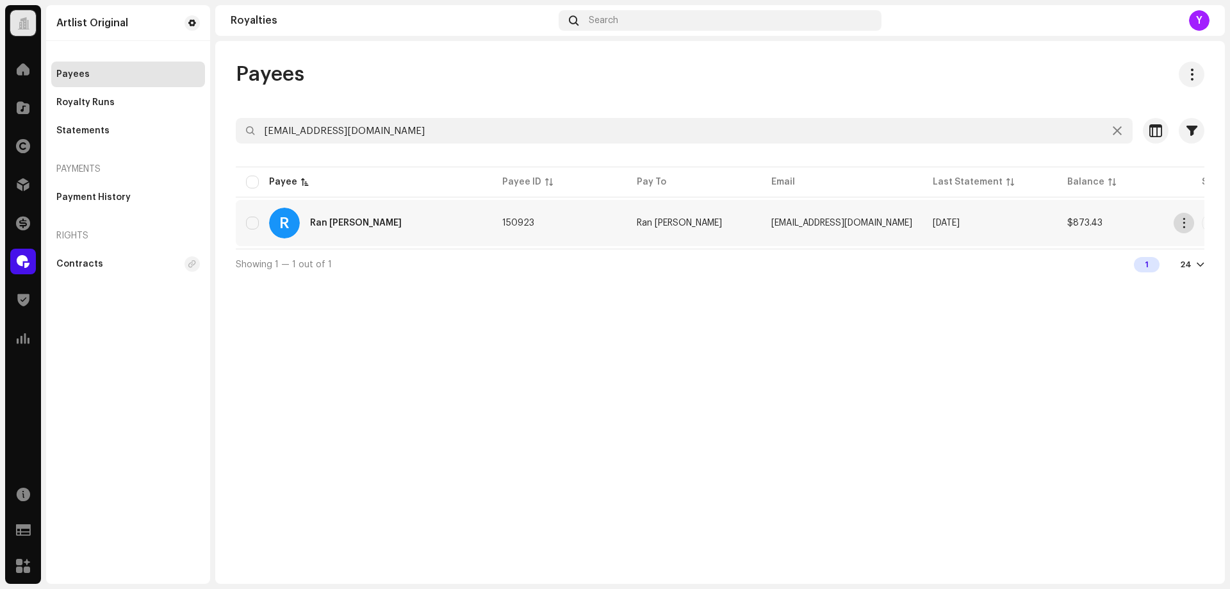
click at [1182, 224] on span "button" at bounding box center [1185, 223] width 10 height 10
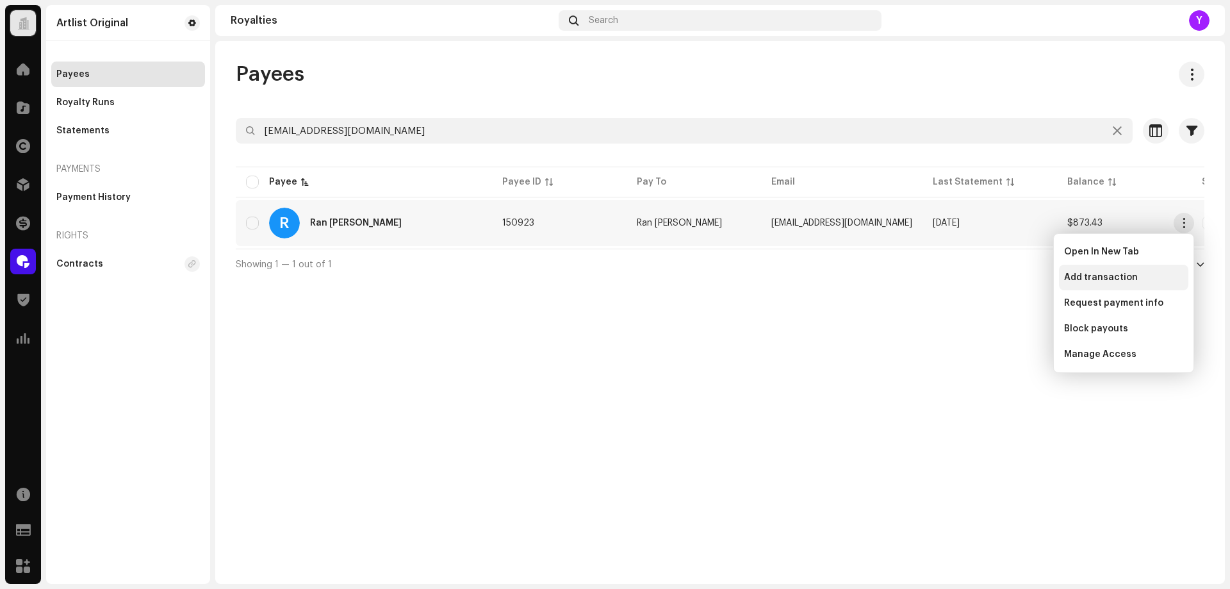
click at [1109, 281] on span "Add transaction" at bounding box center [1102, 277] width 74 height 10
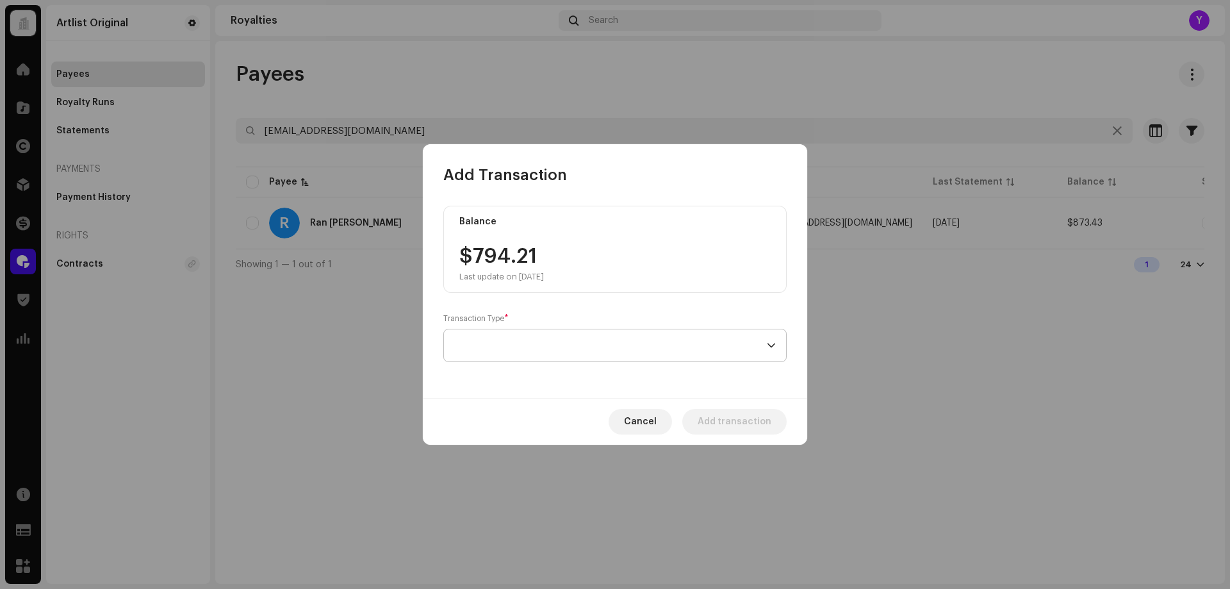
click at [565, 357] on span at bounding box center [610, 345] width 313 height 32
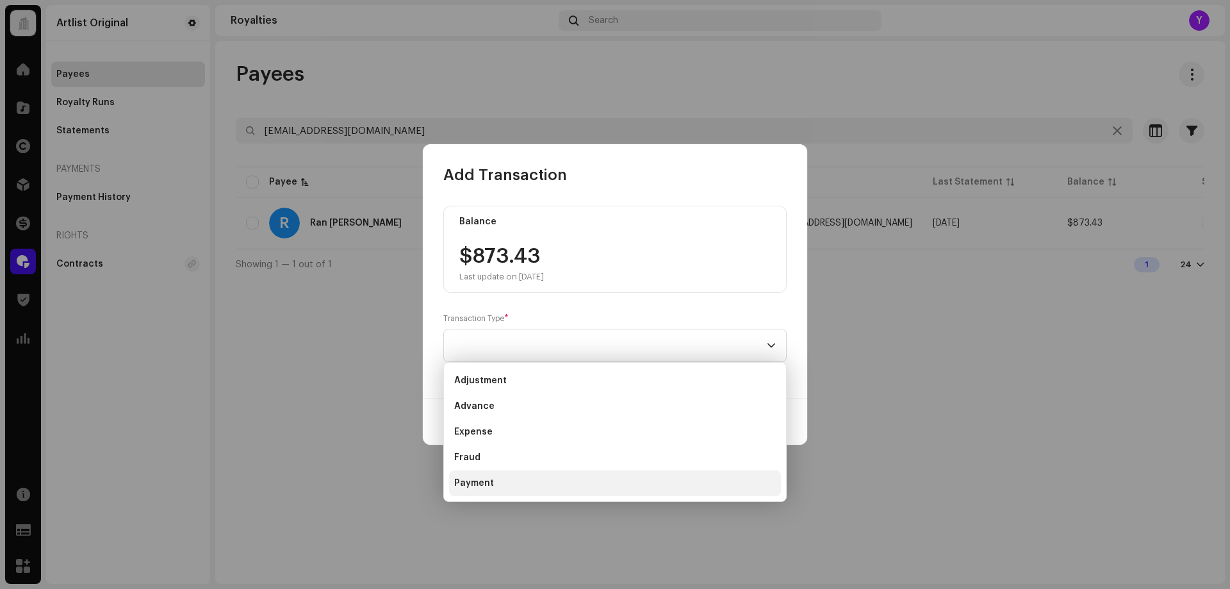
click at [543, 480] on li "Payment" at bounding box center [615, 483] width 332 height 26
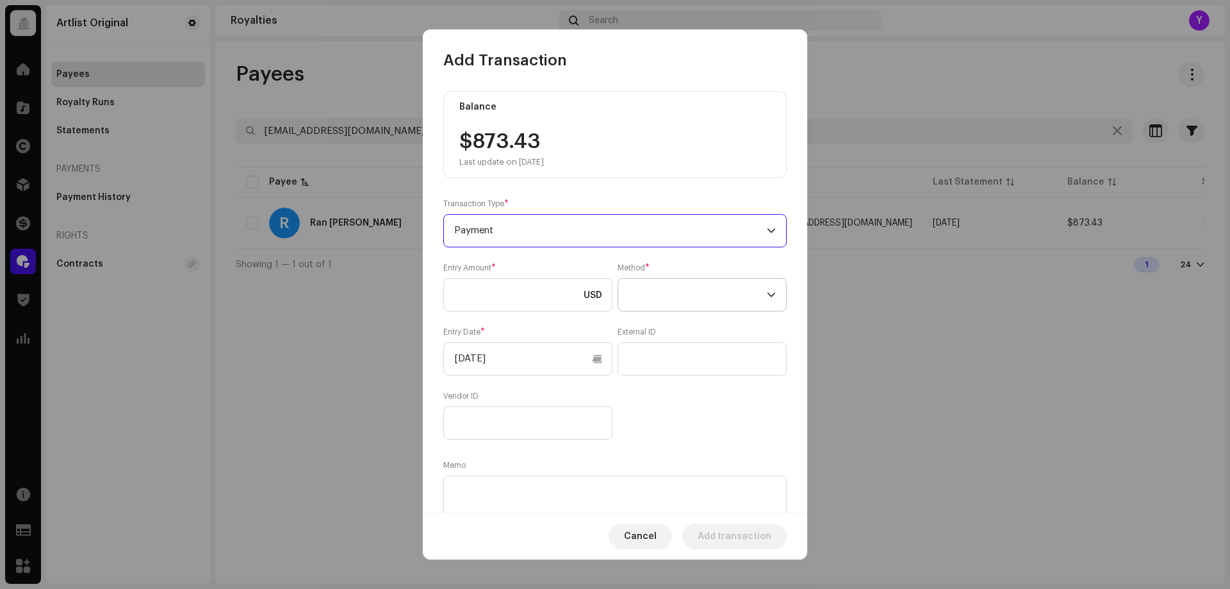
click at [658, 301] on span at bounding box center [698, 295] width 138 height 32
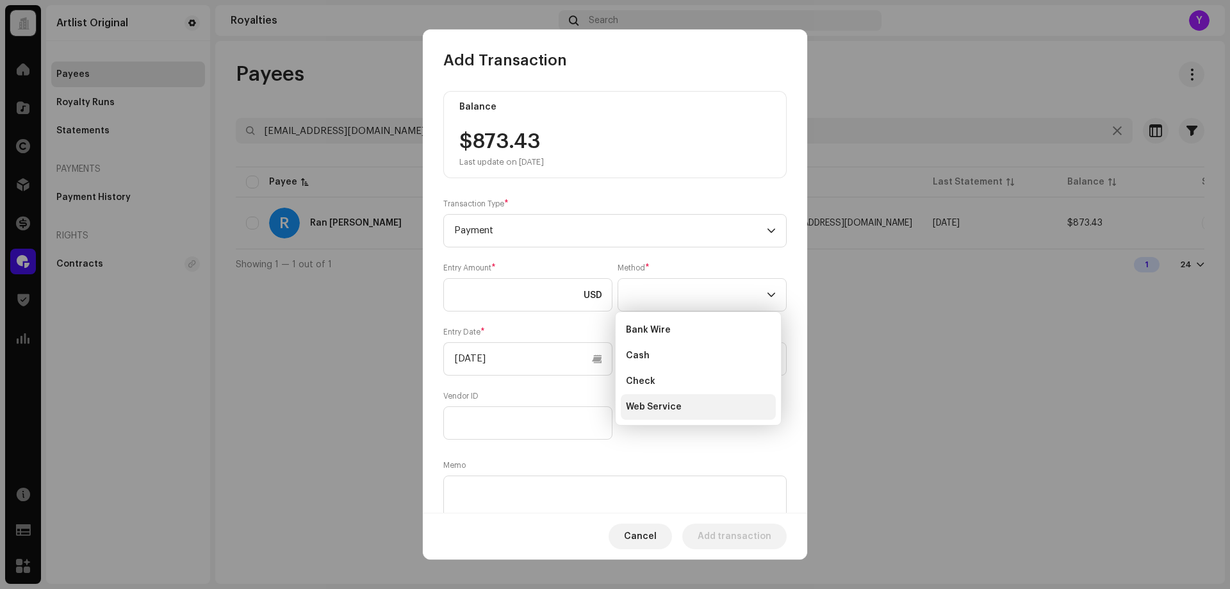
click at [652, 401] on span "Web Service" at bounding box center [654, 407] width 56 height 13
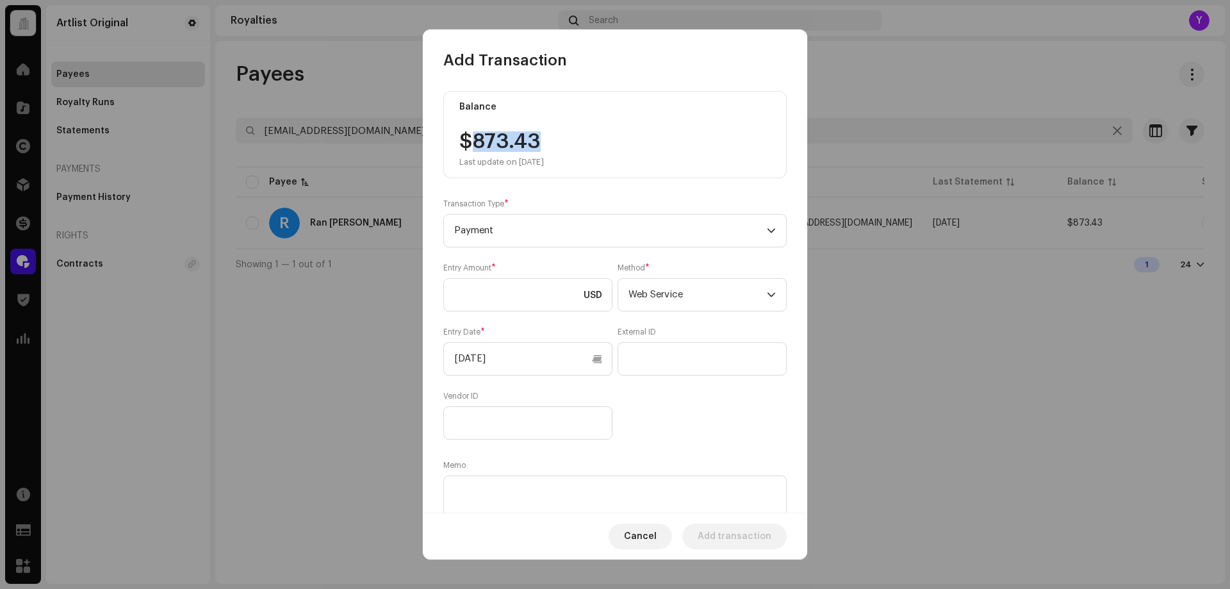
drag, startPoint x: 544, startPoint y: 133, endPoint x: 477, endPoint y: 143, distance: 68.0
click at [474, 139] on div "$873.43 Last update on [DATE]" at bounding box center [502, 149] width 85 height 36
click at [516, 295] on input at bounding box center [527, 294] width 169 height 33
paste input "873.43"
type input "873.43"
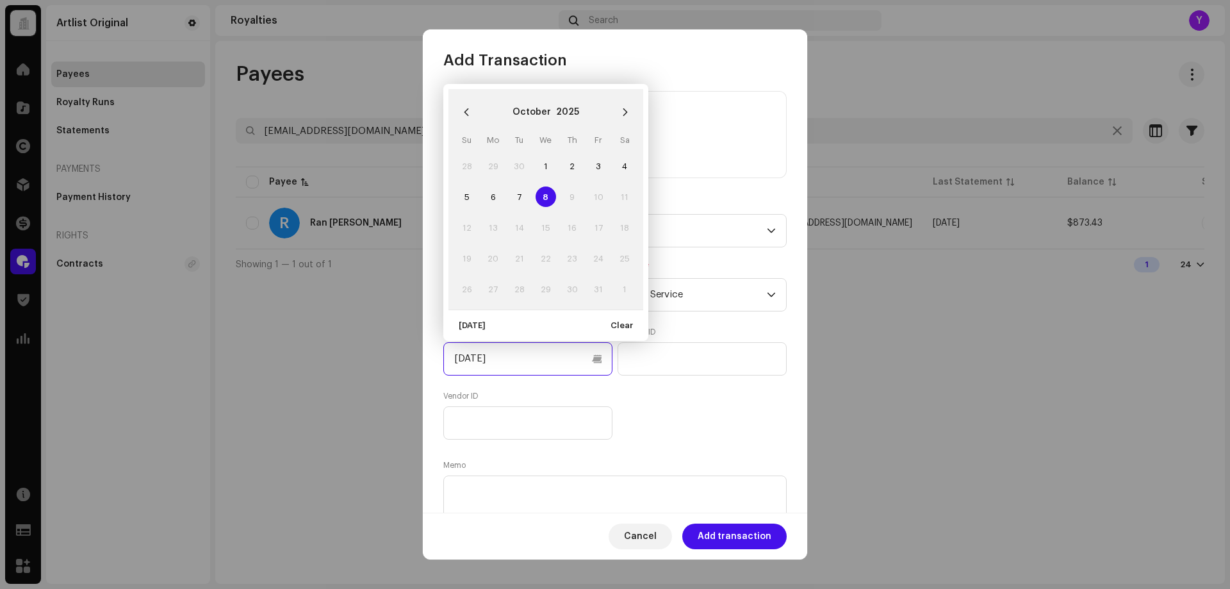
click at [510, 358] on input "[DATE]" at bounding box center [527, 358] width 169 height 33
click at [467, 111] on icon "Previous Month" at bounding box center [467, 112] width 4 height 8
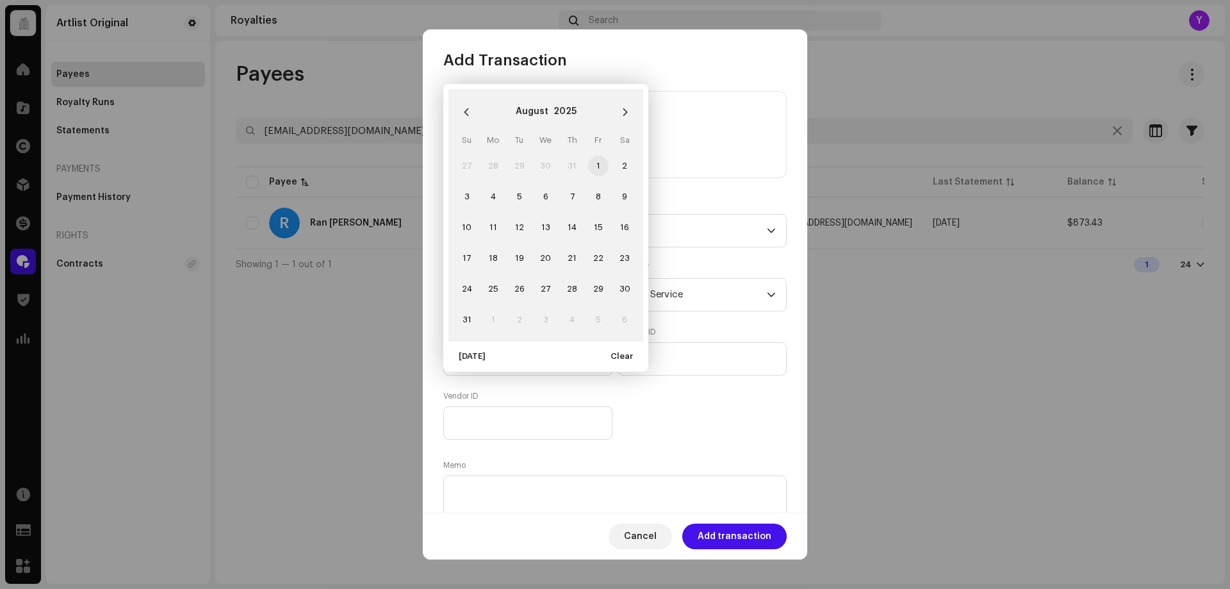
click at [601, 160] on span "1" at bounding box center [598, 166] width 21 height 21
type input "[DATE]"
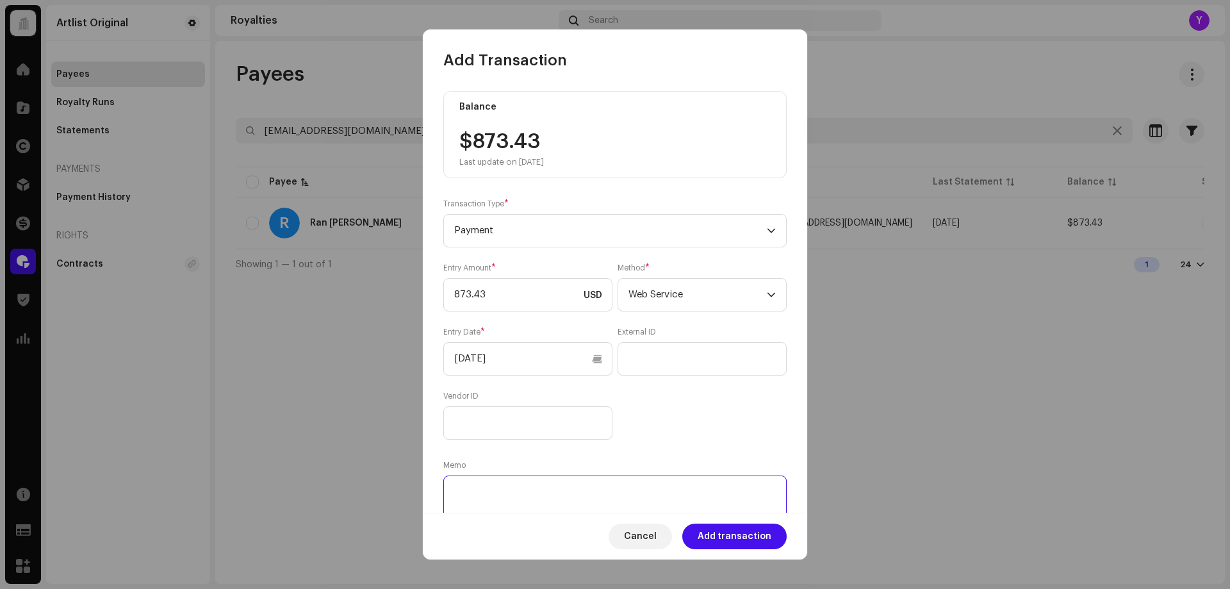
click at [720, 492] on textarea at bounding box center [615, 499] width 344 height 46
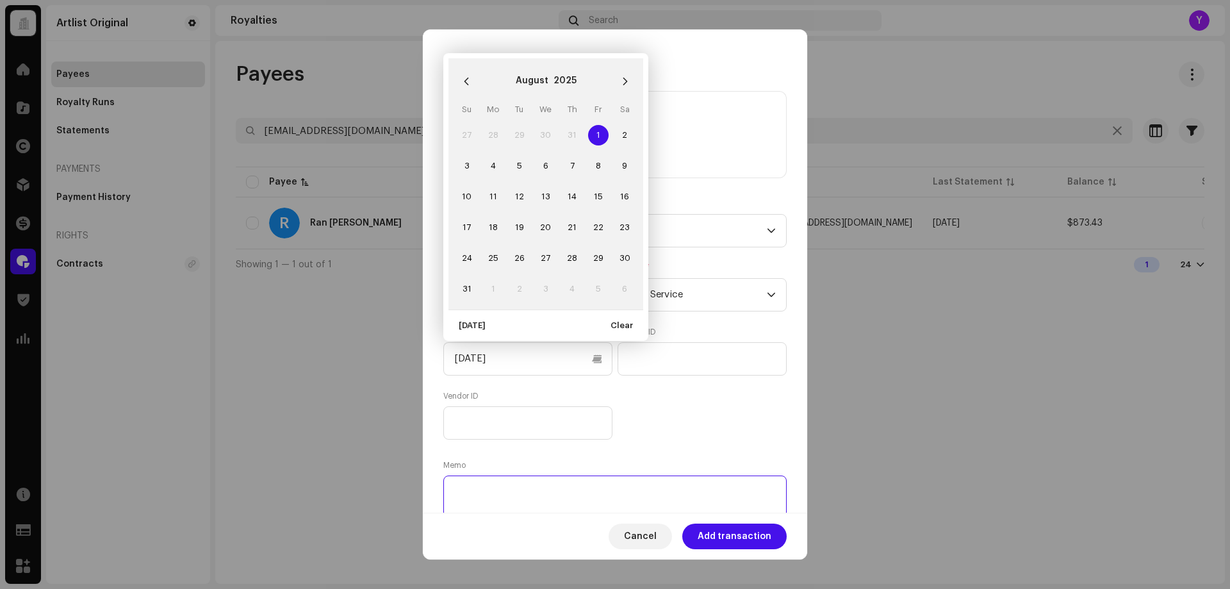
paste textarea "Statement ID: 5456379 / Invoice number: 50332"
type textarea "Statement ID: 5456379 / Invoice number: 50332"
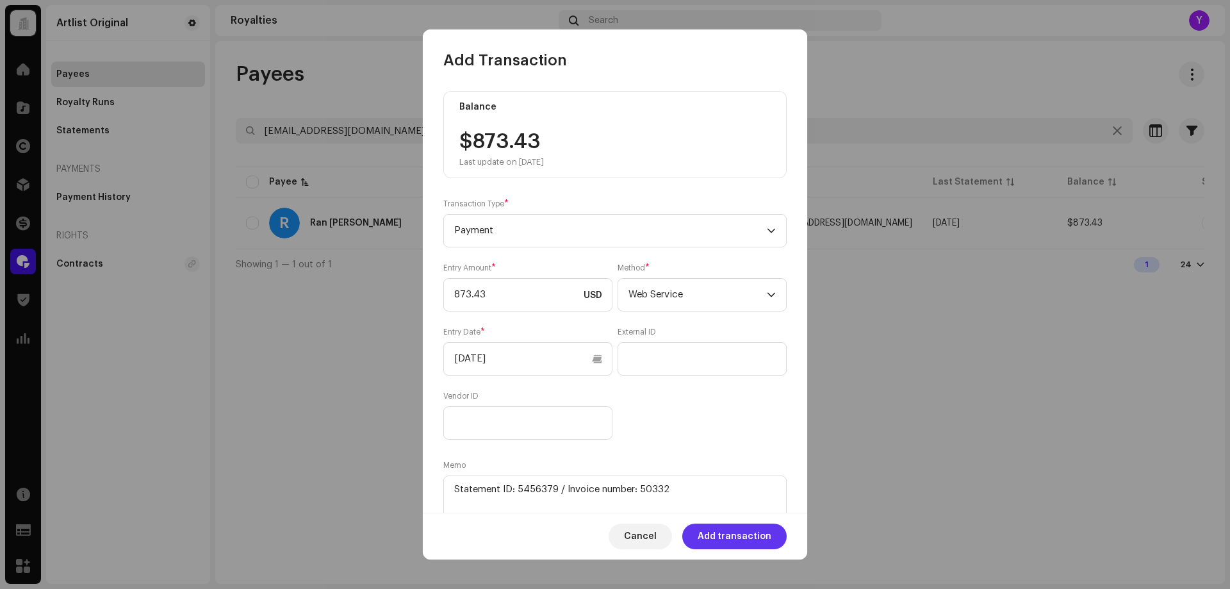
click at [743, 534] on span "Add transaction" at bounding box center [735, 537] width 74 height 26
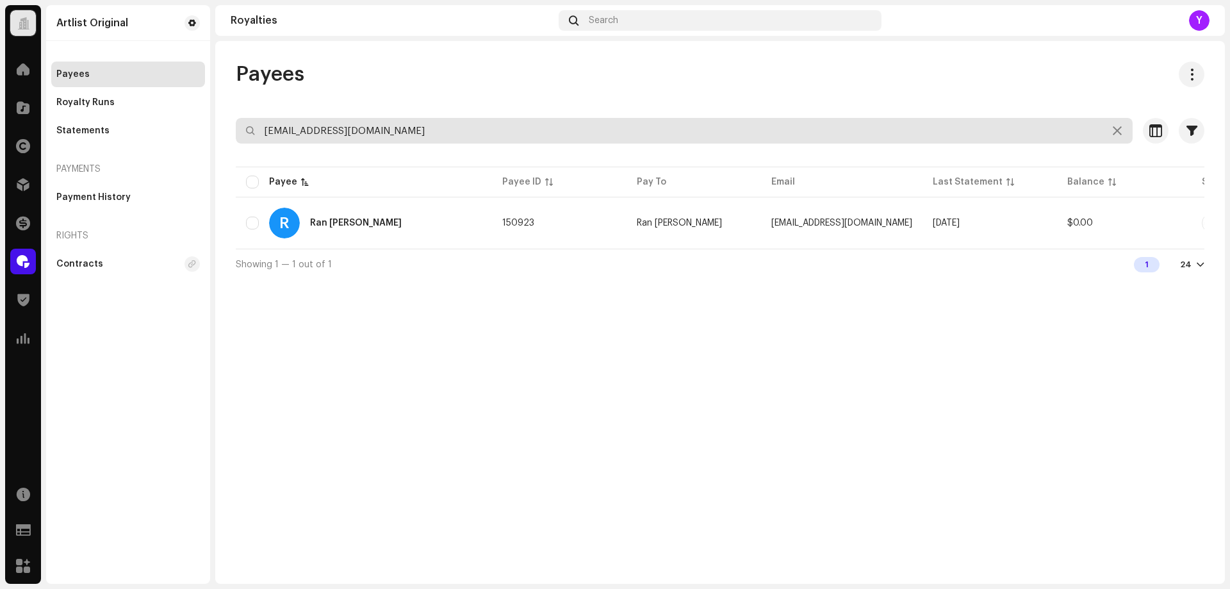
drag, startPoint x: 385, startPoint y: 132, endPoint x: 238, endPoint y: 133, distance: 146.8
click at [238, 133] on input "[EMAIL_ADDRESS][DOMAIN_NAME]" at bounding box center [684, 131] width 897 height 26
paste input "[DOMAIN_NAME]"
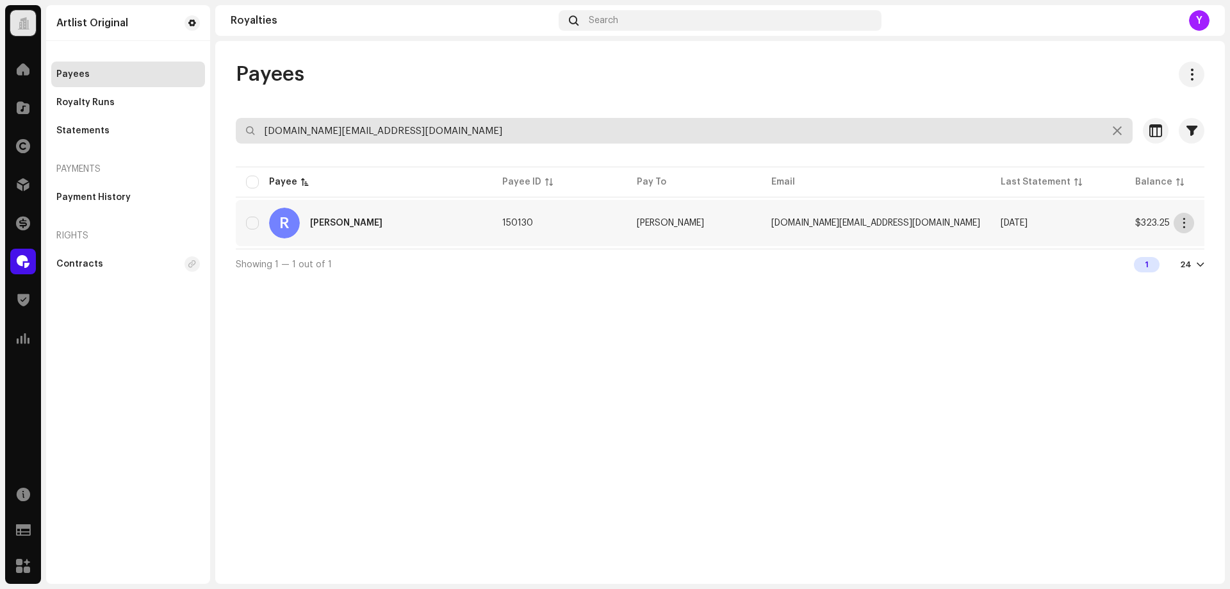
type input "[DOMAIN_NAME][EMAIL_ADDRESS][DOMAIN_NAME]"
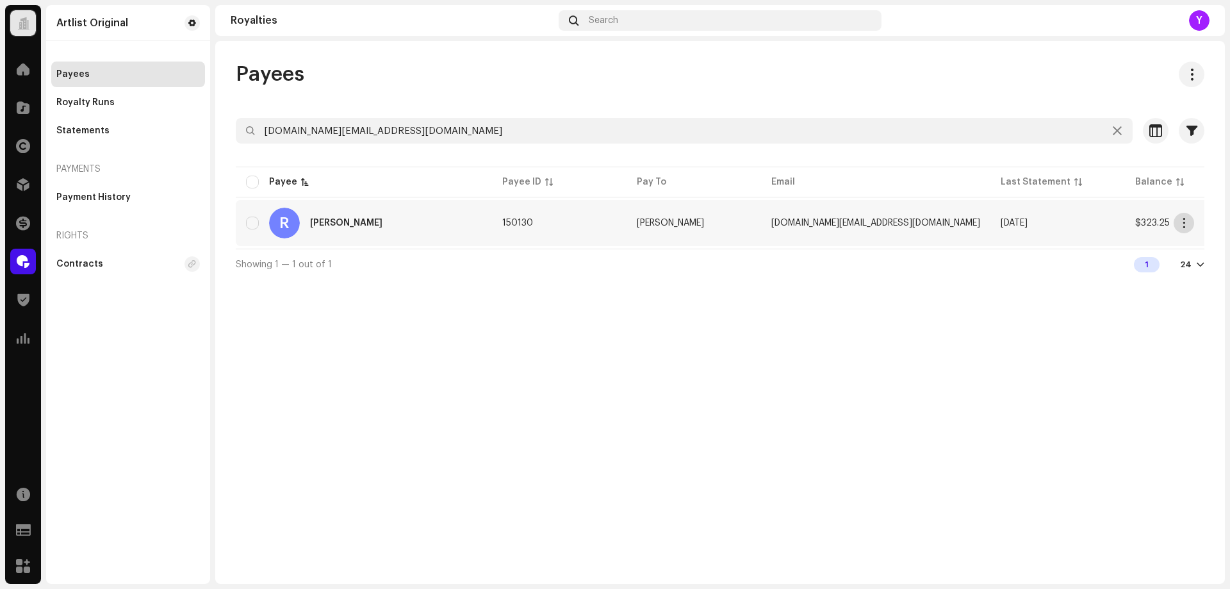
click at [1181, 225] on span "button" at bounding box center [1185, 223] width 10 height 10
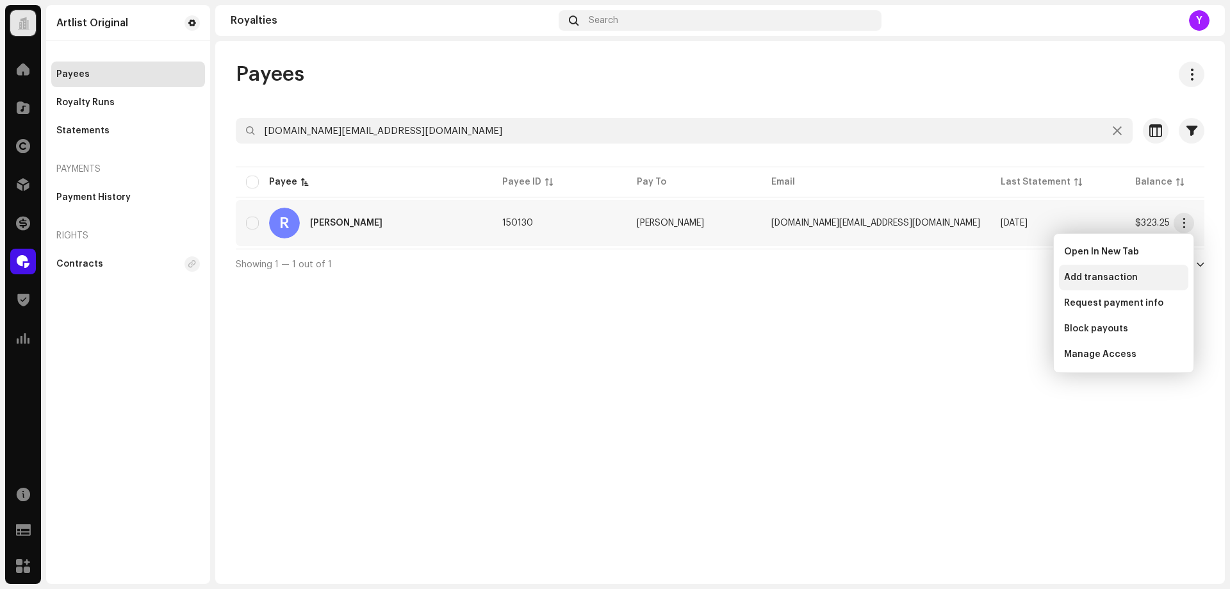
click at [1112, 274] on span "Add transaction" at bounding box center [1102, 277] width 74 height 10
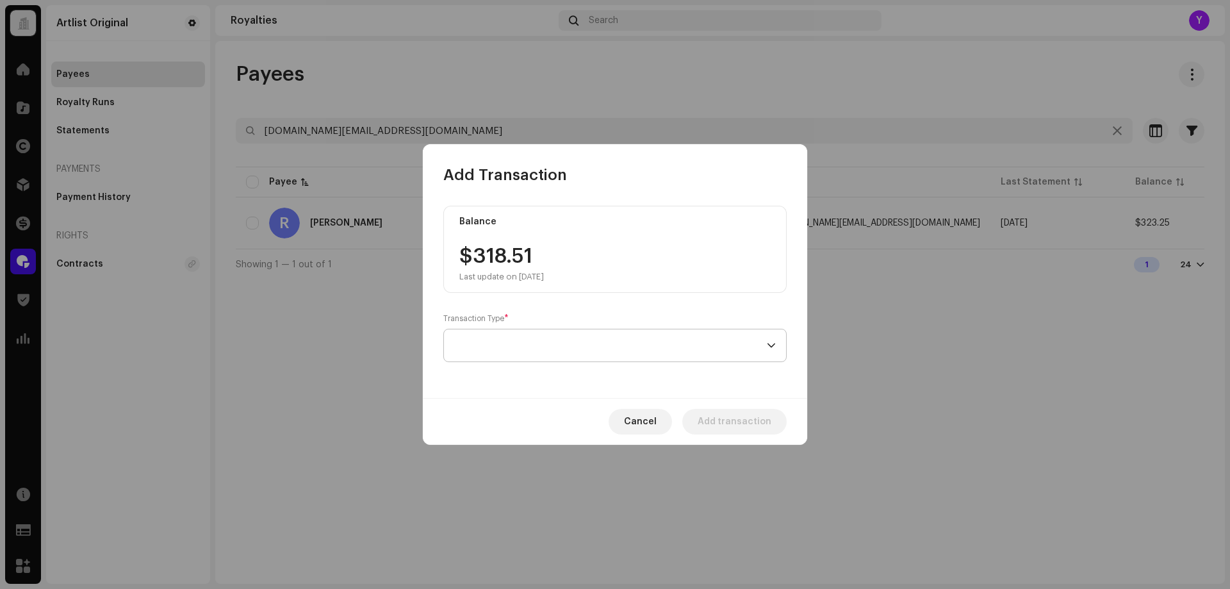
click at [543, 347] on span at bounding box center [610, 345] width 313 height 32
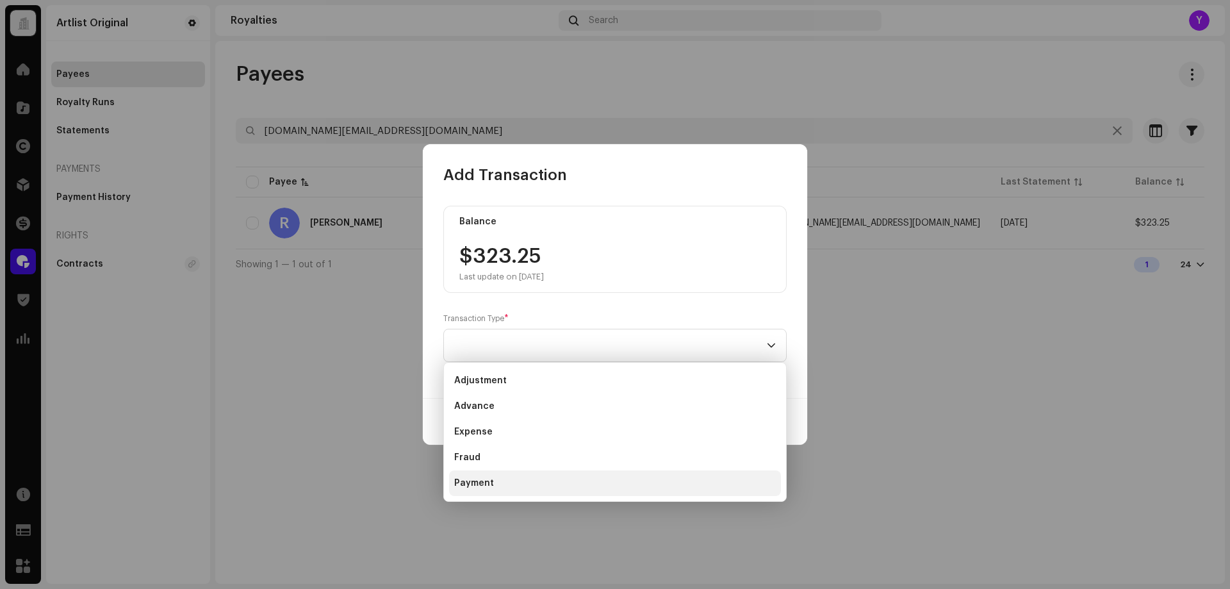
click at [528, 482] on li "Payment" at bounding box center [615, 483] width 332 height 26
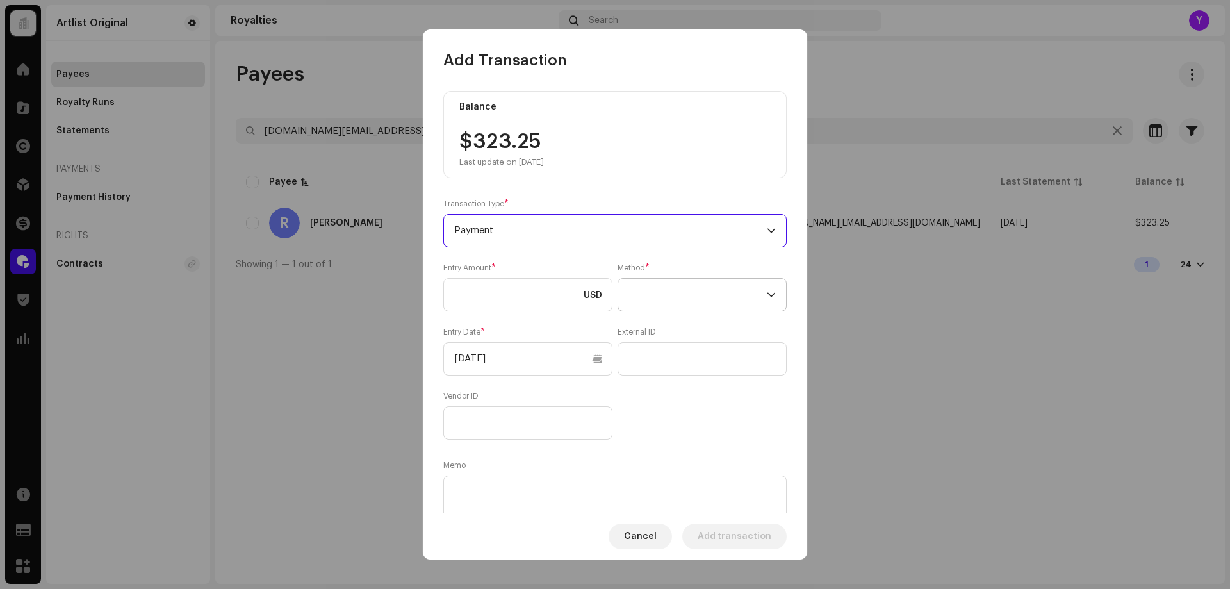
click at [663, 302] on span at bounding box center [698, 295] width 138 height 32
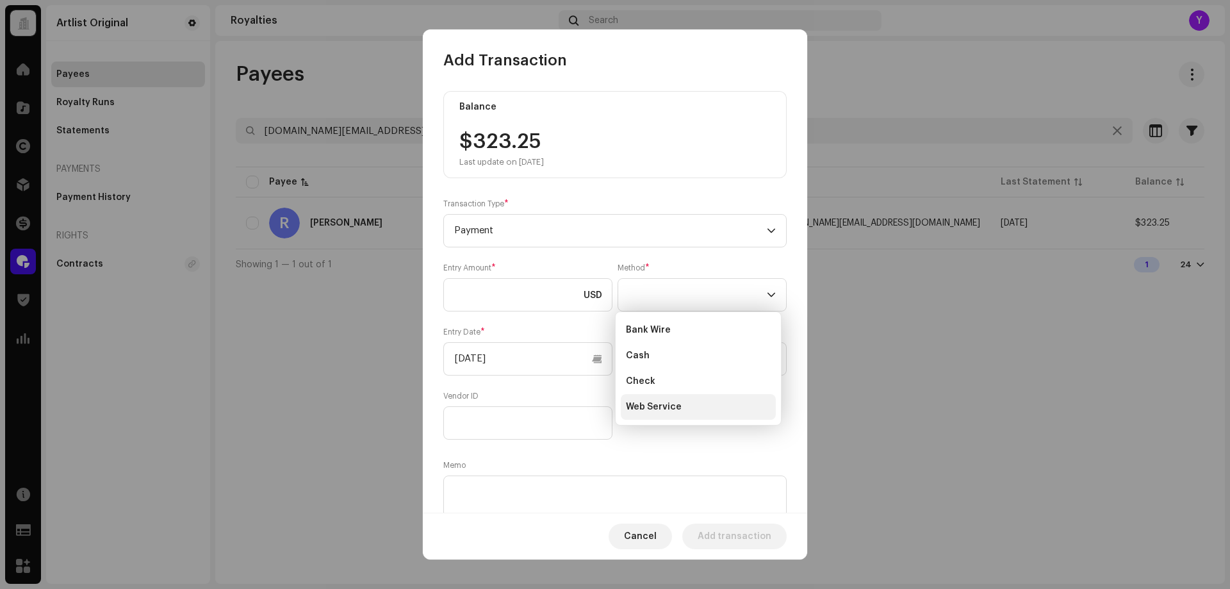
click at [658, 411] on span "Web Service" at bounding box center [654, 407] width 56 height 13
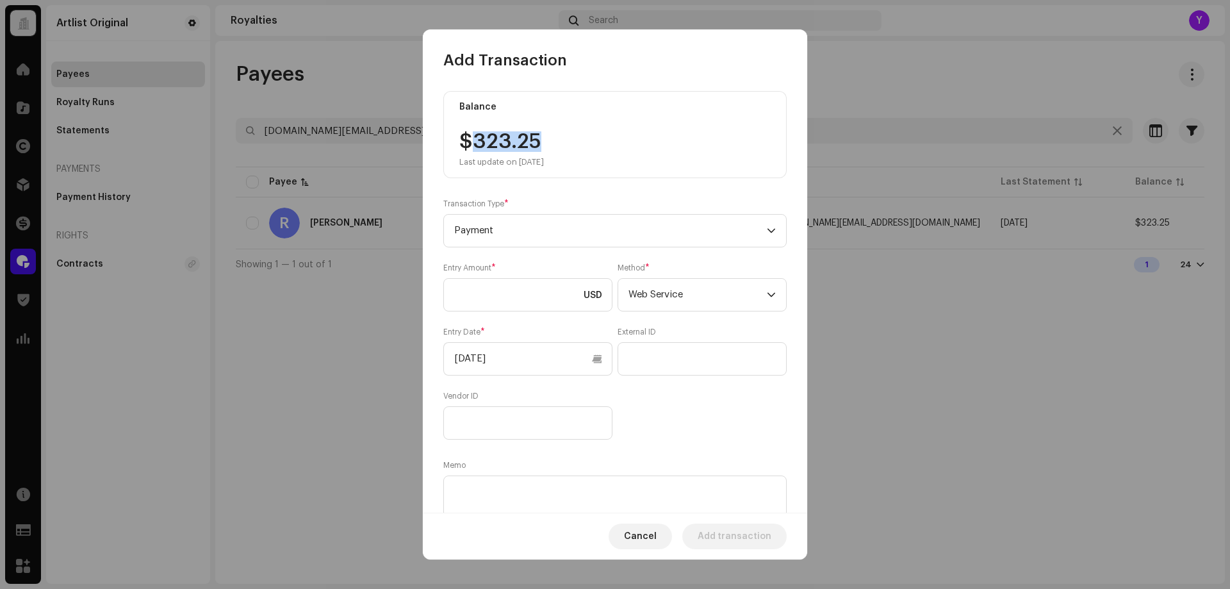
drag, startPoint x: 522, startPoint y: 140, endPoint x: 491, endPoint y: 213, distance: 78.9
click at [474, 140] on div "$323.25 Last update on [DATE]" at bounding box center [502, 149] width 85 height 36
click at [499, 288] on input at bounding box center [527, 294] width 169 height 33
paste input "323.25"
type input "323.25"
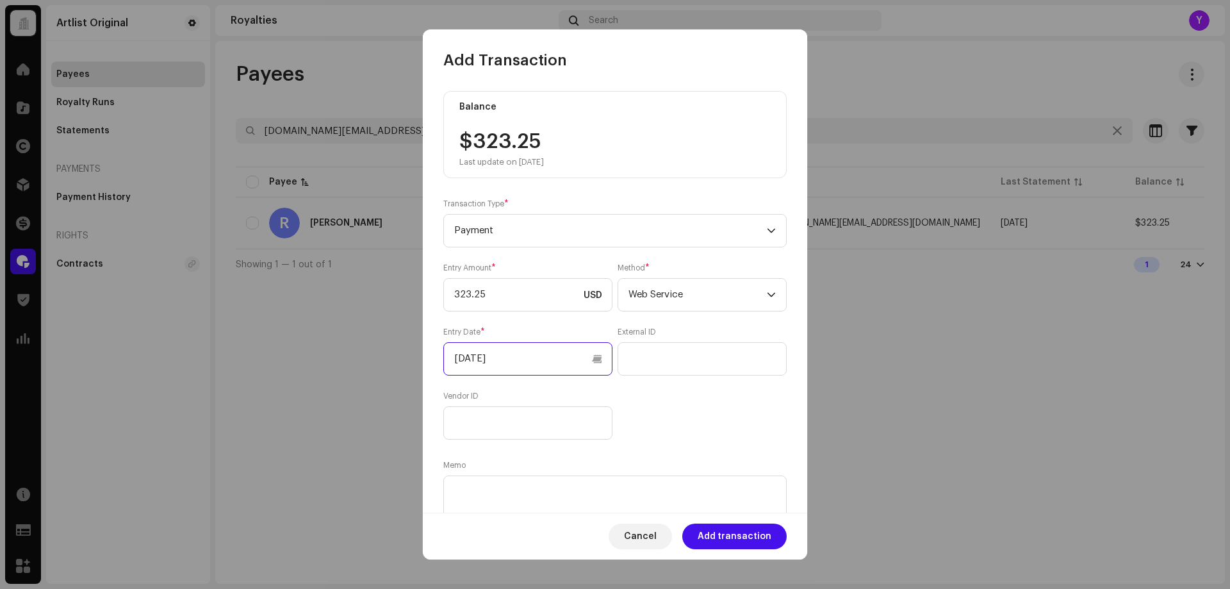
click at [512, 356] on input "[DATE]" at bounding box center [527, 358] width 169 height 33
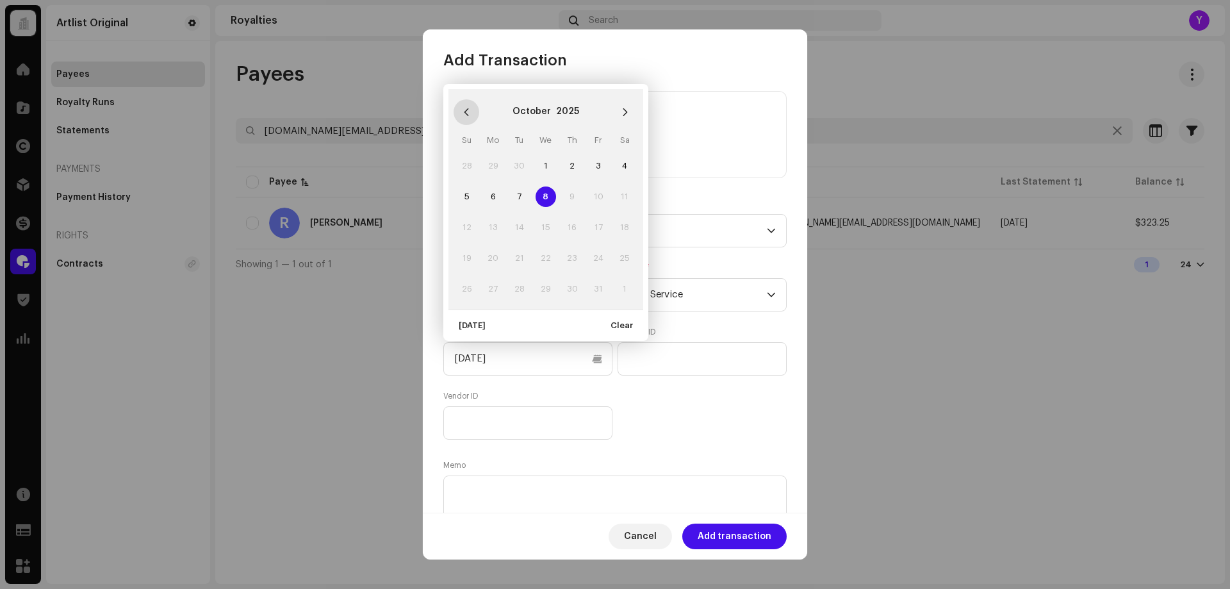
click at [469, 106] on button "Previous Month" at bounding box center [467, 112] width 26 height 26
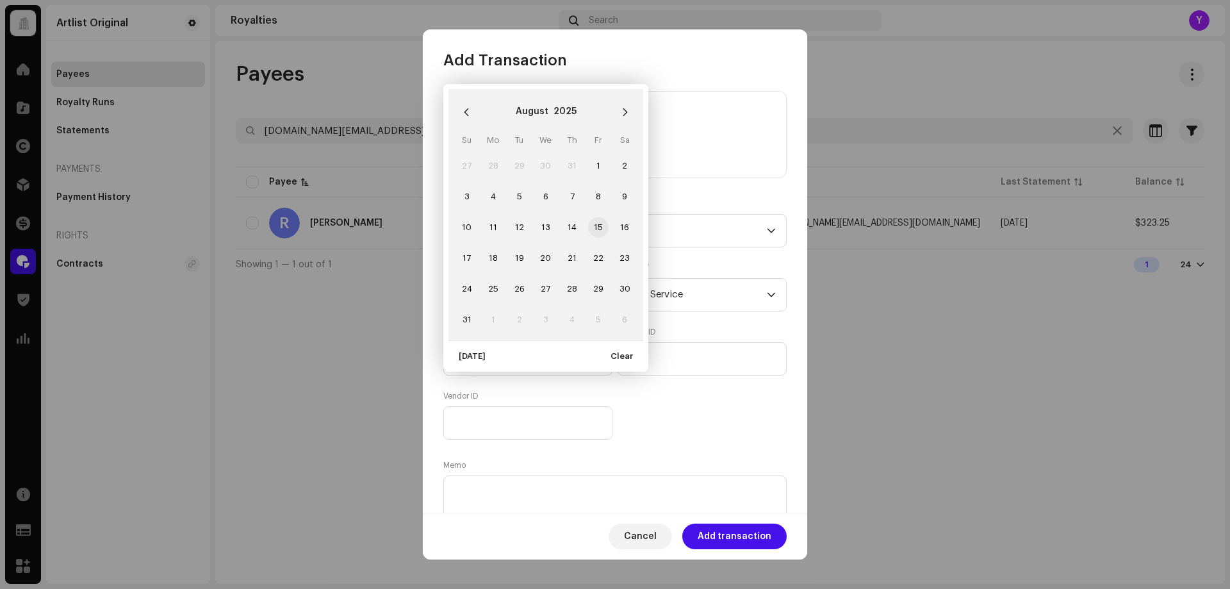
click at [597, 228] on span "15" at bounding box center [598, 227] width 21 height 21
type input "[DATE]"
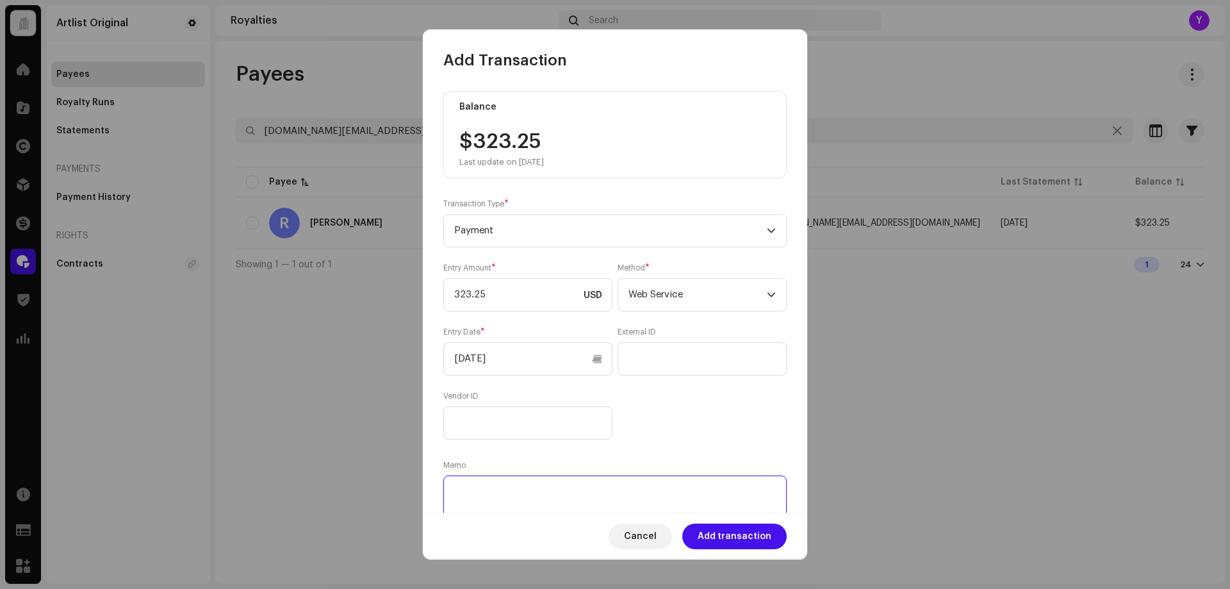
click at [608, 497] on textarea at bounding box center [615, 499] width 344 height 46
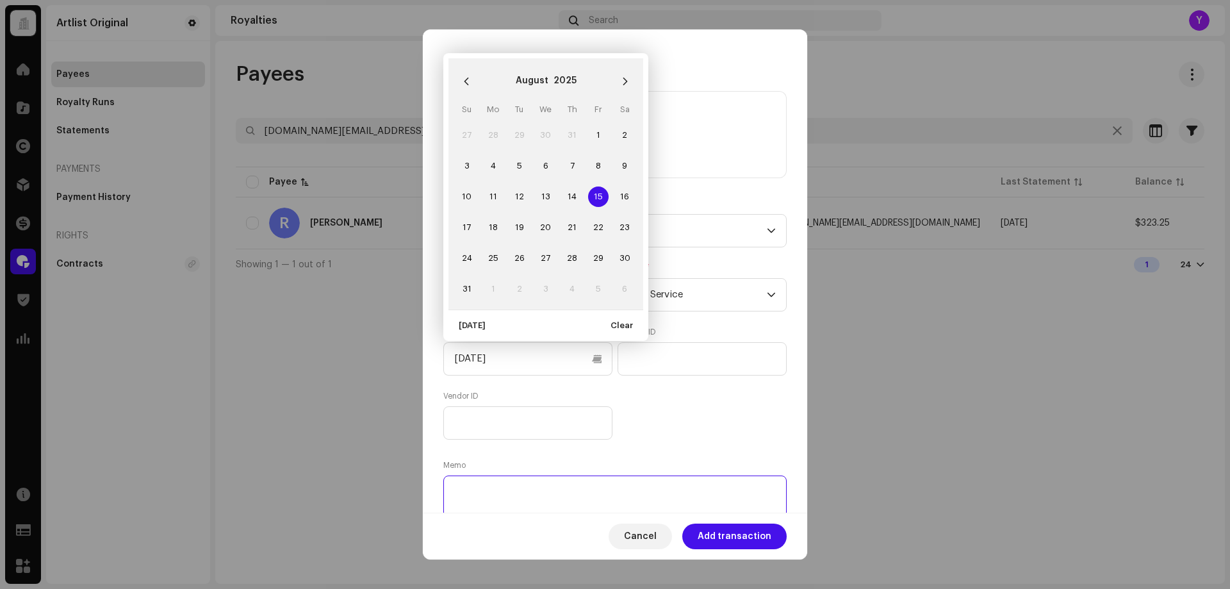
paste textarea "Statement ID: 5456449 / Invoice number: 50019"
type textarea "Statement ID: 5456449 / Invoice number: 50019"
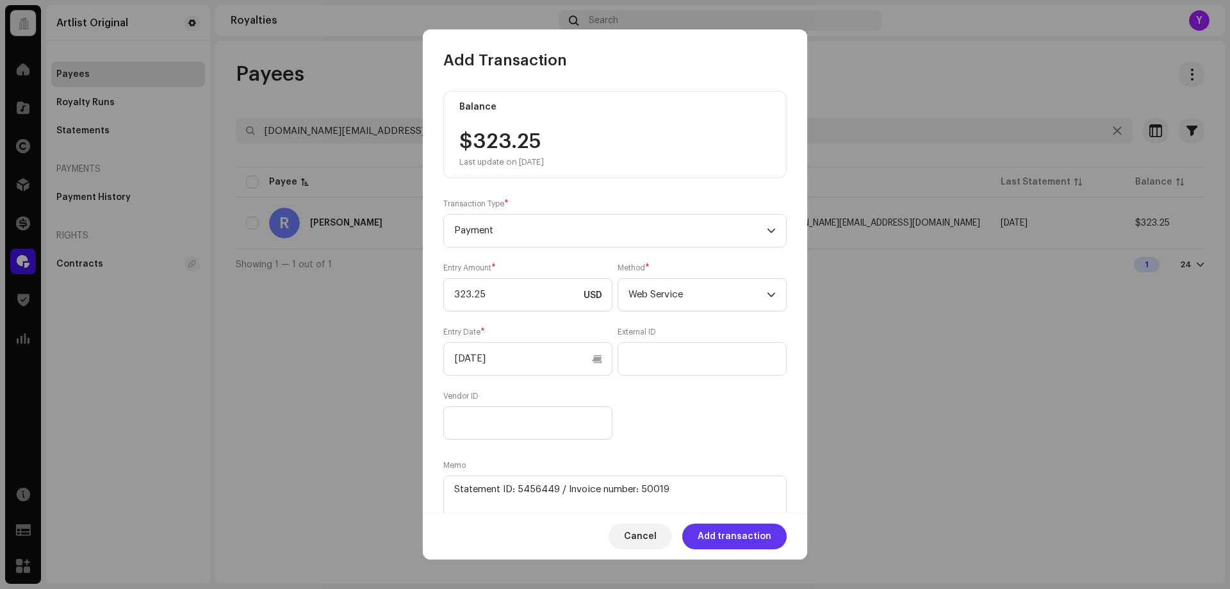
click at [717, 527] on span "Add transaction" at bounding box center [735, 537] width 74 height 26
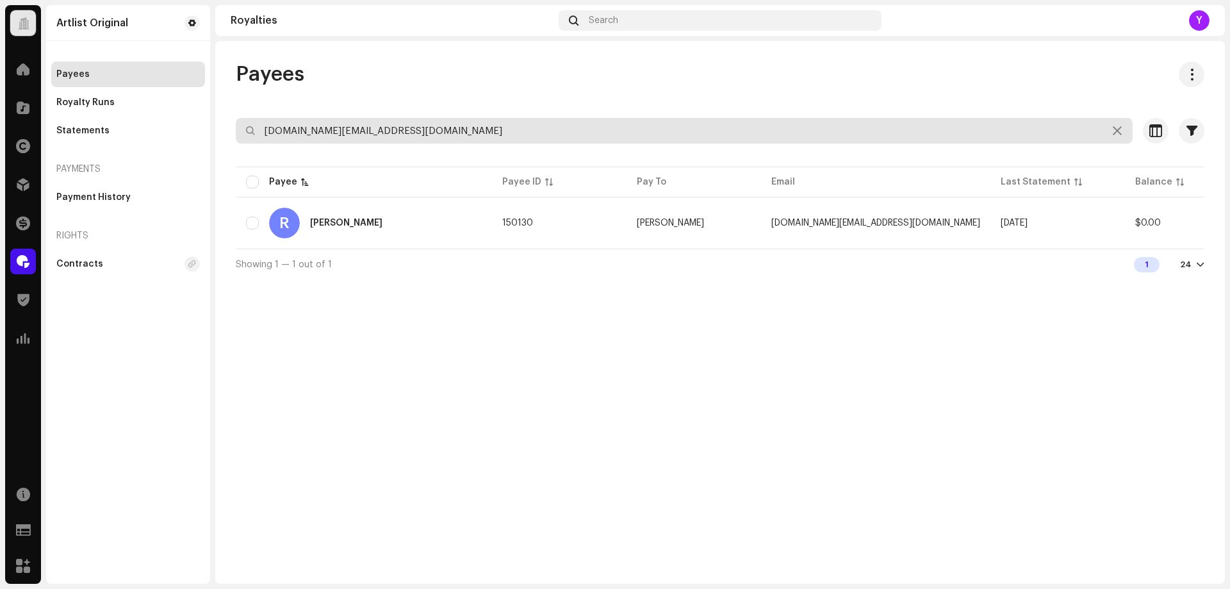
drag, startPoint x: 404, startPoint y: 132, endPoint x: 220, endPoint y: 126, distance: 184.0
click at [220, 126] on div "Payees [DOMAIN_NAME][EMAIL_ADDRESS][DOMAIN_NAME] Selected 0 Select all 1 Option…" at bounding box center [720, 171] width 1010 height 218
paste input "Sillescu"
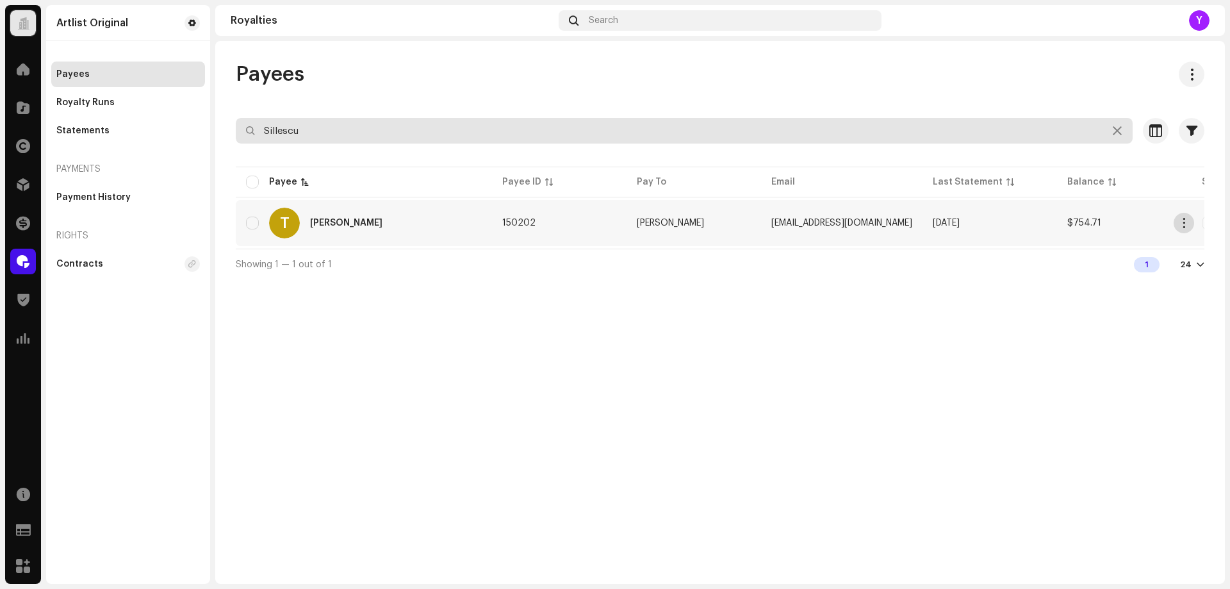
type input "Sillescu"
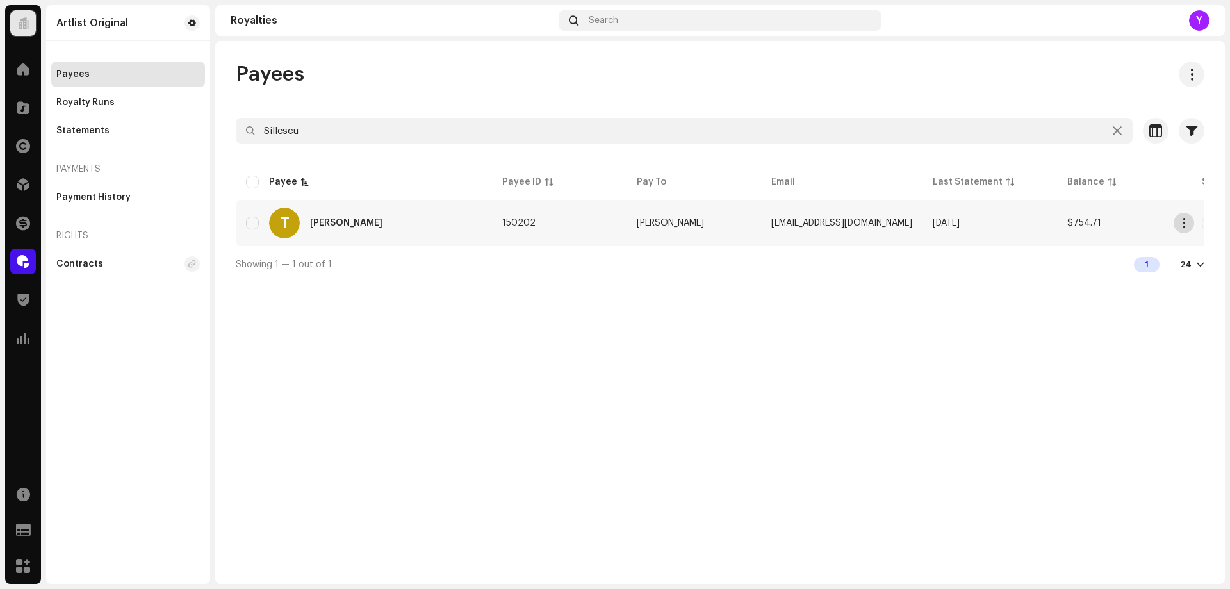
click at [1186, 224] on span "button" at bounding box center [1185, 223] width 10 height 10
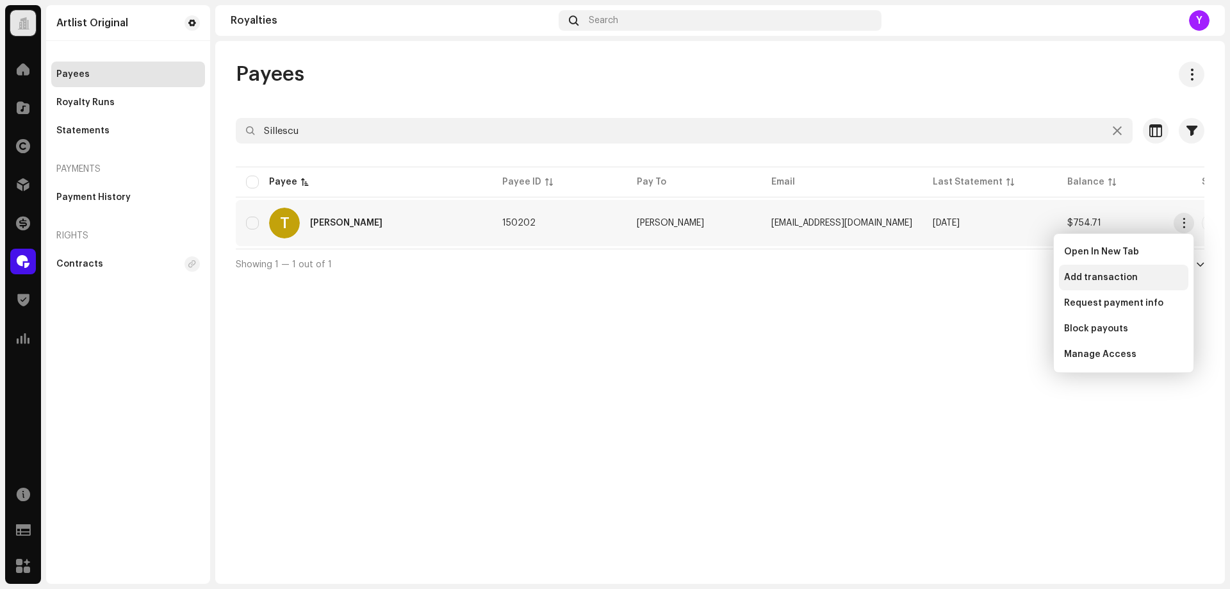
click at [1124, 277] on span "Add transaction" at bounding box center [1102, 277] width 74 height 10
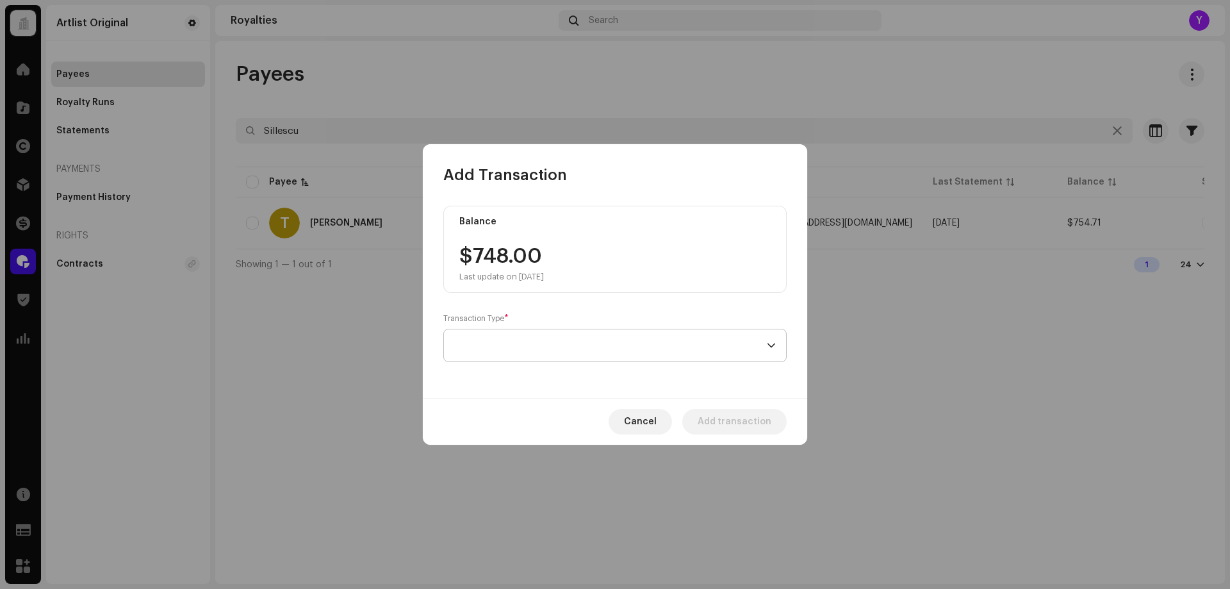
click at [568, 356] on span at bounding box center [610, 345] width 313 height 32
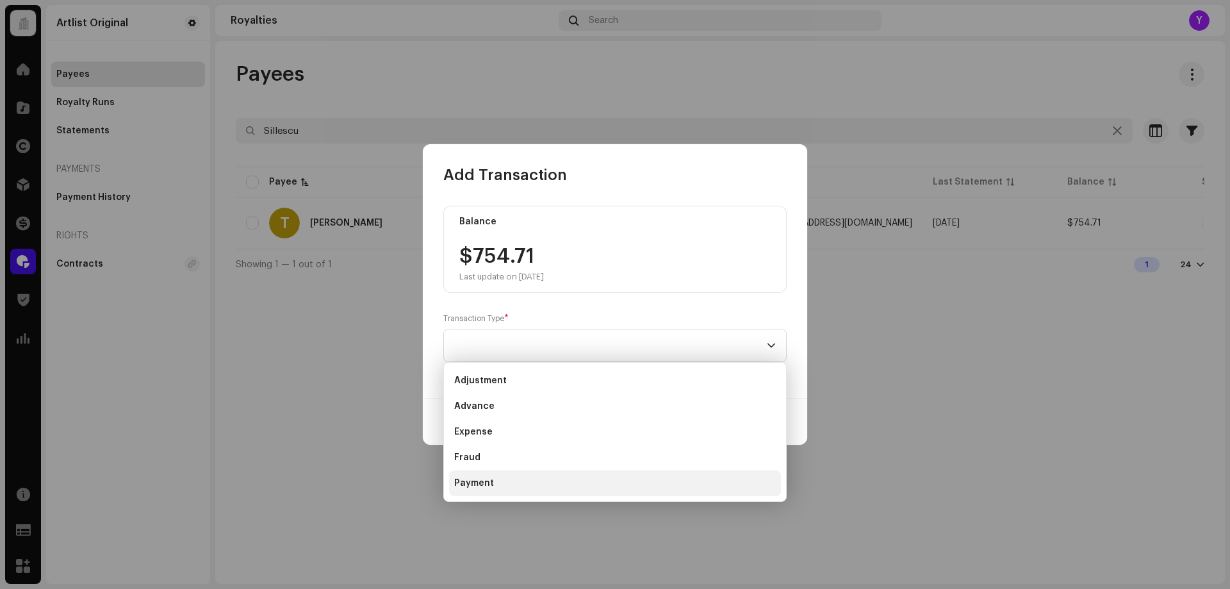
click at [524, 486] on li "Payment" at bounding box center [615, 483] width 332 height 26
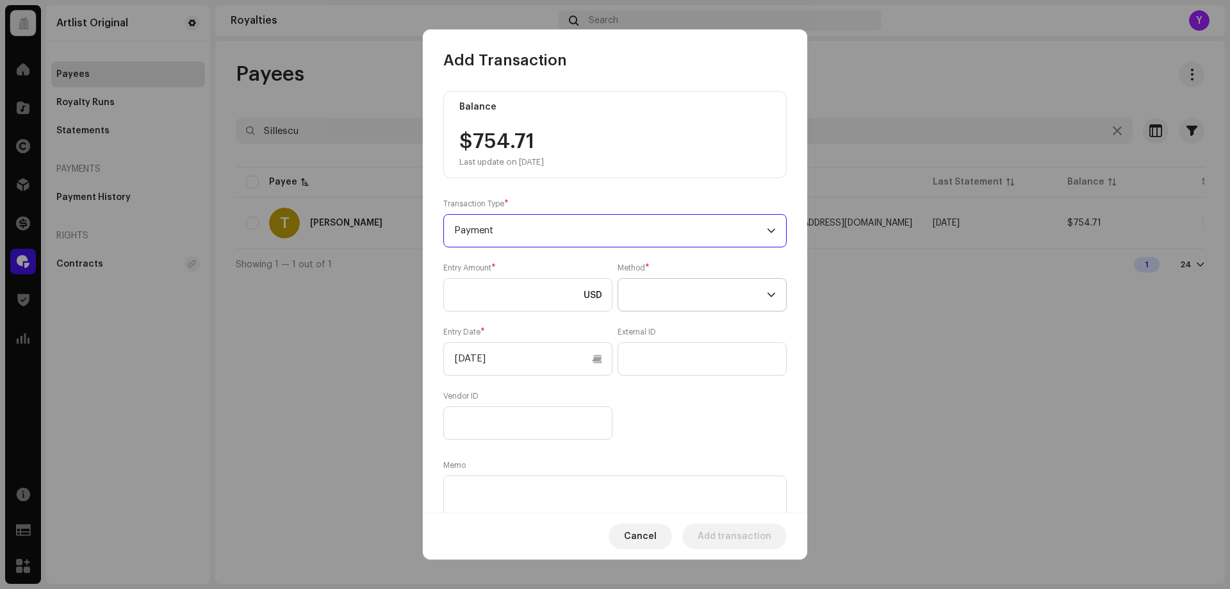
click at [666, 306] on span at bounding box center [698, 295] width 138 height 32
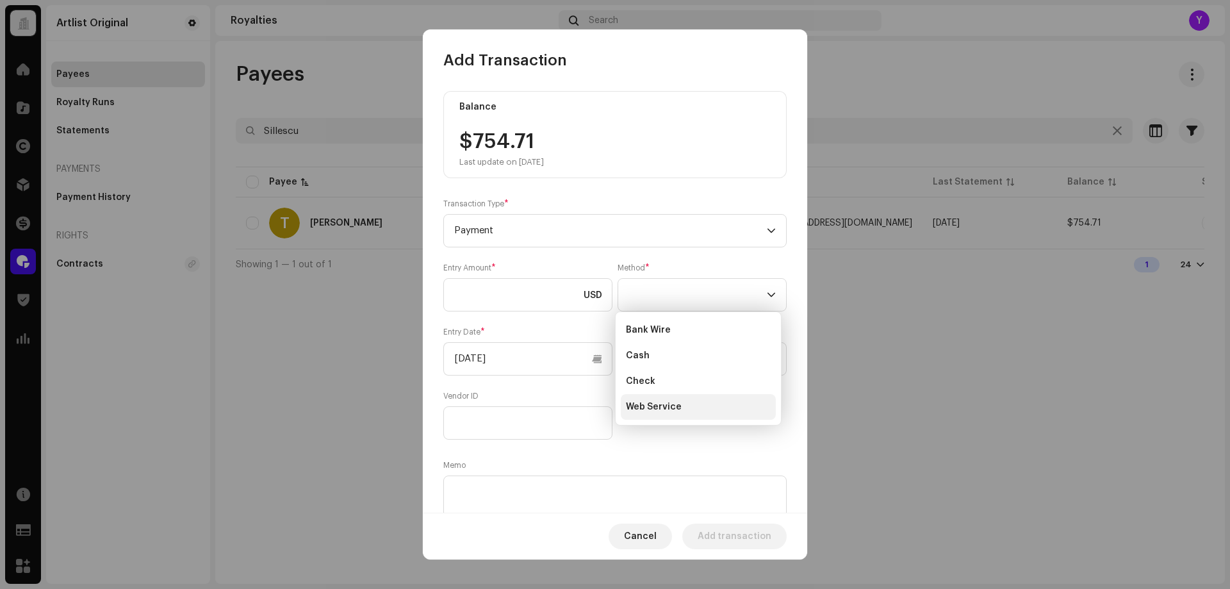
click at [658, 415] on li "Web Service" at bounding box center [698, 407] width 155 height 26
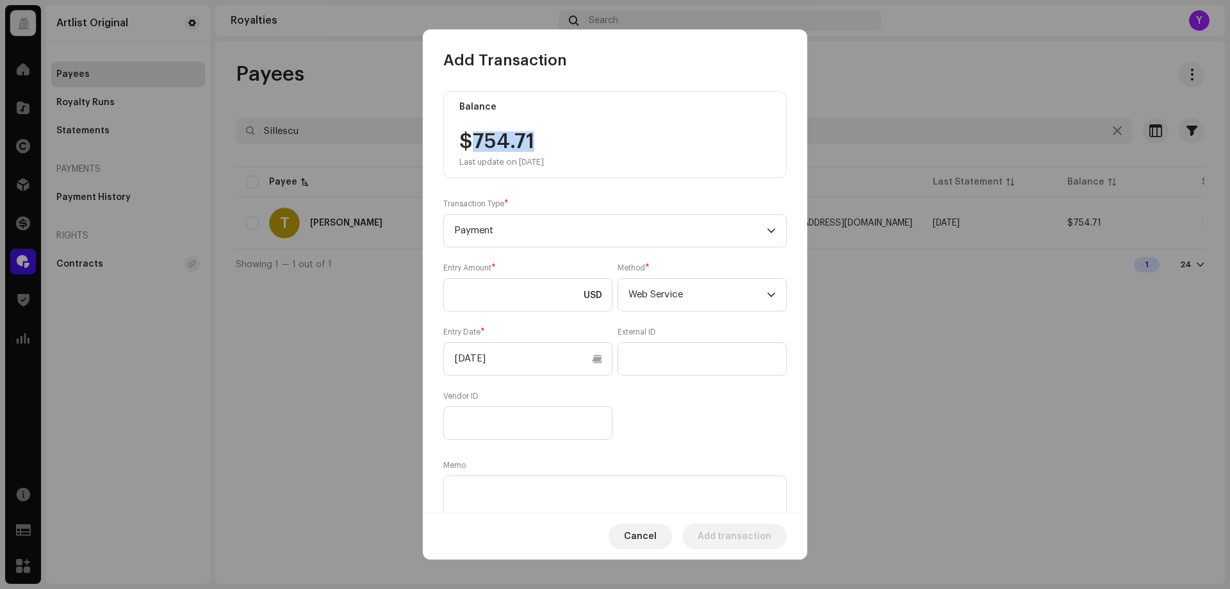
drag, startPoint x: 535, startPoint y: 144, endPoint x: 475, endPoint y: 144, distance: 60.2
click at [475, 144] on div "$754.71 Last update on [DATE]" at bounding box center [502, 149] width 85 height 36
click at [503, 286] on input at bounding box center [527, 294] width 169 height 33
paste input "754.71"
type input "754.71"
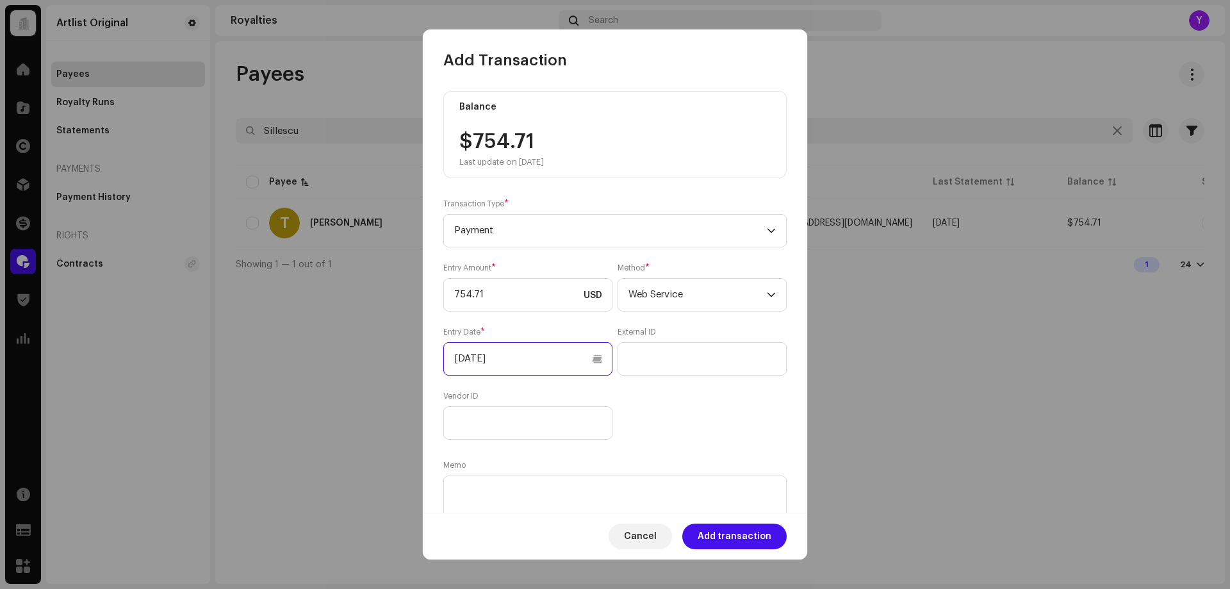
click at [514, 367] on input "[DATE]" at bounding box center [527, 358] width 169 height 33
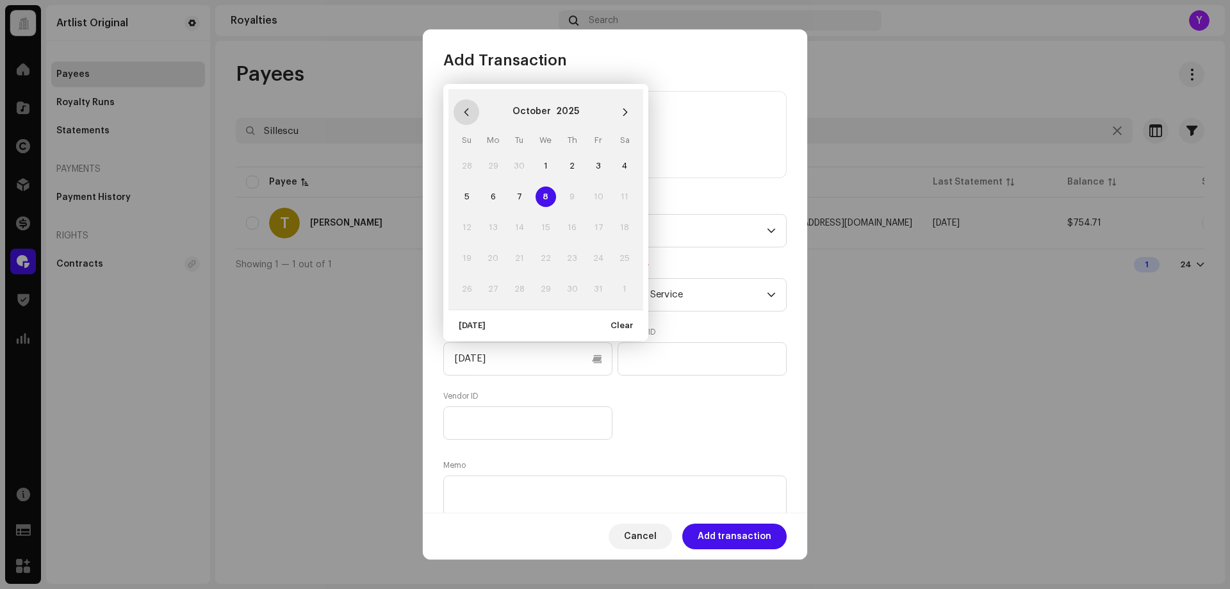
click at [467, 108] on icon "Previous Month" at bounding box center [466, 112] width 9 height 9
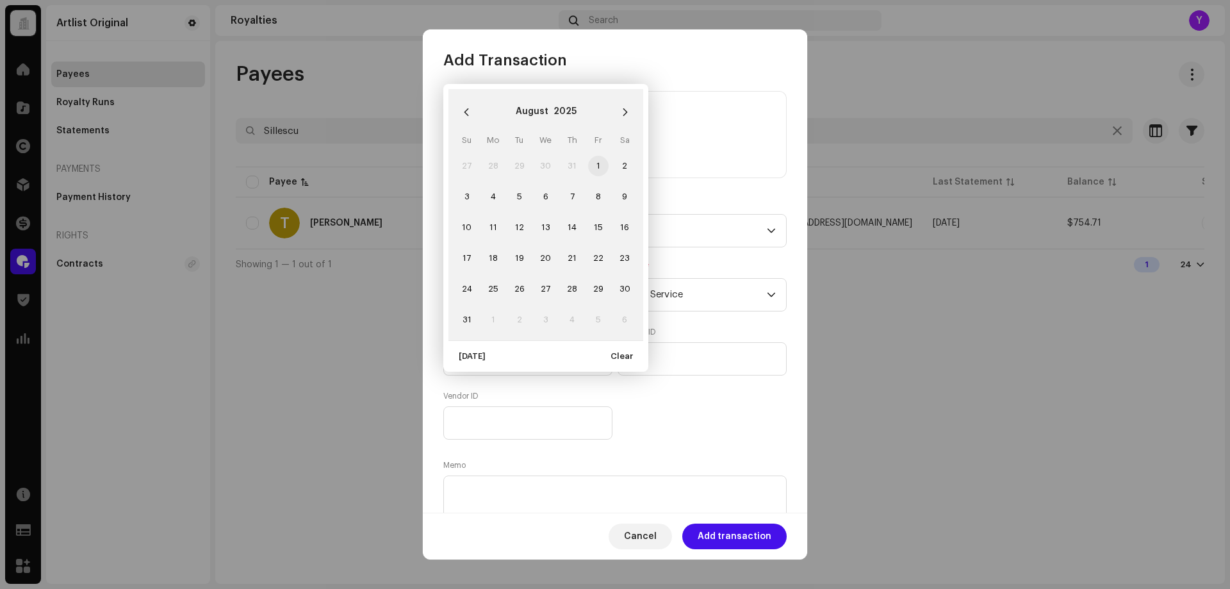
click at [603, 163] on span "1" at bounding box center [598, 166] width 21 height 21
type input "[DATE]"
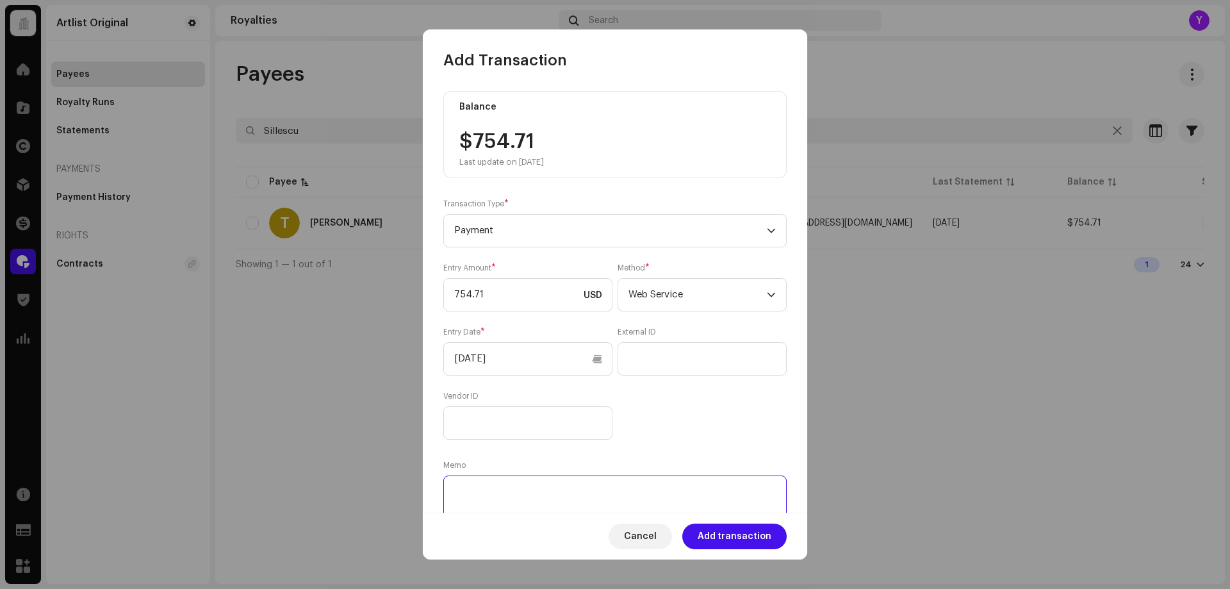
click at [506, 495] on textarea at bounding box center [615, 499] width 344 height 46
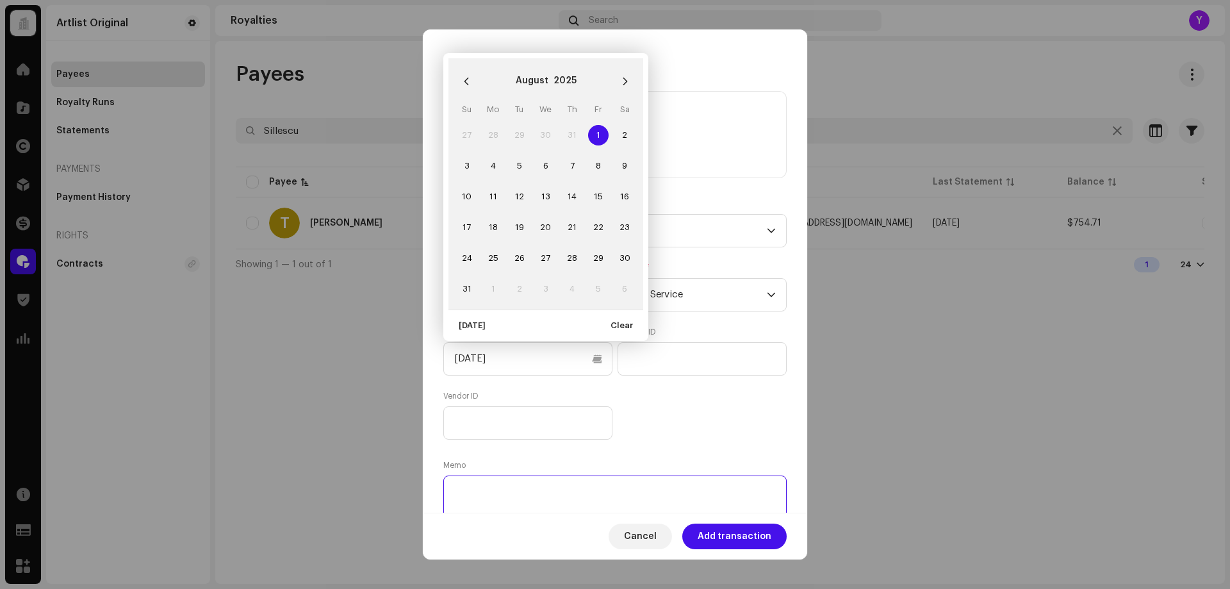
paste textarea "Statement ID: 5456384 / Invoice number: SL25-0011"
type textarea "Statement ID: 5456384 / Invoice number: SL25-0011"
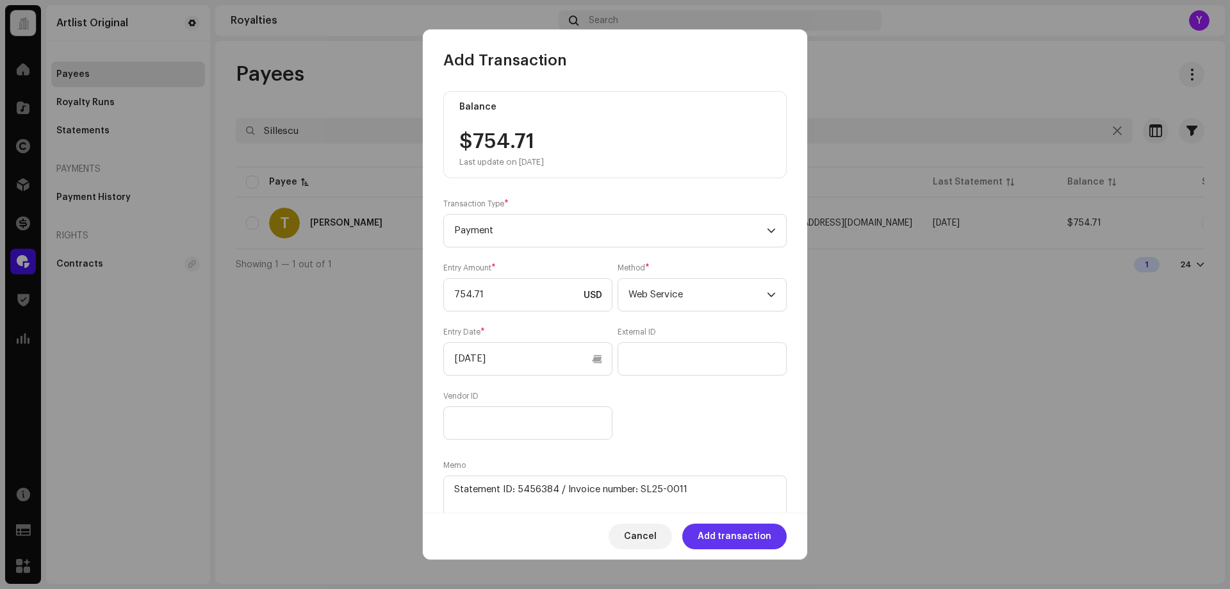
click at [710, 530] on span "Add transaction" at bounding box center [735, 537] width 74 height 26
